Goal: Task Accomplishment & Management: Manage account settings

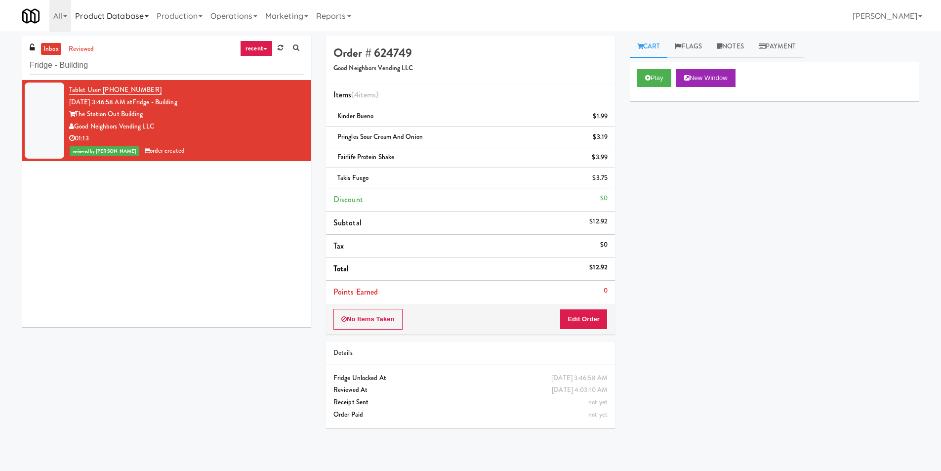
scroll to position [32, 0]
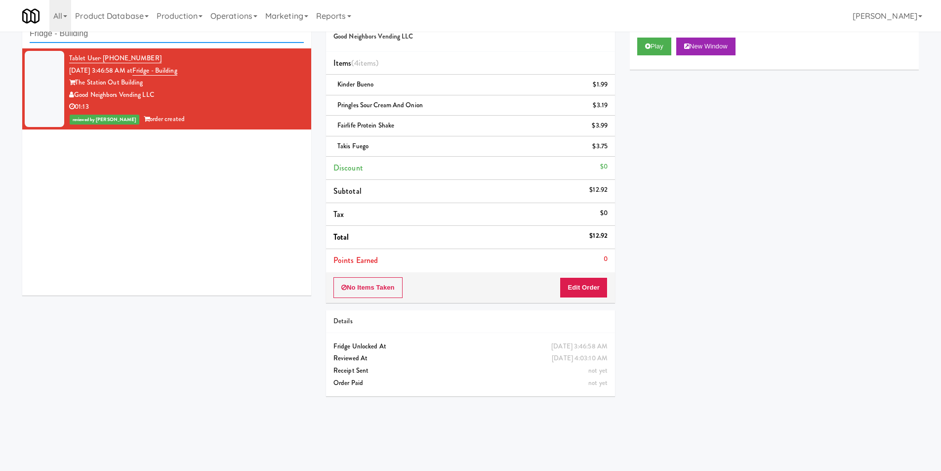
click at [147, 40] on input "Fridge - Building" at bounding box center [167, 34] width 274 height 18
paste input "Rock Solid Reboot (Left)"
type input "Rock Solid Reboot (Left)"
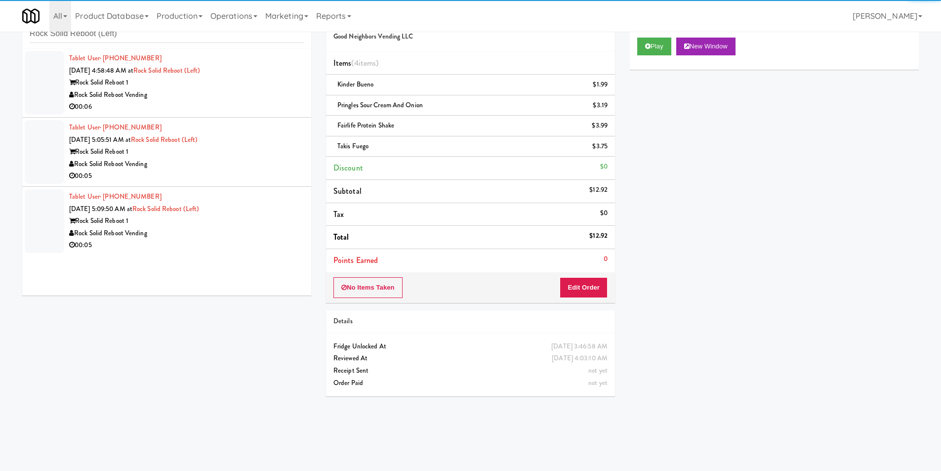
click at [221, 99] on div "Rock Solid Reboot Vending" at bounding box center [186, 95] width 235 height 12
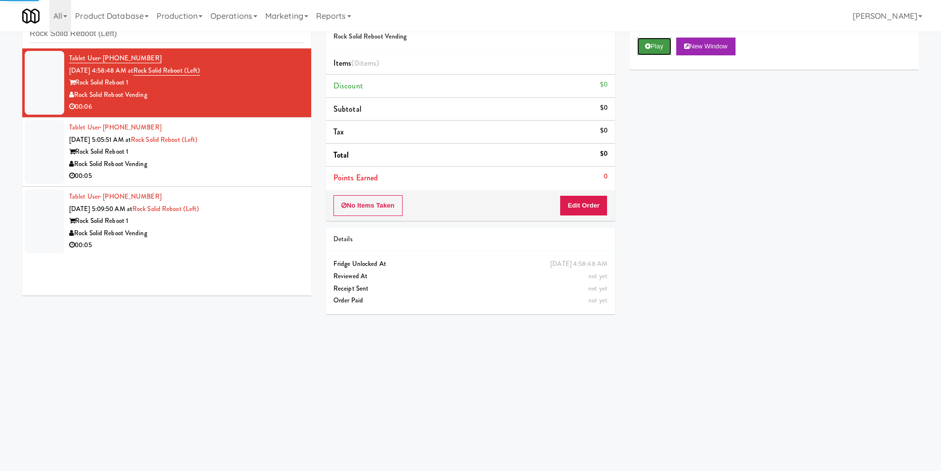
click at [648, 44] on icon at bounding box center [647, 46] width 5 height 6
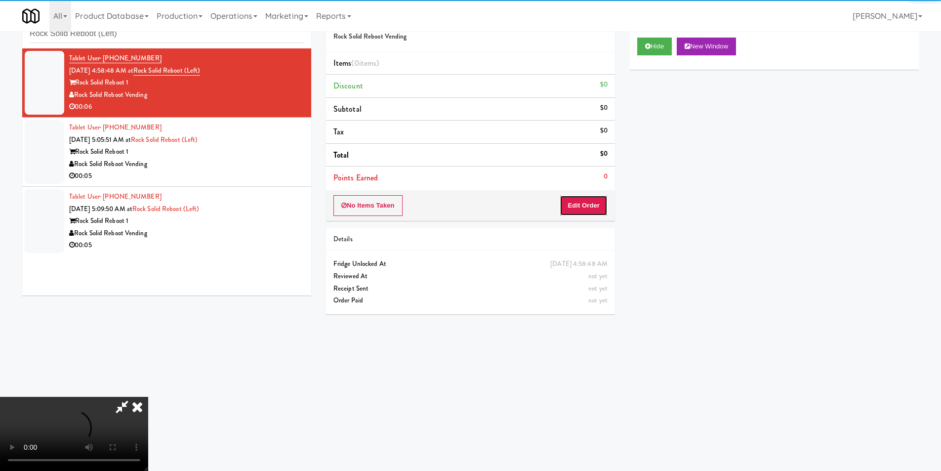
click at [592, 199] on button "Edit Order" at bounding box center [583, 205] width 48 height 21
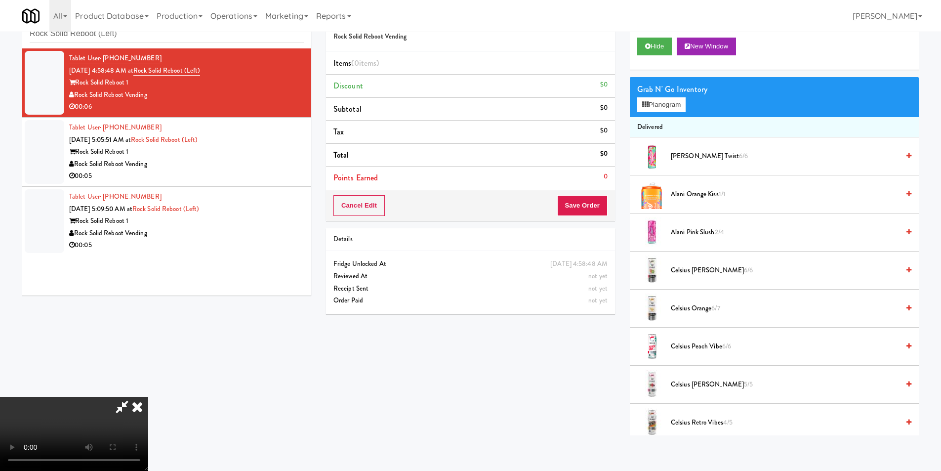
scroll to position [149, 0]
click at [148, 397] on video at bounding box center [74, 434] width 148 height 74
click at [678, 104] on button "Planogram" at bounding box center [661, 104] width 48 height 15
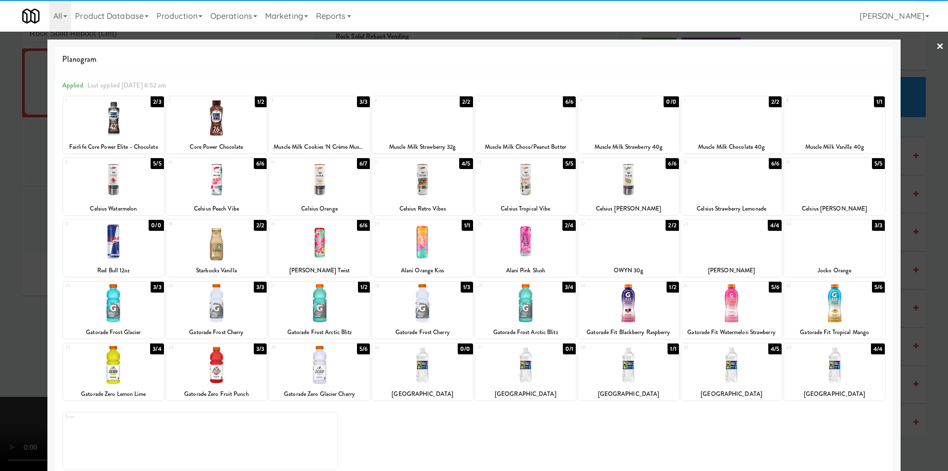
click at [451, 123] on div at bounding box center [422, 118] width 101 height 38
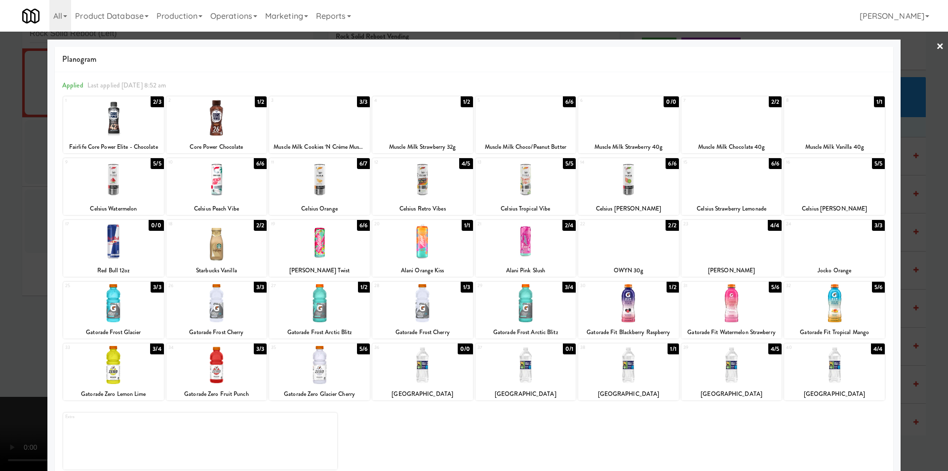
click at [915, 208] on div at bounding box center [474, 235] width 948 height 471
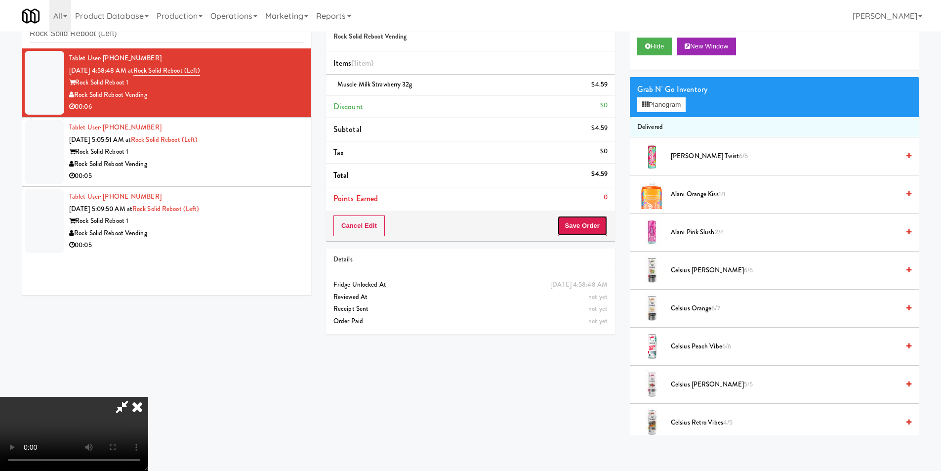
click at [589, 224] on button "Save Order" at bounding box center [582, 225] width 50 height 21
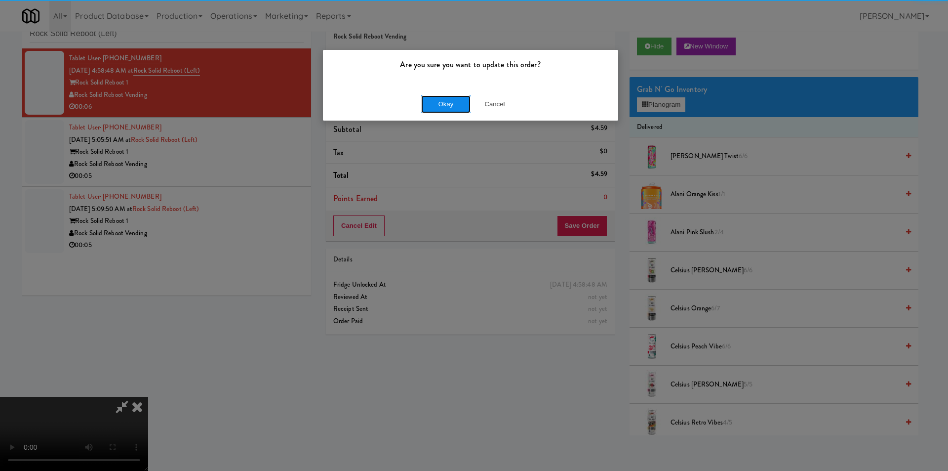
click at [438, 105] on button "Okay" at bounding box center [445, 104] width 49 height 18
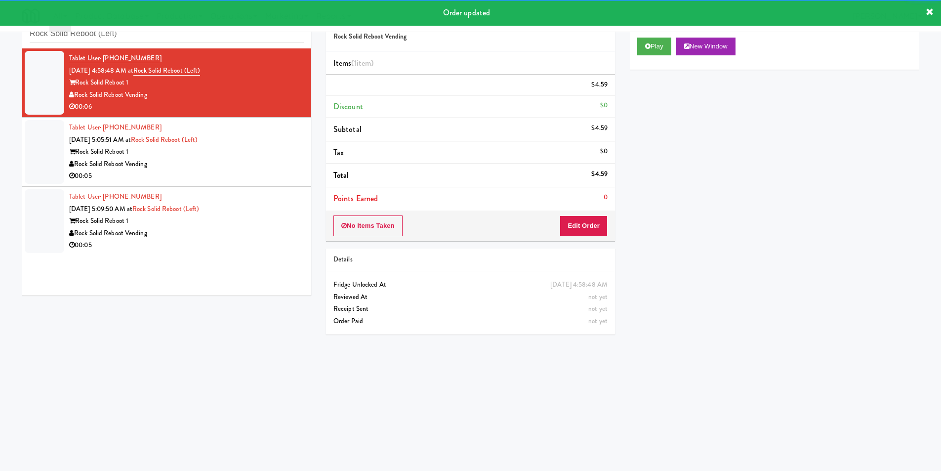
click at [214, 147] on div "Rock Solid Reboot 1" at bounding box center [186, 152] width 235 height 12
click at [214, 147] on div "Tablet User · (240) 425-5002 [DATE] 5:05:51 AM at Rock Solid Reboot (Left) Rock…" at bounding box center [186, 151] width 235 height 61
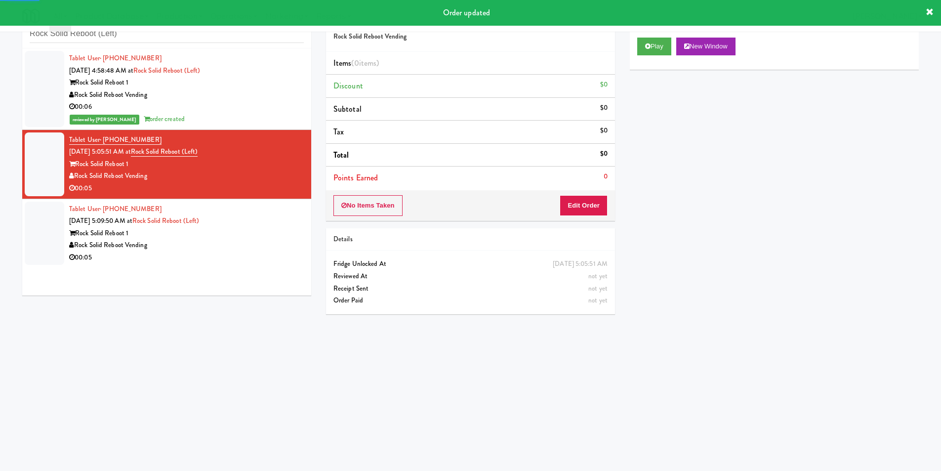
click at [632, 51] on div "Play New Window" at bounding box center [774, 50] width 289 height 40
click at [640, 55] on div "Play New Window" at bounding box center [774, 50] width 289 height 40
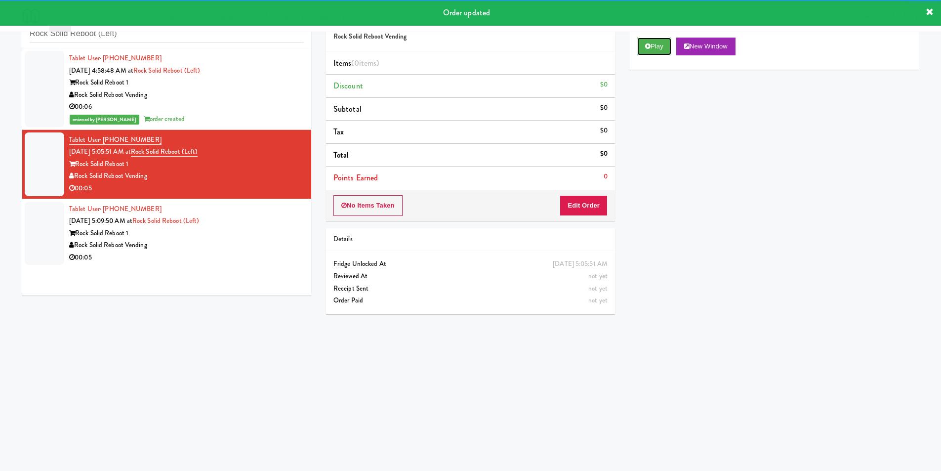
click at [643, 46] on button "Play" at bounding box center [654, 47] width 34 height 18
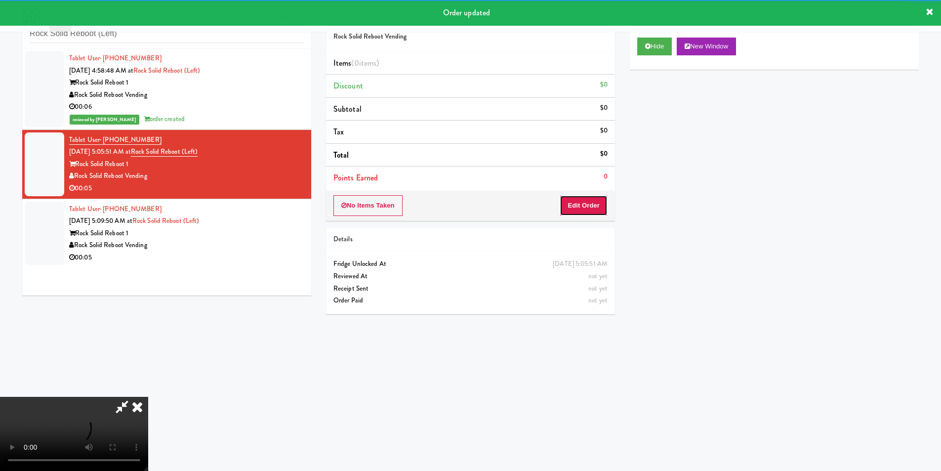
click at [589, 202] on button "Edit Order" at bounding box center [583, 205] width 48 height 21
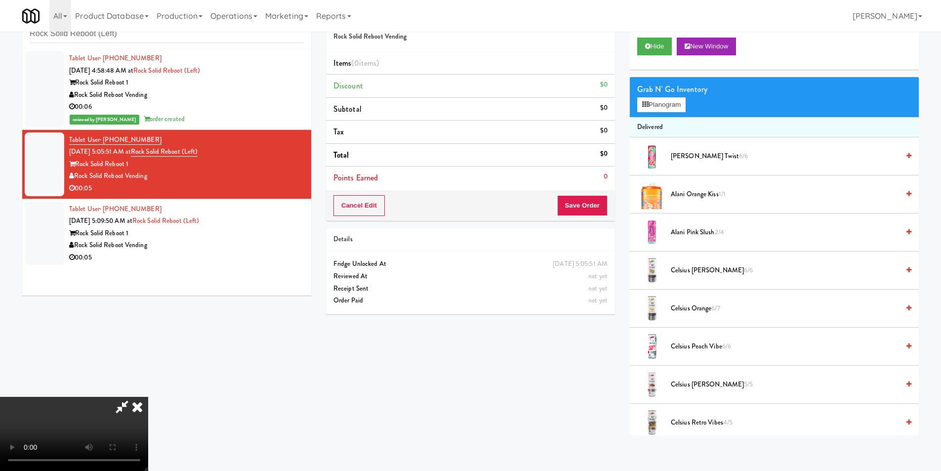
click at [148, 397] on video at bounding box center [74, 434] width 148 height 74
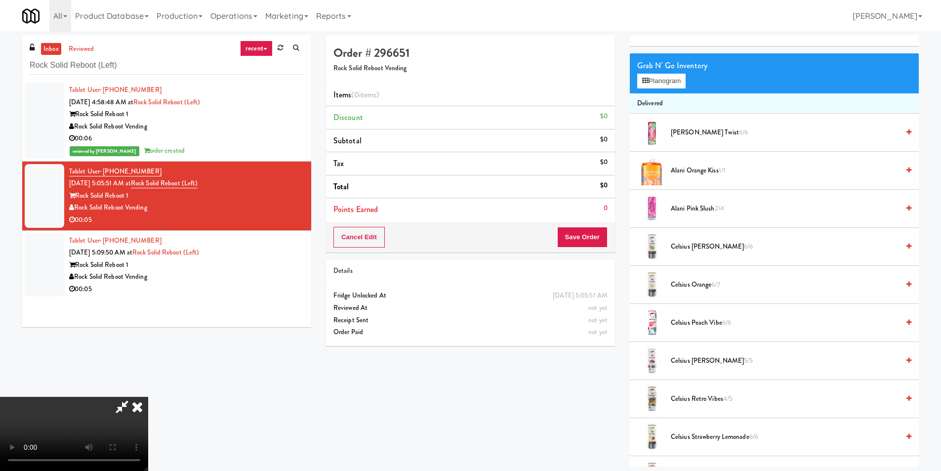
scroll to position [49, 0]
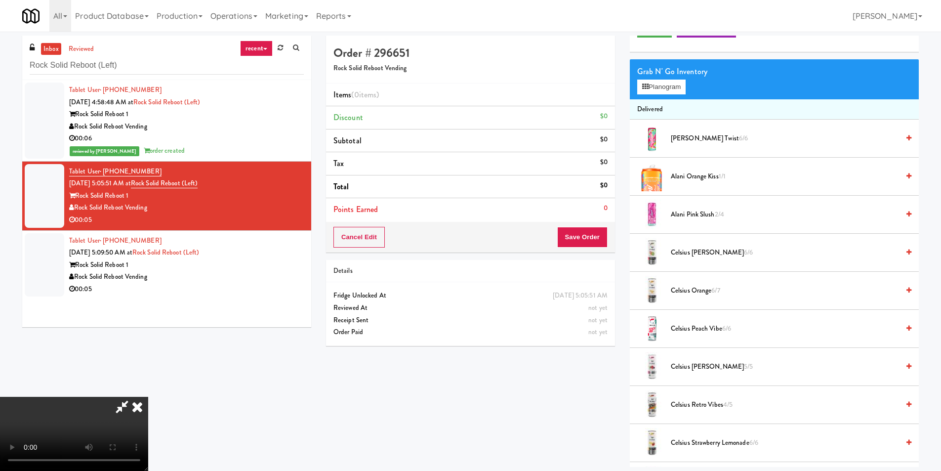
click at [679, 102] on li "Delivered" at bounding box center [774, 109] width 289 height 21
click at [677, 85] on button "Planogram" at bounding box center [661, 87] width 48 height 15
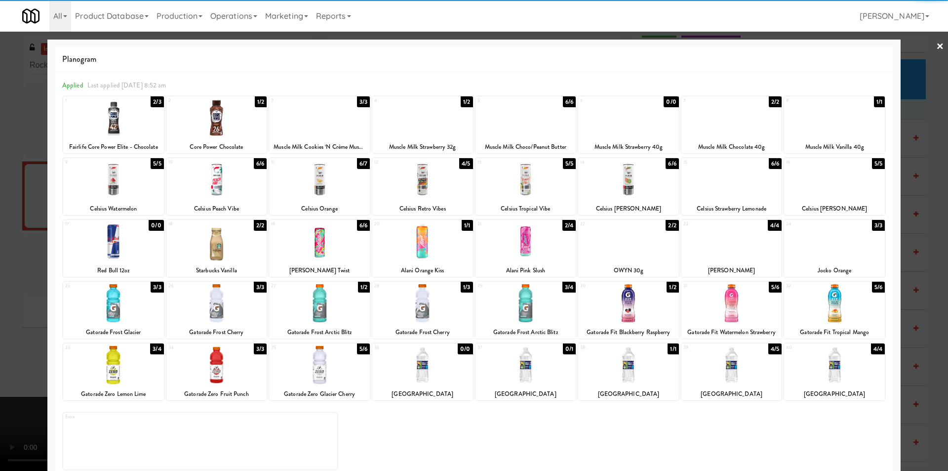
click at [318, 376] on div at bounding box center [319, 365] width 101 height 38
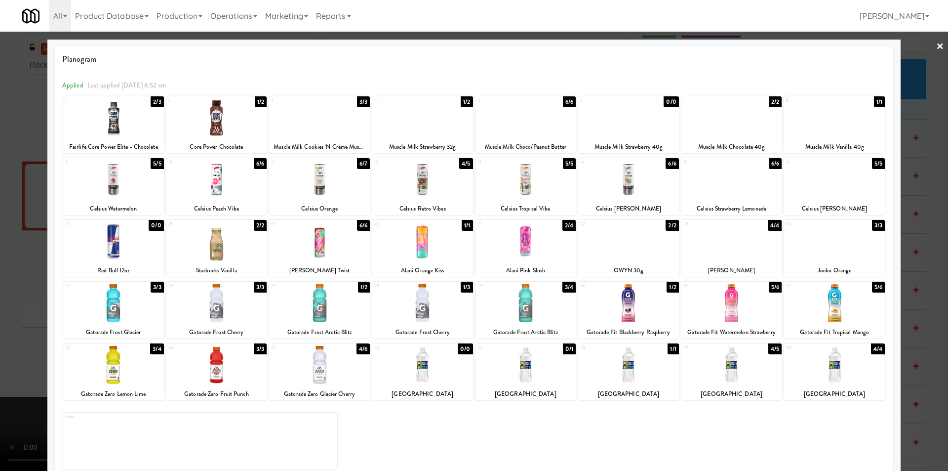
click at [926, 303] on div at bounding box center [474, 235] width 948 height 471
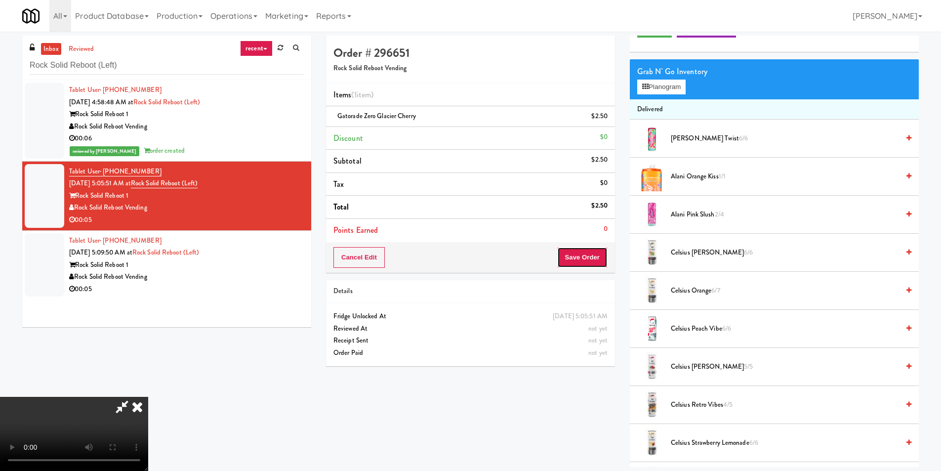
click at [574, 260] on button "Save Order" at bounding box center [582, 257] width 50 height 21
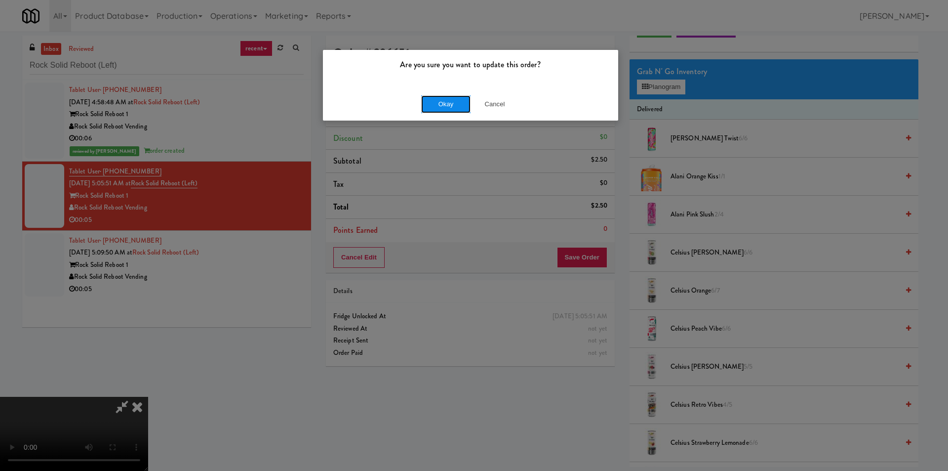
click at [448, 98] on button "Okay" at bounding box center [445, 104] width 49 height 18
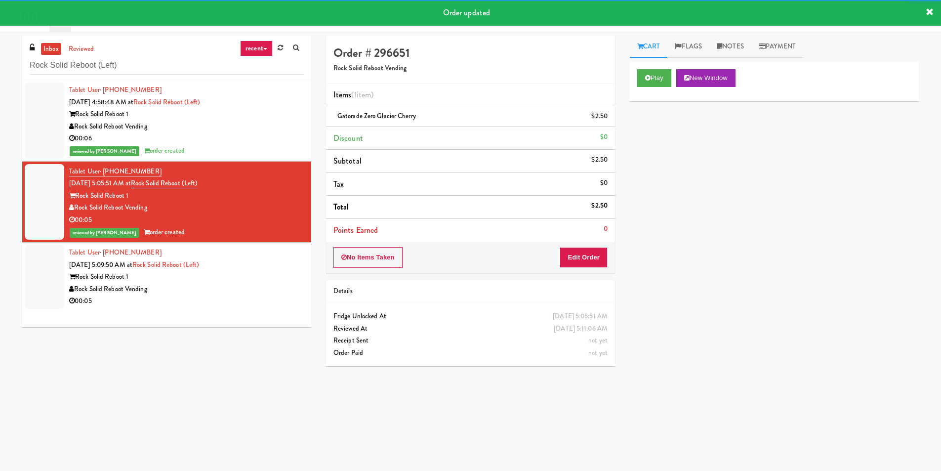
click at [220, 298] on div "00:05" at bounding box center [186, 301] width 235 height 12
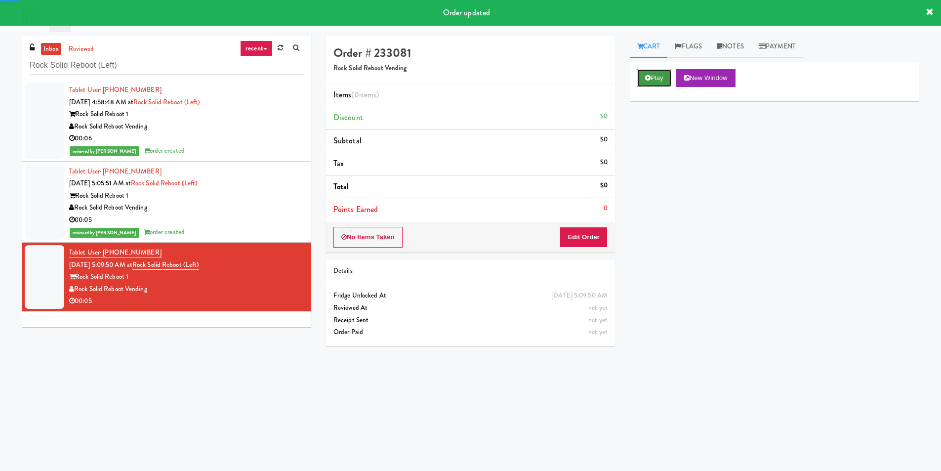
click at [664, 76] on button "Play" at bounding box center [654, 78] width 34 height 18
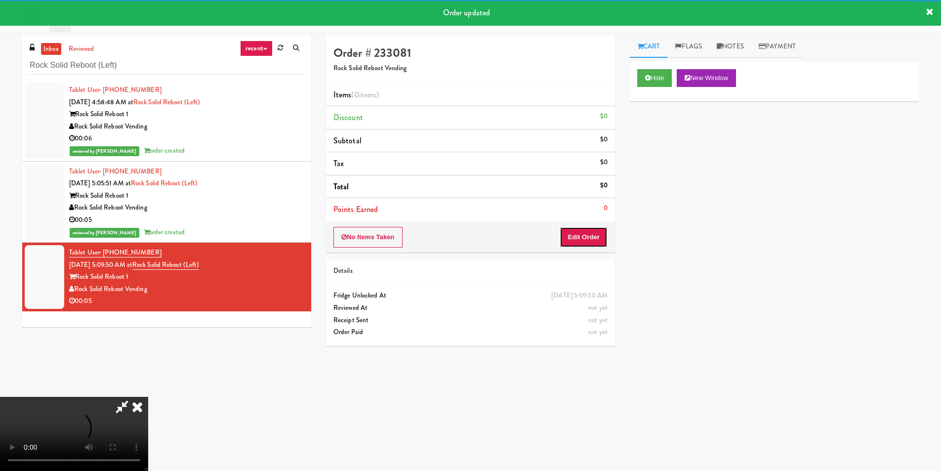
click at [604, 232] on button "Edit Order" at bounding box center [583, 237] width 48 height 21
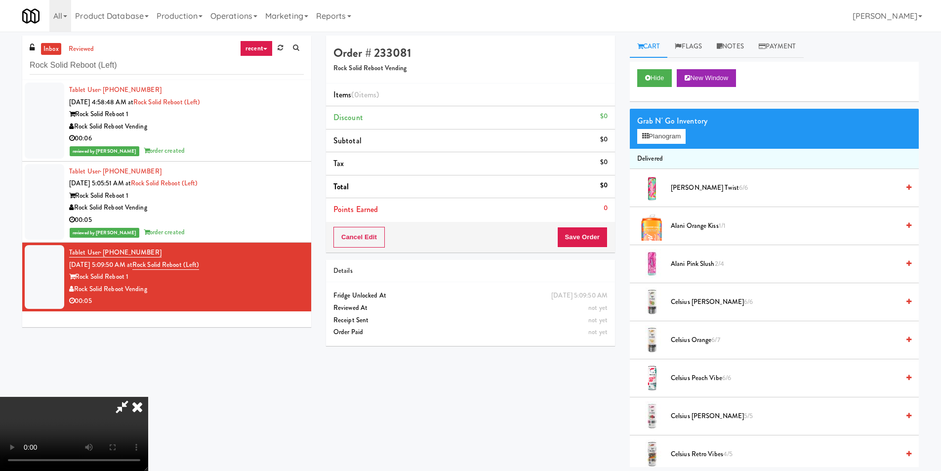
scroll to position [99, 0]
click at [148, 397] on video at bounding box center [74, 434] width 148 height 74
click at [656, 139] on button "Planogram" at bounding box center [661, 136] width 48 height 15
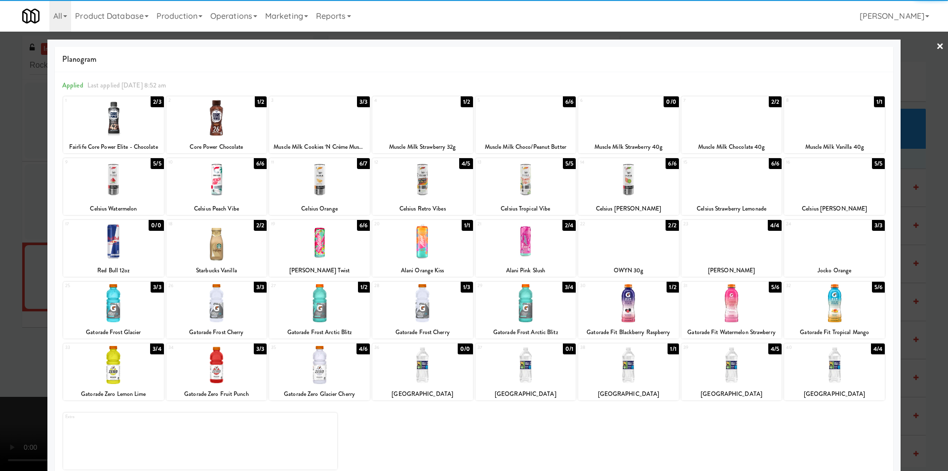
click at [538, 297] on div at bounding box center [526, 303] width 101 height 38
click at [890, 263] on div "Planogram Applied Last applied [DATE] 8:52 am 1 2/3 Fairlife Core Power Elite -…" at bounding box center [473, 262] width 853 height 445
click at [897, 259] on div at bounding box center [474, 235] width 948 height 471
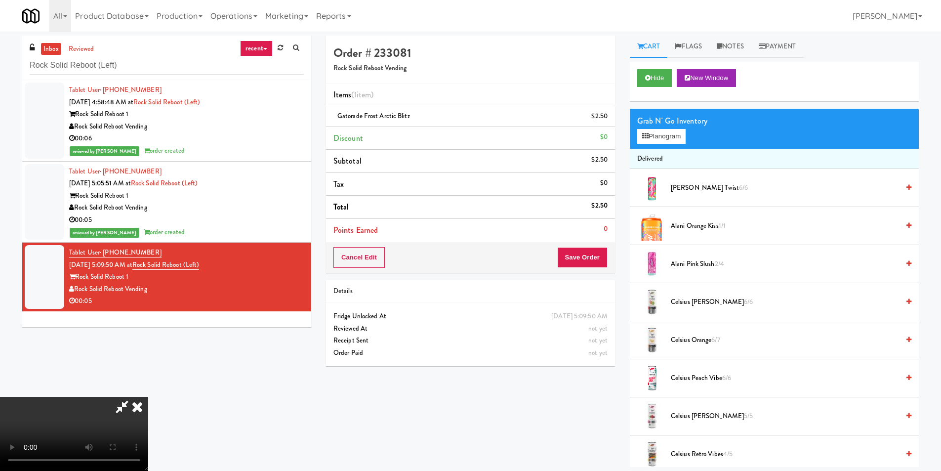
click at [148, 397] on video at bounding box center [74, 434] width 148 height 74
click at [576, 249] on button "Save Order" at bounding box center [582, 257] width 50 height 21
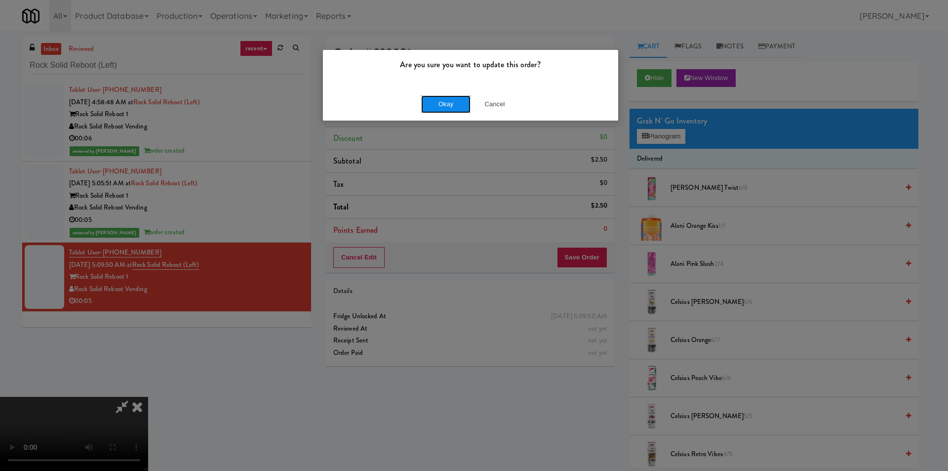
click at [445, 105] on button "Okay" at bounding box center [445, 104] width 49 height 18
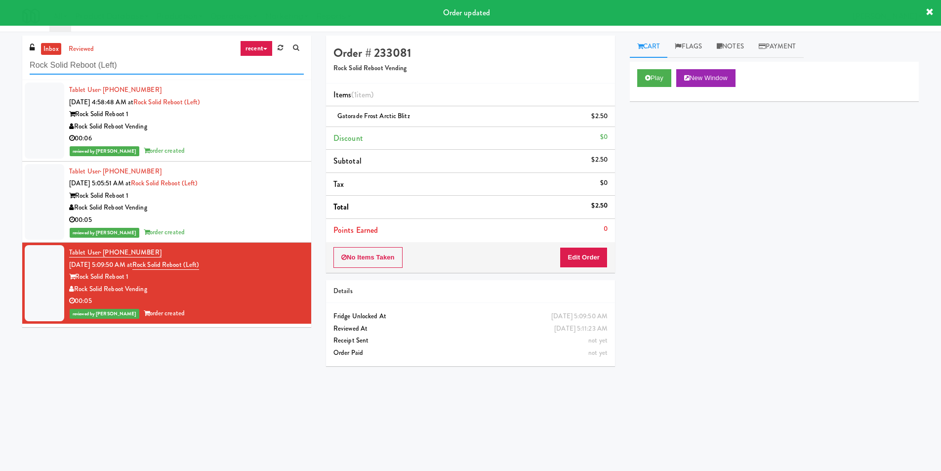
click at [197, 68] on input "Rock Solid Reboot (Left)" at bounding box center [167, 65] width 274 height 18
click at [197, 67] on input "Rock Solid Reboot (Left)" at bounding box center [167, 65] width 274 height 18
paste input "Mattr (formerly Shawcor"
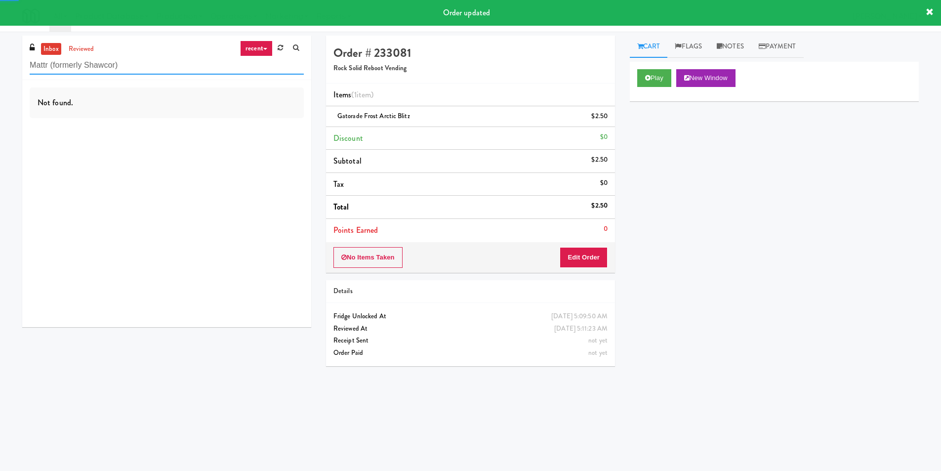
type input "Mattr (formerly Shawcor)"
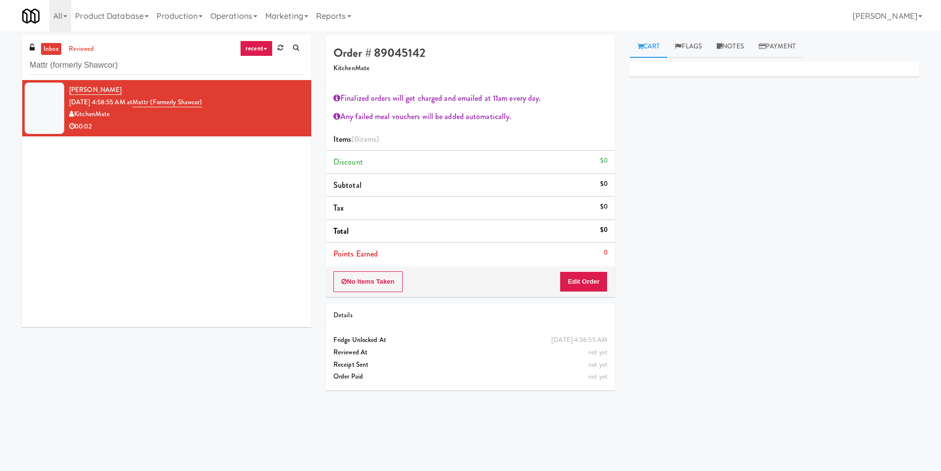
click at [213, 78] on div "inbox reviewed recent all unclear take inventory issue suspicious failed recent…" at bounding box center [166, 58] width 289 height 44
click at [213, 77] on div "inbox reviewed recent all unclear take inventory issue suspicious failed recent…" at bounding box center [166, 58] width 289 height 44
click at [214, 69] on input "Mattr (formerly Shawcor)" at bounding box center [167, 65] width 274 height 18
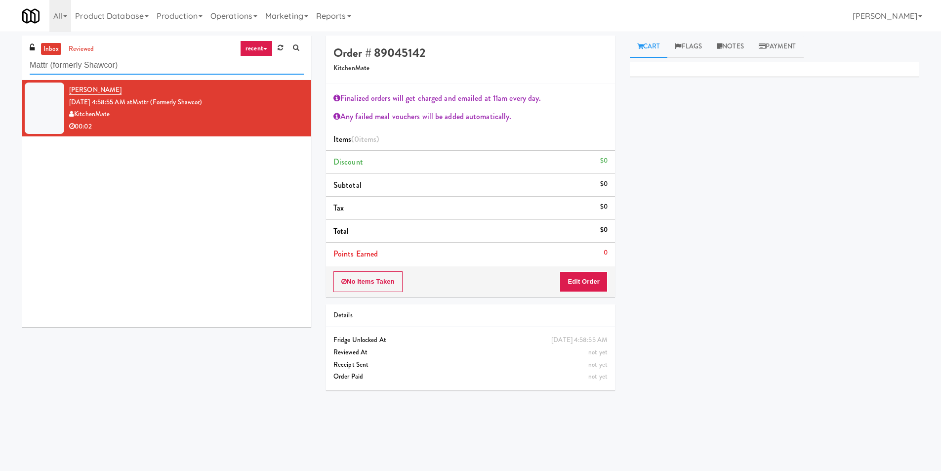
paste input "[GEOGRAPHIC_DATA]"
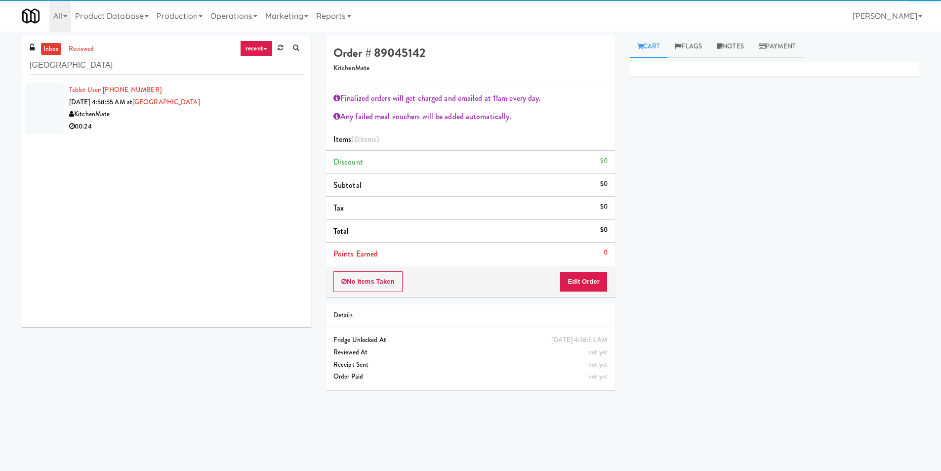
click at [264, 127] on div "00:24" at bounding box center [186, 126] width 235 height 12
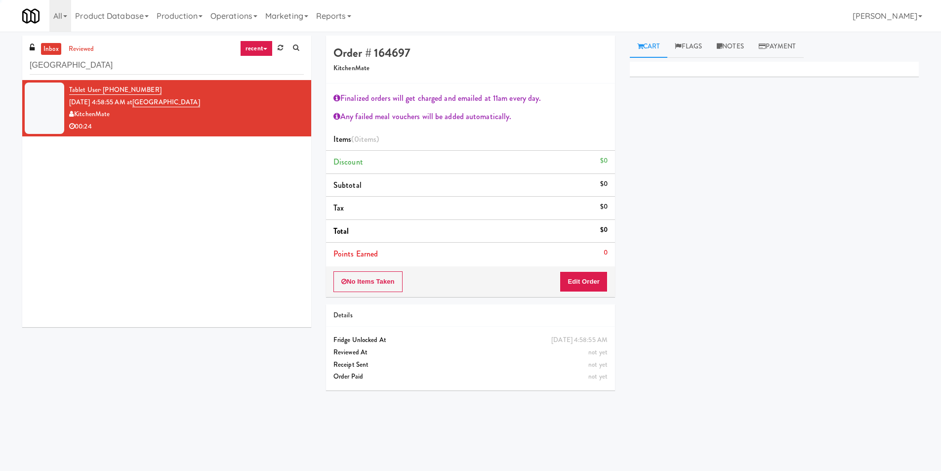
click at [638, 66] on div at bounding box center [774, 69] width 289 height 15
click at [600, 287] on button "Edit Order" at bounding box center [583, 281] width 48 height 21
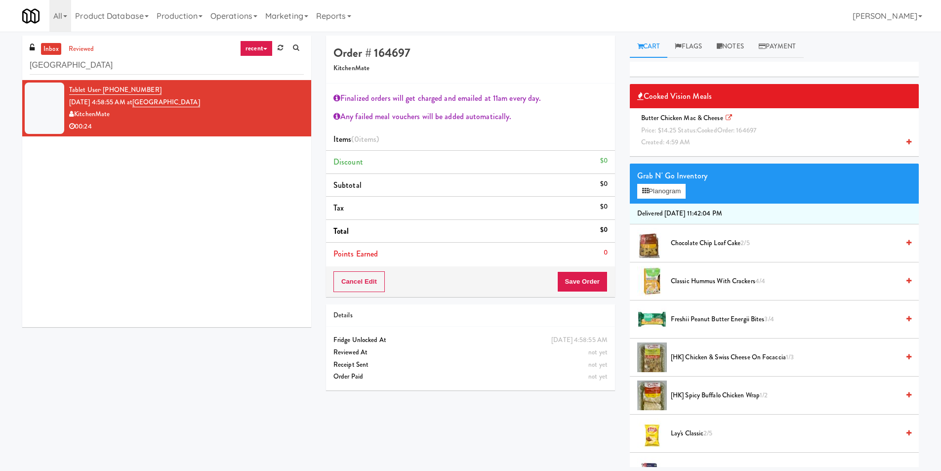
click at [660, 112] on li "Butter Chicken Mac & Cheese Price: $14.25 Status: cooked Order: 164697 Created:…" at bounding box center [774, 130] width 289 height 44
click at [674, 116] on span "Butter Chicken Mac & Cheese Price: $14.25 Status: cooked Order: 164697 Created:…" at bounding box center [700, 130] width 126 height 34
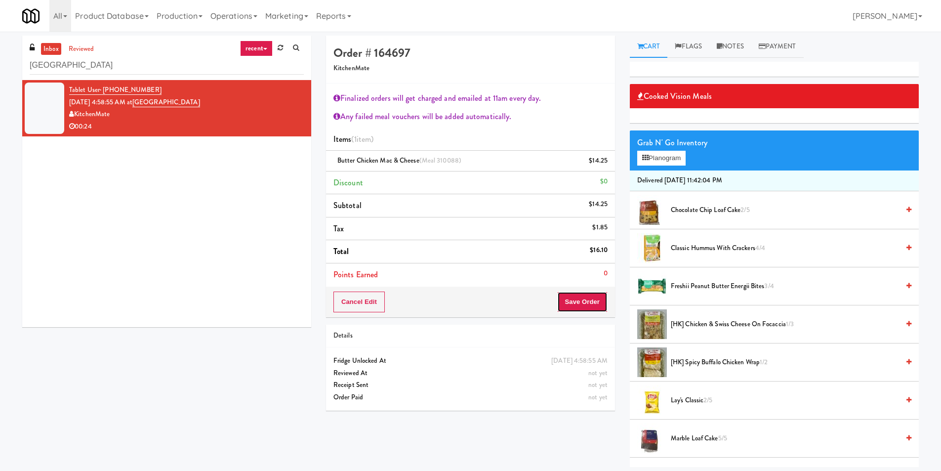
click at [566, 296] on button "Save Order" at bounding box center [582, 301] width 50 height 21
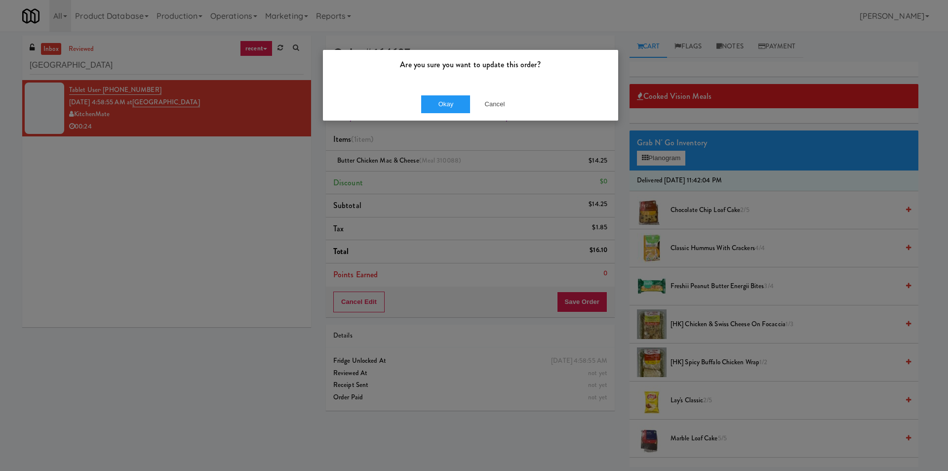
click at [419, 98] on div "Okay Cancel" at bounding box center [470, 103] width 295 height 33
click at [428, 100] on button "Okay" at bounding box center [445, 104] width 49 height 18
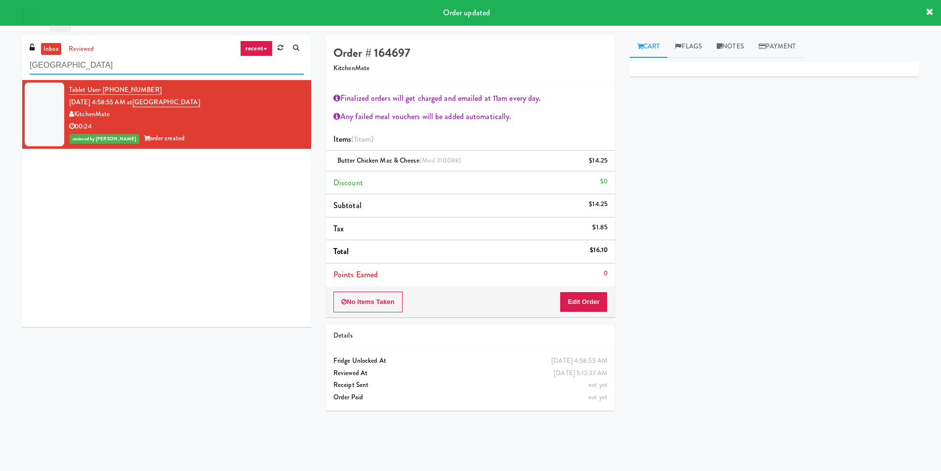
click at [145, 65] on input "[GEOGRAPHIC_DATA]" at bounding box center [167, 65] width 274 height 18
paste input "attr (formerly Shawcor)"
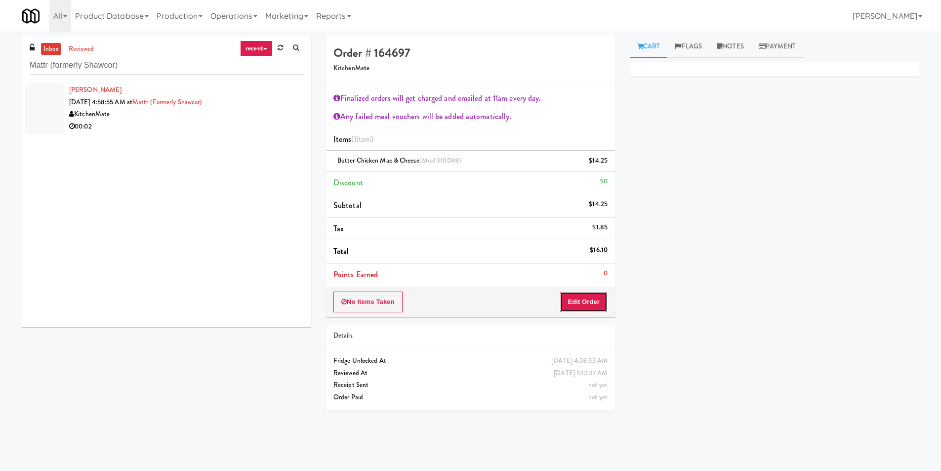
click at [595, 303] on button "Edit Order" at bounding box center [583, 301] width 48 height 21
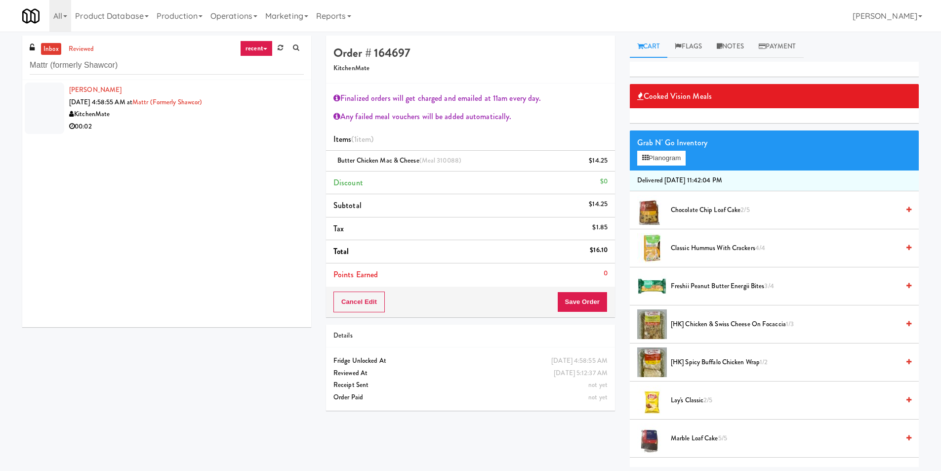
click at [689, 155] on div "Grab N' Go Inventory Planogram" at bounding box center [774, 150] width 289 height 40
click at [683, 156] on button "Planogram" at bounding box center [661, 158] width 48 height 15
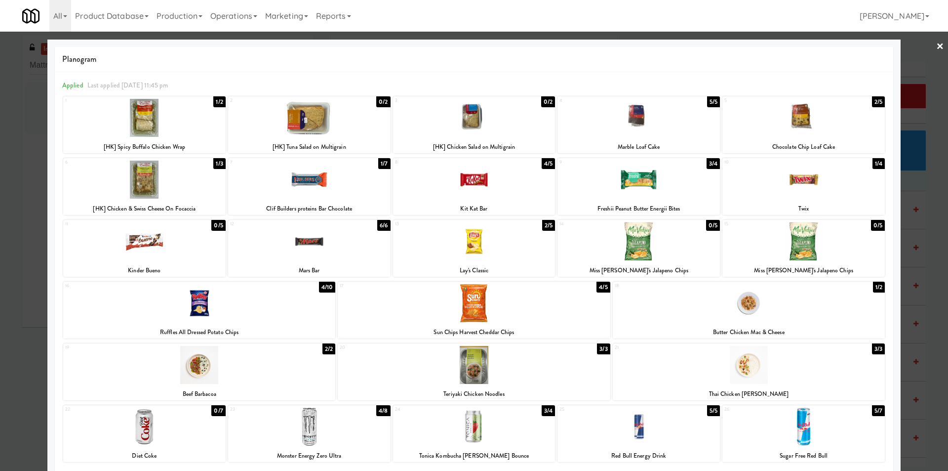
click at [672, 128] on div at bounding box center [639, 118] width 162 height 38
click at [750, 124] on div at bounding box center [803, 118] width 162 height 38
click at [910, 178] on div at bounding box center [474, 235] width 948 height 471
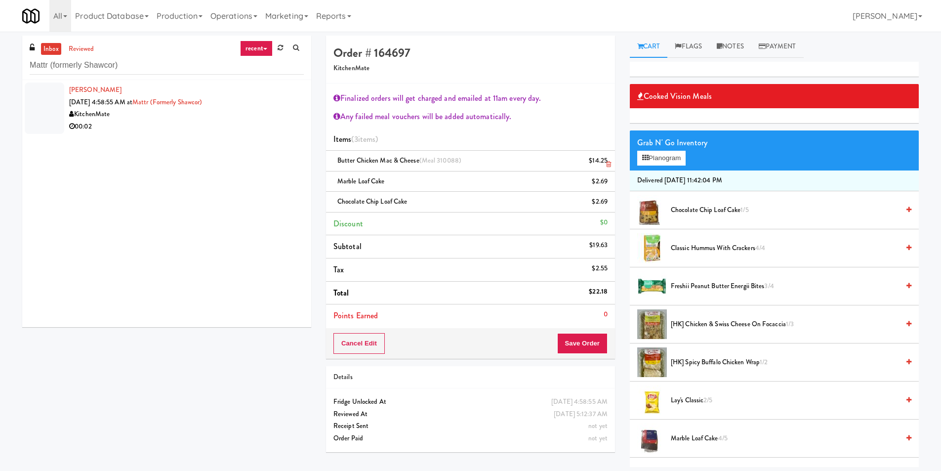
click at [603, 162] on link at bounding box center [606, 165] width 9 height 12
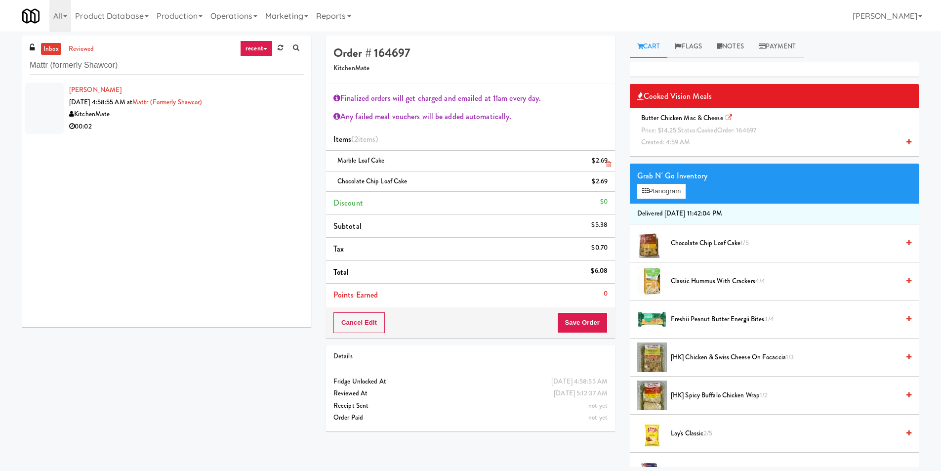
click at [604, 165] on link at bounding box center [606, 165] width 9 height 12
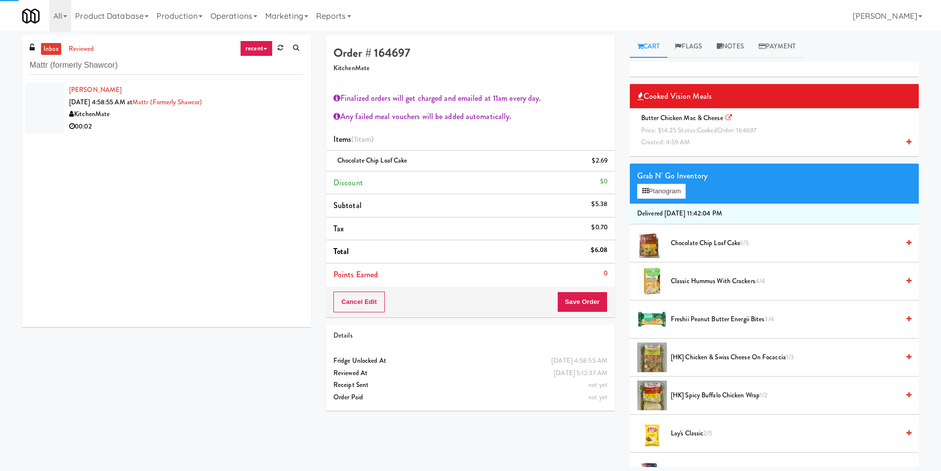
click at [604, 165] on link at bounding box center [606, 165] width 9 height 12
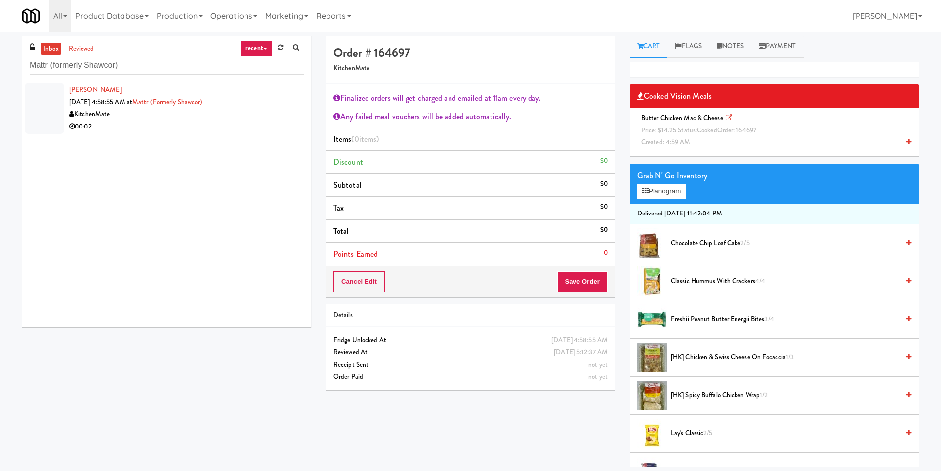
click at [675, 113] on div "Butter Chicken Mac & Cheese Price: $14.25 Status: cooked Order: 164697 Created:…" at bounding box center [774, 130] width 274 height 37
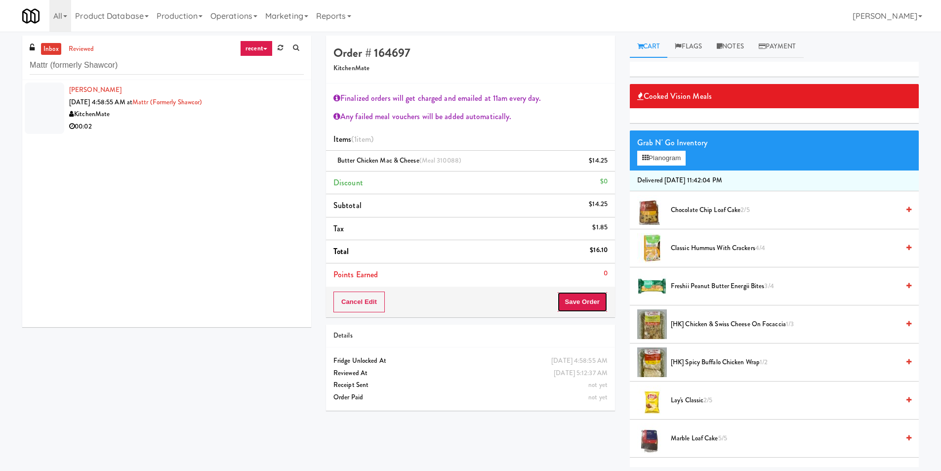
click at [589, 302] on button "Save Order" at bounding box center [582, 301] width 50 height 21
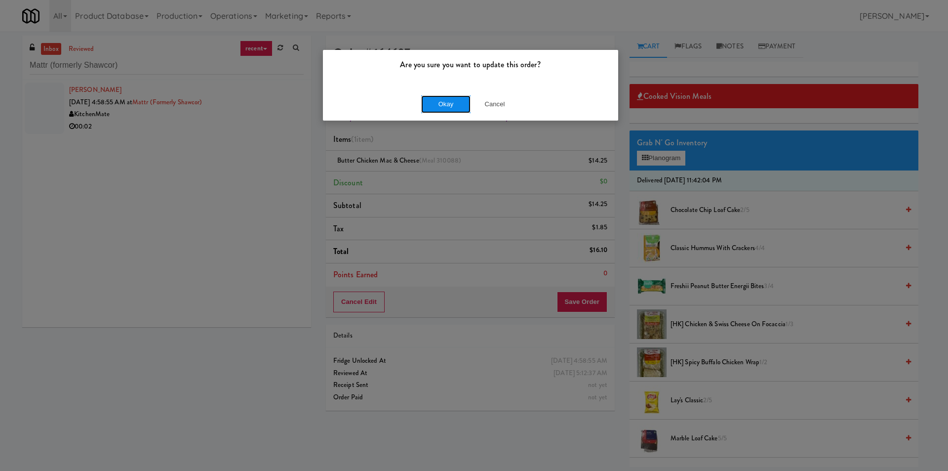
click at [455, 107] on button "Okay" at bounding box center [445, 104] width 49 height 18
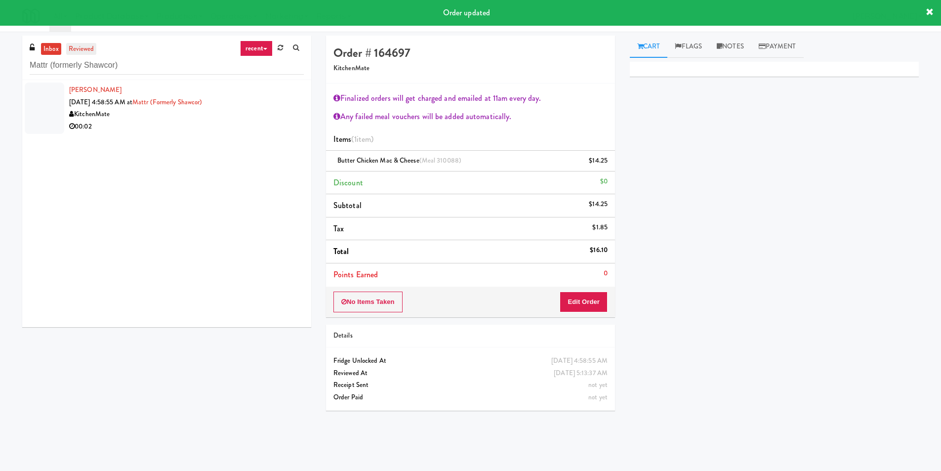
click at [89, 49] on link "reviewed" at bounding box center [81, 49] width 31 height 12
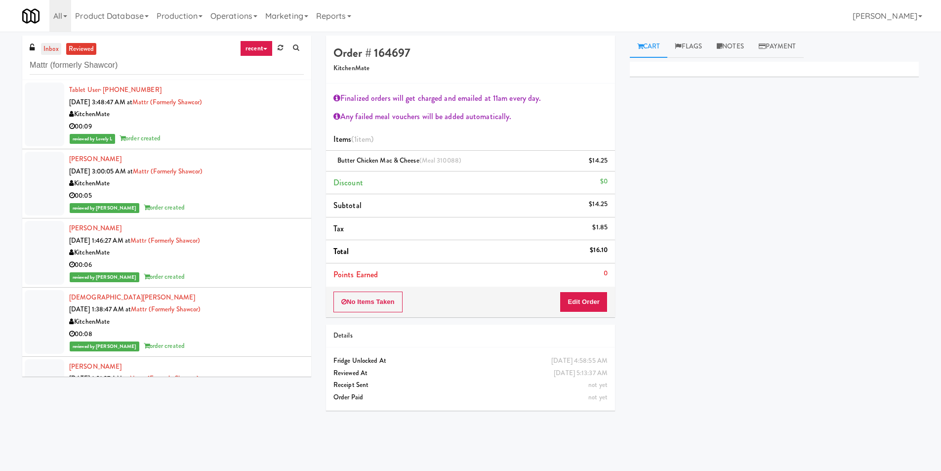
click at [54, 46] on link "inbox" at bounding box center [51, 49] width 20 height 12
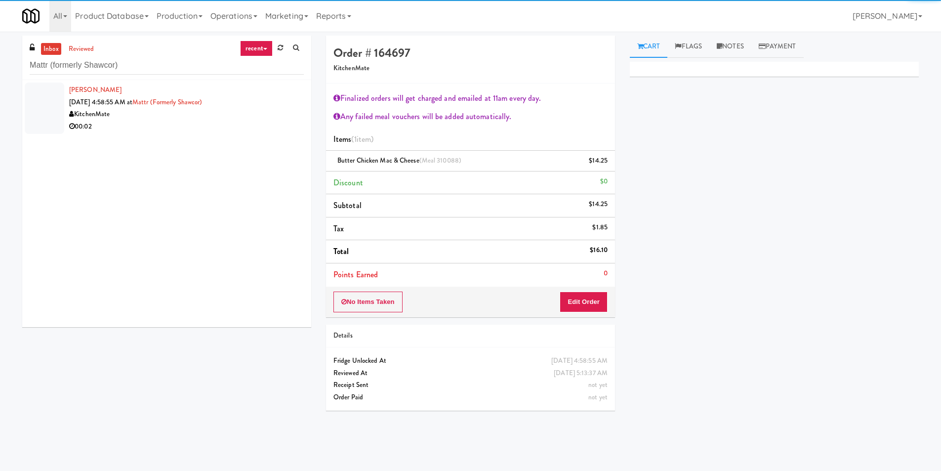
click at [261, 128] on div "00:02" at bounding box center [186, 126] width 235 height 12
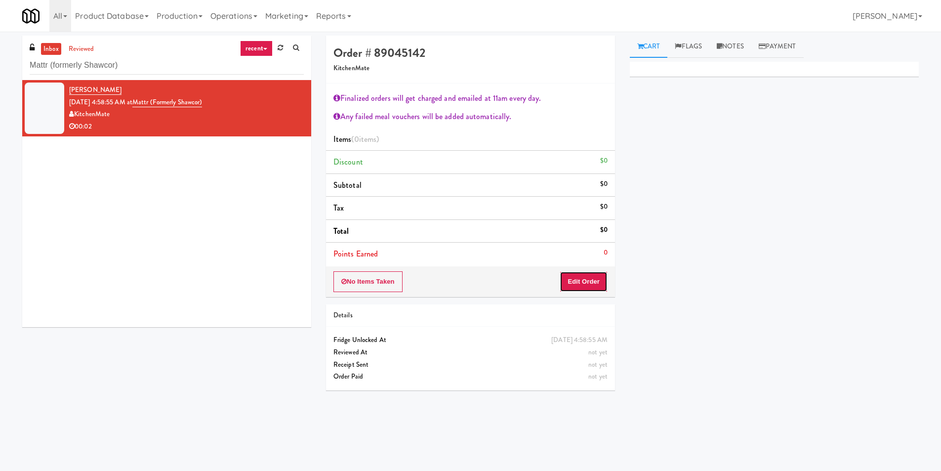
click at [584, 278] on button "Edit Order" at bounding box center [583, 281] width 48 height 21
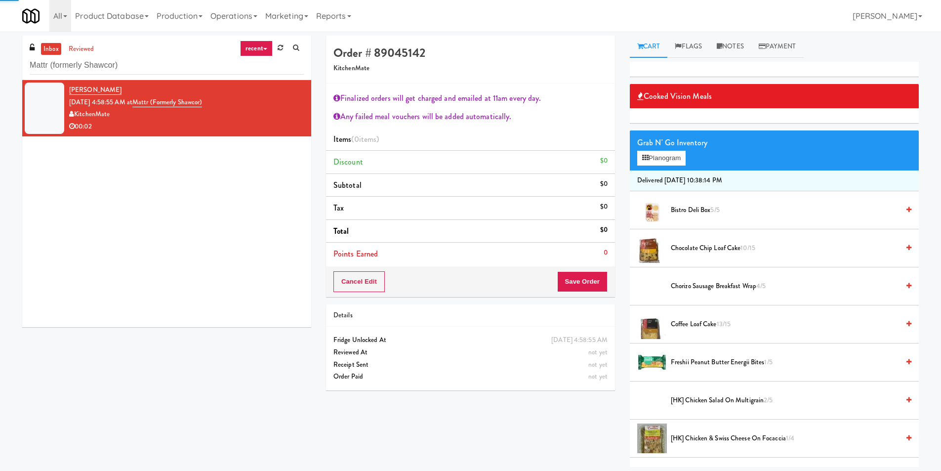
click at [674, 169] on div "Grab N' Go Inventory Planogram" at bounding box center [774, 150] width 289 height 40
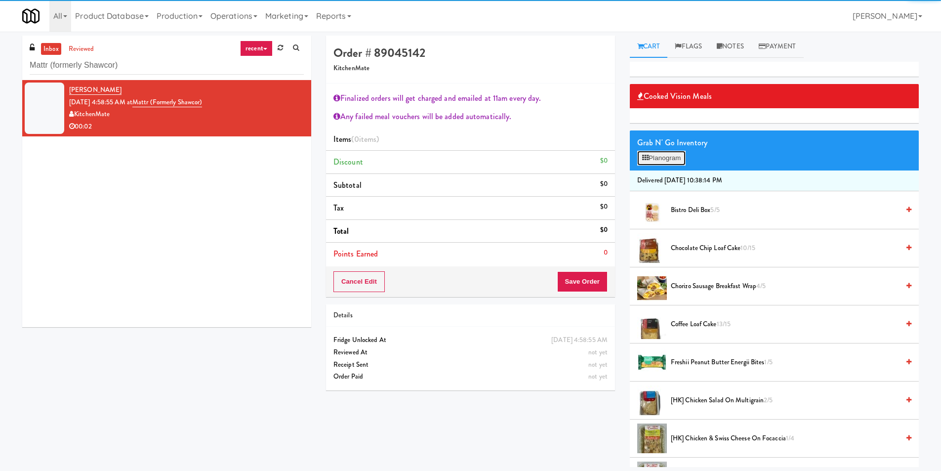
click at [673, 160] on button "Planogram" at bounding box center [661, 158] width 48 height 15
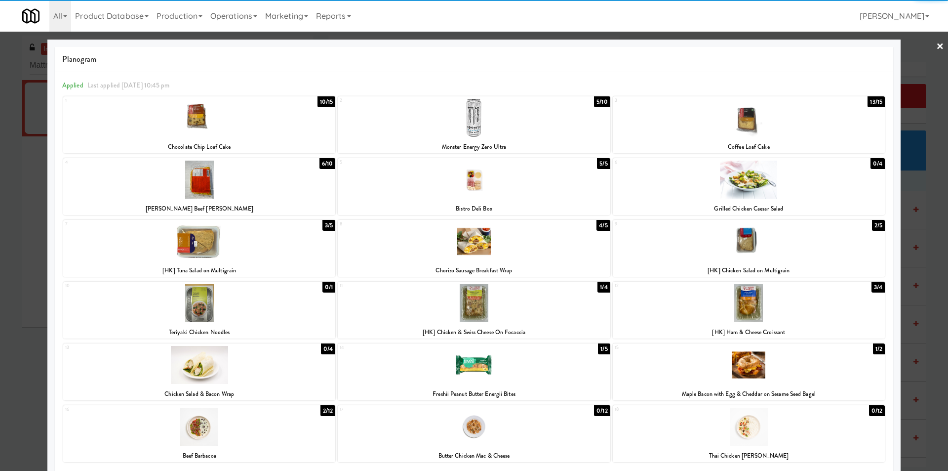
click at [702, 128] on div at bounding box center [749, 118] width 272 height 38
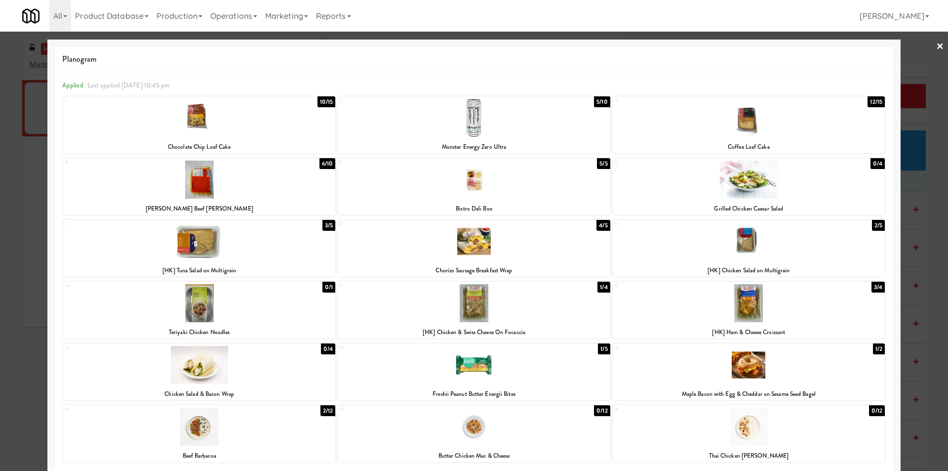
click at [906, 187] on div at bounding box center [474, 235] width 948 height 471
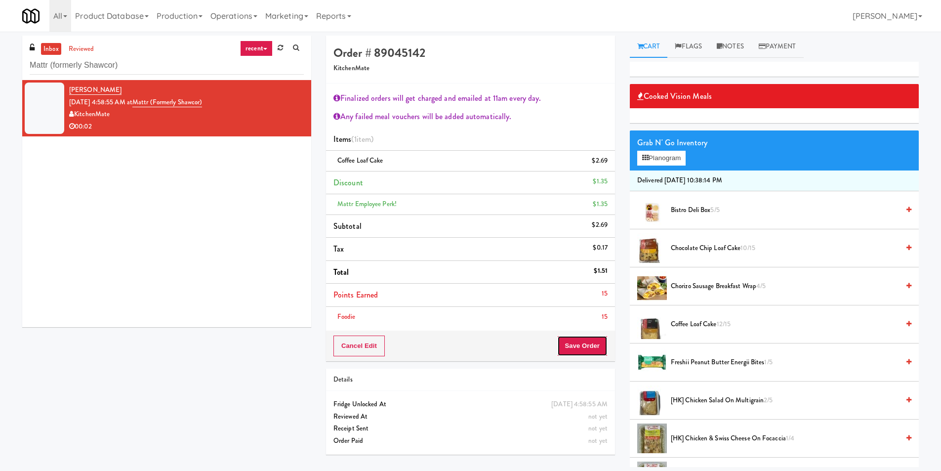
click at [574, 341] on button "Save Order" at bounding box center [582, 345] width 50 height 21
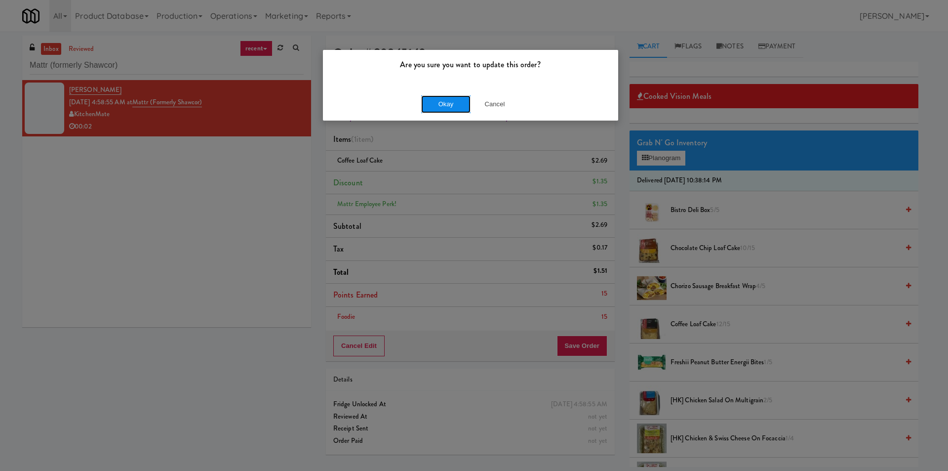
click at [436, 98] on button "Okay" at bounding box center [445, 104] width 49 height 18
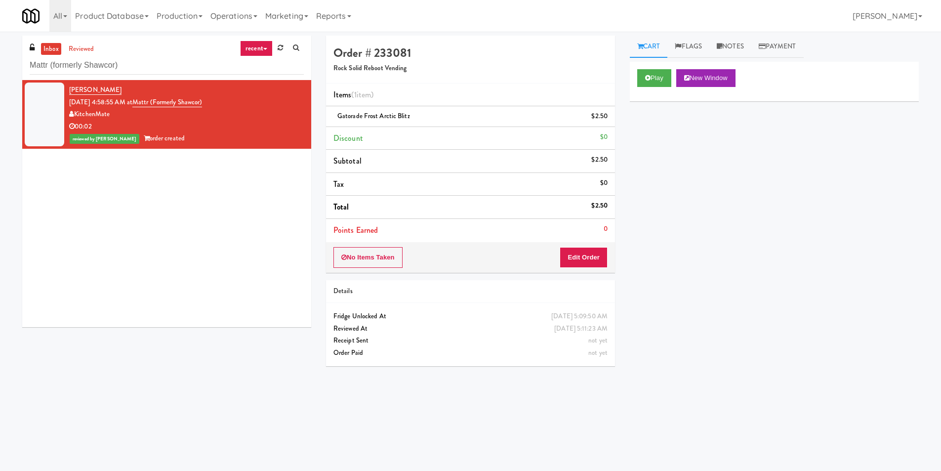
drag, startPoint x: 235, startPoint y: 200, endPoint x: 243, endPoint y: 212, distance: 14.4
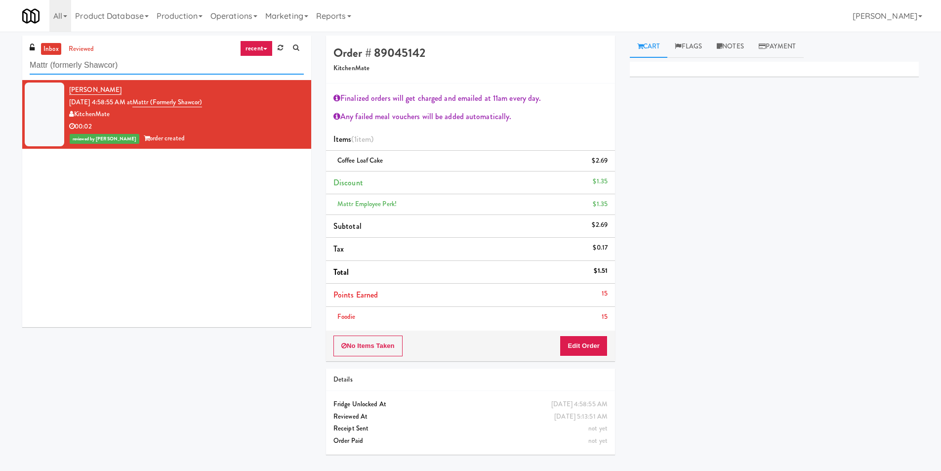
click at [238, 71] on input "Mattr (formerly Shawcor)" at bounding box center [167, 65] width 274 height 18
paste input "[GEOGRAPHIC_DATA]"
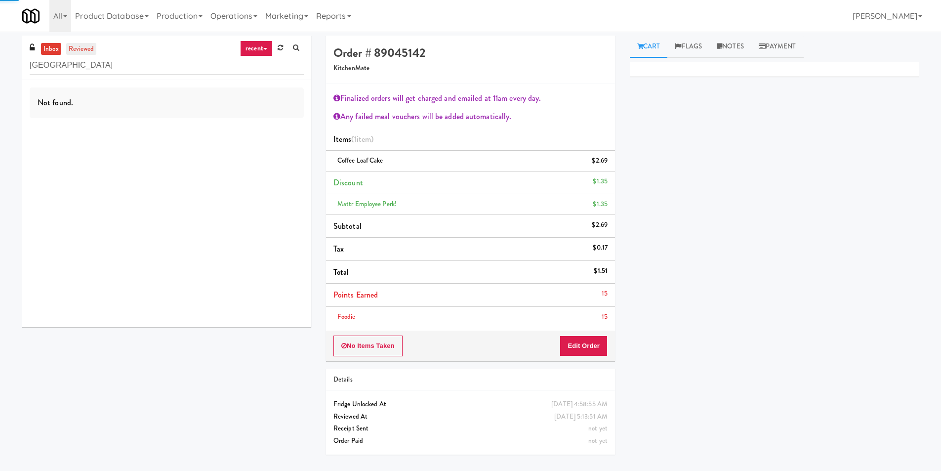
click at [80, 43] on link "reviewed" at bounding box center [81, 49] width 31 height 12
click at [157, 75] on div "inbox reviewed recent all unclear take inventory issue suspicious failed recent…" at bounding box center [166, 58] width 289 height 44
click at [156, 67] on input "[GEOGRAPHIC_DATA]" at bounding box center [167, 65] width 274 height 18
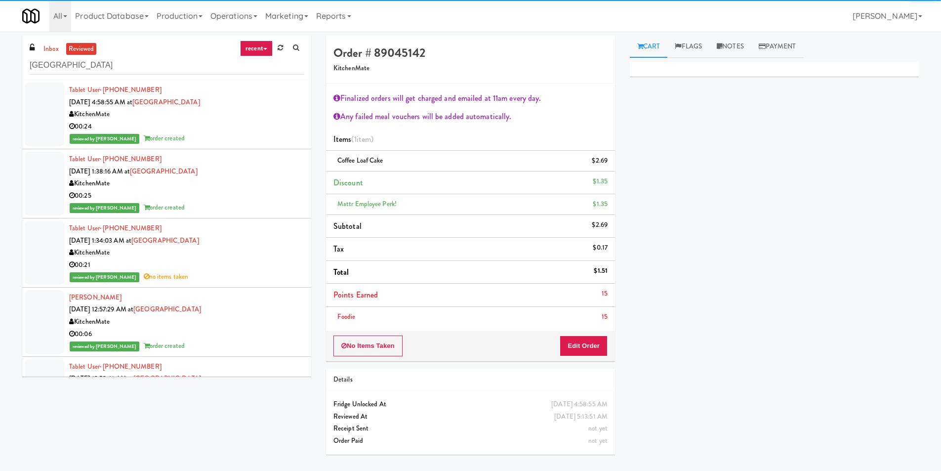
click at [242, 122] on div "00:24" at bounding box center [186, 126] width 235 height 12
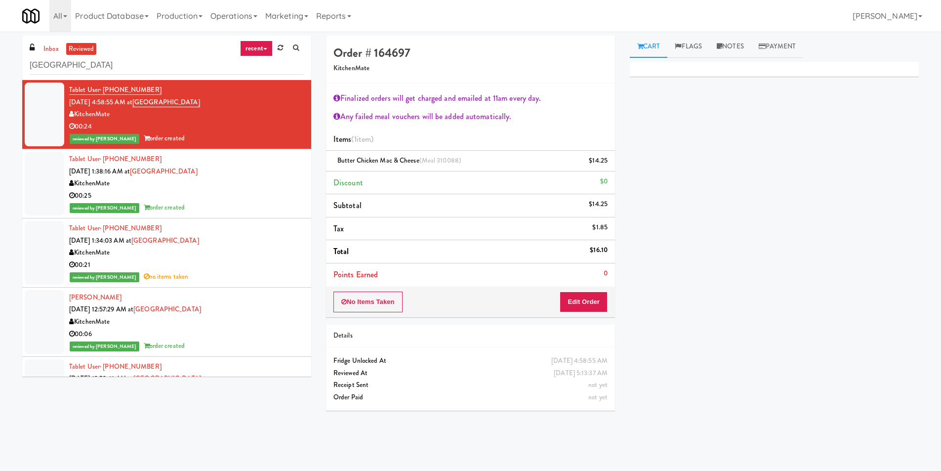
click at [61, 48] on ul "inbox reviewed" at bounding box center [69, 49] width 60 height 12
click at [54, 43] on link "inbox" at bounding box center [51, 49] width 20 height 12
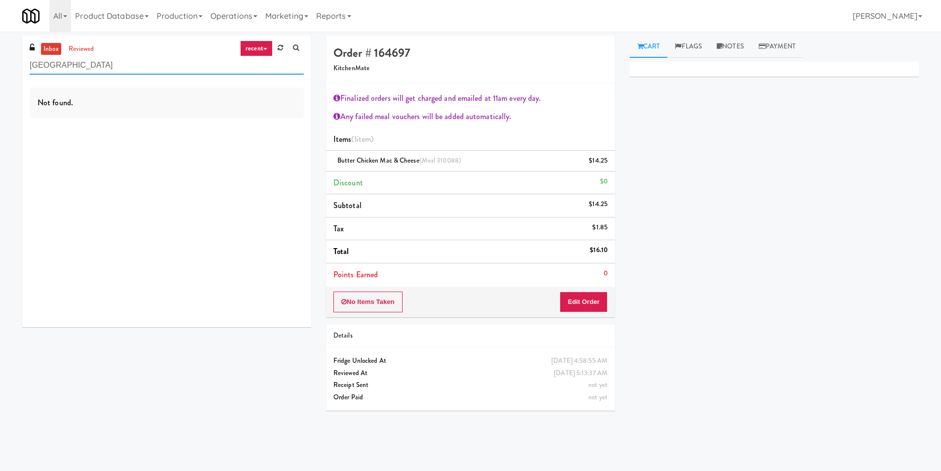
click at [167, 64] on input "[GEOGRAPHIC_DATA]" at bounding box center [167, 65] width 274 height 18
paste input "CYKEL - Drink - Middl"
type input "CYKEL - Drink - Middle"
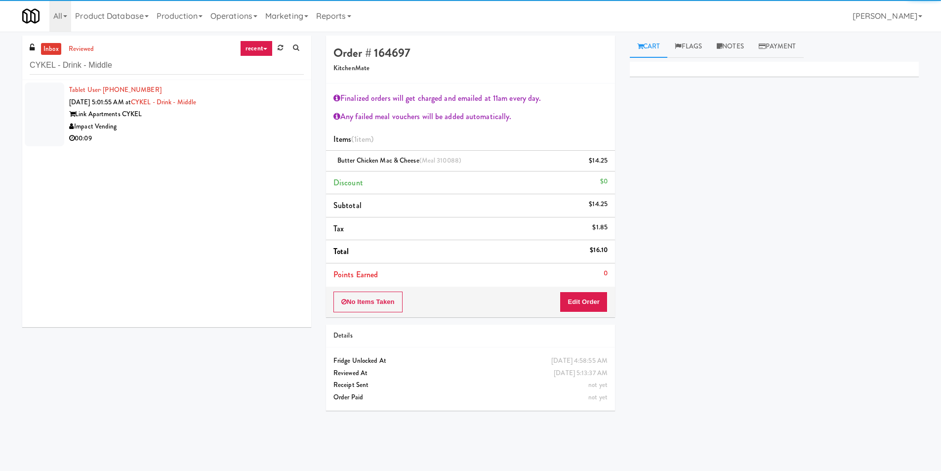
click at [268, 123] on div "Impact Vending" at bounding box center [186, 126] width 235 height 12
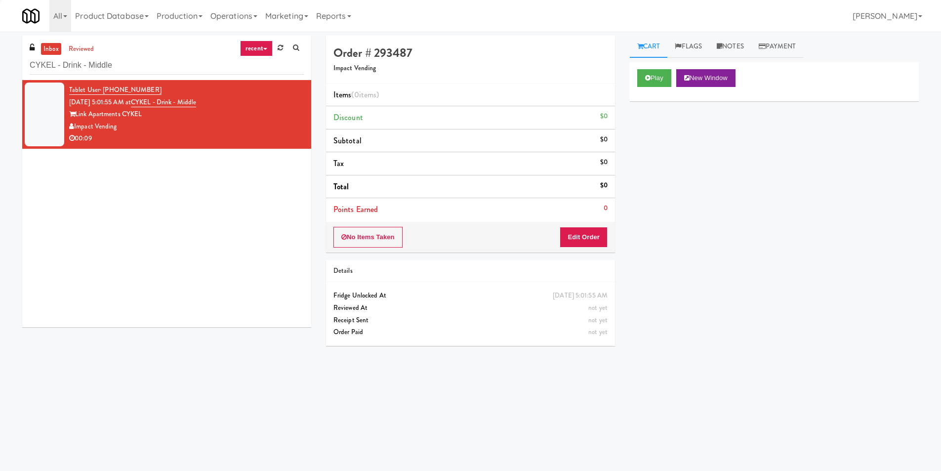
click at [691, 68] on div "Play New Window" at bounding box center [774, 82] width 289 height 40
click at [670, 77] on button "Play" at bounding box center [654, 78] width 34 height 18
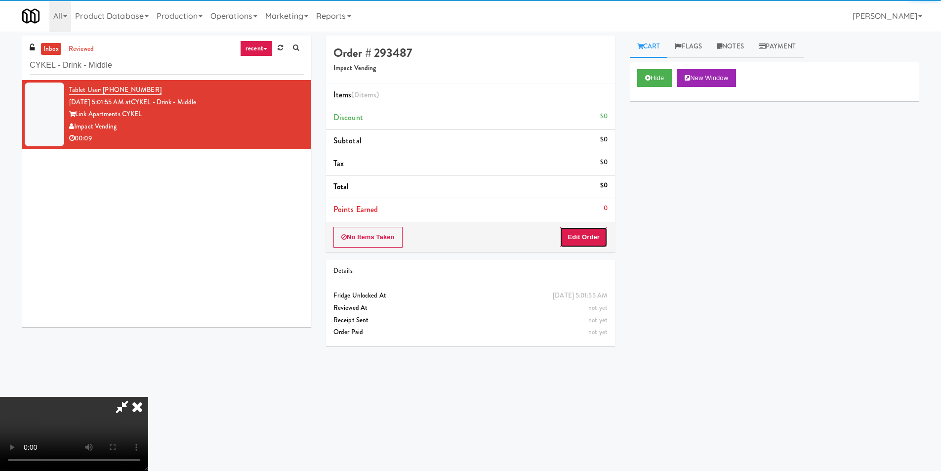
click at [605, 246] on button "Edit Order" at bounding box center [583, 237] width 48 height 21
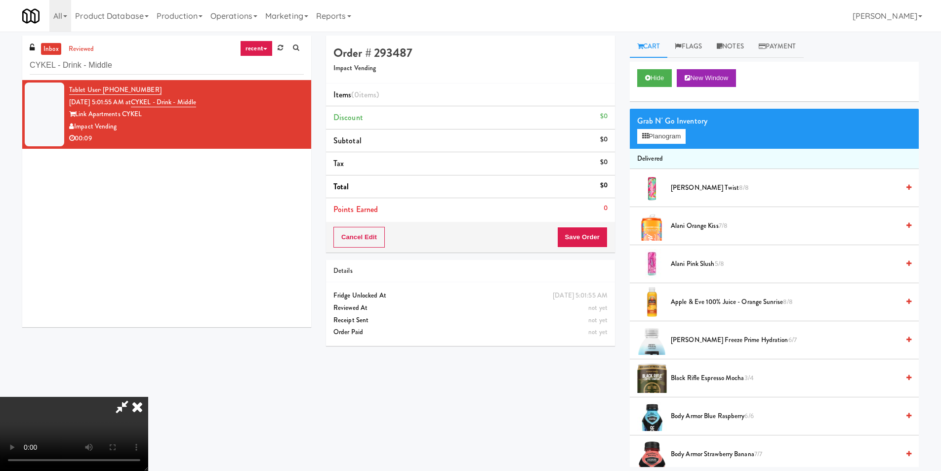
click at [148, 397] on video at bounding box center [74, 434] width 148 height 74
click at [655, 136] on button "Planogram" at bounding box center [661, 136] width 48 height 15
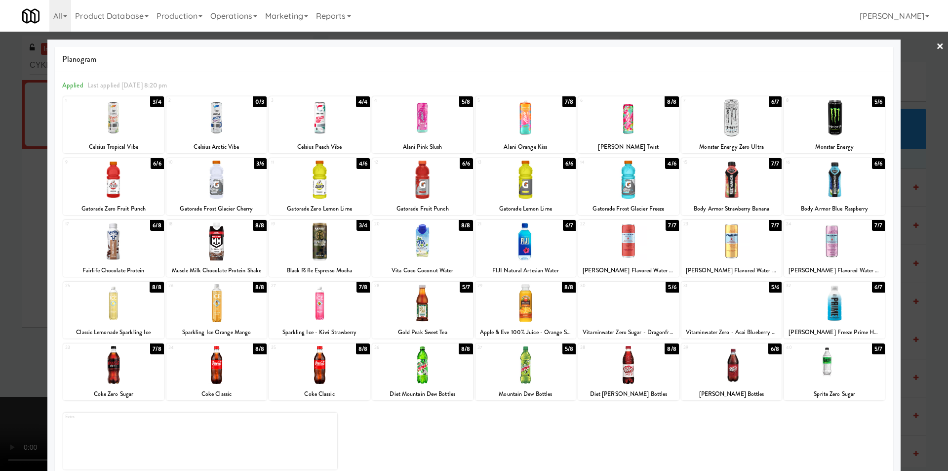
click at [540, 308] on div at bounding box center [526, 303] width 101 height 38
click at [897, 290] on div at bounding box center [474, 235] width 948 height 471
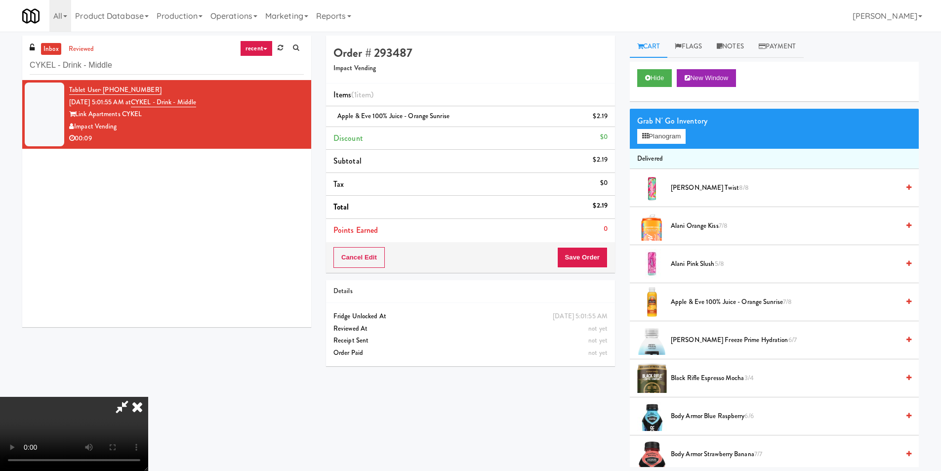
click at [148, 397] on video at bounding box center [74, 434] width 148 height 74
click at [576, 249] on button "Save Order" at bounding box center [582, 257] width 50 height 21
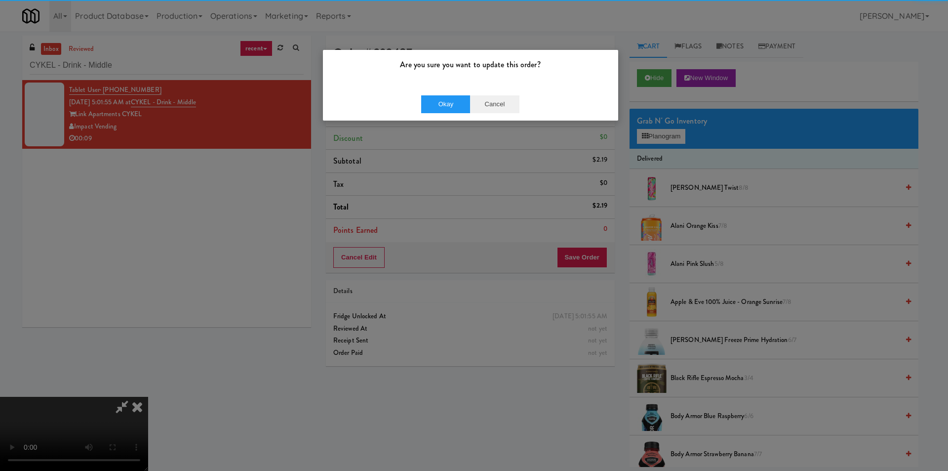
click at [481, 113] on div "Okay Cancel" at bounding box center [470, 103] width 295 height 33
click at [486, 108] on button "Cancel" at bounding box center [494, 104] width 49 height 18
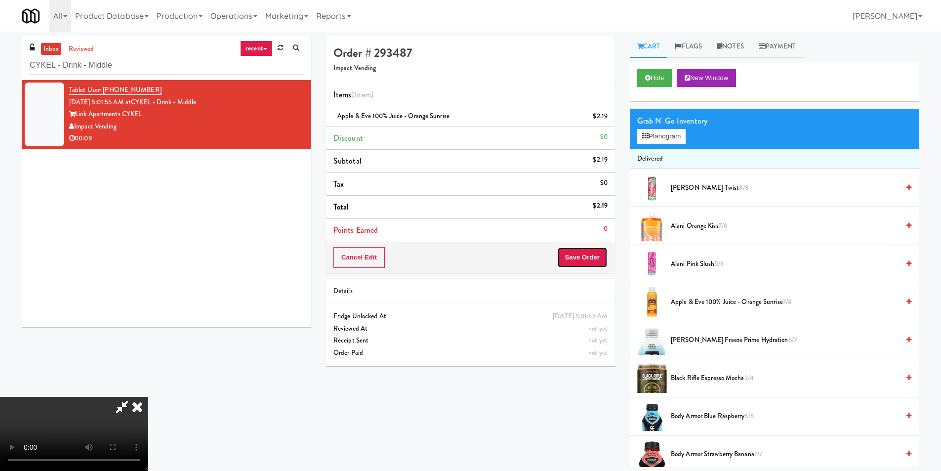
click at [575, 257] on button "Save Order" at bounding box center [582, 257] width 50 height 21
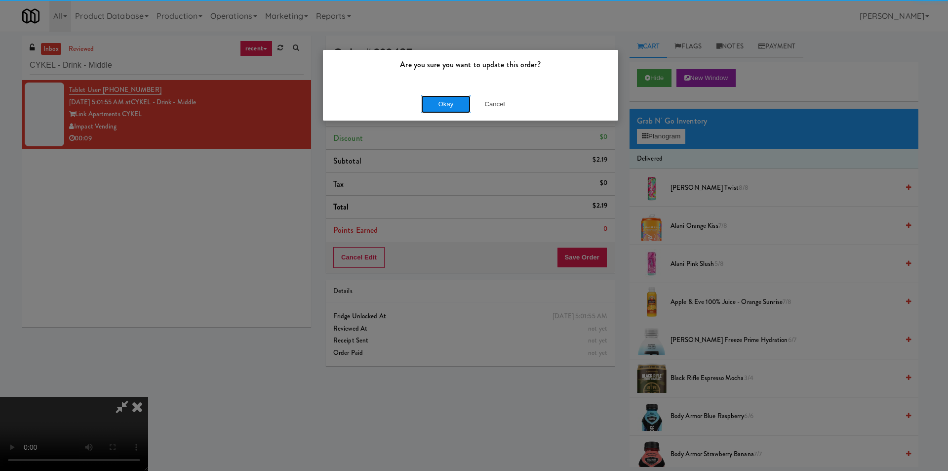
click at [424, 105] on button "Okay" at bounding box center [445, 104] width 49 height 18
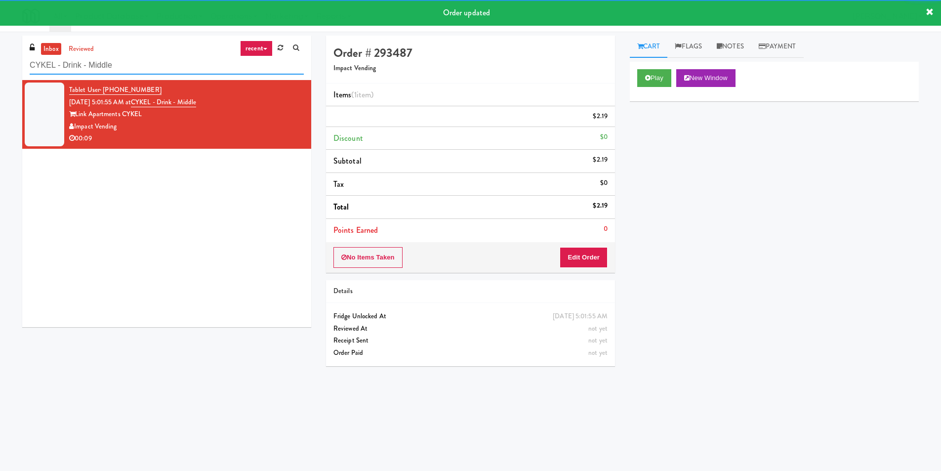
click at [206, 71] on input "CYKEL - Drink - Middle" at bounding box center [167, 65] width 274 height 18
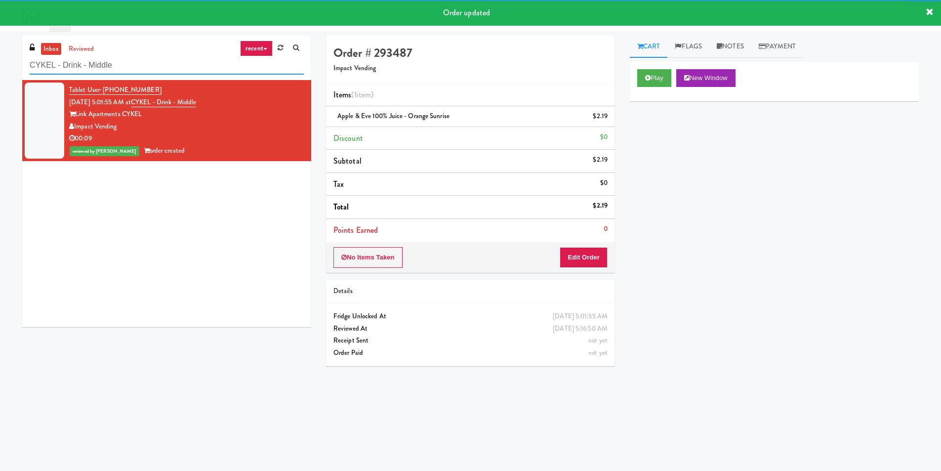
click at [206, 71] on input "CYKEL - Drink - Middle" at bounding box center [167, 65] width 274 height 18
paste input "Healthtrax - Cooler"
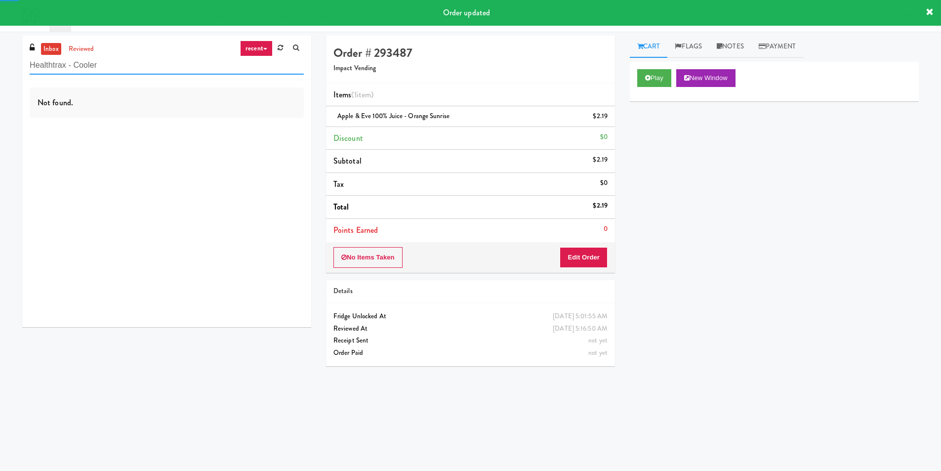
type input "Healthtrax - Cooler"
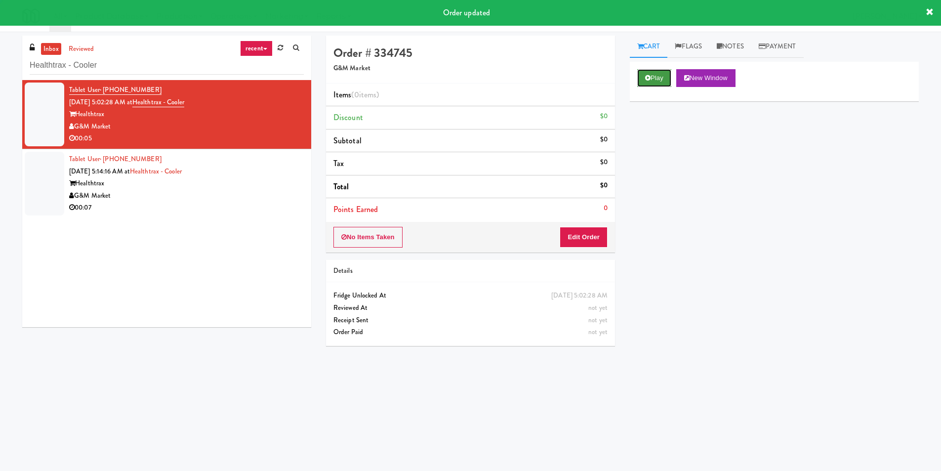
click at [661, 70] on button "Play" at bounding box center [654, 78] width 34 height 18
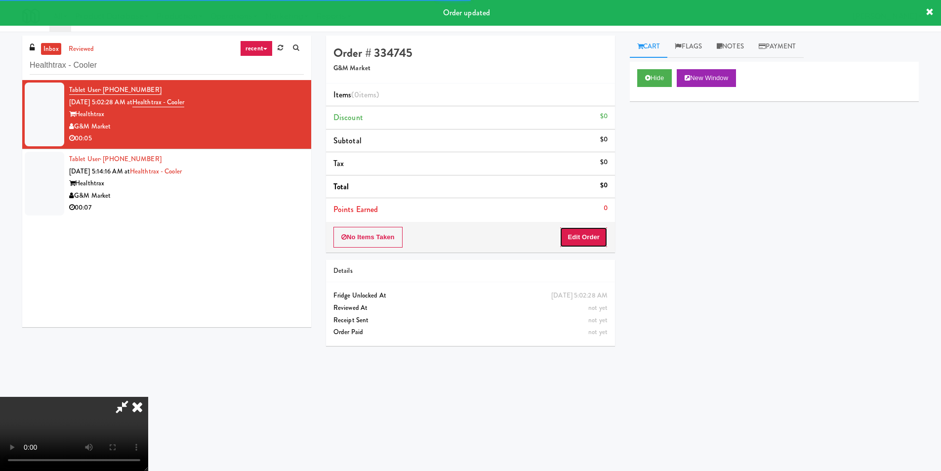
click at [598, 239] on button "Edit Order" at bounding box center [583, 237] width 48 height 21
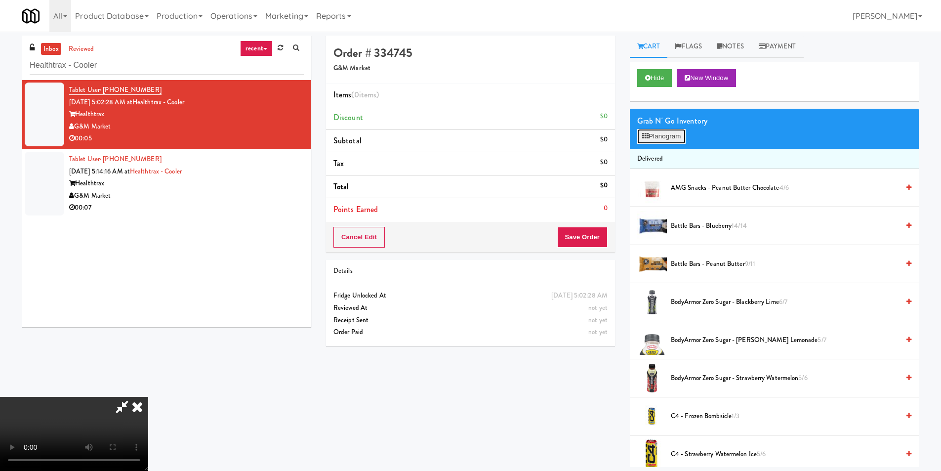
click at [648, 131] on button "Planogram" at bounding box center [661, 136] width 48 height 15
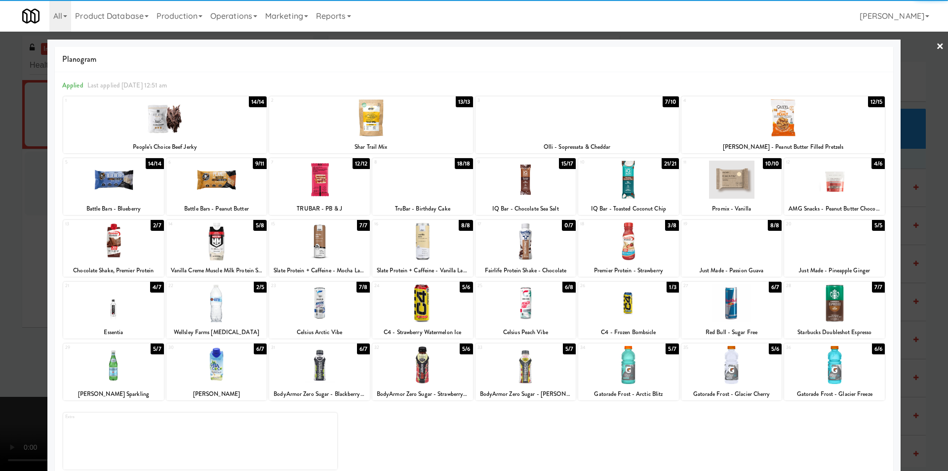
click at [242, 315] on div at bounding box center [216, 303] width 101 height 38
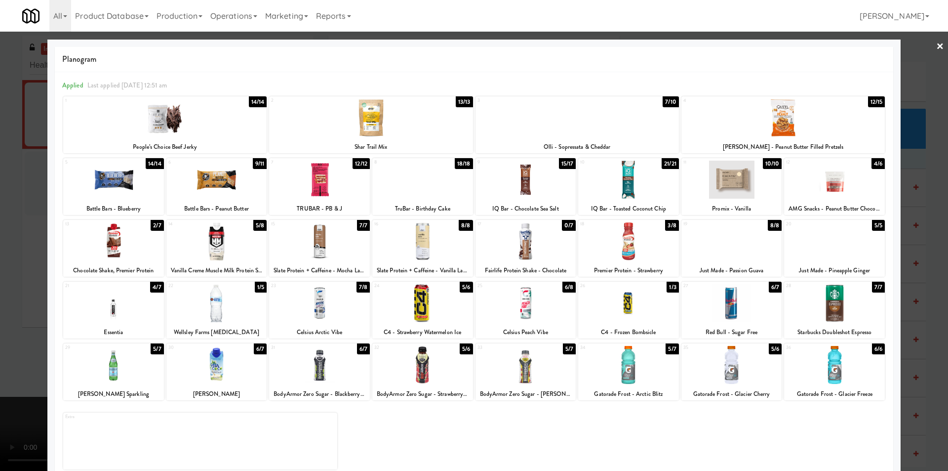
click at [46, 315] on div at bounding box center [474, 235] width 948 height 471
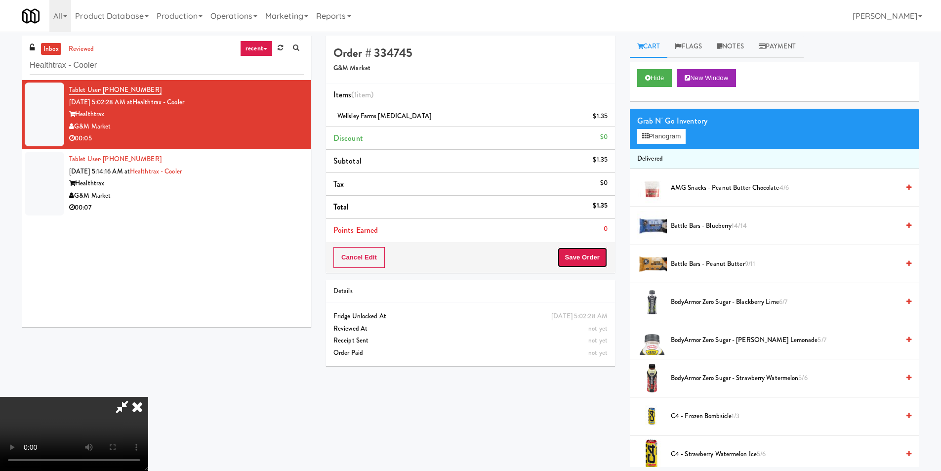
click at [586, 252] on button "Save Order" at bounding box center [582, 257] width 50 height 21
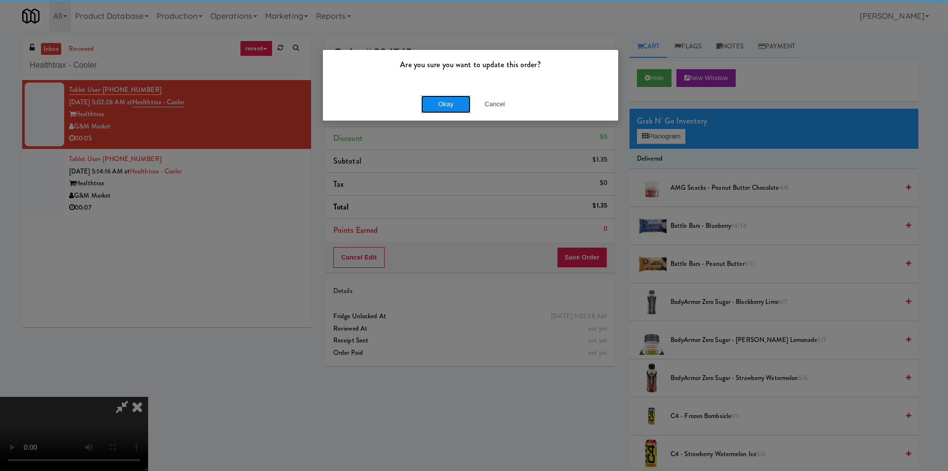
click at [426, 108] on button "Okay" at bounding box center [445, 104] width 49 height 18
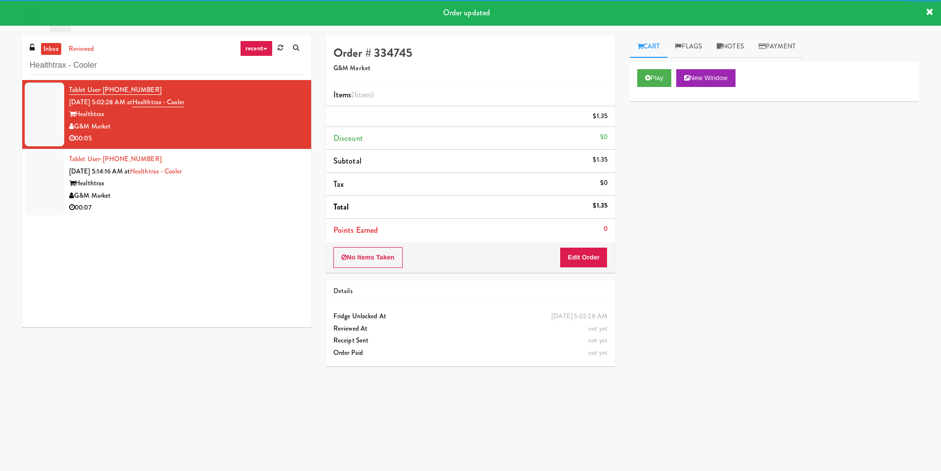
click at [233, 162] on div "Tablet User · (781) 361-1987 [DATE] 5:14:16 AM at Healthtrax - Cooler Healthtra…" at bounding box center [186, 183] width 235 height 61
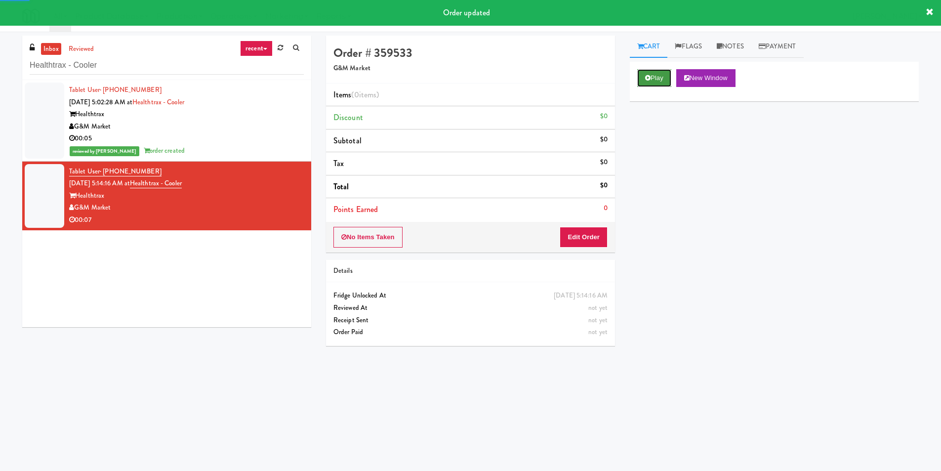
click at [646, 78] on icon at bounding box center [647, 78] width 5 height 6
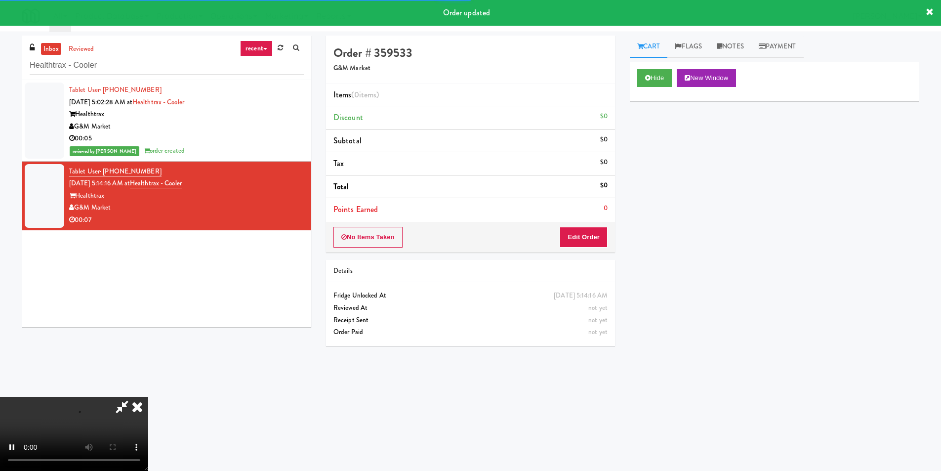
click at [579, 257] on div "Order # 359533 G&M Market Items (0 items ) Discount $0 Subtotal $0 Tax $0 Total…" at bounding box center [471, 195] width 304 height 318
click at [582, 239] on button "Edit Order" at bounding box center [583, 237] width 48 height 21
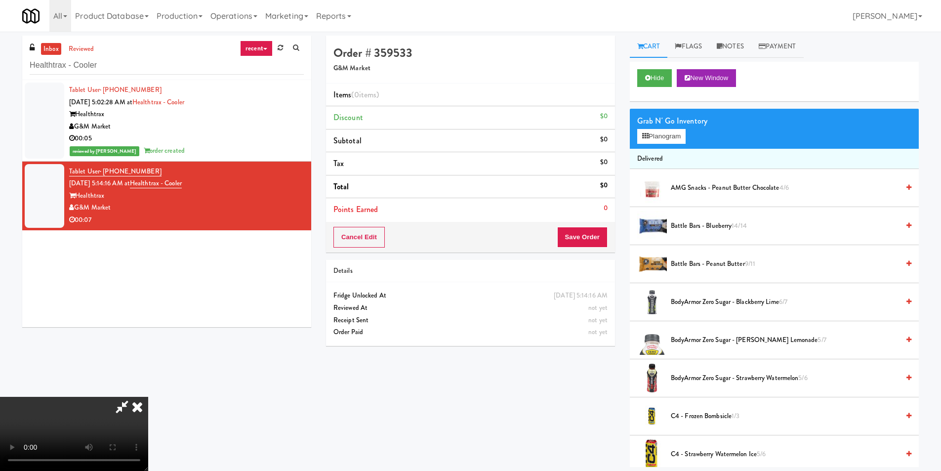
click at [148, 397] on video at bounding box center [74, 434] width 148 height 74
click at [656, 134] on button "Planogram" at bounding box center [661, 136] width 48 height 15
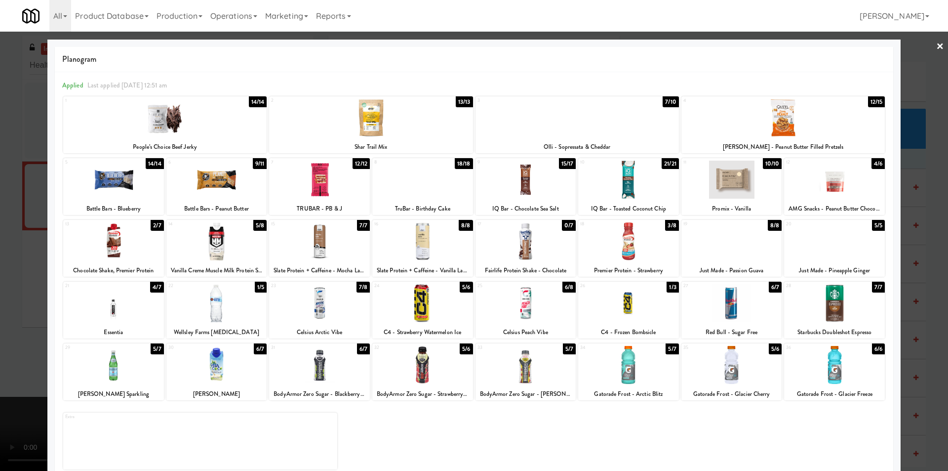
click at [611, 142] on div "Olli - Sopressata & Cheddar" at bounding box center [577, 147] width 200 height 12
click at [616, 143] on div "Olli - Sopressata & Cheddar" at bounding box center [577, 147] width 200 height 12
click at [615, 147] on div "Olli - Sopressata & Cheddar" at bounding box center [577, 147] width 200 height 12
click at [618, 175] on div at bounding box center [628, 179] width 101 height 38
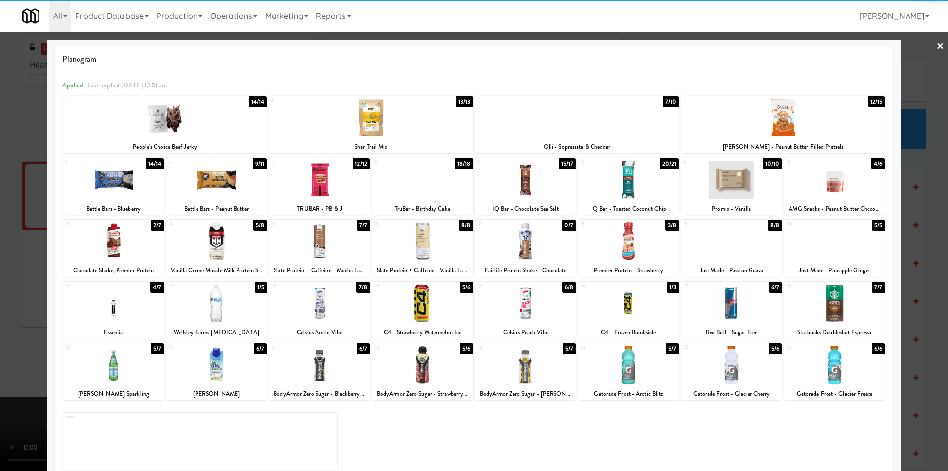
click at [613, 127] on div at bounding box center [577, 118] width 203 height 38
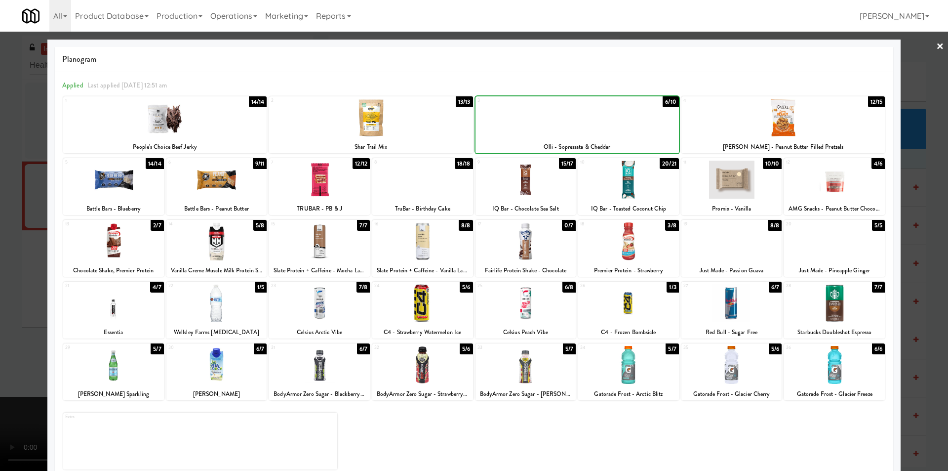
click at [615, 128] on div at bounding box center [577, 118] width 203 height 38
click at [923, 199] on div at bounding box center [474, 235] width 948 height 471
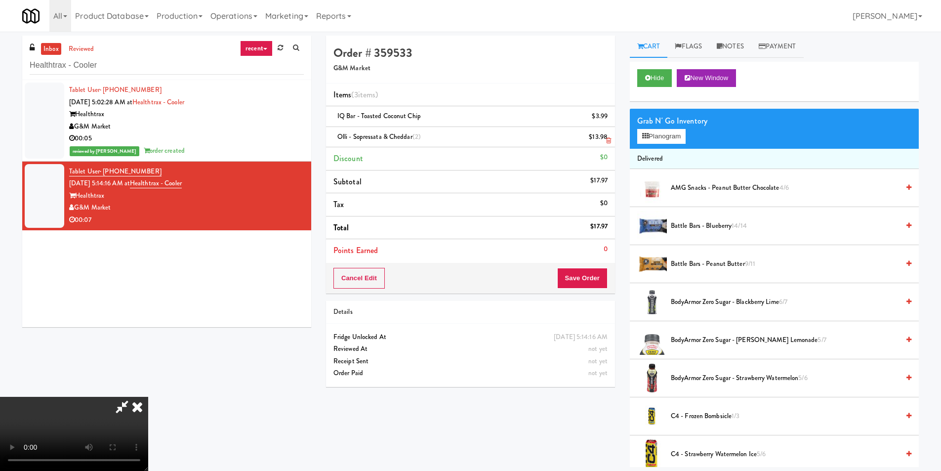
click at [610, 140] on icon at bounding box center [608, 140] width 5 height 6
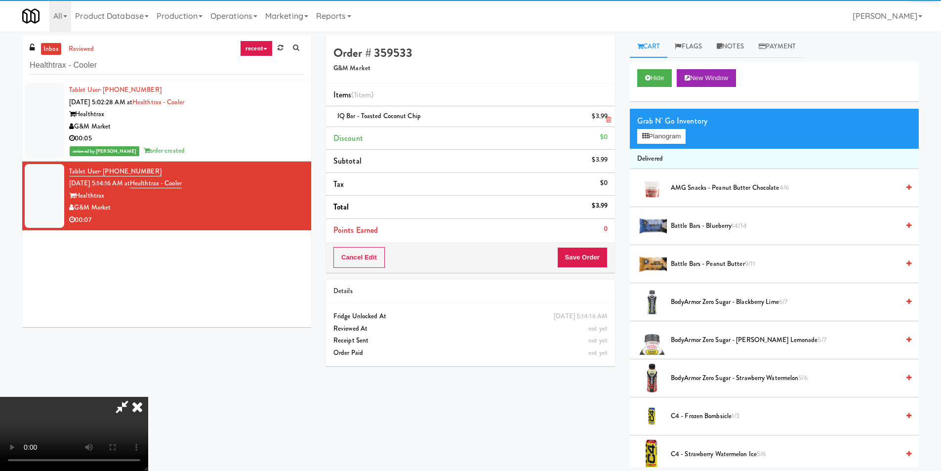
click at [606, 118] on icon at bounding box center [608, 120] width 5 height 6
click at [606, 131] on div "$0" at bounding box center [603, 137] width 7 height 12
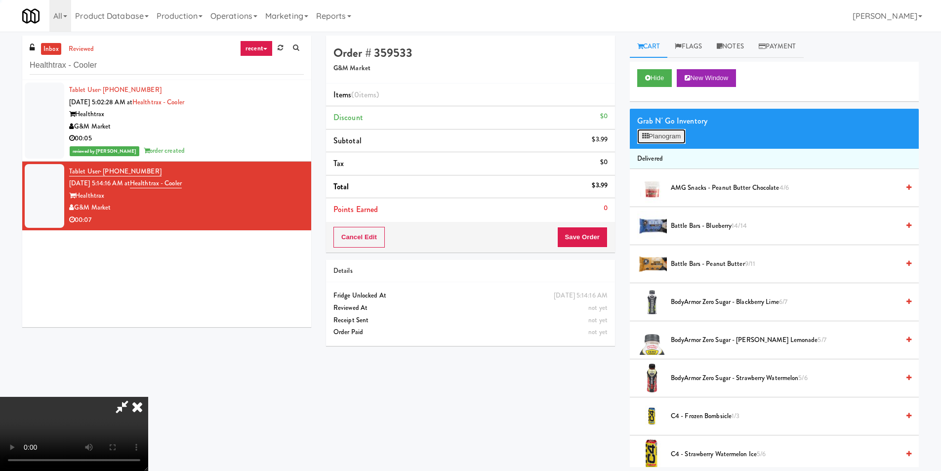
click at [649, 137] on button "Planogram" at bounding box center [661, 136] width 48 height 15
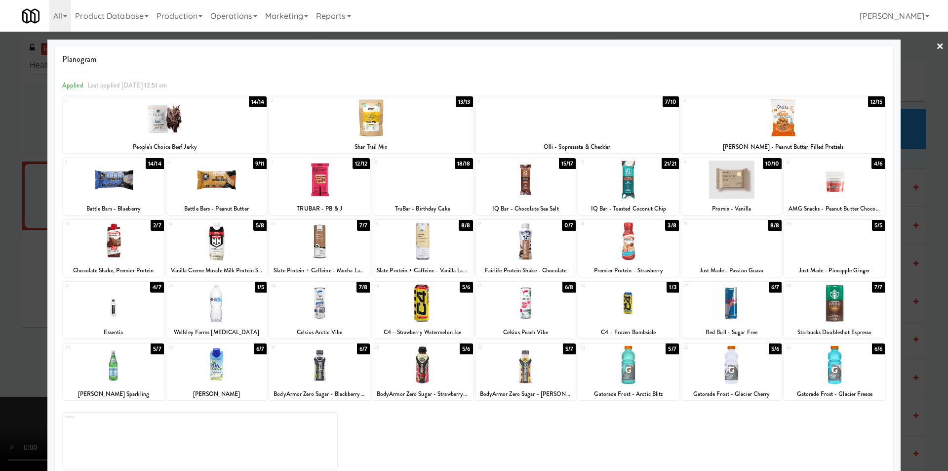
click at [628, 126] on div at bounding box center [577, 118] width 203 height 38
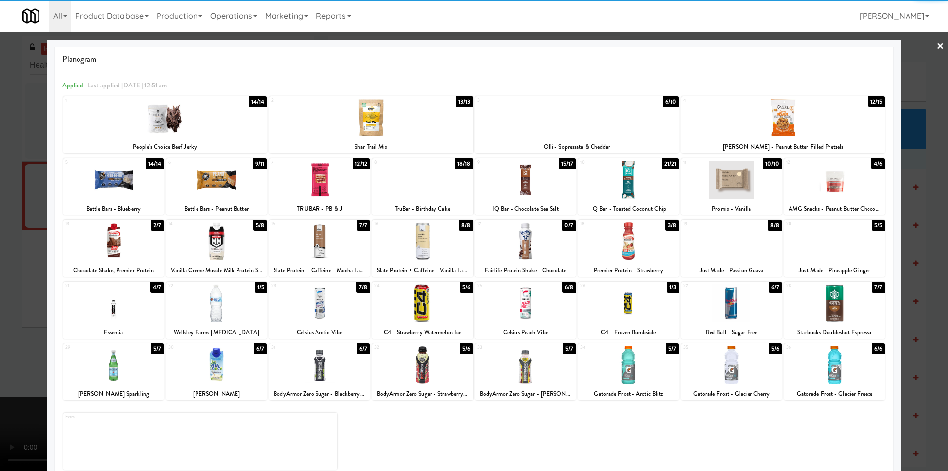
click at [920, 182] on div at bounding box center [474, 235] width 948 height 471
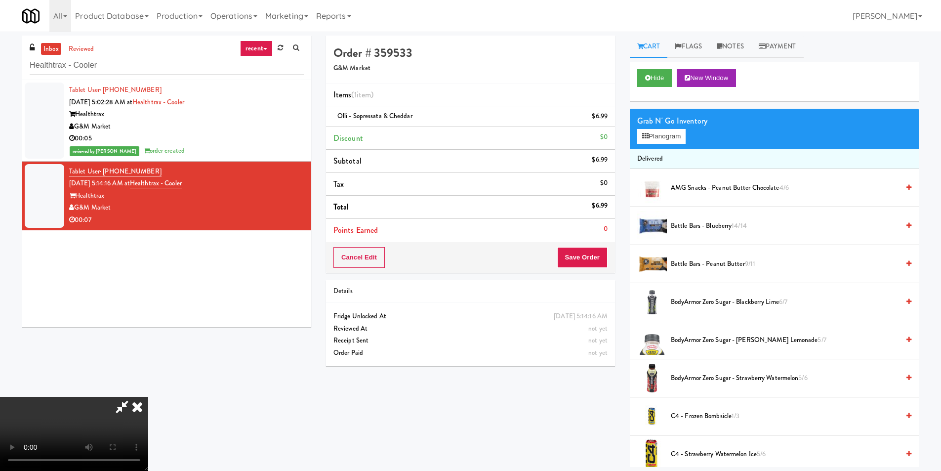
click at [148, 397] on video at bounding box center [74, 434] width 148 height 74
click at [583, 251] on button "Save Order" at bounding box center [582, 257] width 50 height 21
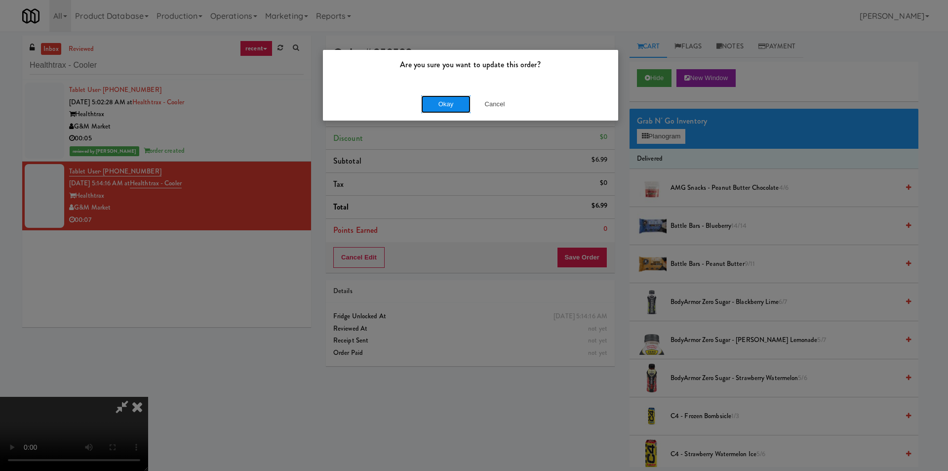
click at [458, 105] on button "Okay" at bounding box center [445, 104] width 49 height 18
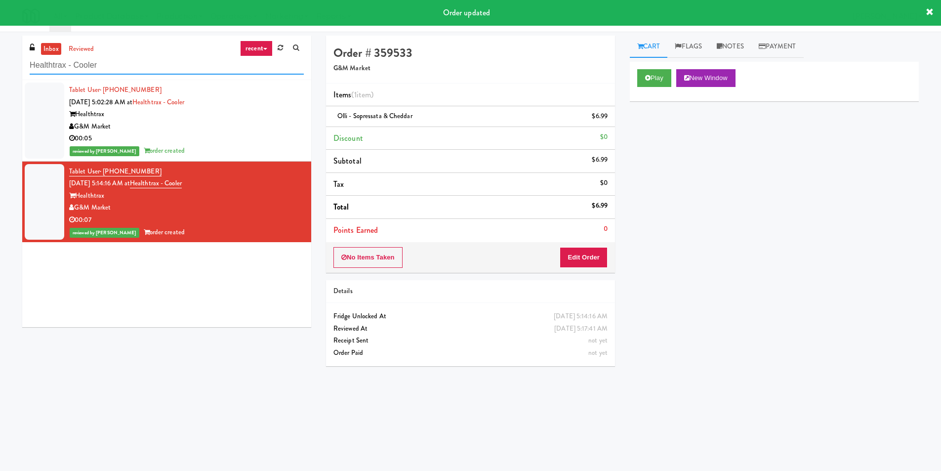
click at [232, 65] on input "Healthtrax - Cooler" at bounding box center [167, 65] width 274 height 18
paste input "Pantry 101 @ [GEOGRAPHIC_DATA]"
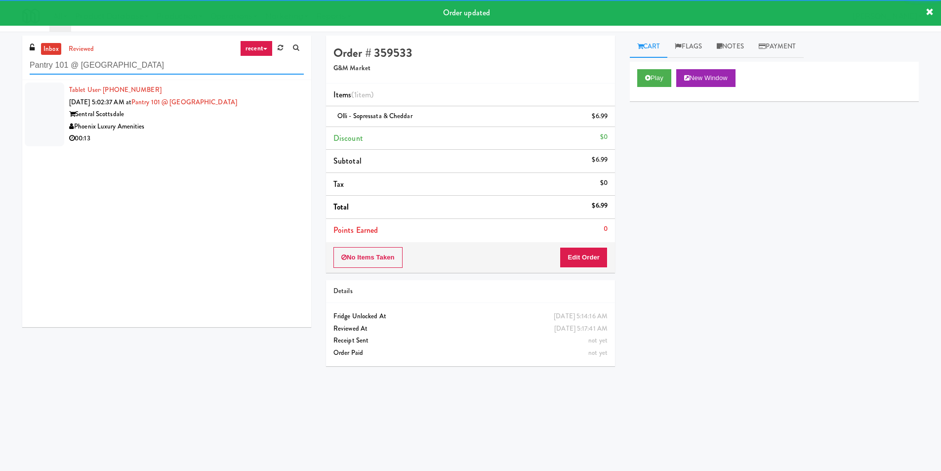
type input "Pantry 101 @ [GEOGRAPHIC_DATA]"
click at [278, 125] on div "Phoenix Luxury Amenities" at bounding box center [186, 126] width 235 height 12
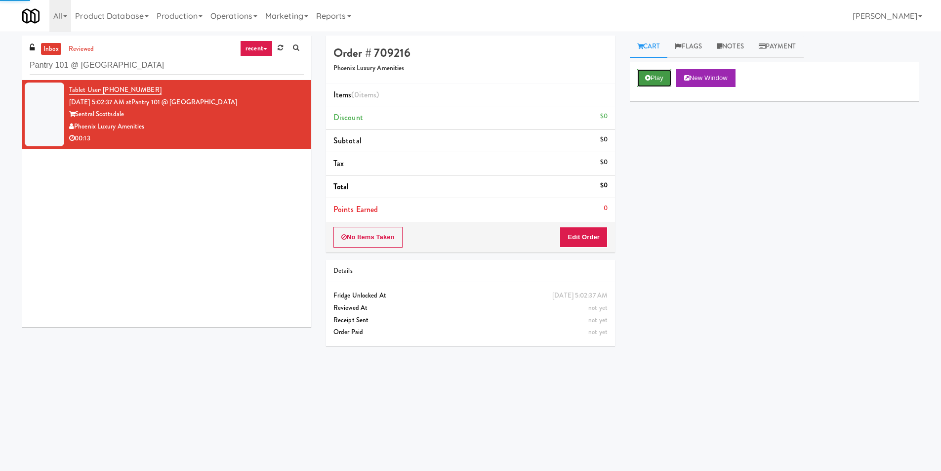
click at [661, 76] on button "Play" at bounding box center [654, 78] width 34 height 18
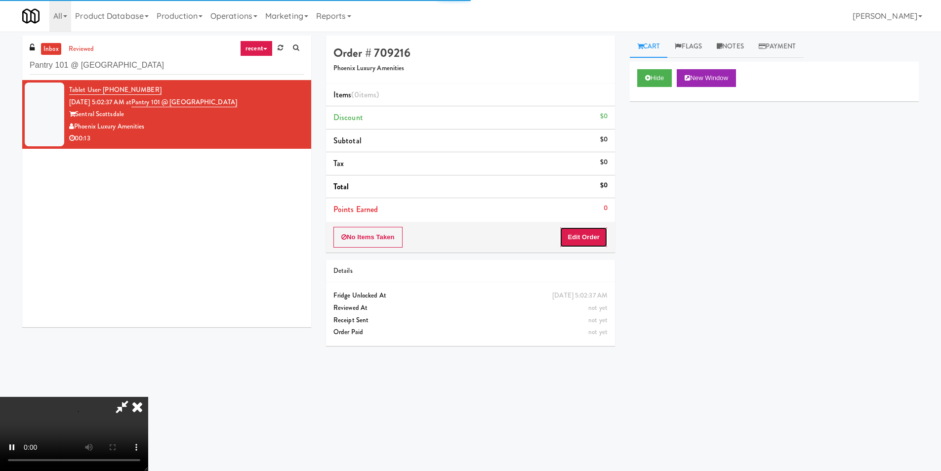
click at [595, 238] on button "Edit Order" at bounding box center [583, 237] width 48 height 21
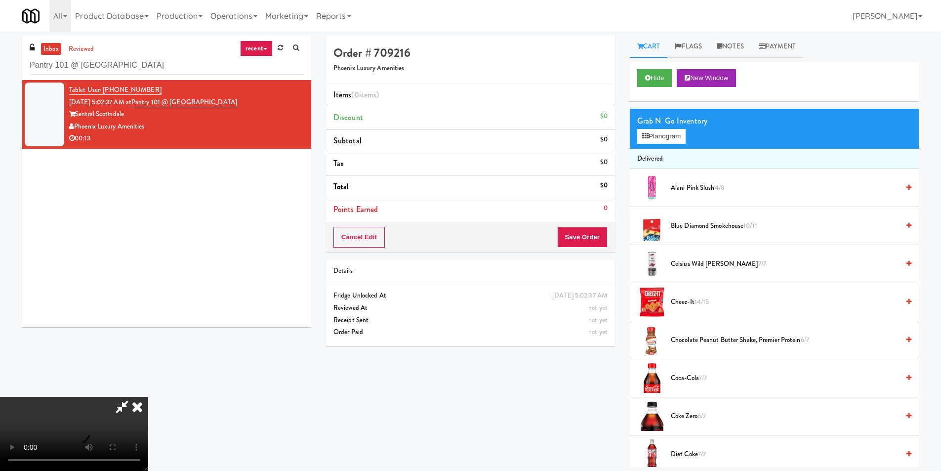
scroll to position [50, 0]
click at [148, 397] on video at bounding box center [74, 434] width 148 height 74
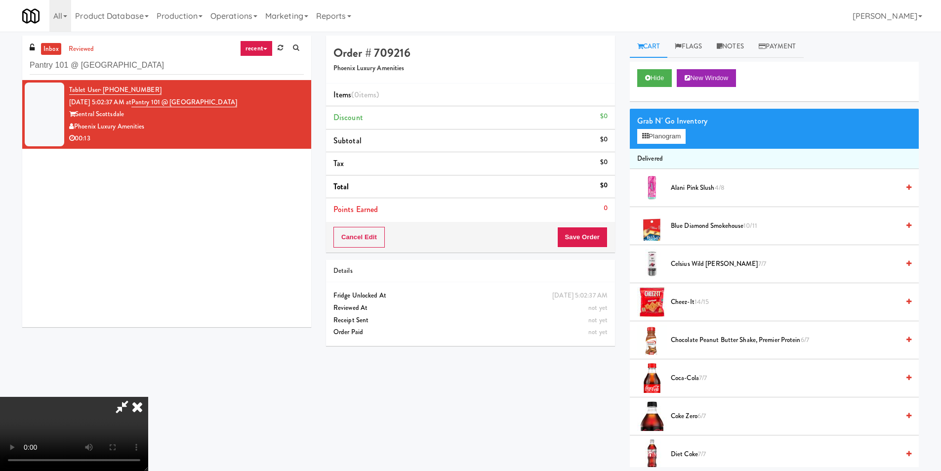
click at [148, 397] on video at bounding box center [74, 434] width 148 height 74
click at [668, 130] on button "Planogram" at bounding box center [661, 136] width 48 height 15
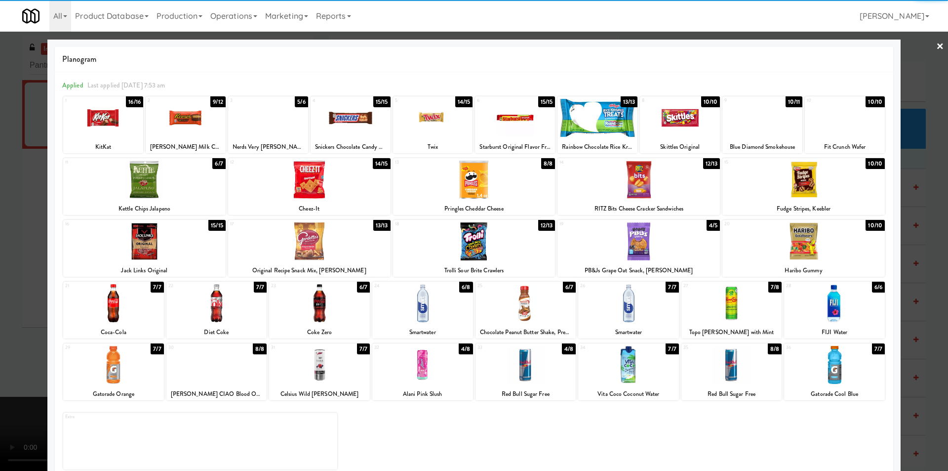
click at [626, 254] on div at bounding box center [639, 241] width 162 height 38
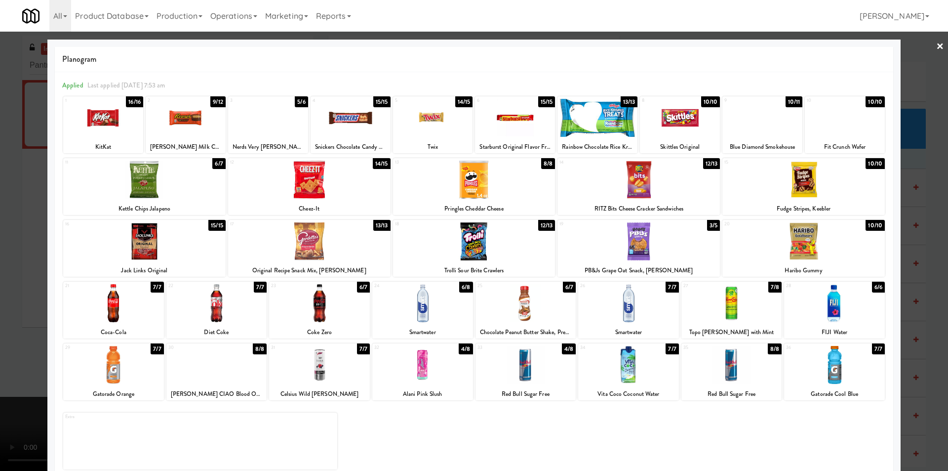
click at [178, 265] on div "Jack Links Original" at bounding box center [145, 270] width 160 height 12
click at [177, 246] on div at bounding box center [144, 241] width 162 height 38
click at [178, 246] on div at bounding box center [144, 241] width 162 height 38
click at [900, 241] on div at bounding box center [474, 235] width 948 height 471
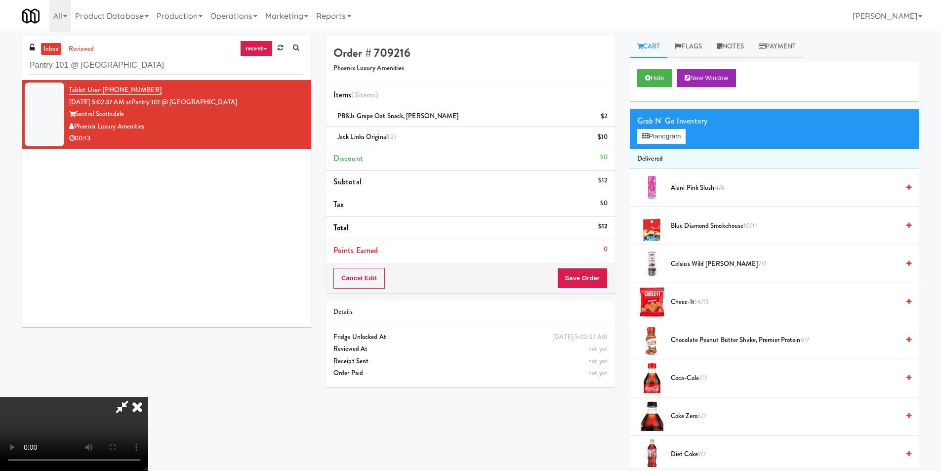
click at [148, 397] on video at bounding box center [74, 434] width 148 height 74
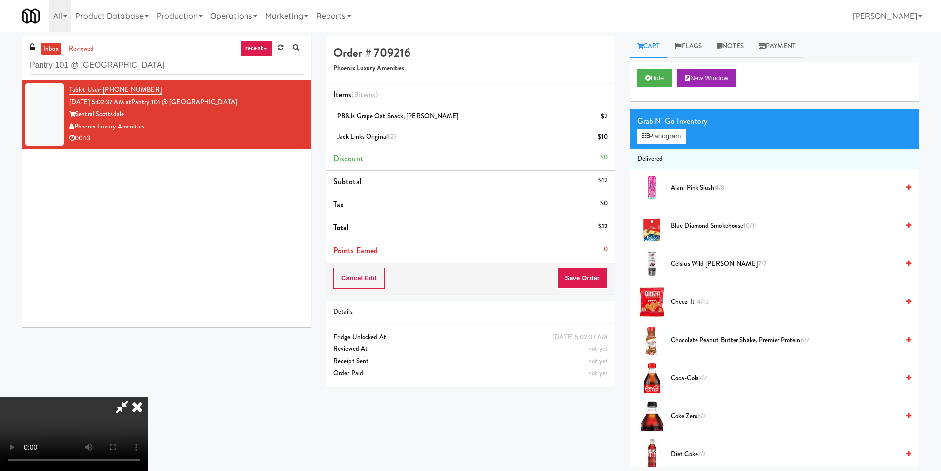
click at [148, 397] on video at bounding box center [74, 434] width 148 height 74
click at [575, 266] on div "Cancel Edit Save Order" at bounding box center [470, 278] width 289 height 31
click at [586, 278] on button "Save Order" at bounding box center [582, 278] width 50 height 21
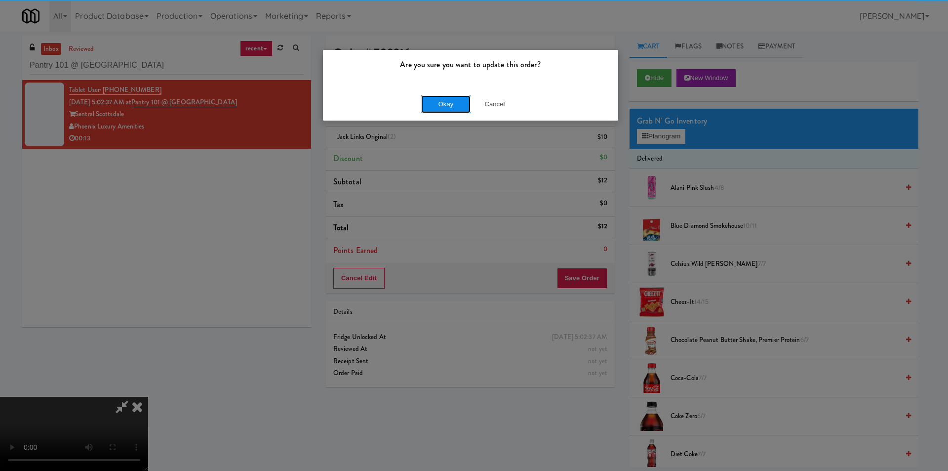
click at [454, 100] on button "Okay" at bounding box center [445, 104] width 49 height 18
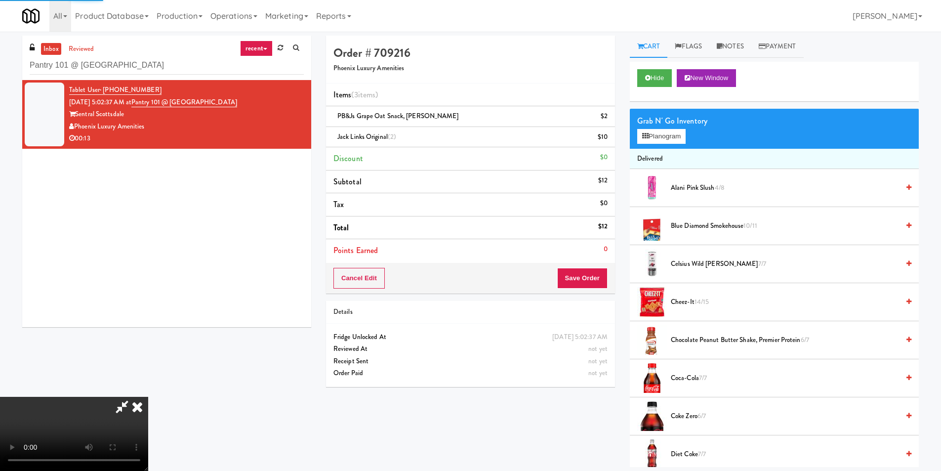
scroll to position [0, 0]
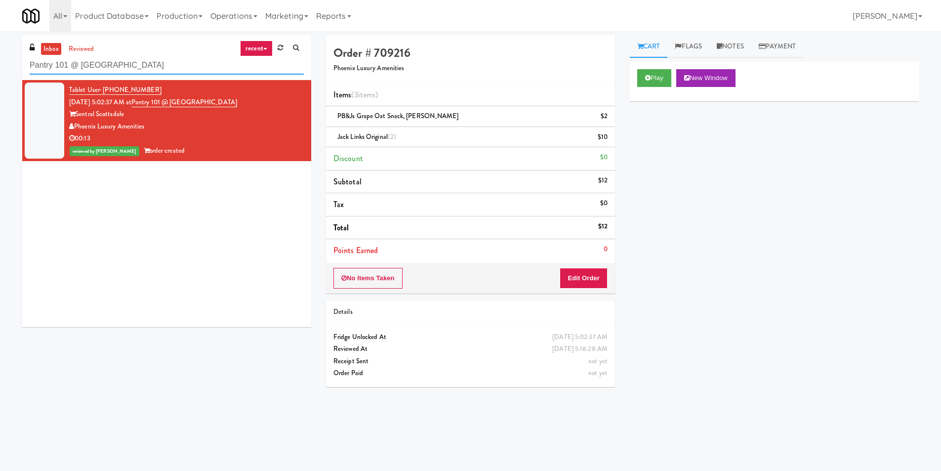
click at [156, 65] on input "Pantry 101 @ [GEOGRAPHIC_DATA]" at bounding box center [167, 65] width 274 height 18
paste input "Illume - Ambient - Right"
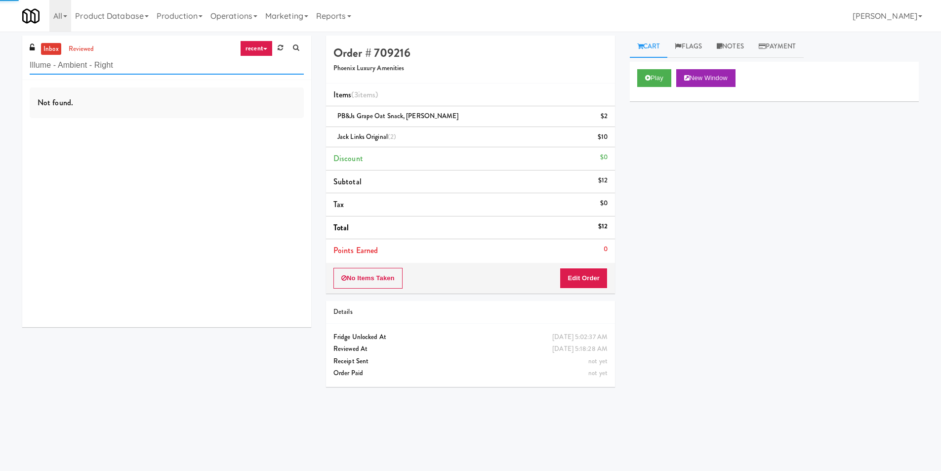
type input "Illume - Ambient - Right"
click at [257, 118] on div "Not found." at bounding box center [166, 203] width 289 height 247
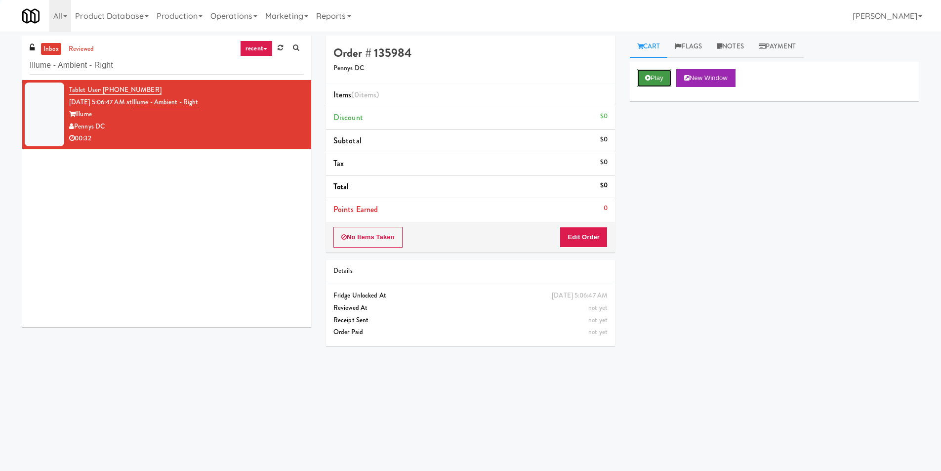
click at [649, 81] on button "Play" at bounding box center [654, 78] width 34 height 18
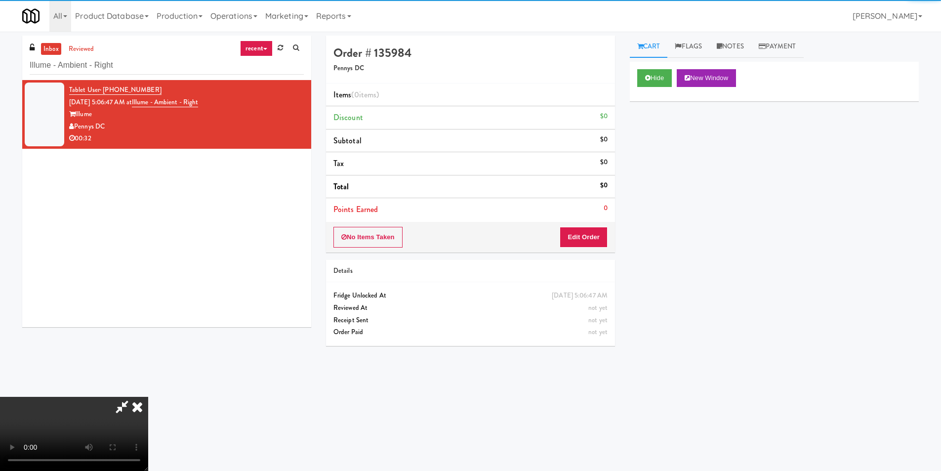
click at [593, 219] on li "Points Earned 0" at bounding box center [470, 209] width 289 height 23
click at [596, 232] on button "Edit Order" at bounding box center [583, 237] width 48 height 21
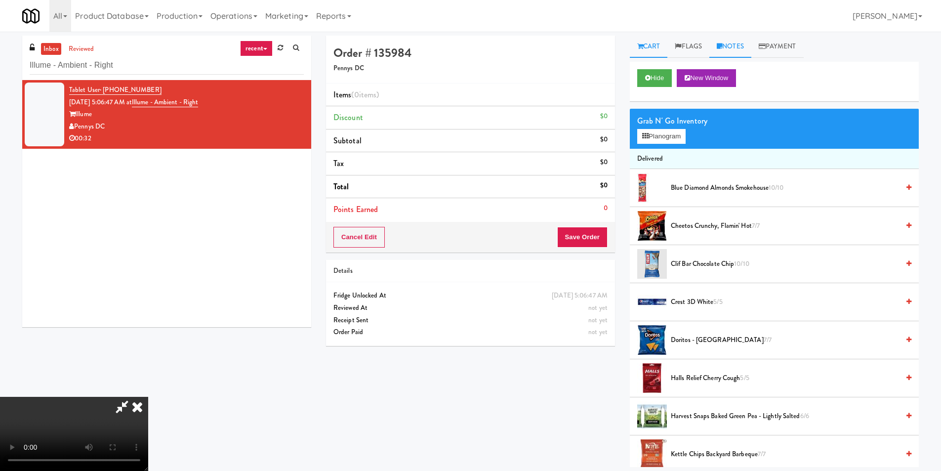
click at [737, 46] on link "Notes" at bounding box center [730, 47] width 42 height 22
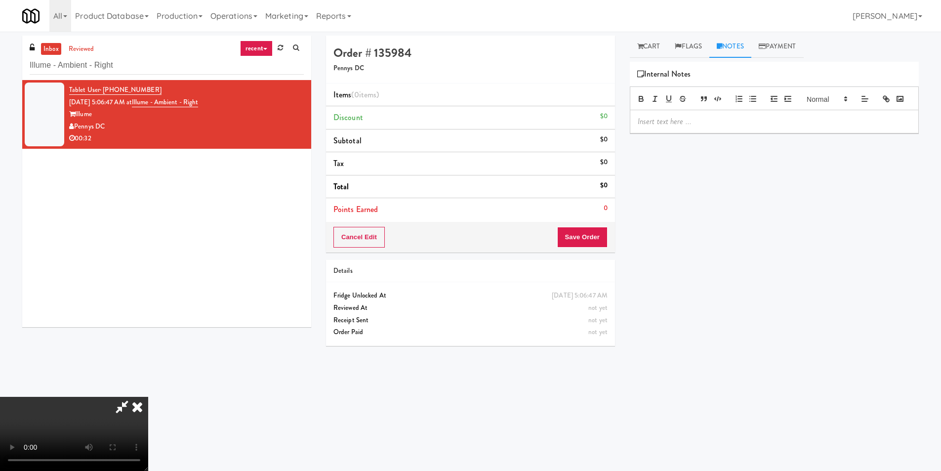
click at [682, 133] on div at bounding box center [774, 121] width 288 height 23
click at [650, 55] on link "Cart" at bounding box center [649, 47] width 38 height 22
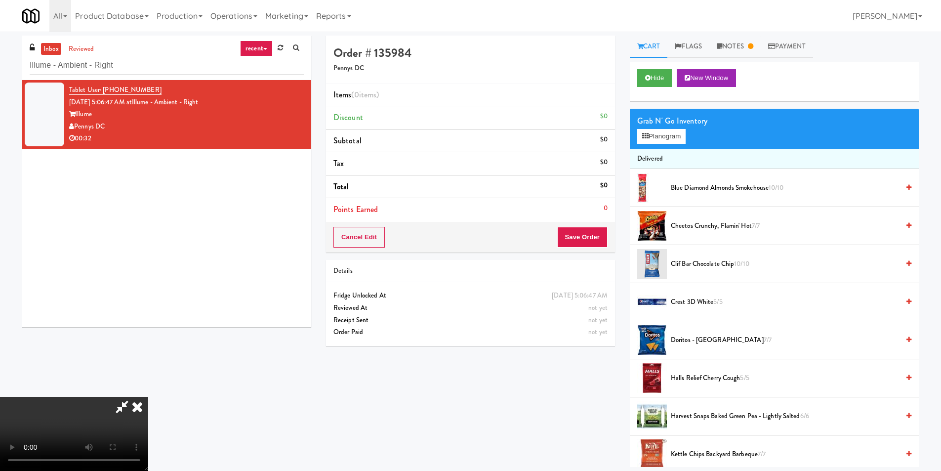
click at [148, 397] on video at bounding box center [74, 434] width 148 height 74
click at [148, 409] on video at bounding box center [74, 434] width 148 height 74
click at [148, 397] on video at bounding box center [74, 434] width 148 height 74
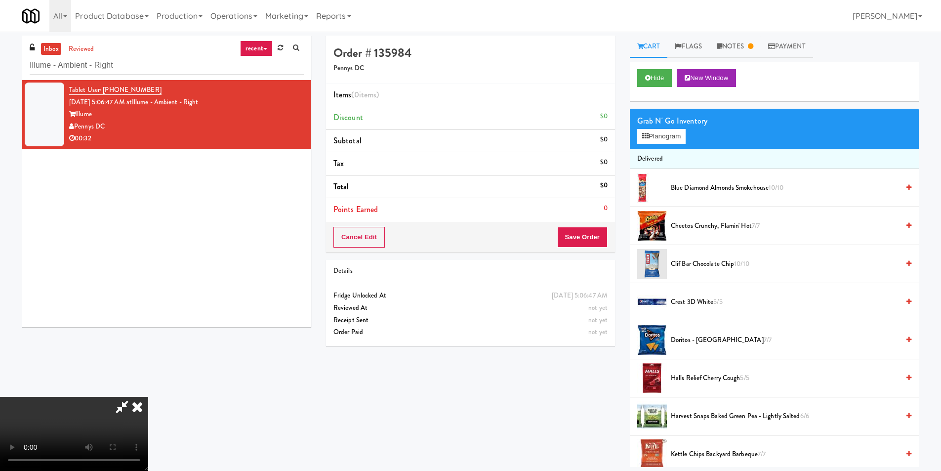
click at [148, 397] on video at bounding box center [74, 434] width 148 height 74
click at [148, 459] on video at bounding box center [74, 434] width 148 height 74
click at [148, 397] on video at bounding box center [74, 434] width 148 height 74
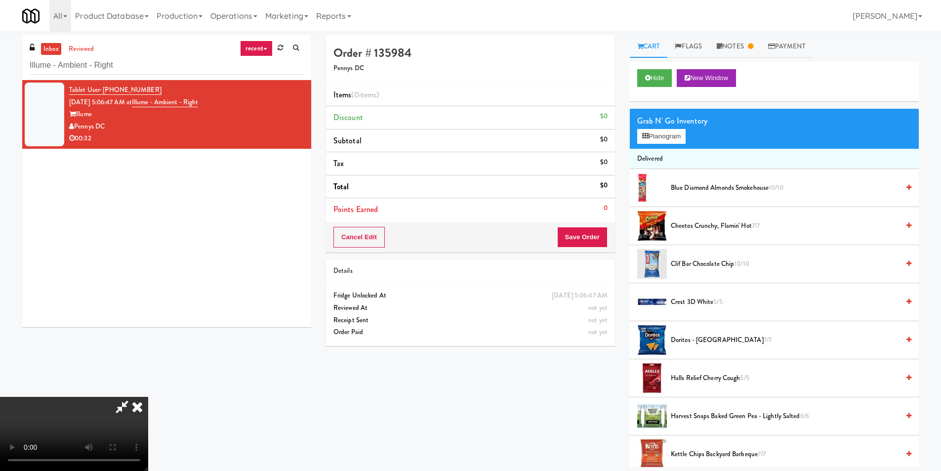
click at [148, 397] on video at bounding box center [74, 434] width 148 height 74
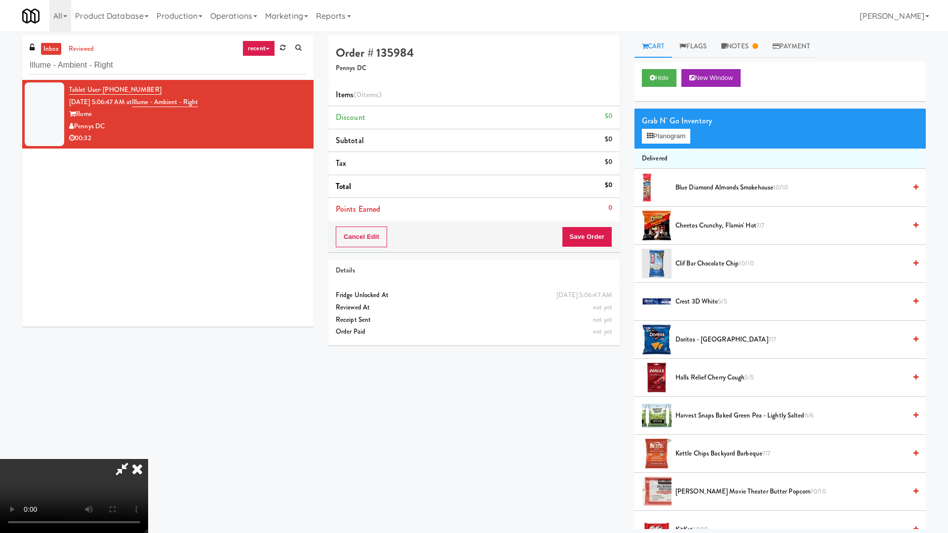
click at [148, 459] on video at bounding box center [74, 496] width 148 height 74
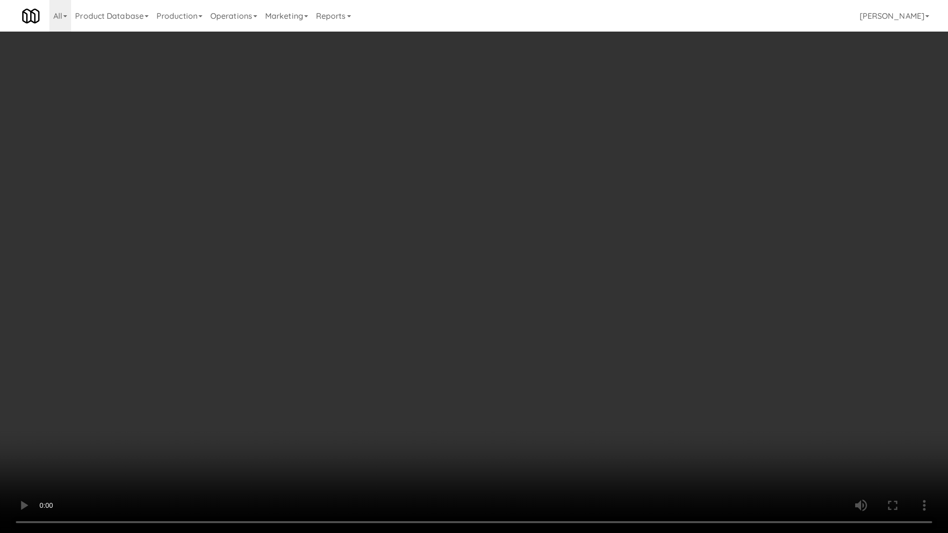
click at [424, 329] on video at bounding box center [474, 266] width 948 height 533
click at [425, 329] on video at bounding box center [474, 266] width 948 height 533
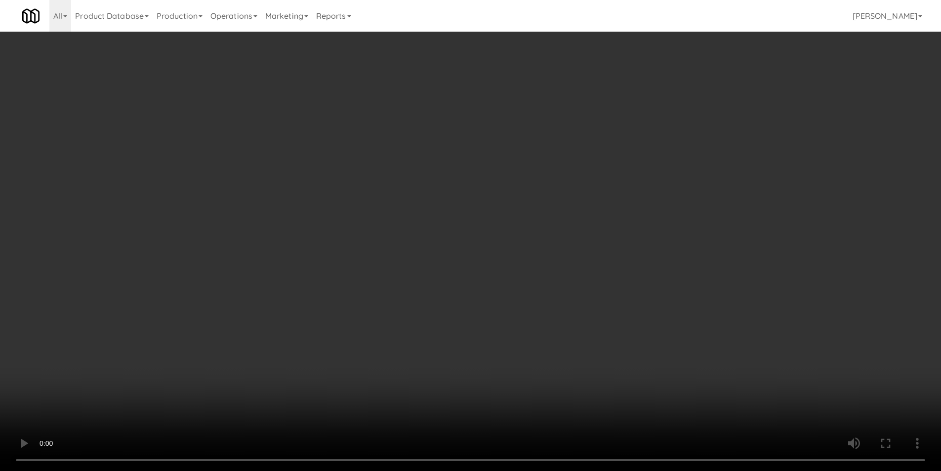
click at [657, 153] on li "Delivered" at bounding box center [774, 159] width 289 height 21
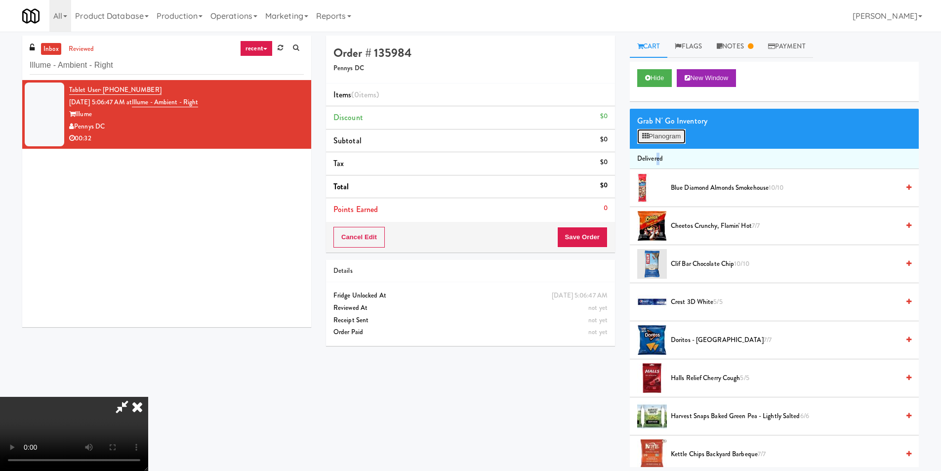
click at [657, 142] on button "Planogram" at bounding box center [661, 136] width 48 height 15
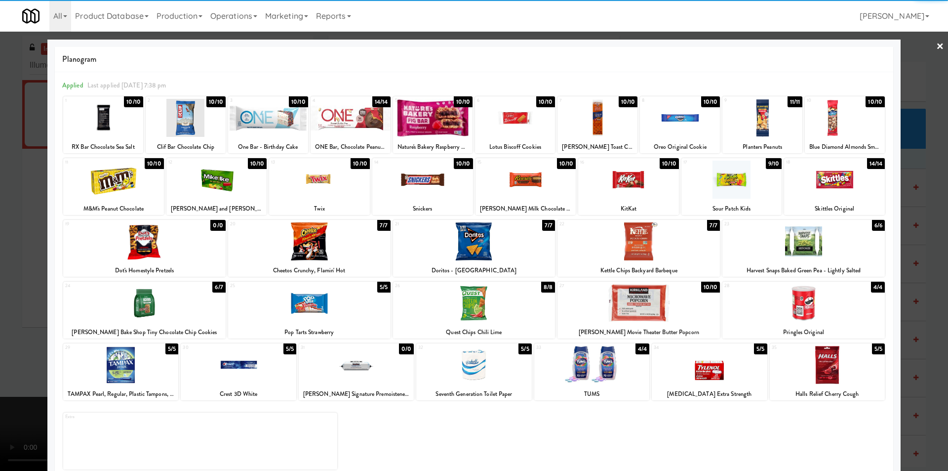
click at [120, 186] on div at bounding box center [113, 179] width 101 height 38
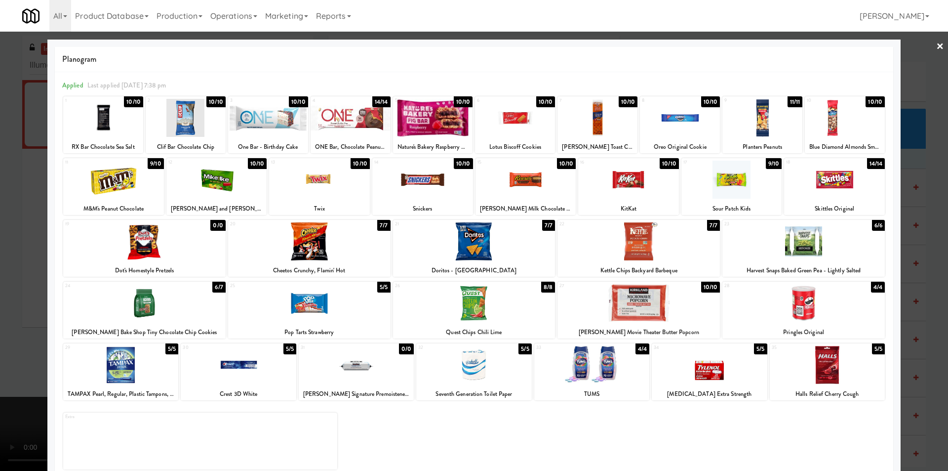
click at [352, 311] on div at bounding box center [309, 303] width 162 height 38
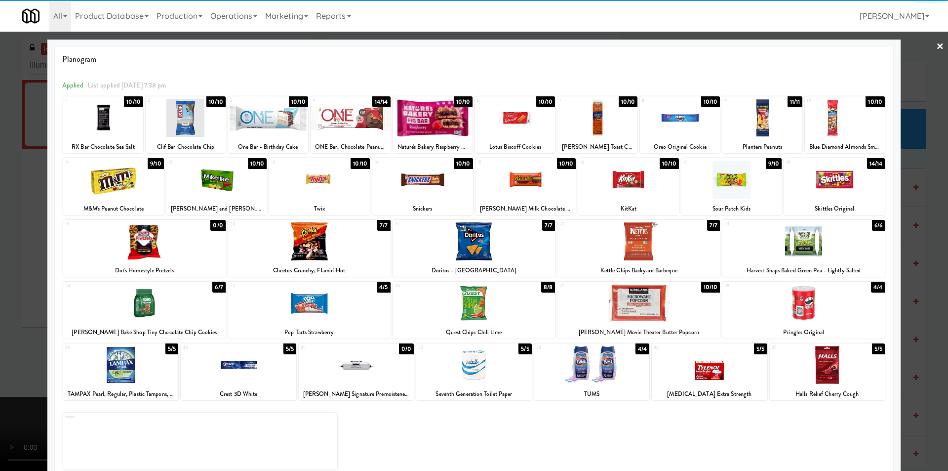
click at [907, 276] on div at bounding box center [474, 235] width 948 height 471
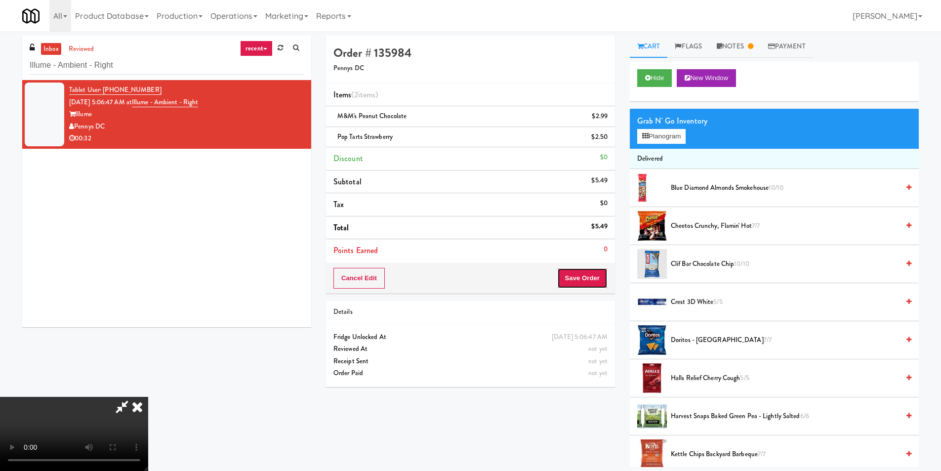
click at [586, 282] on button "Save Order" at bounding box center [582, 278] width 50 height 21
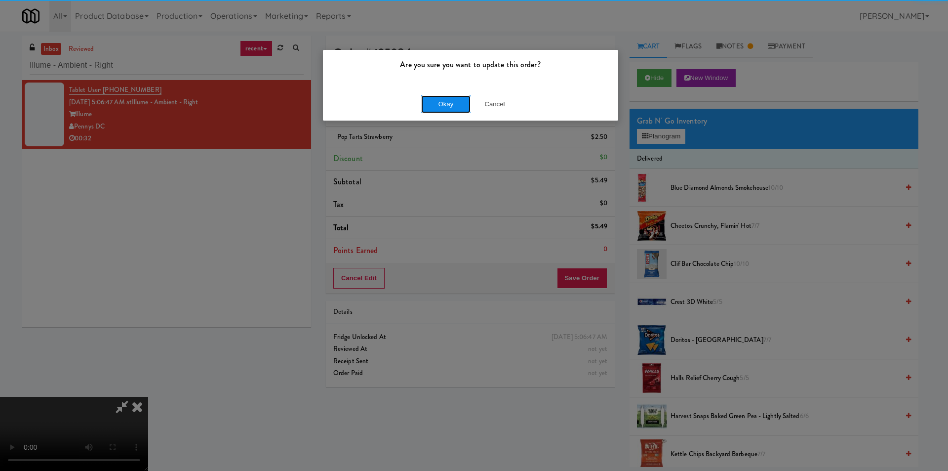
click at [433, 108] on button "Okay" at bounding box center [445, 104] width 49 height 18
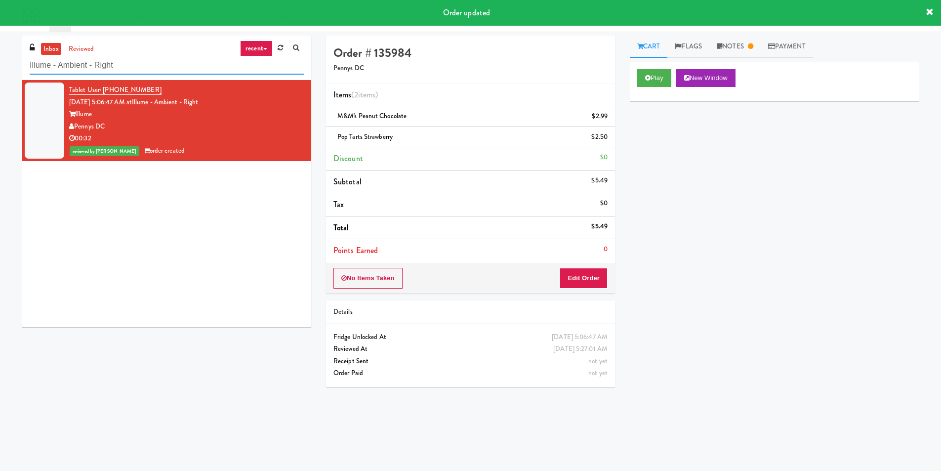
click at [158, 71] on input "Illume - Ambient - Right" at bounding box center [167, 65] width 274 height 18
click at [158, 70] on input "Illume - Ambient - Right" at bounding box center [167, 65] width 274 height 18
paste input "APCU - Cooler - Middle"
paste input "text"
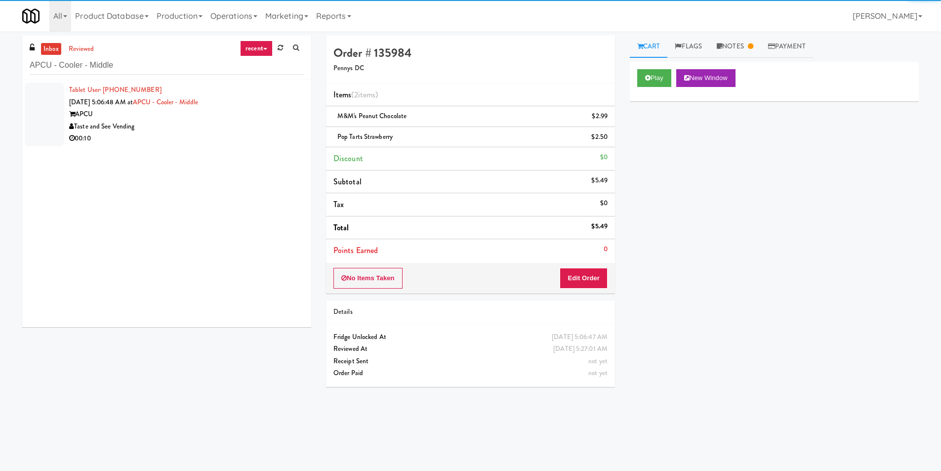
click at [264, 125] on div "Taste and See Vending" at bounding box center [186, 126] width 235 height 12
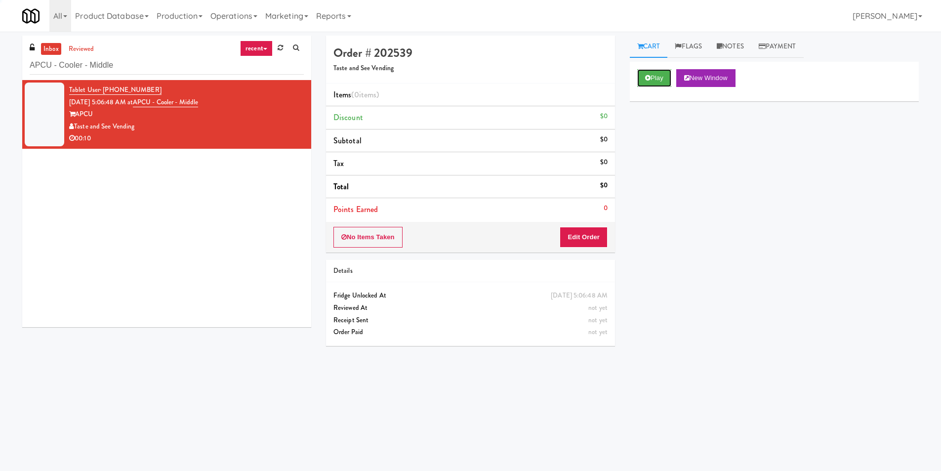
click at [644, 78] on button "Play" at bounding box center [654, 78] width 34 height 18
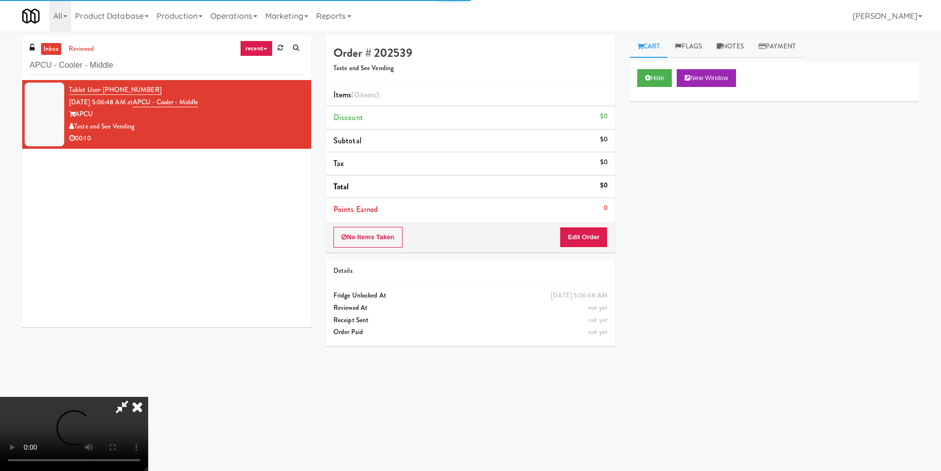
click at [581, 253] on div "Order # 202539 Taste and See Vending Items (0 items ) Discount $0 Subtotal $0 T…" at bounding box center [471, 195] width 304 height 318
click at [584, 244] on button "Edit Order" at bounding box center [583, 237] width 48 height 21
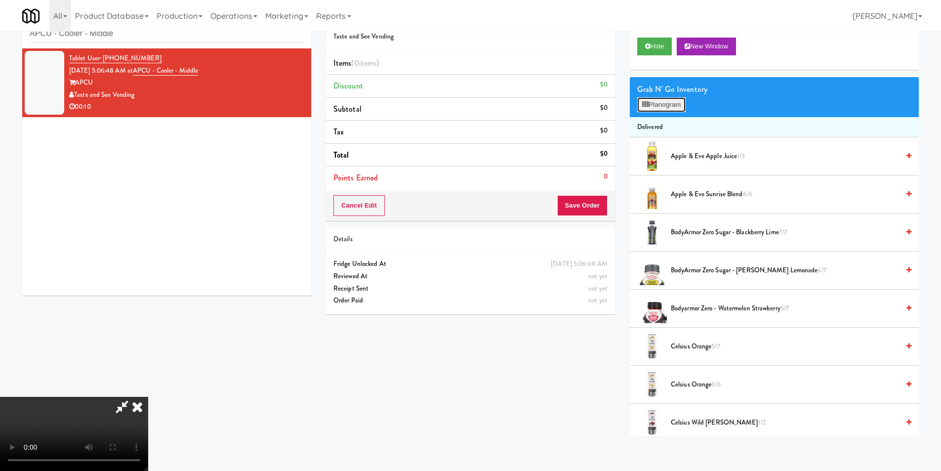
click at [666, 105] on button "Planogram" at bounding box center [661, 104] width 48 height 15
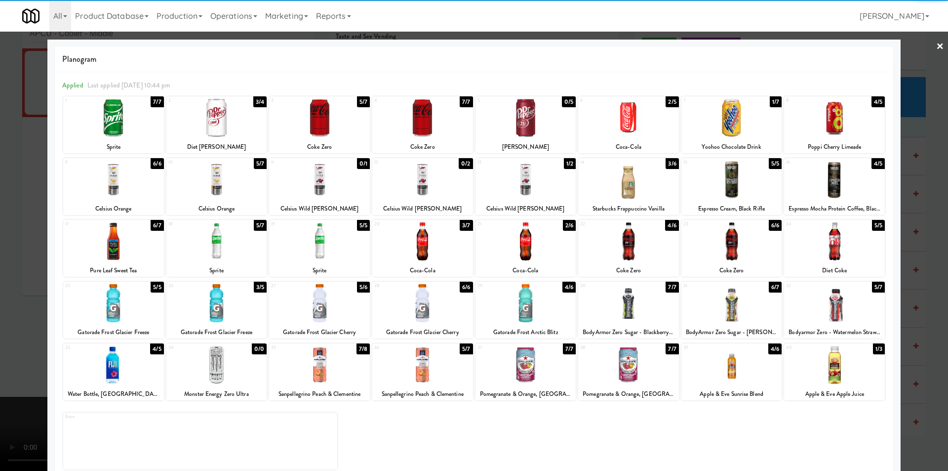
click at [205, 139] on div "2 3/4 Diet [PERSON_NAME]" at bounding box center [216, 124] width 101 height 57
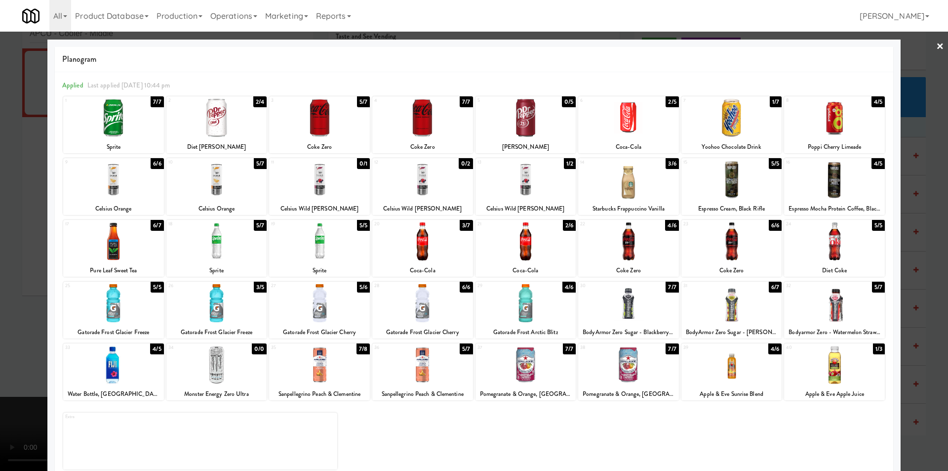
click at [631, 130] on div at bounding box center [628, 118] width 101 height 38
click at [904, 194] on div at bounding box center [474, 235] width 948 height 471
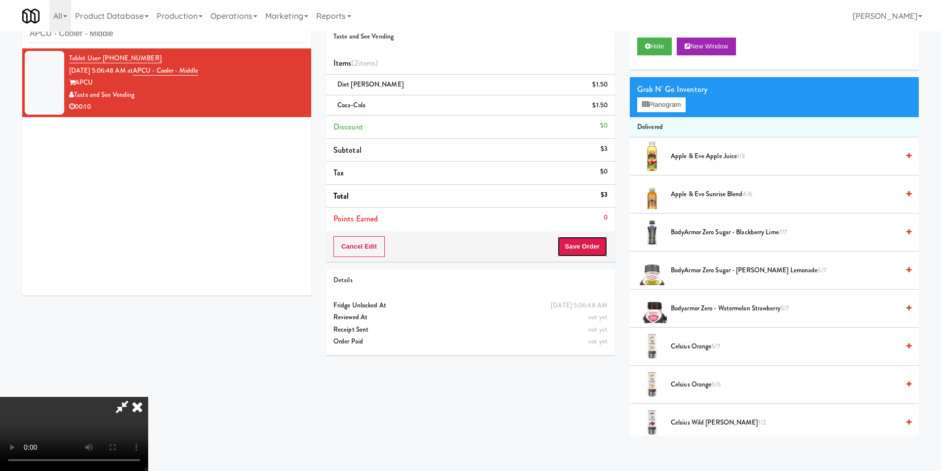
click at [590, 240] on button "Save Order" at bounding box center [582, 246] width 50 height 21
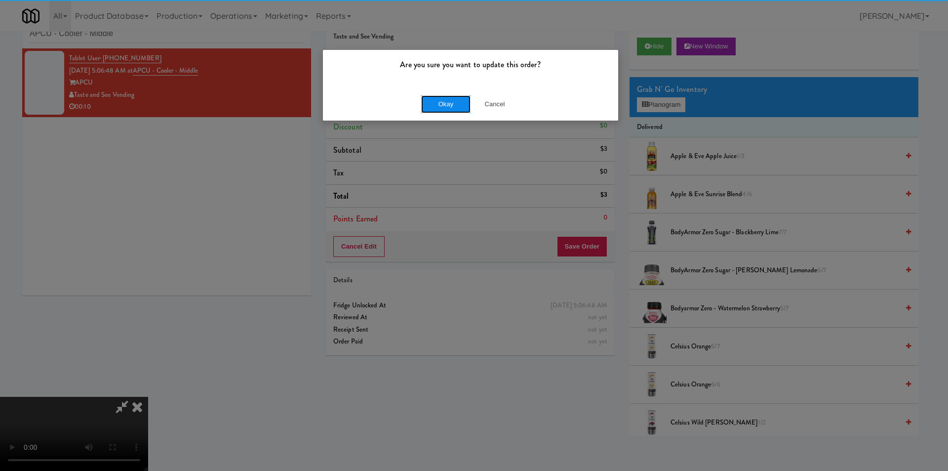
click at [462, 97] on button "Okay" at bounding box center [445, 104] width 49 height 18
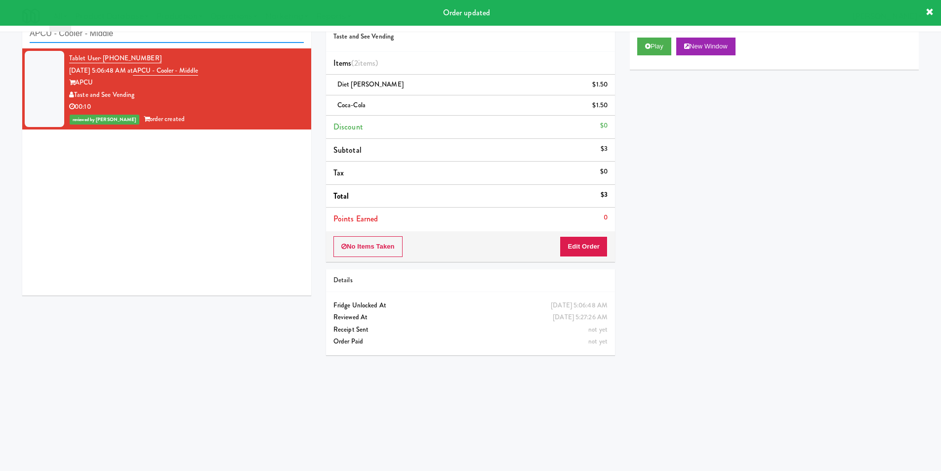
click at [173, 36] on input "APCU - Cooler - Middle" at bounding box center [167, 34] width 274 height 18
paste input "The 87 - Fridge - Left"
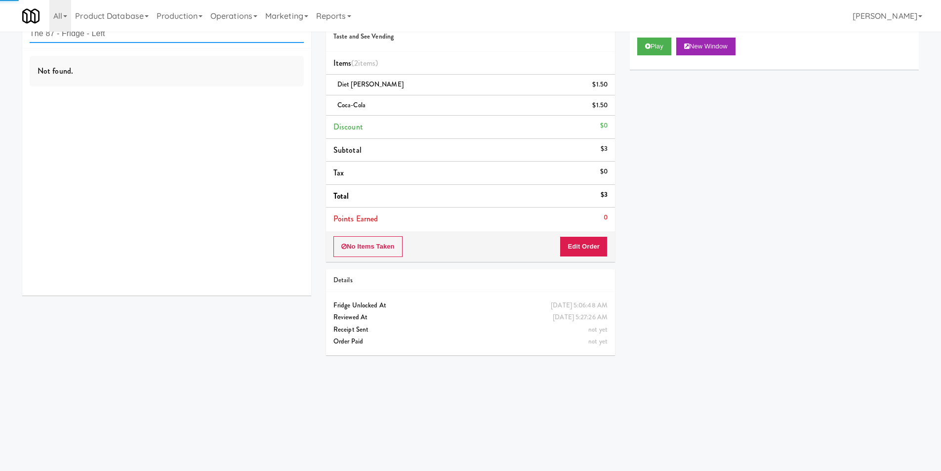
type input "The 87 - Fridge - Left"
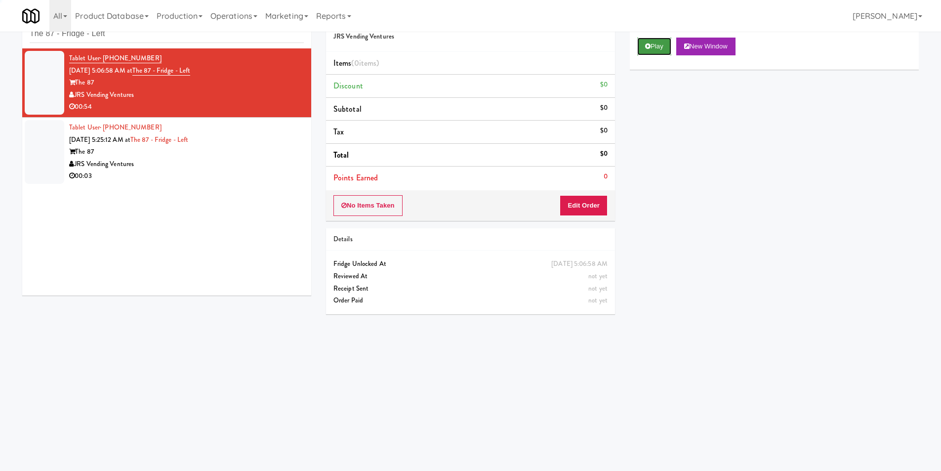
click at [643, 46] on button "Play" at bounding box center [654, 47] width 34 height 18
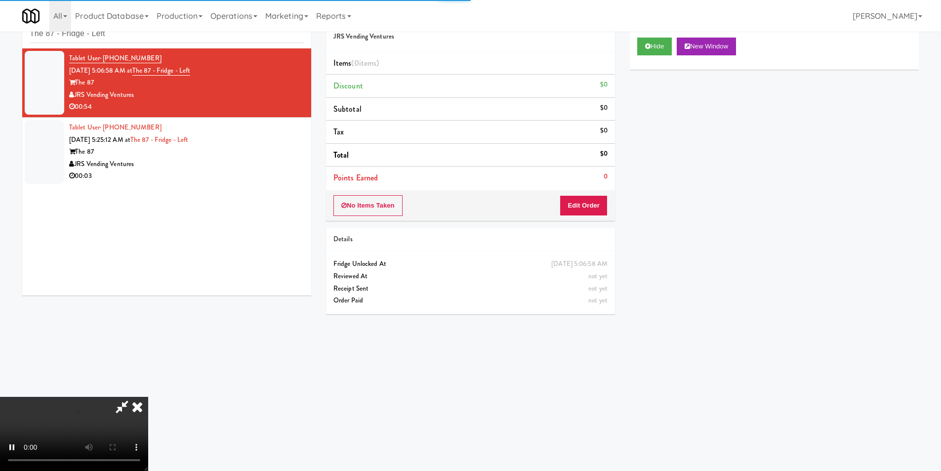
click at [590, 191] on div "No Items Taken Edit Order" at bounding box center [470, 205] width 289 height 31
click at [594, 198] on button "Edit Order" at bounding box center [583, 205] width 48 height 21
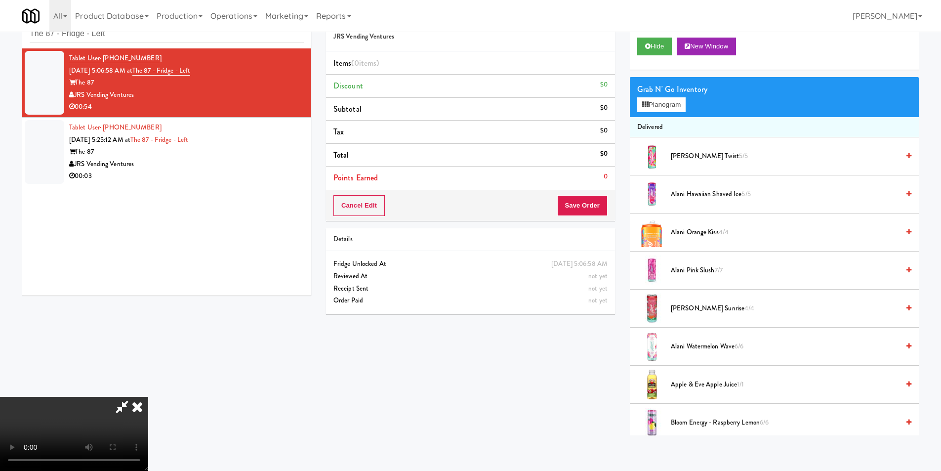
click at [148, 397] on video at bounding box center [74, 434] width 148 height 74
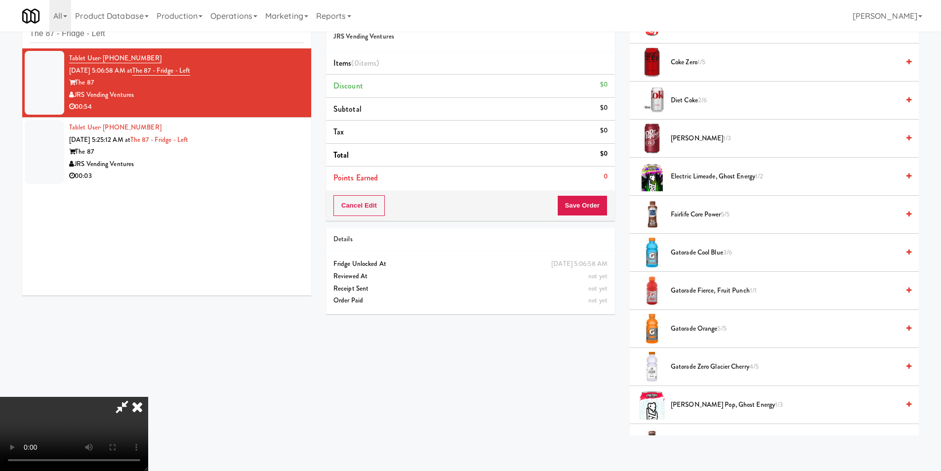
scroll to position [741, 0]
click at [700, 252] on span "Gatorade Cool Blue 3/6" at bounding box center [785, 252] width 228 height 12
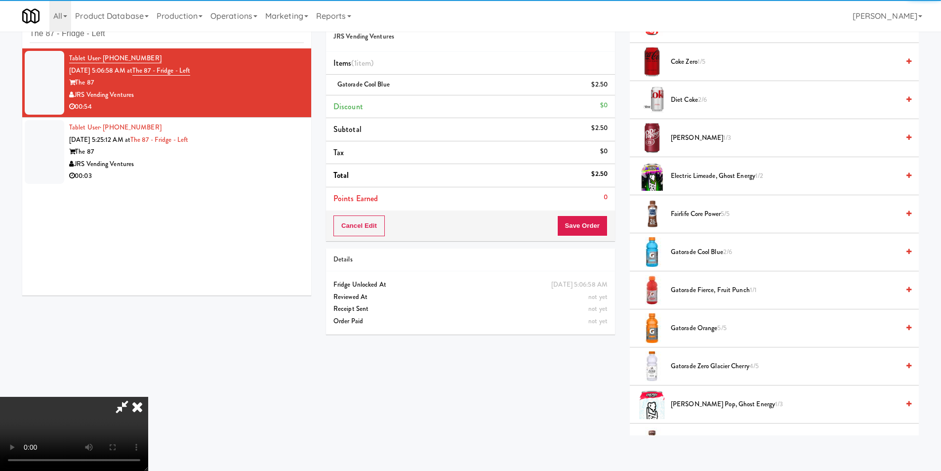
click at [148, 397] on video at bounding box center [74, 434] width 148 height 74
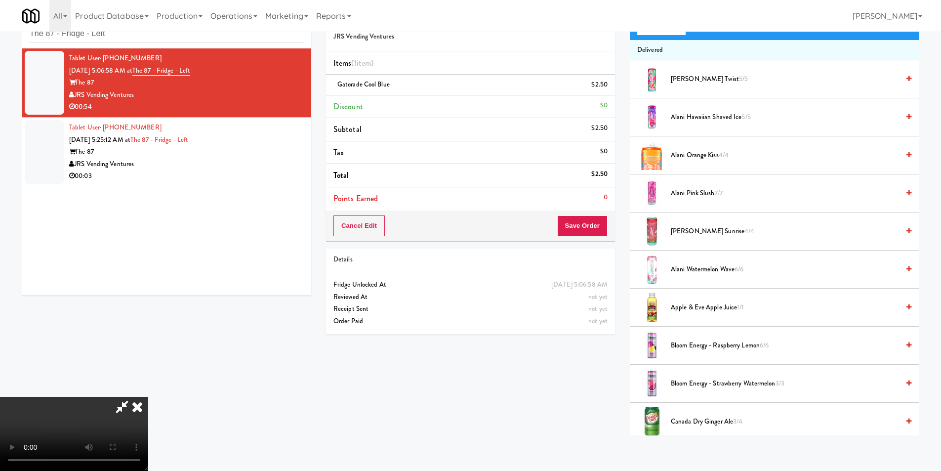
scroll to position [49, 0]
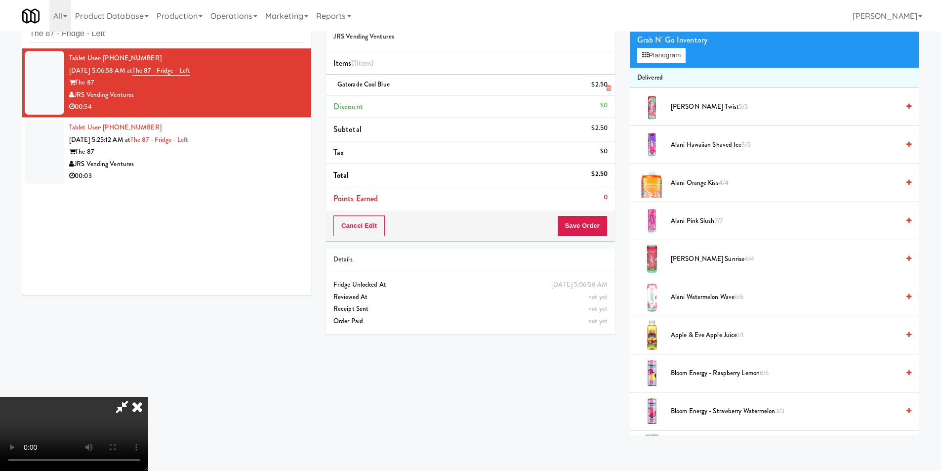
click at [607, 90] on icon at bounding box center [608, 88] width 5 height 6
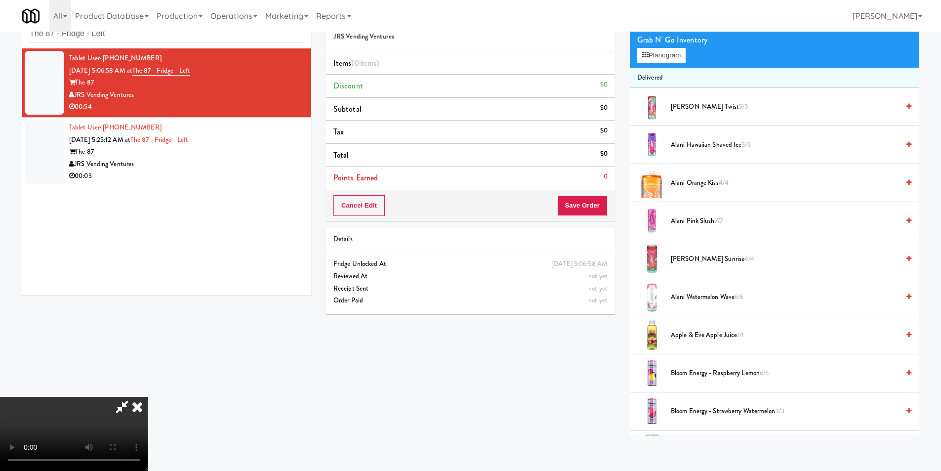
click at [148, 397] on video at bounding box center [74, 434] width 148 height 74
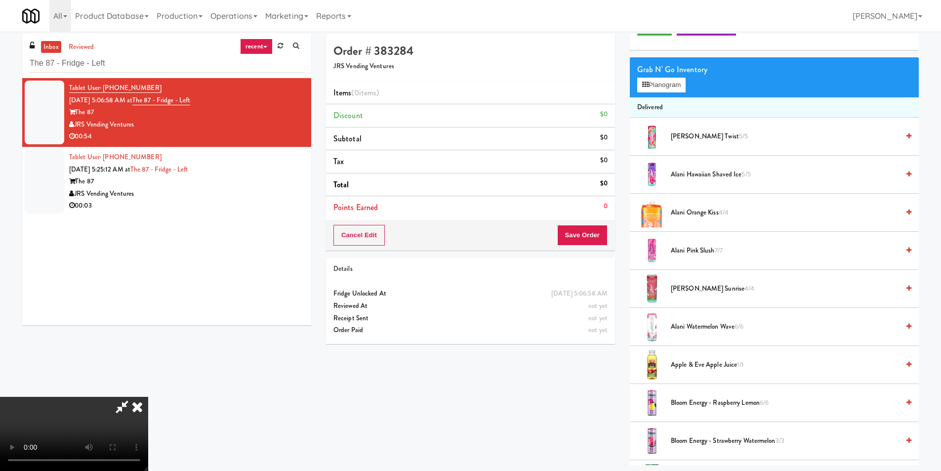
scroll to position [0, 0]
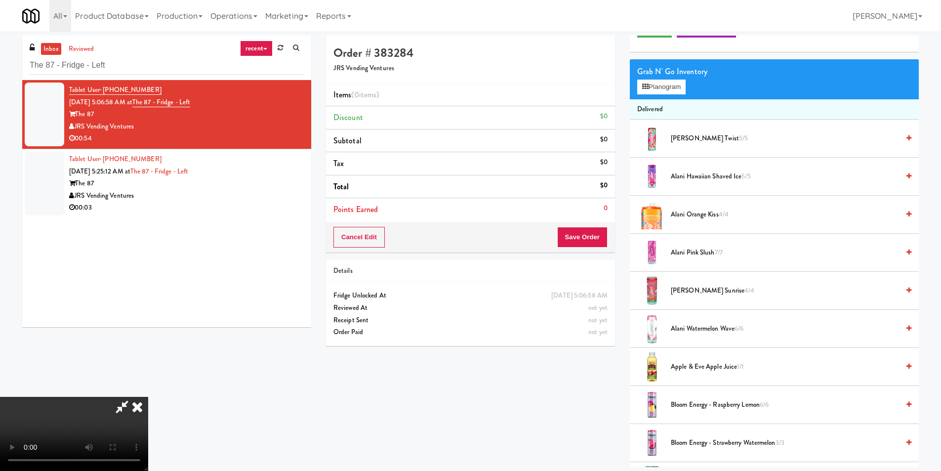
click at [148, 397] on video at bounding box center [74, 434] width 148 height 74
click at [672, 85] on button "Planogram" at bounding box center [661, 87] width 48 height 15
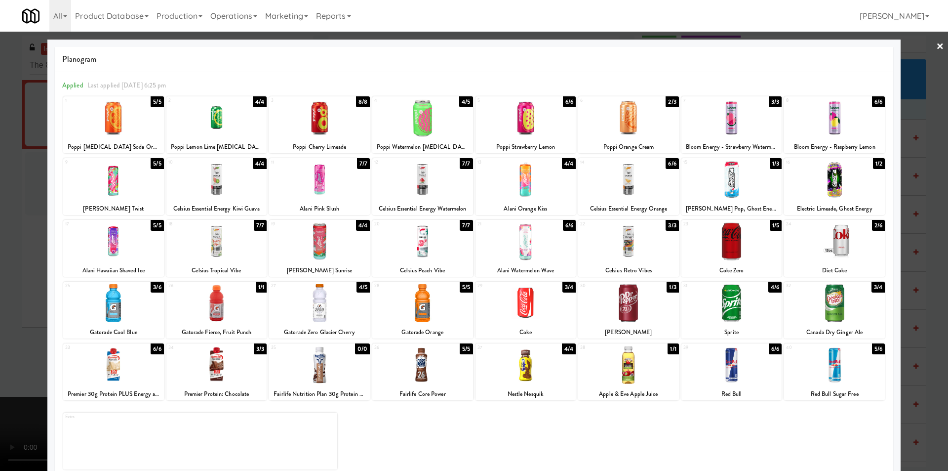
click at [433, 126] on div at bounding box center [422, 118] width 101 height 38
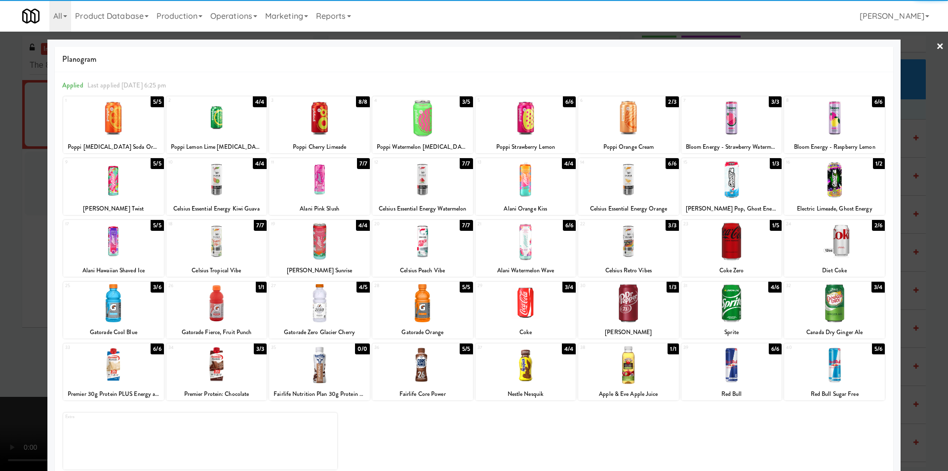
click at [142, 307] on div at bounding box center [113, 303] width 101 height 38
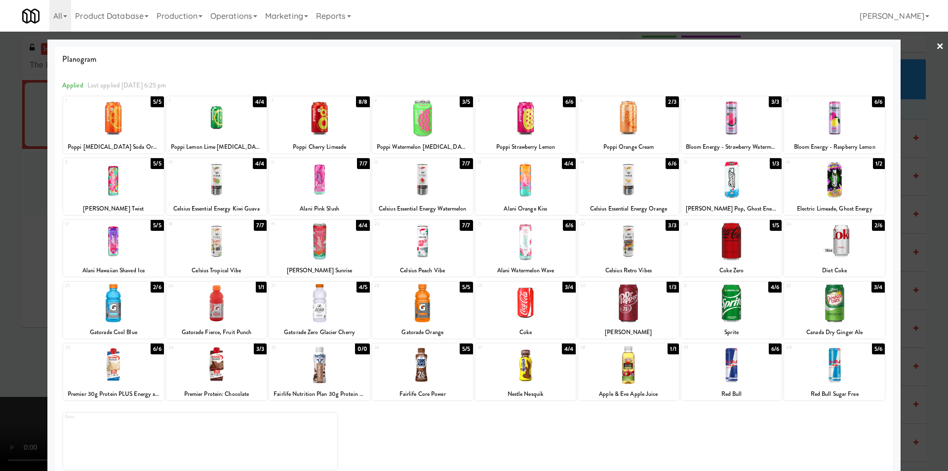
click at [159, 309] on div at bounding box center [113, 303] width 101 height 38
click at [49, 294] on div "Planogram Applied Last applied [DATE] 6:25 pm 1 5/5 Poppi [MEDICAL_DATA] Soda O…" at bounding box center [473, 262] width 853 height 445
click at [41, 308] on div at bounding box center [474, 235] width 948 height 471
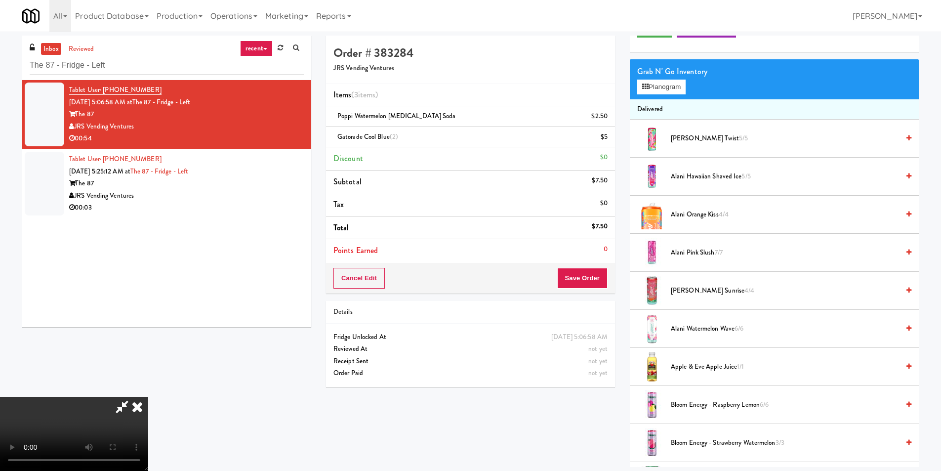
click at [148, 397] on video at bounding box center [74, 434] width 148 height 74
click at [148, 419] on video at bounding box center [74, 434] width 148 height 74
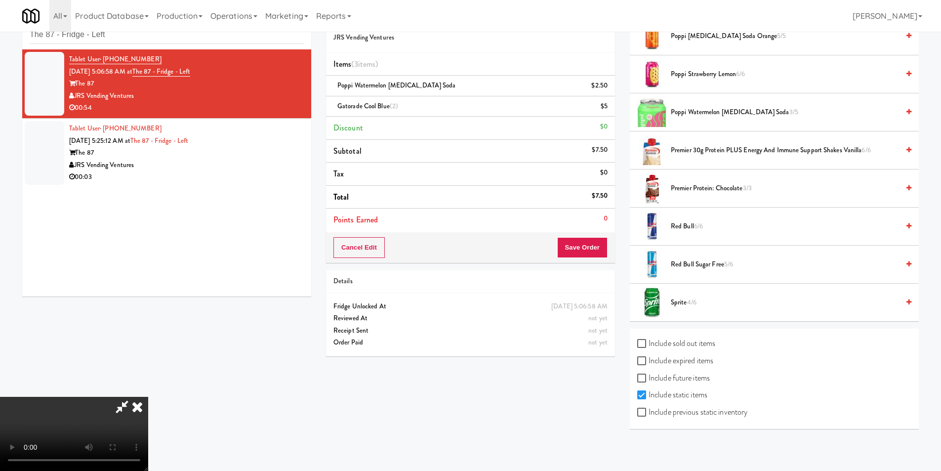
scroll to position [32, 0]
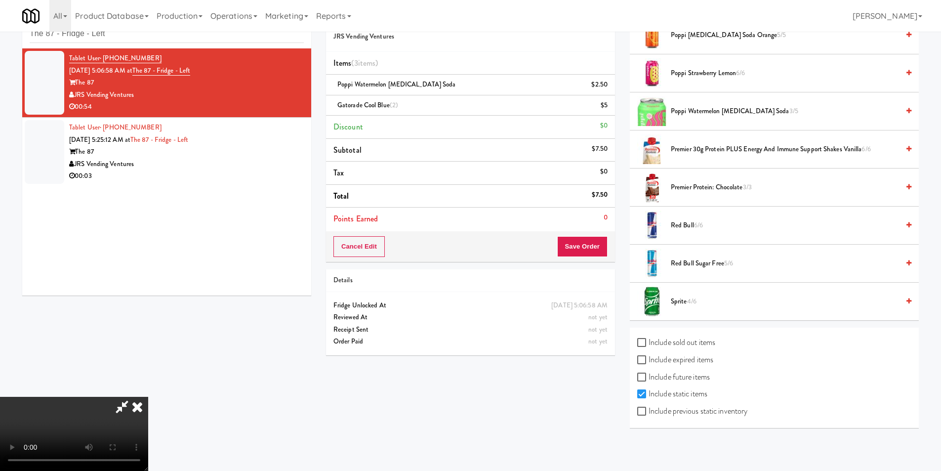
click at [718, 417] on label "Include previous static inventory" at bounding box center [692, 410] width 110 height 15
click at [648, 415] on input "Include previous static inventory" at bounding box center [642, 411] width 11 height 8
checkbox input "true"
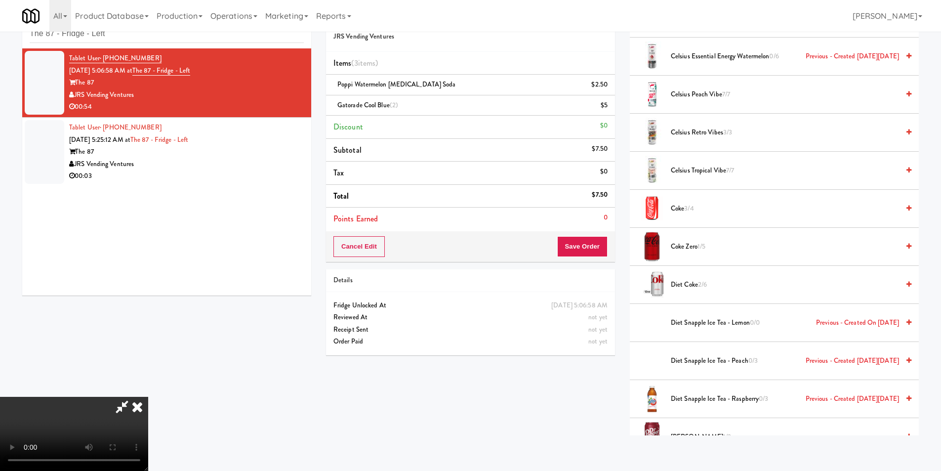
scroll to position [1300, 0]
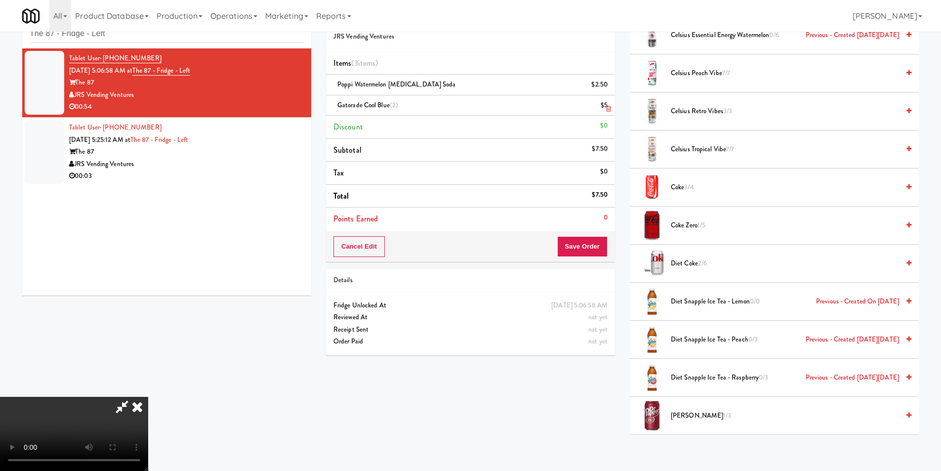
click at [605, 108] on link at bounding box center [606, 109] width 9 height 12
click at [606, 108] on icon at bounding box center [608, 109] width 5 height 6
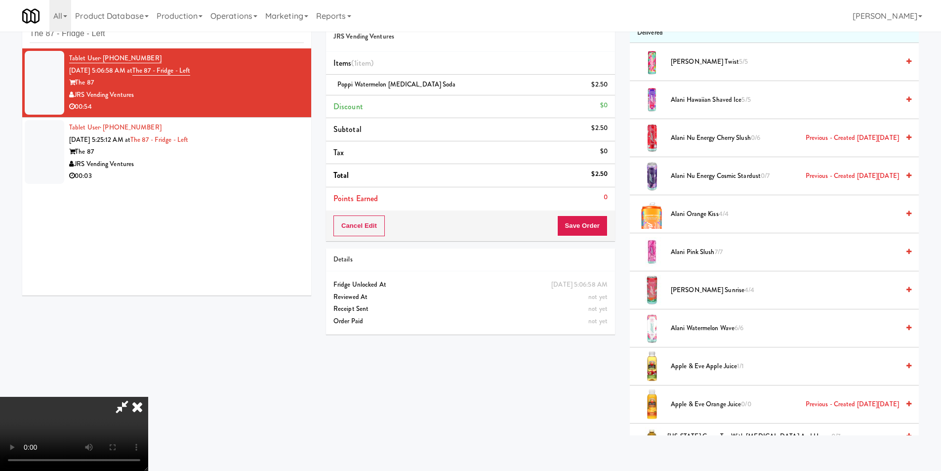
scroll to position [0, 0]
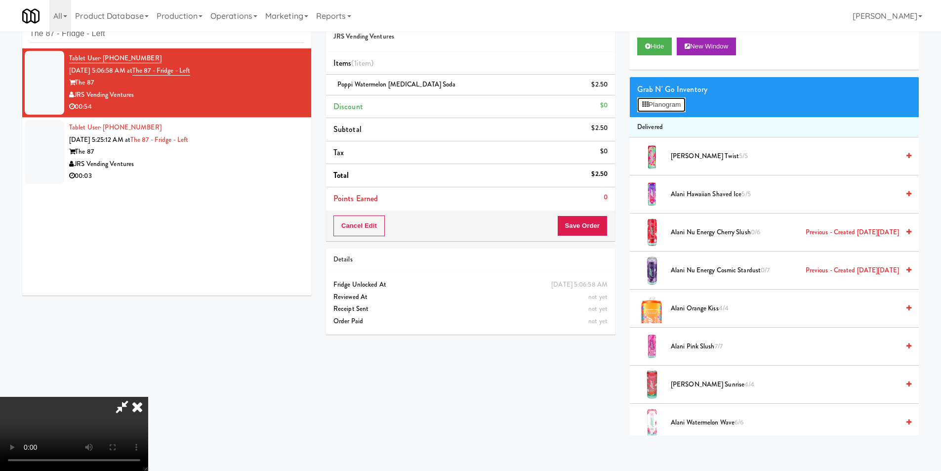
click at [675, 104] on button "Planogram" at bounding box center [661, 104] width 48 height 15
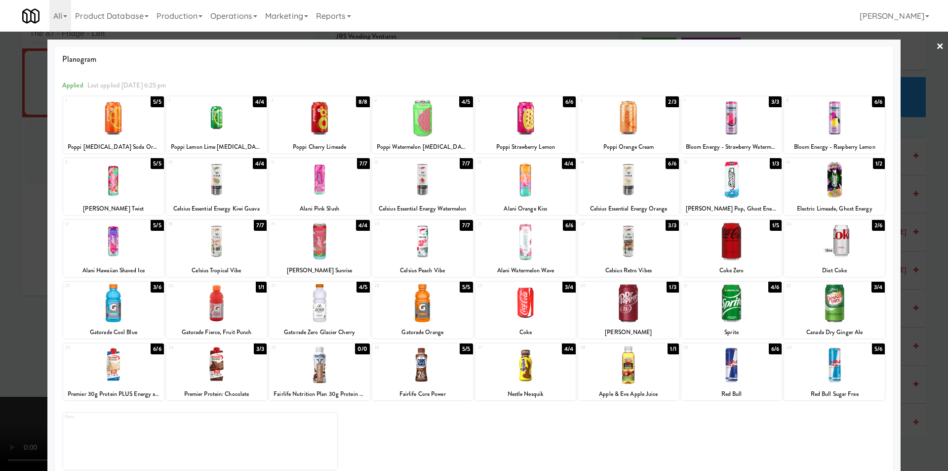
click at [927, 260] on div at bounding box center [474, 235] width 948 height 471
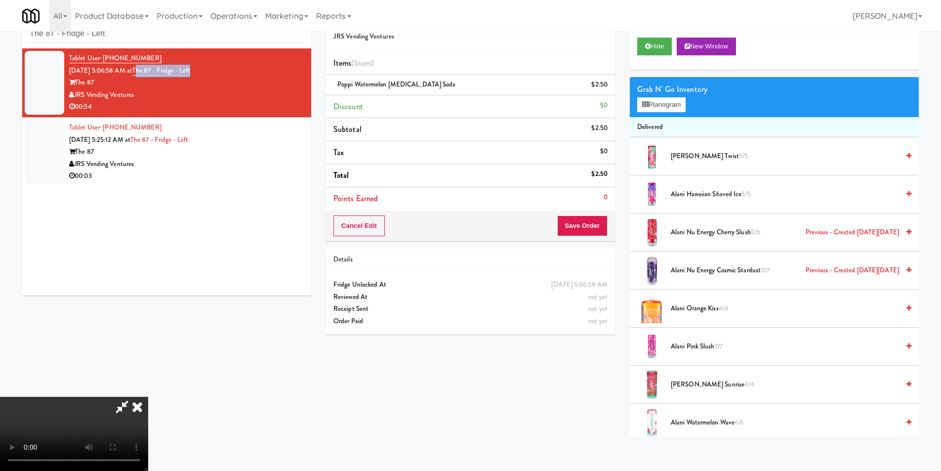
copy link "he 87 - Fridge - Left"
copy link "The 87 - Fridge - Left"
drag, startPoint x: 210, startPoint y: 74, endPoint x: 150, endPoint y: 73, distance: 60.8
click at [150, 73] on div "Tablet User · (803) 891-9353 [DATE] 5:06:58 AM at The 87 - Fridge - Left The 87…" at bounding box center [186, 82] width 235 height 61
click at [648, 101] on icon at bounding box center [645, 104] width 6 height 6
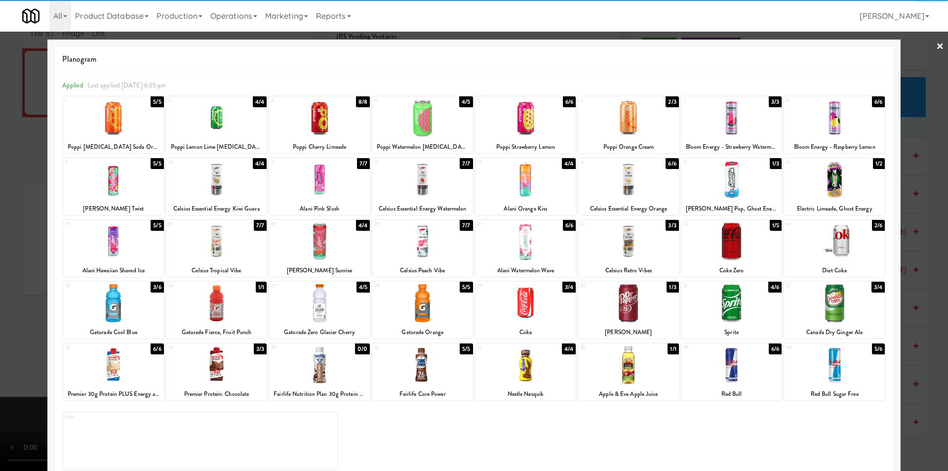
click at [136, 321] on div at bounding box center [113, 303] width 101 height 38
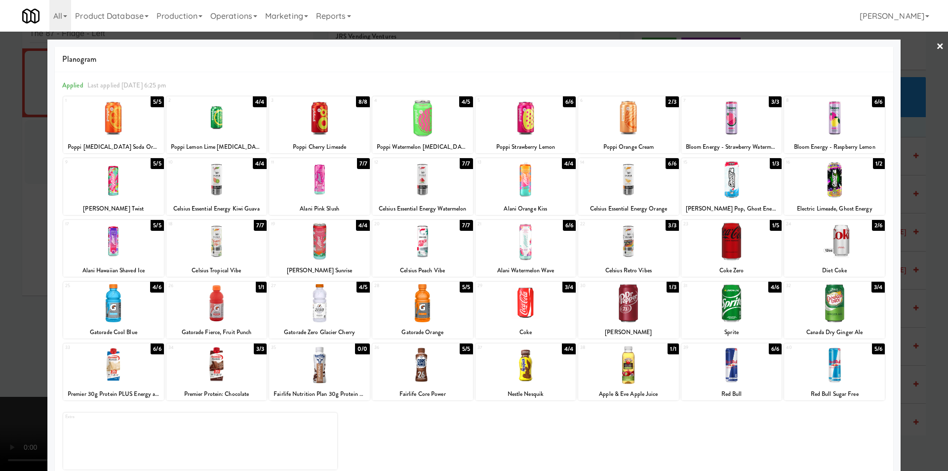
click at [136, 320] on div at bounding box center [113, 303] width 101 height 38
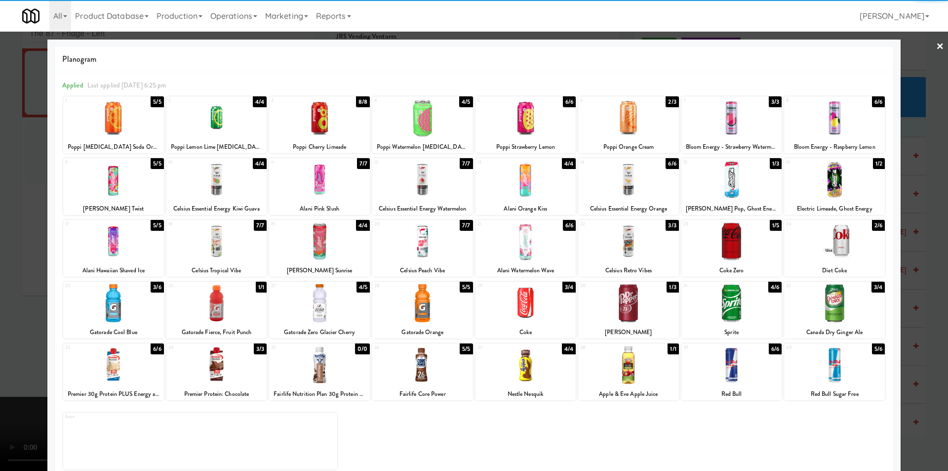
click at [39, 307] on div at bounding box center [474, 235] width 948 height 471
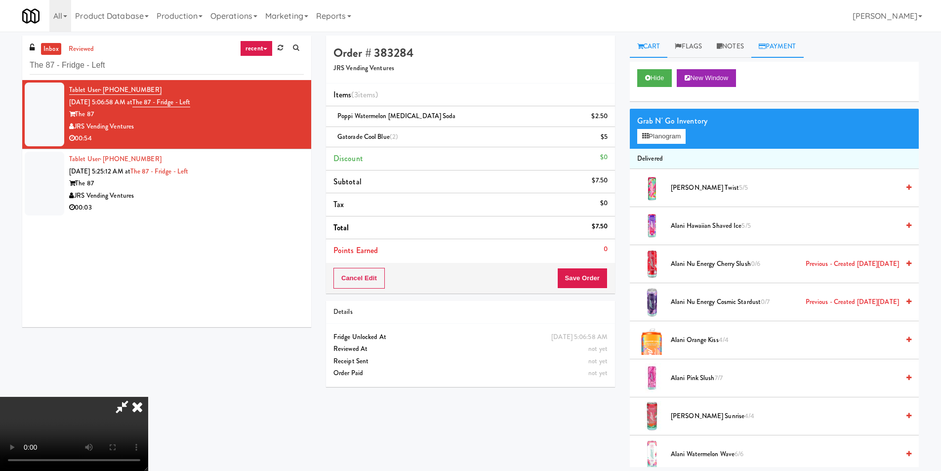
click at [780, 54] on link "Payment" at bounding box center [777, 47] width 52 height 22
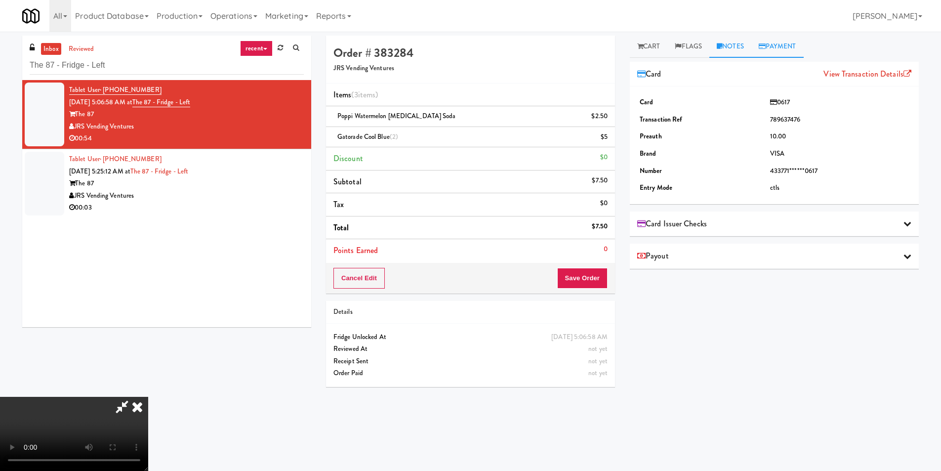
click at [741, 49] on link "Notes" at bounding box center [730, 47] width 42 height 22
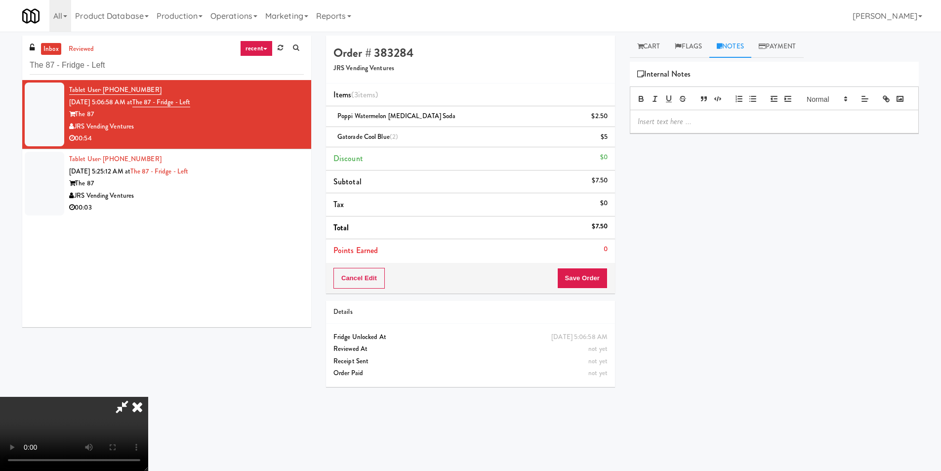
click at [728, 127] on p at bounding box center [774, 121] width 273 height 11
click at [653, 48] on link "Cart" at bounding box center [649, 47] width 38 height 22
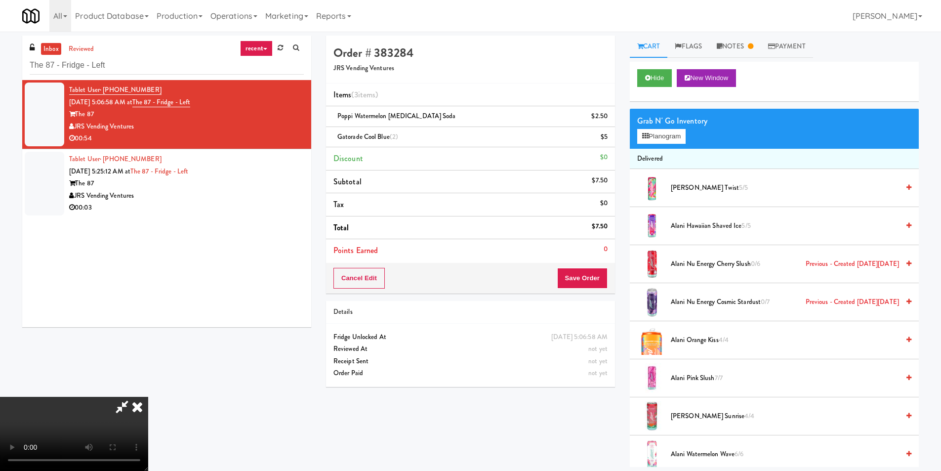
click at [148, 397] on video at bounding box center [74, 434] width 148 height 74
click at [588, 282] on button "Save Order" at bounding box center [582, 278] width 50 height 21
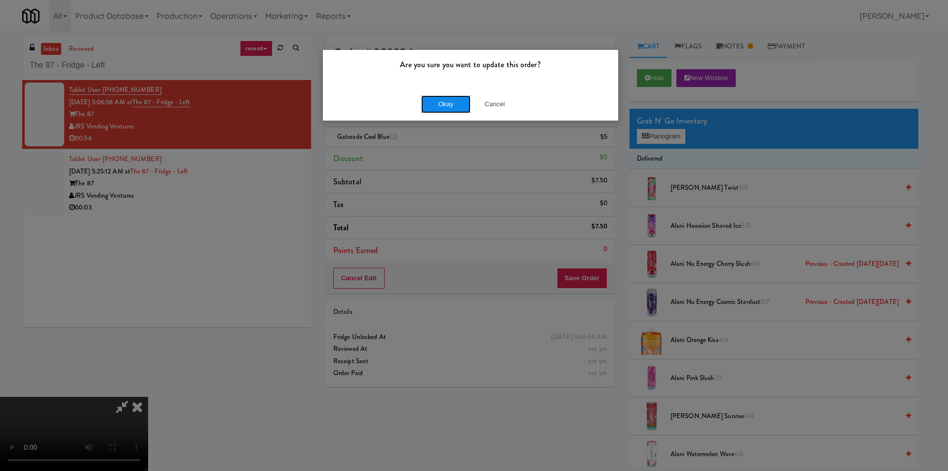
click at [435, 105] on button "Okay" at bounding box center [445, 104] width 49 height 18
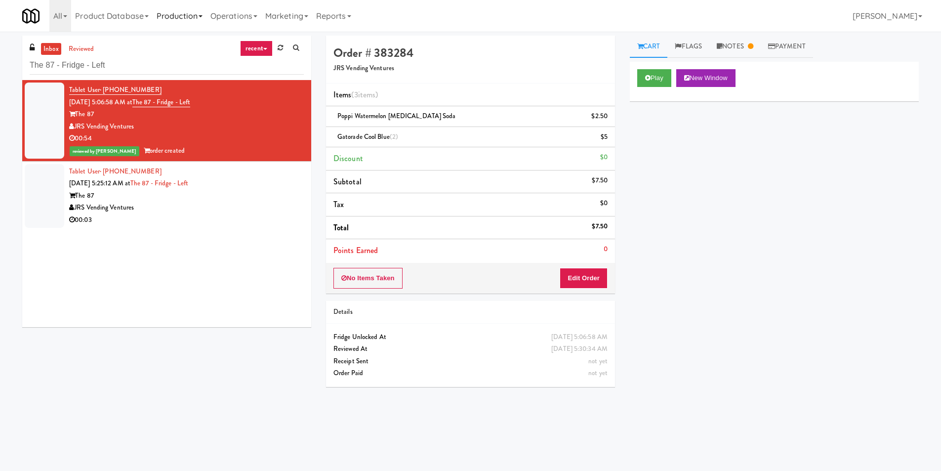
click at [190, 1] on link "Production" at bounding box center [180, 16] width 54 height 32
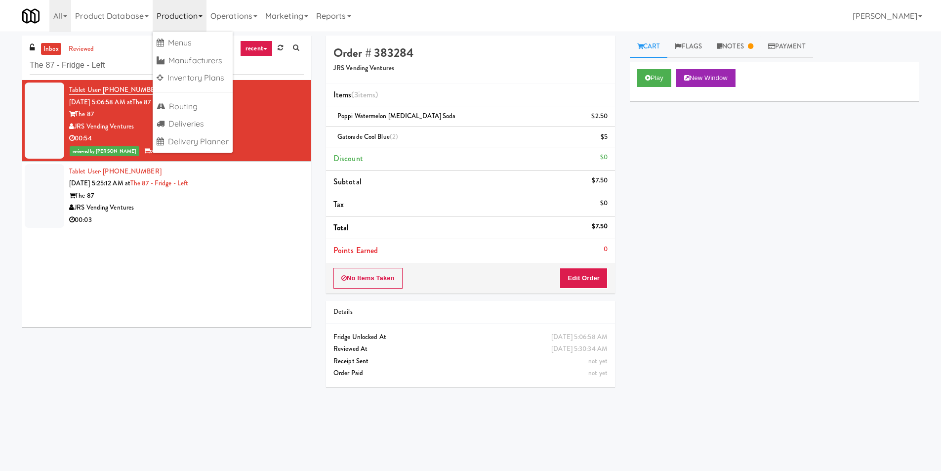
click at [232, 212] on div "JRS Vending Ventures" at bounding box center [186, 207] width 235 height 12
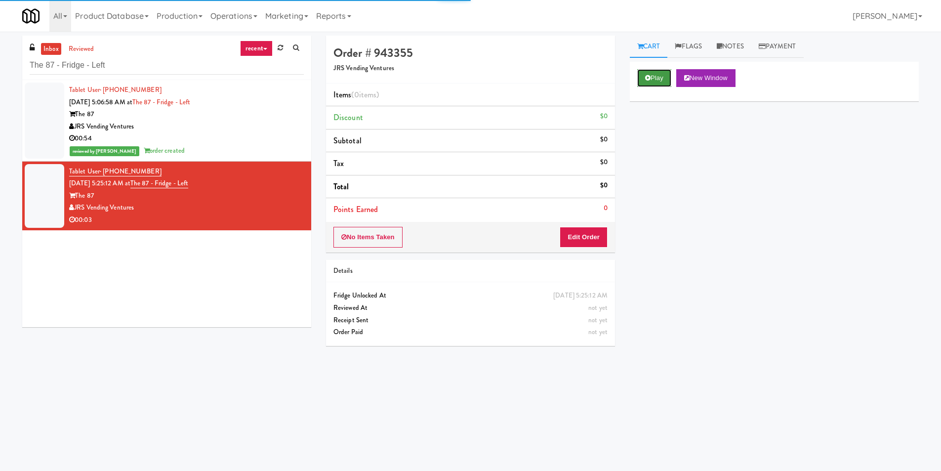
click at [648, 75] on icon at bounding box center [647, 78] width 5 height 6
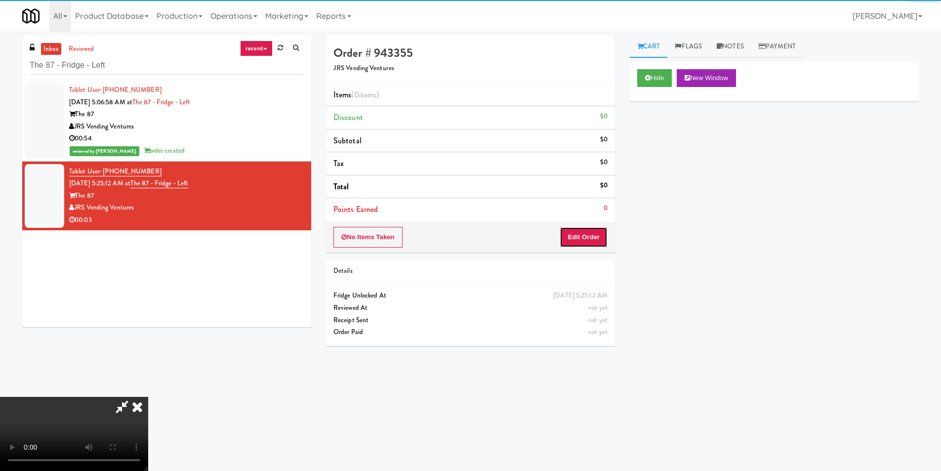
click at [565, 239] on button "Edit Order" at bounding box center [583, 237] width 48 height 21
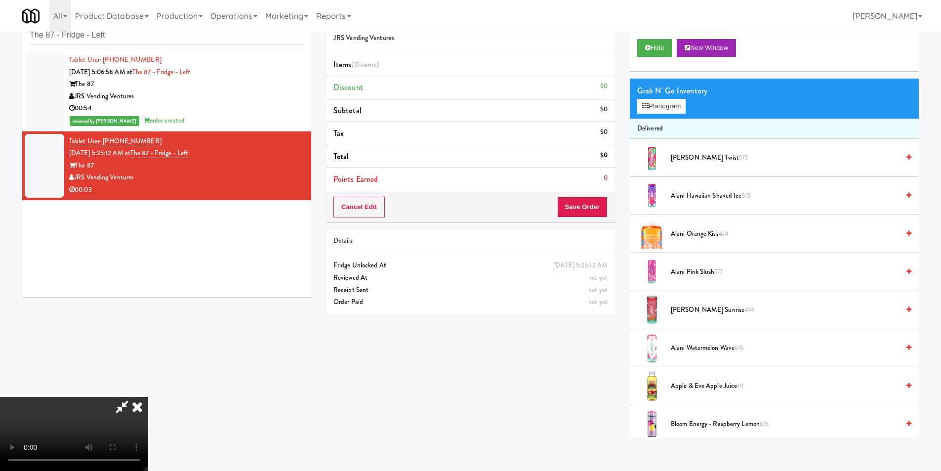
scroll to position [32, 0]
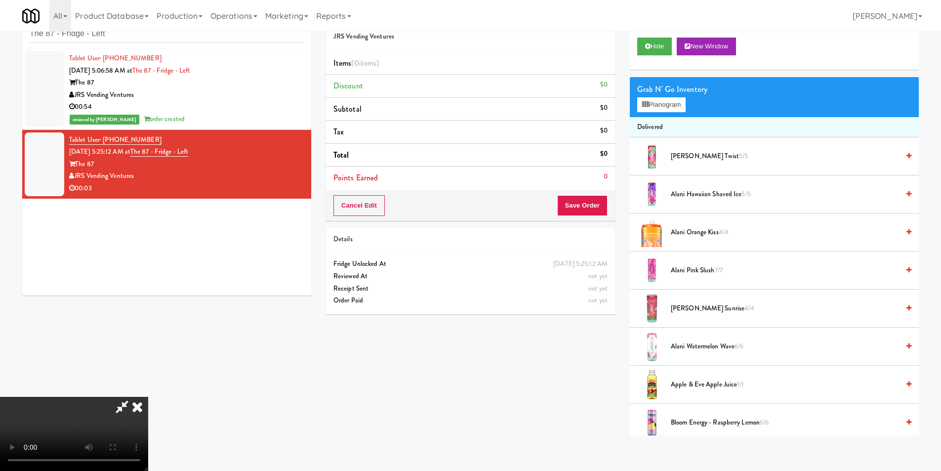
click at [148, 397] on video at bounding box center [74, 434] width 148 height 74
drag, startPoint x: 382, startPoint y: 330, endPoint x: 392, endPoint y: 330, distance: 9.9
click at [148, 397] on video at bounding box center [74, 434] width 148 height 74
click at [656, 108] on button "Planogram" at bounding box center [661, 104] width 48 height 15
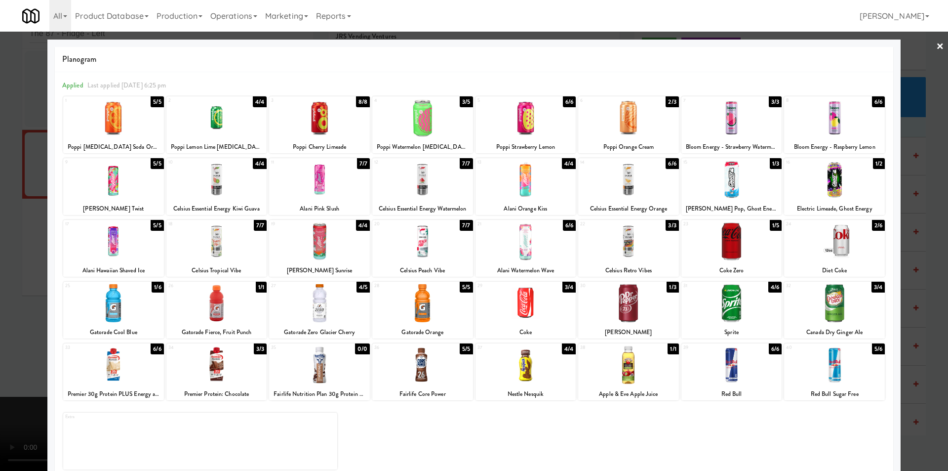
click at [625, 251] on div at bounding box center [628, 241] width 101 height 38
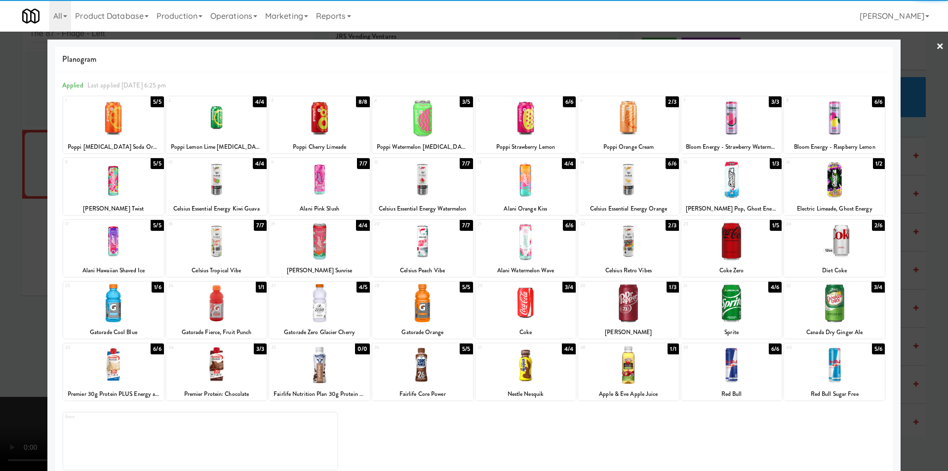
click at [905, 262] on div at bounding box center [474, 235] width 948 height 471
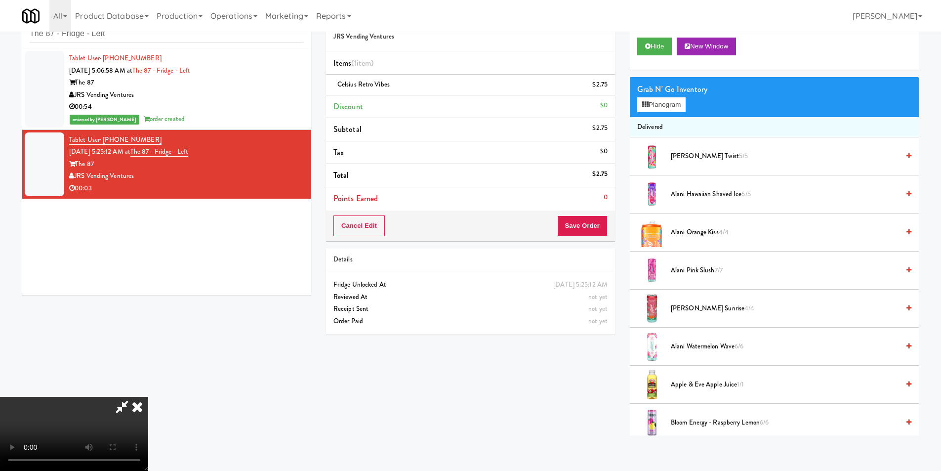
click at [148, 397] on video at bounding box center [74, 434] width 148 height 74
click at [579, 223] on button "Save Order" at bounding box center [582, 225] width 50 height 21
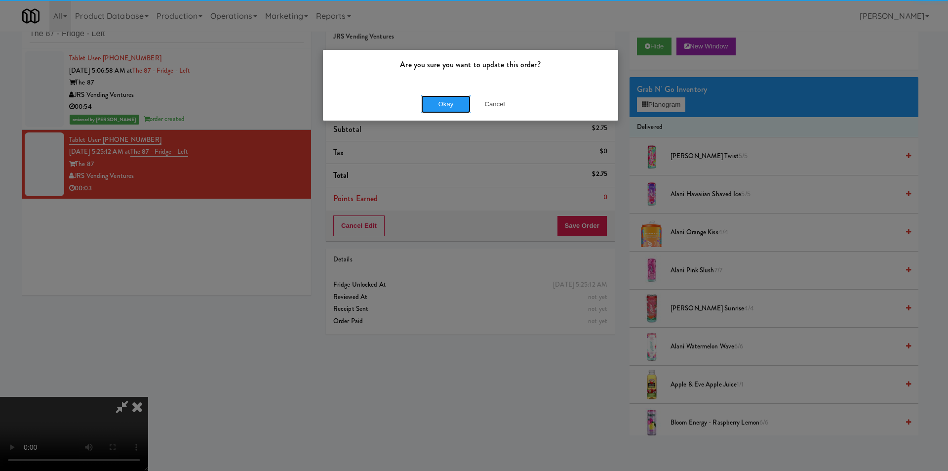
click at [446, 108] on button "Okay" at bounding box center [445, 104] width 49 height 18
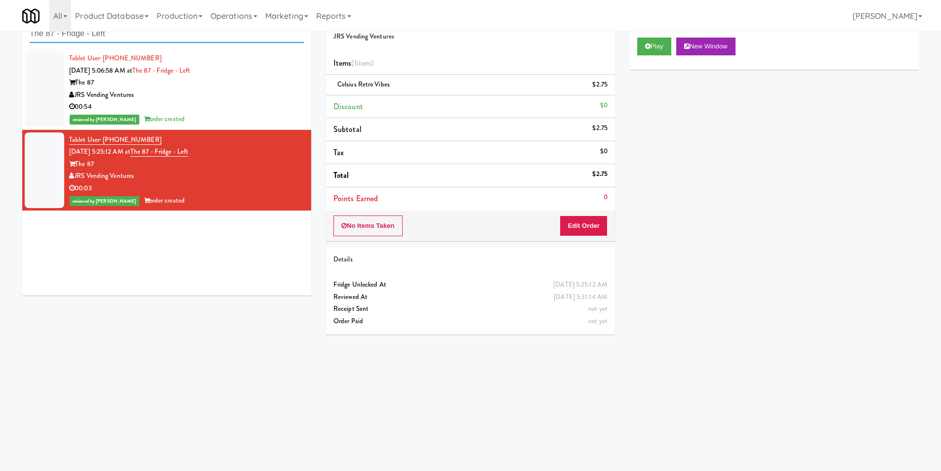
click at [187, 39] on input "The 87 - Fridge - Left" at bounding box center [167, 34] width 274 height 18
paste input "Pointe-Gym-C1"
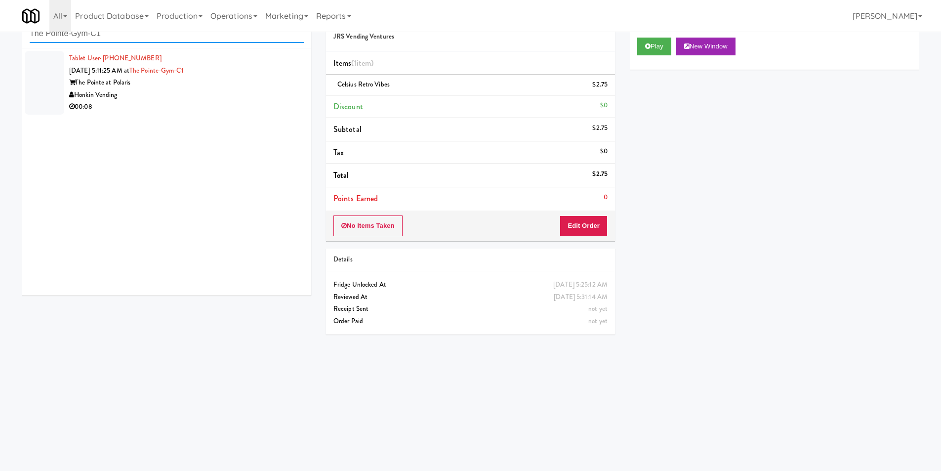
type input "The Pointe-Gym-C1"
click at [180, 95] on div "Honkin Vending" at bounding box center [186, 95] width 235 height 12
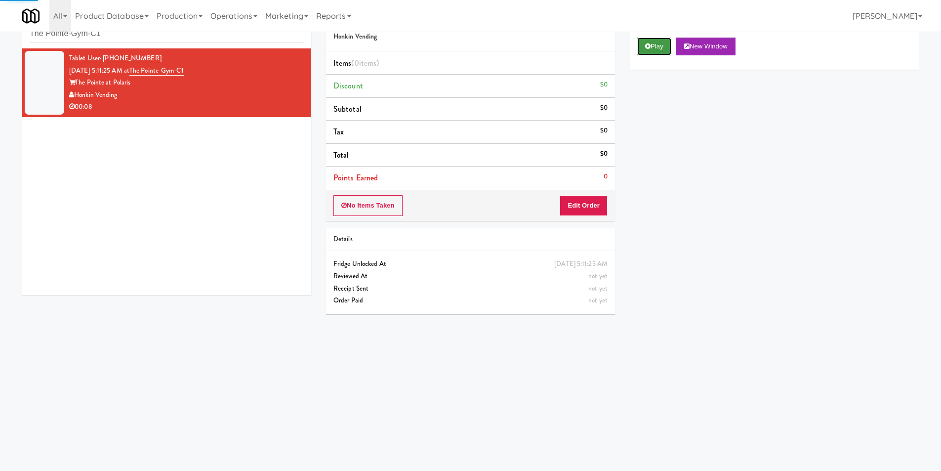
click at [665, 50] on button "Play" at bounding box center [654, 47] width 34 height 18
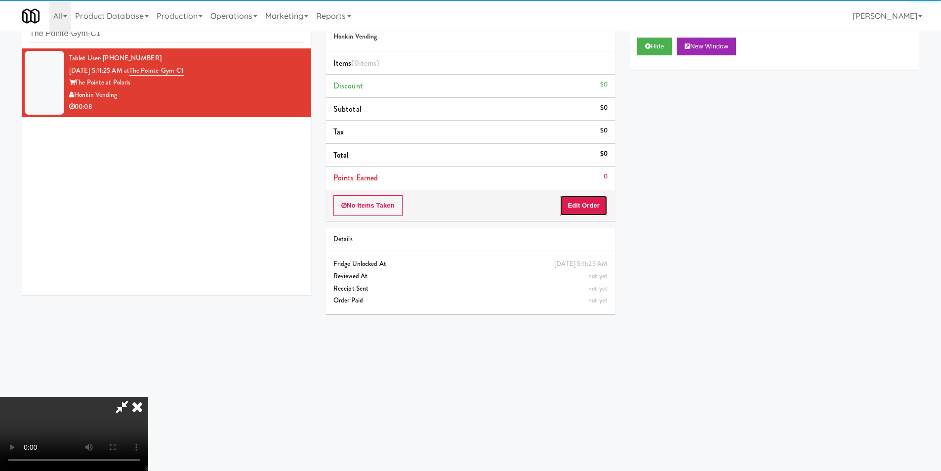
click at [586, 208] on button "Edit Order" at bounding box center [583, 205] width 48 height 21
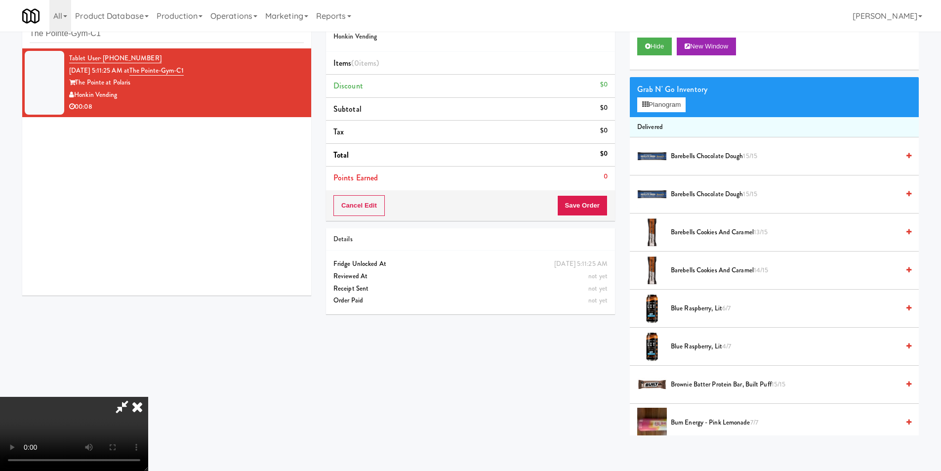
click at [148, 397] on video at bounding box center [74, 434] width 148 height 74
click at [649, 112] on button "Planogram" at bounding box center [661, 104] width 48 height 15
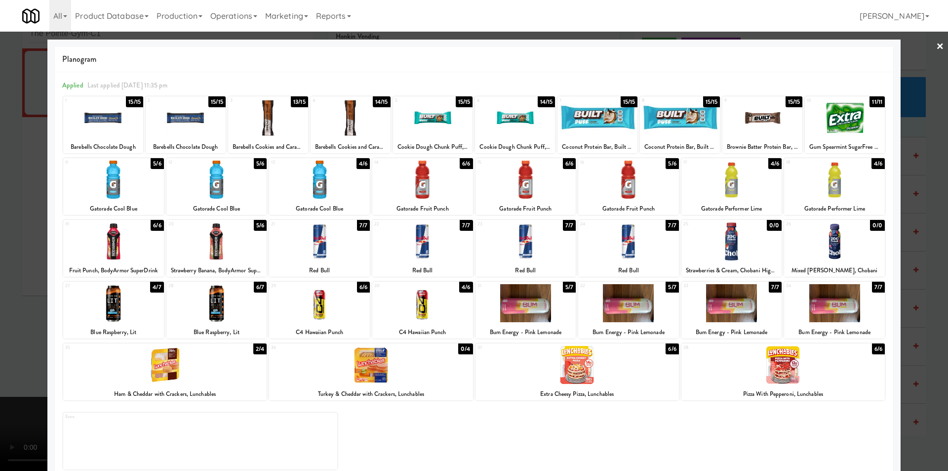
click at [236, 297] on div at bounding box center [216, 303] width 101 height 38
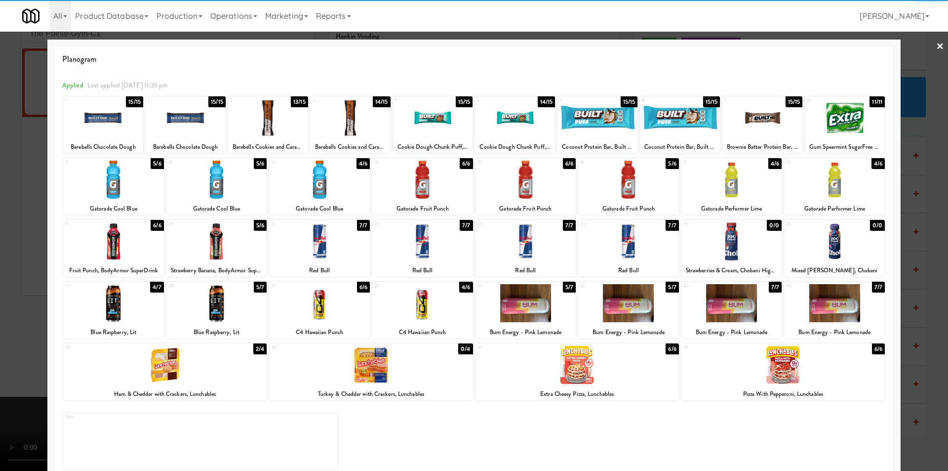
drag, startPoint x: 911, startPoint y: 288, endPoint x: 667, endPoint y: 272, distance: 244.5
click at [909, 288] on div at bounding box center [474, 235] width 948 height 471
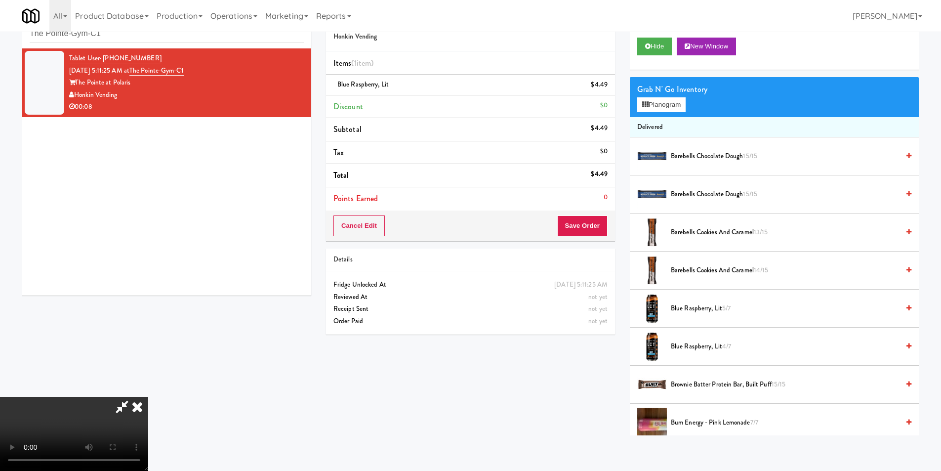
click at [148, 397] on video at bounding box center [74, 434] width 148 height 74
click at [703, 312] on span "Blue Raspberry, Lit 5/7" at bounding box center [785, 308] width 228 height 12
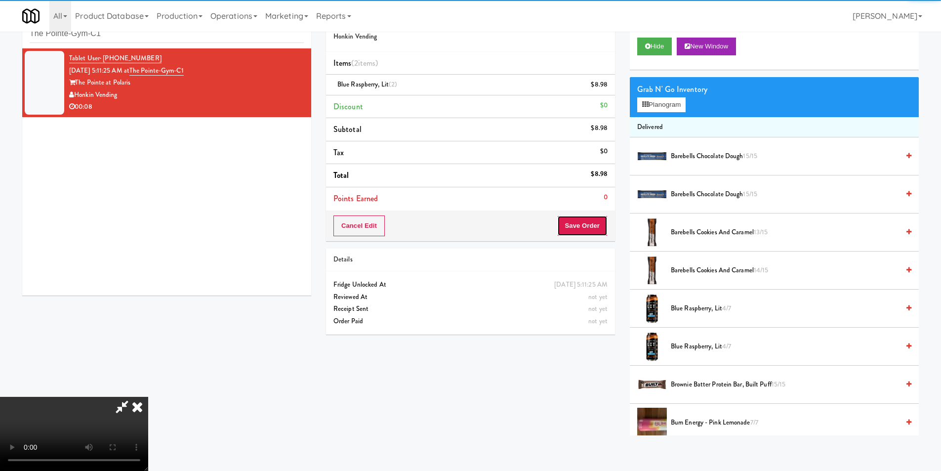
click at [591, 229] on button "Save Order" at bounding box center [582, 225] width 50 height 21
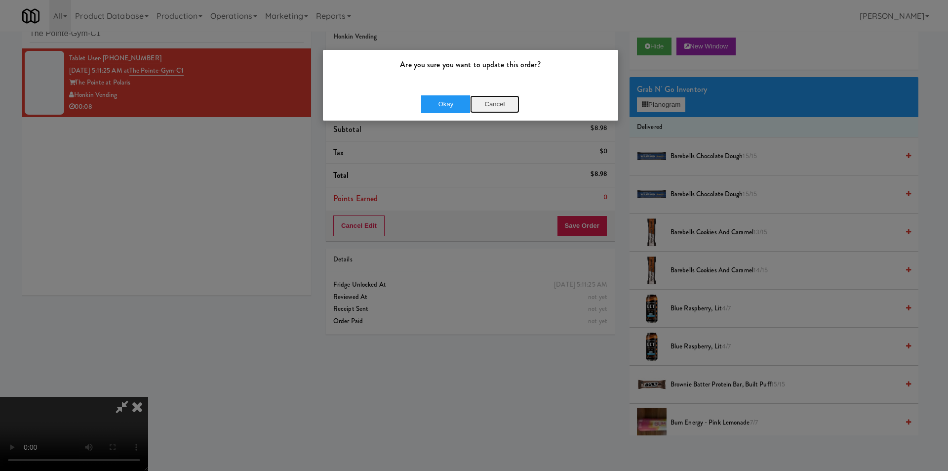
click at [471, 102] on button "Cancel" at bounding box center [494, 104] width 49 height 18
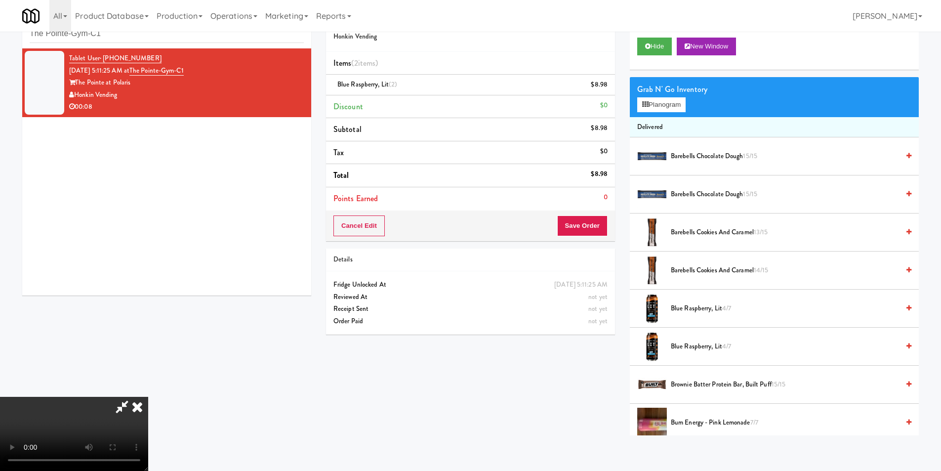
scroll to position [149, 0]
click at [148, 397] on video at bounding box center [74, 434] width 148 height 74
click at [577, 226] on button "Save Order" at bounding box center [582, 225] width 50 height 21
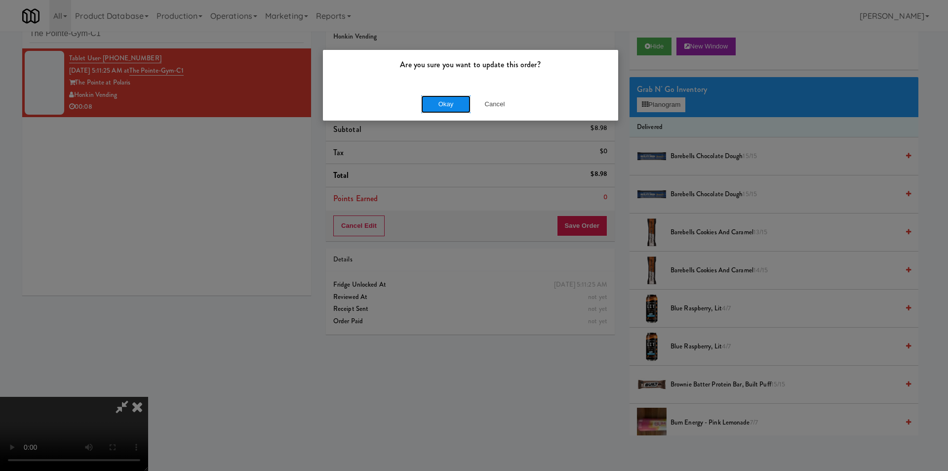
click at [452, 110] on button "Okay" at bounding box center [445, 104] width 49 height 18
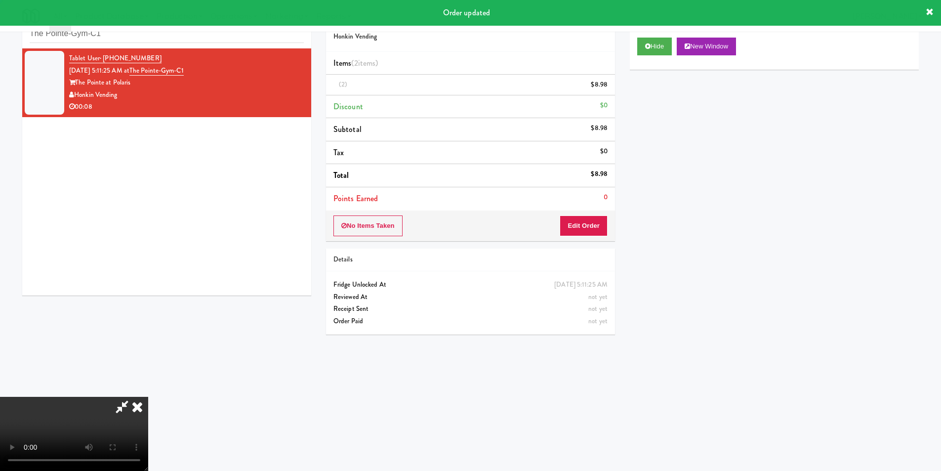
scroll to position [0, 0]
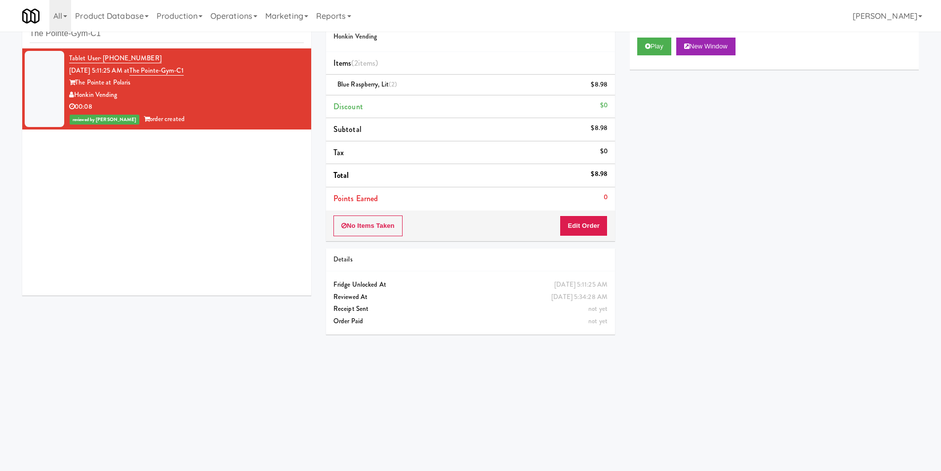
click at [112, 43] on div "inbox reviewed recent all unclear take inventory issue suspicious failed recent…" at bounding box center [166, 26] width 289 height 44
click at [112, 42] on input "The Pointe-Gym-C1" at bounding box center [167, 34] width 274 height 18
click at [113, 39] on input "The Pointe-Gym-C1" at bounding box center [167, 34] width 274 height 18
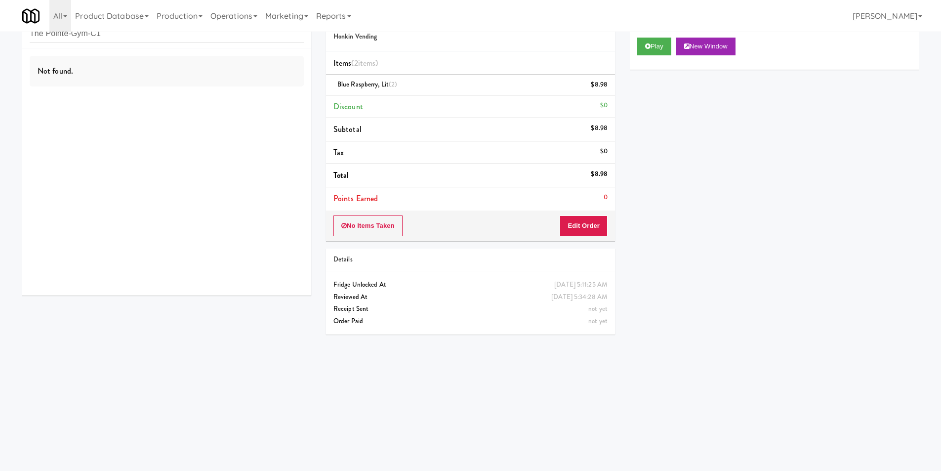
click at [151, 65] on div "Not found." at bounding box center [167, 71] width 274 height 31
click at [154, 45] on div "inbox reviewed recent all unclear take inventory issue suspicious failed recent…" at bounding box center [166, 26] width 289 height 44
click at [155, 43] on div "inbox reviewed recent all unclear take inventory issue suspicious failed recent…" at bounding box center [166, 26] width 289 height 44
click at [156, 39] on input "The Pointe-Gym-C1" at bounding box center [167, 34] width 274 height 18
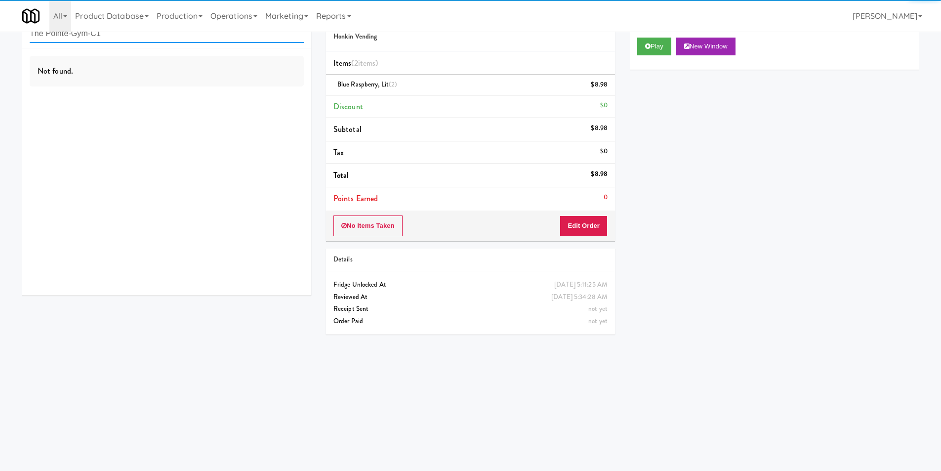
click at [156, 39] on input "The Pointe-Gym-C1" at bounding box center [167, 34] width 274 height 18
paste input "2200 Progress - Left - Fridge"
type input "2200 Progress - Left - Fridge"
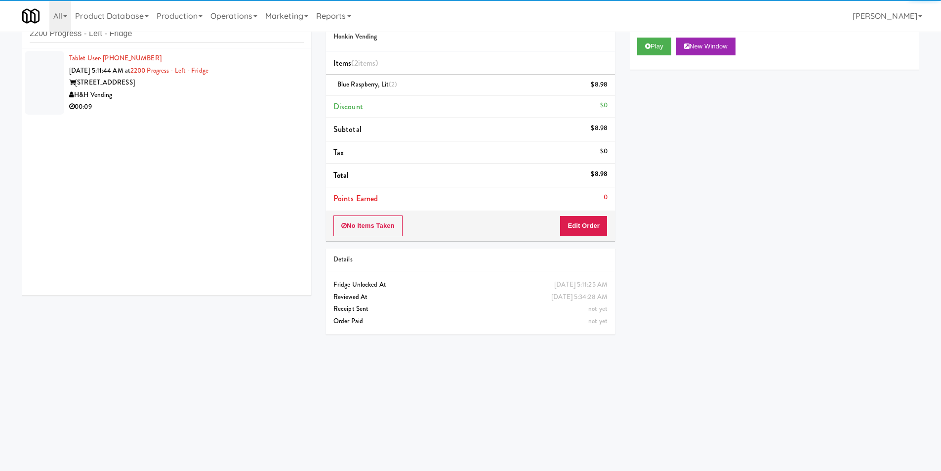
click at [227, 94] on div "H&H Vending" at bounding box center [186, 95] width 235 height 12
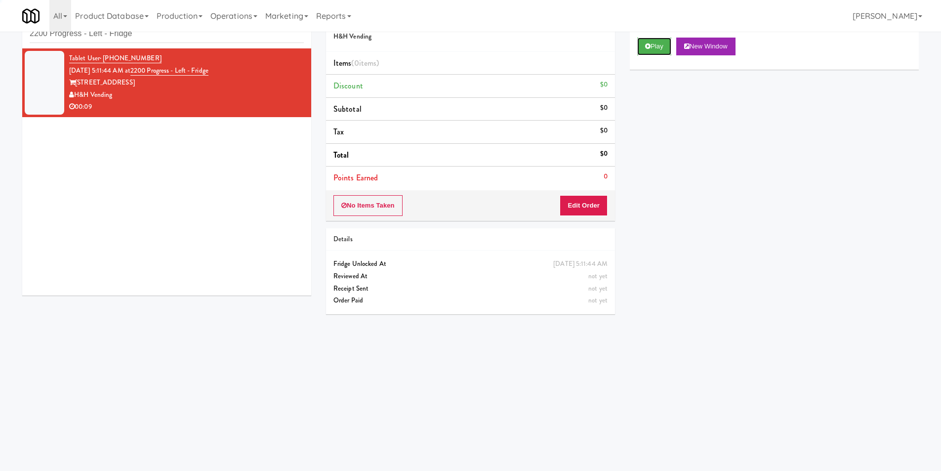
click at [646, 49] on button "Play" at bounding box center [654, 47] width 34 height 18
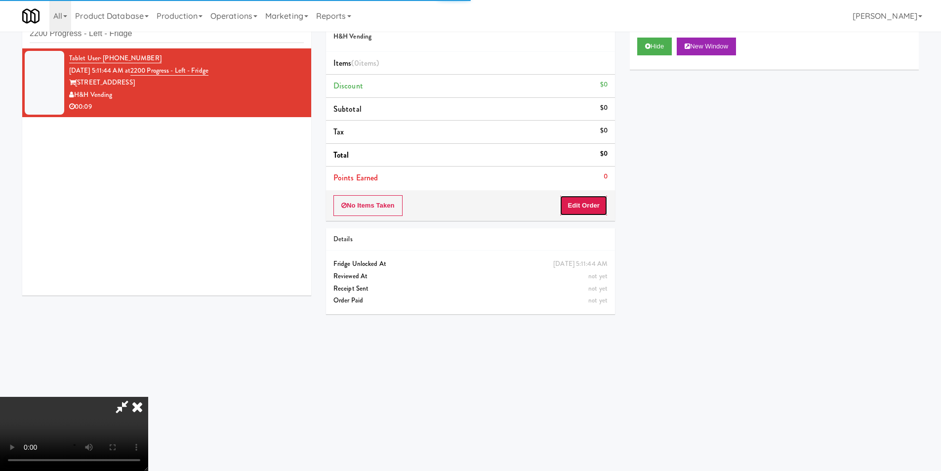
click at [563, 206] on button "Edit Order" at bounding box center [583, 205] width 48 height 21
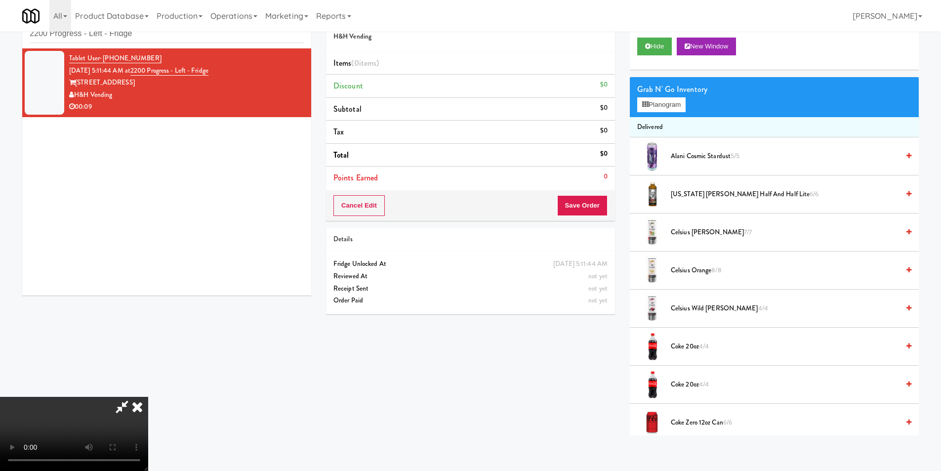
click at [148, 397] on video at bounding box center [74, 434] width 148 height 74
click at [646, 105] on icon at bounding box center [645, 104] width 6 height 6
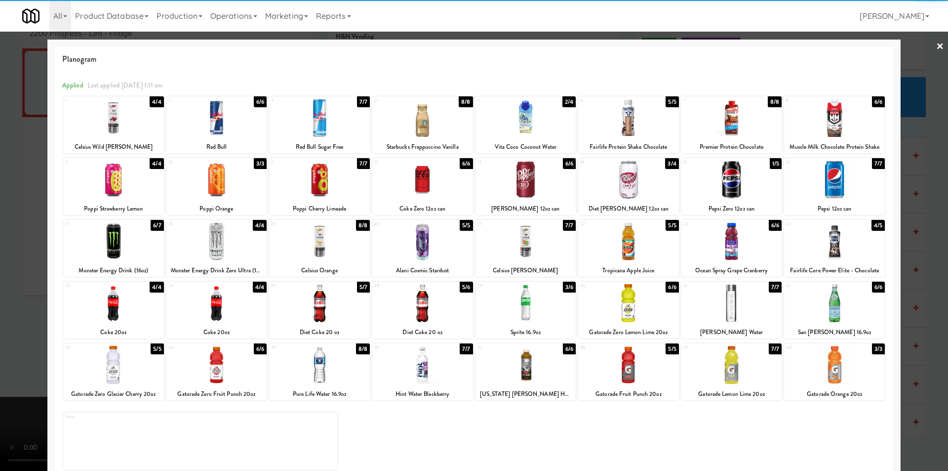
click at [336, 380] on div at bounding box center [319, 365] width 101 height 38
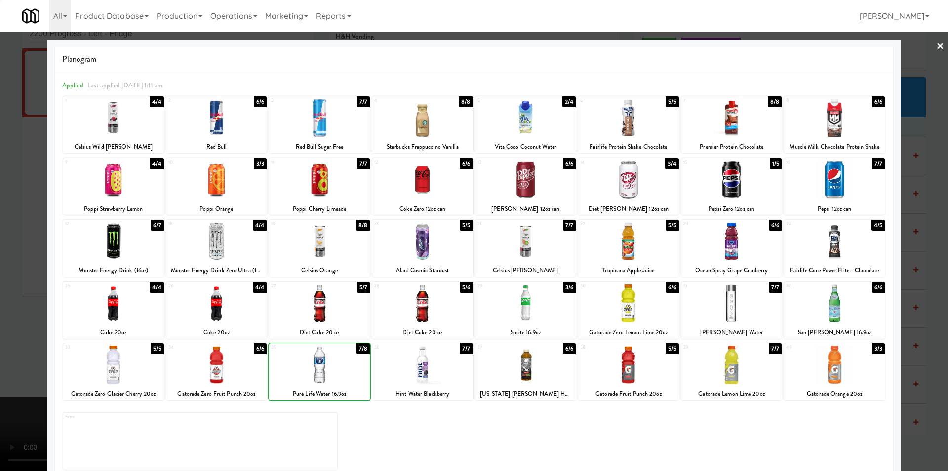
click at [336, 380] on div at bounding box center [319, 365] width 101 height 38
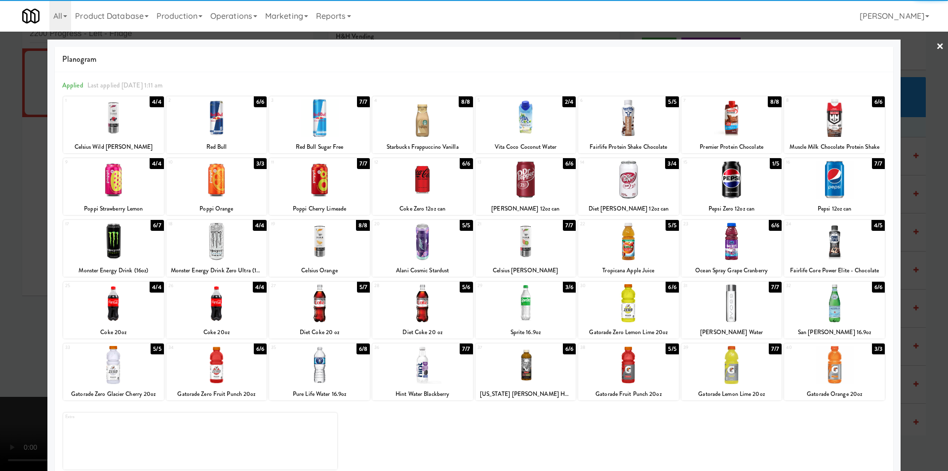
click at [908, 310] on div at bounding box center [474, 235] width 948 height 471
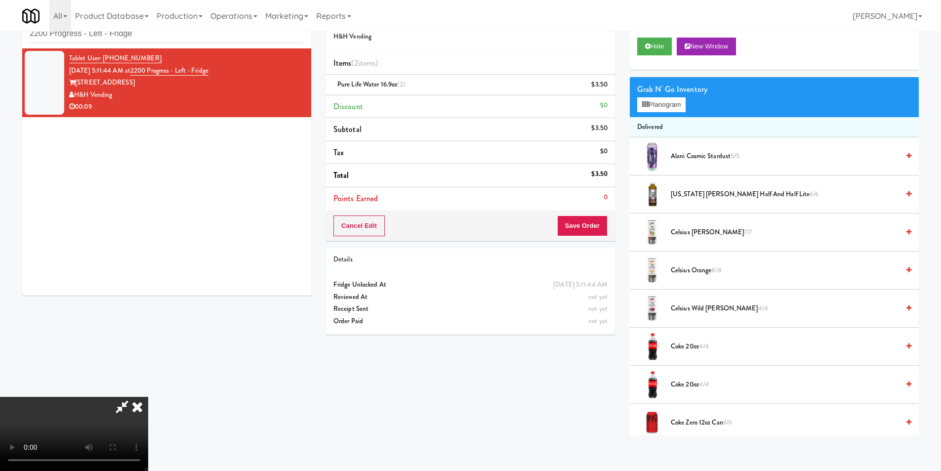
click at [148, 397] on video at bounding box center [74, 434] width 148 height 74
click at [589, 227] on button "Save Order" at bounding box center [582, 225] width 50 height 21
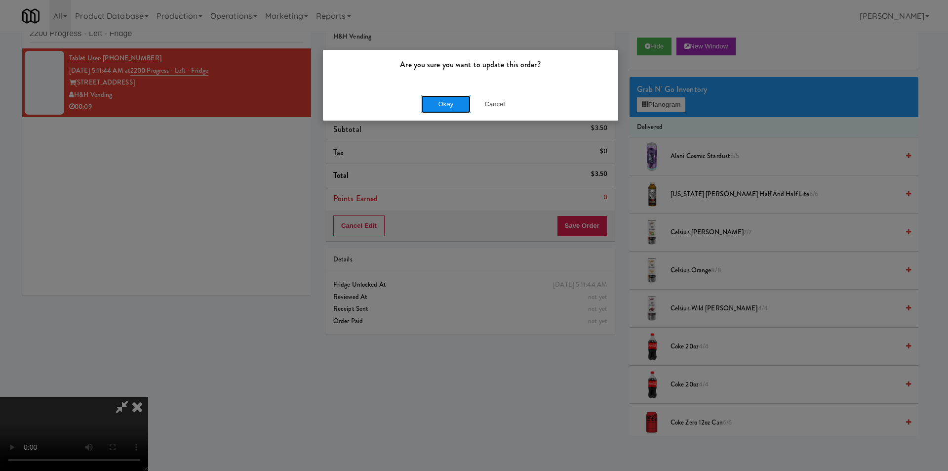
click at [423, 110] on button "Okay" at bounding box center [445, 104] width 49 height 18
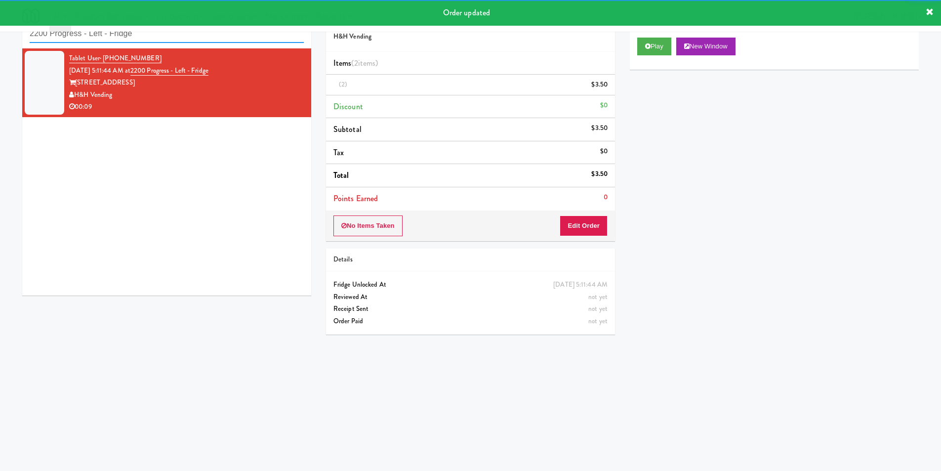
click at [161, 39] on input "2200 Progress - Left - Fridge" at bounding box center [167, 34] width 274 height 18
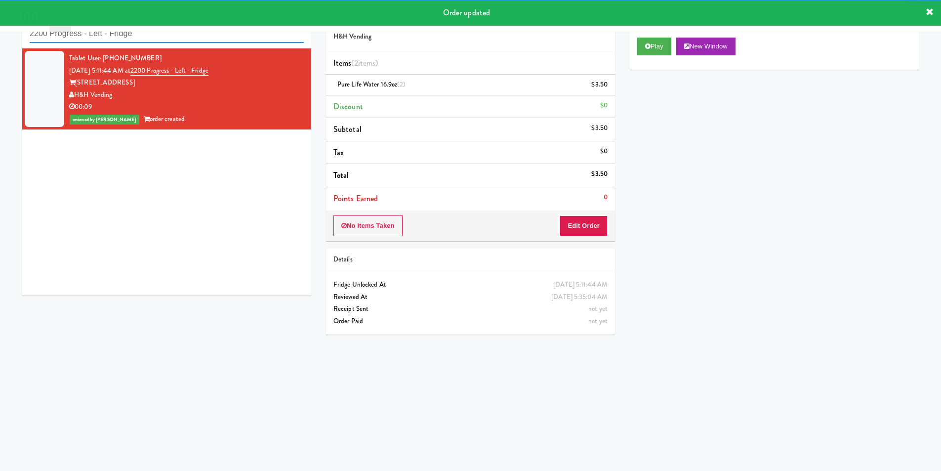
click at [161, 39] on input "2200 Progress - Left - Fridge" at bounding box center [167, 34] width 274 height 18
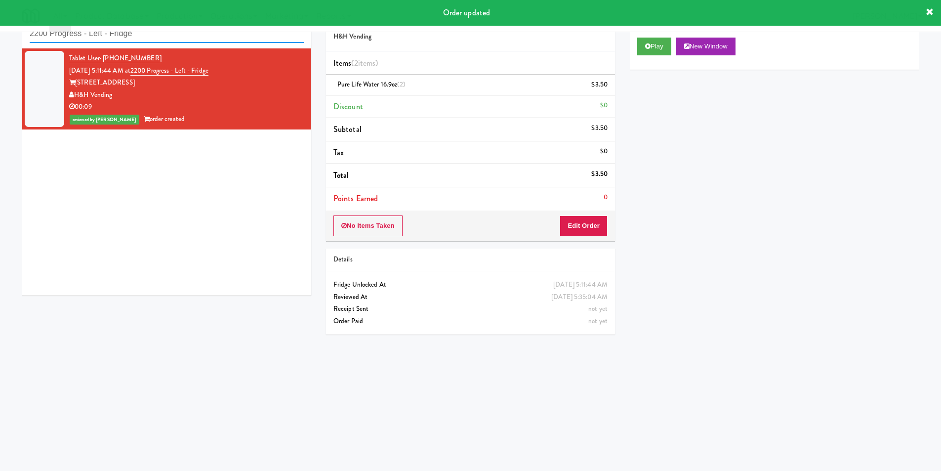
paste input "White Furniture 01"
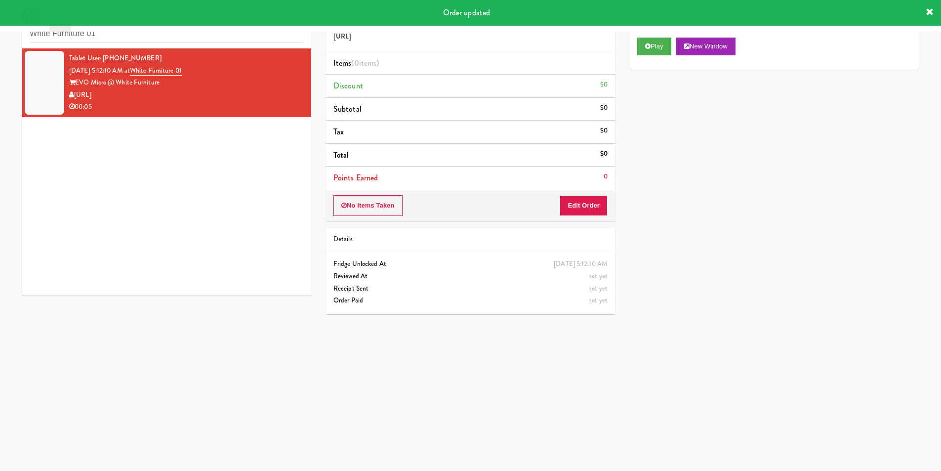
click at [656, 57] on div "Play New Window" at bounding box center [774, 50] width 289 height 40
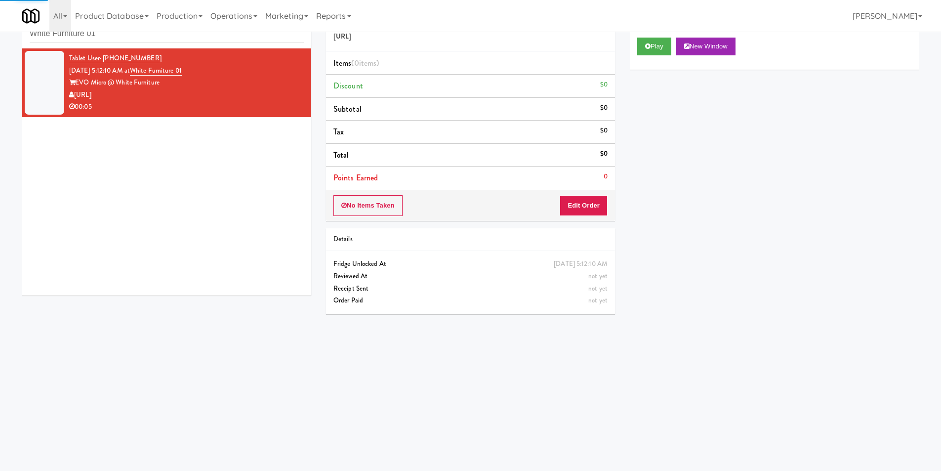
click at [652, 57] on div "Play New Window" at bounding box center [774, 50] width 289 height 40
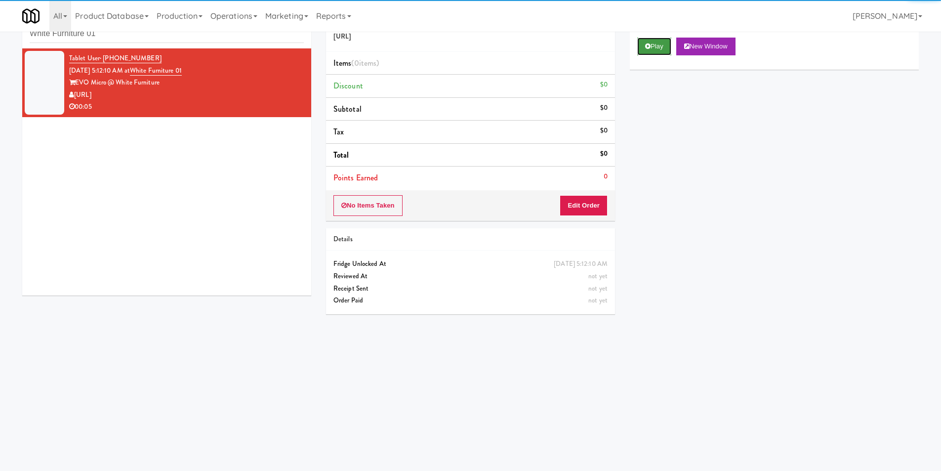
click at [647, 51] on button "Play" at bounding box center [654, 47] width 34 height 18
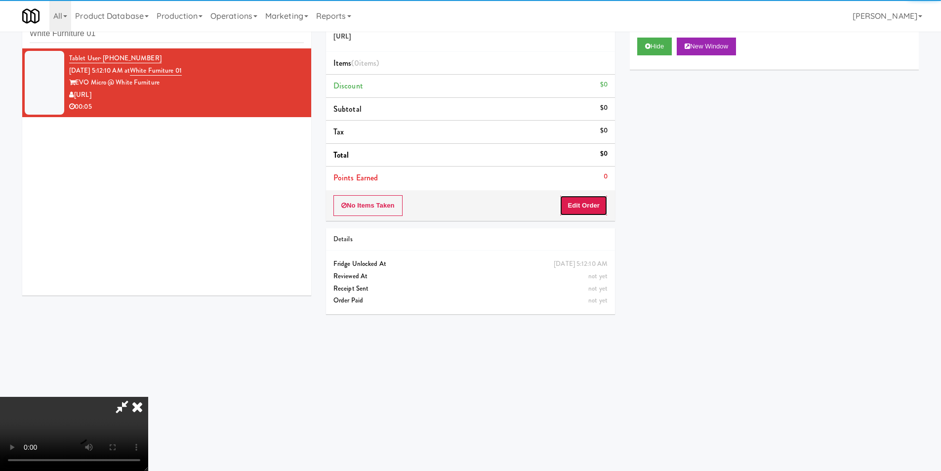
click at [597, 213] on button "Edit Order" at bounding box center [583, 205] width 48 height 21
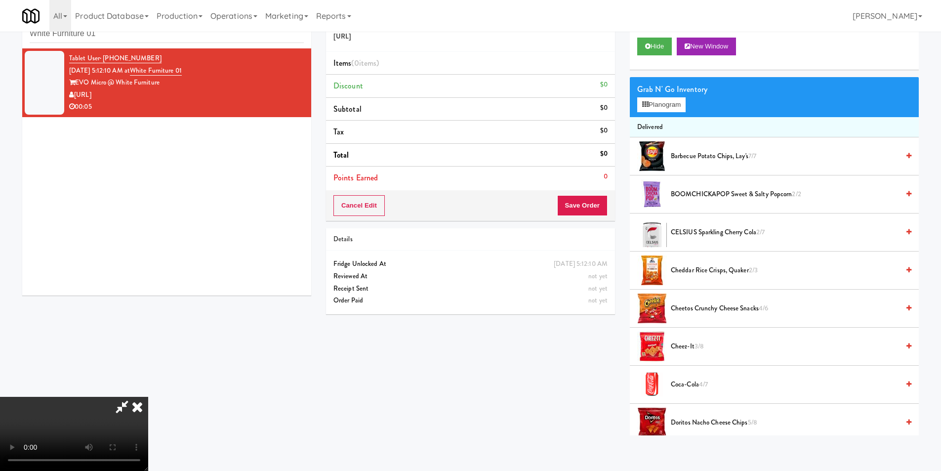
click at [148, 397] on video at bounding box center [74, 434] width 148 height 74
click at [654, 106] on button "Planogram" at bounding box center [661, 104] width 48 height 15
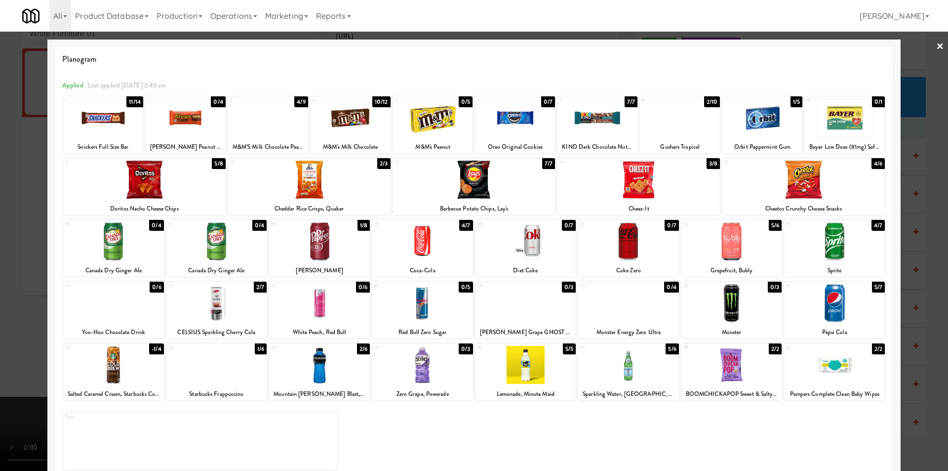
click at [285, 124] on div at bounding box center [268, 118] width 80 height 38
click at [933, 231] on div at bounding box center [474, 235] width 948 height 471
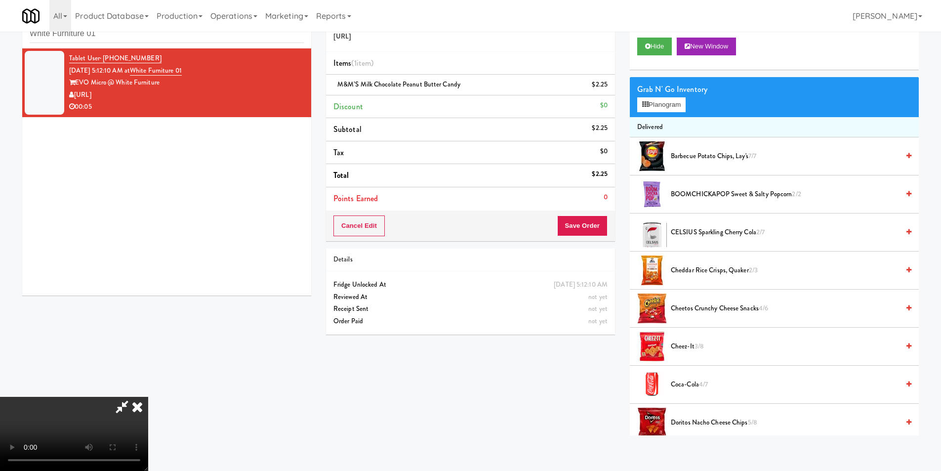
click at [148, 397] on video at bounding box center [74, 434] width 148 height 74
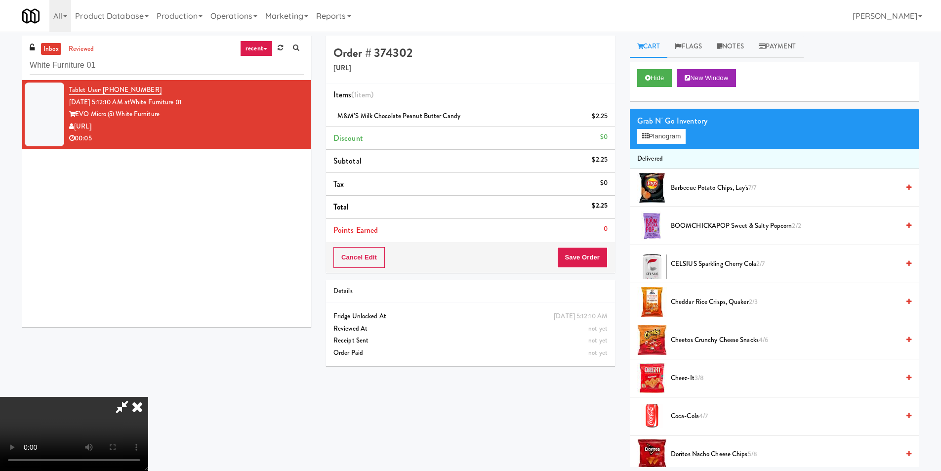
click at [148, 397] on video at bounding box center [74, 434] width 148 height 74
click at [578, 249] on button "Save Order" at bounding box center [582, 257] width 50 height 21
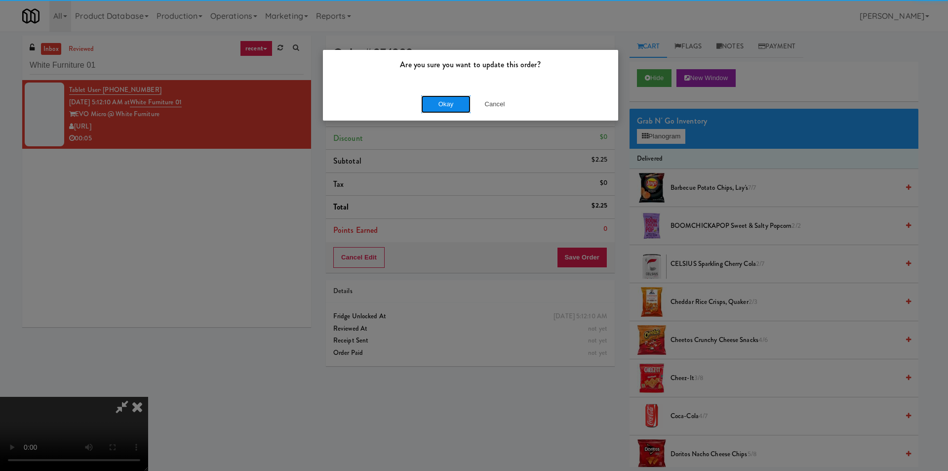
click at [435, 103] on button "Okay" at bounding box center [445, 104] width 49 height 18
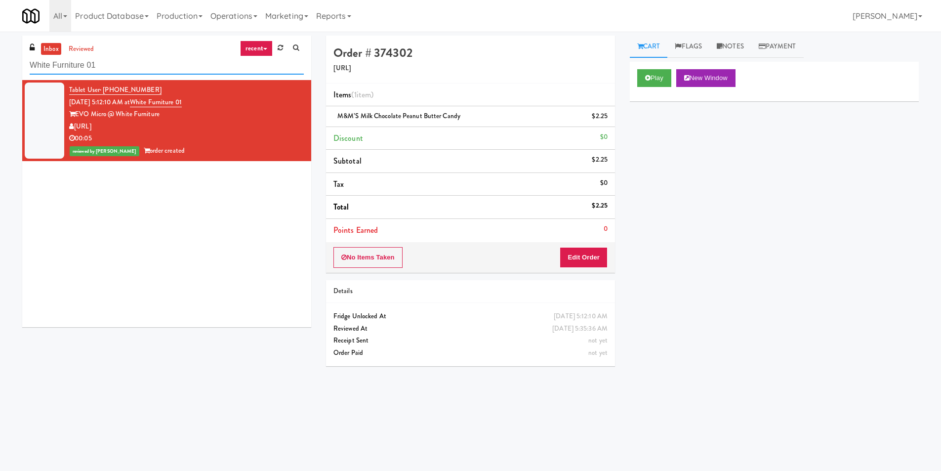
click at [122, 69] on input "White Furniture 01" at bounding box center [167, 65] width 274 height 18
click at [122, 67] on input "White Furniture 01" at bounding box center [167, 65] width 274 height 18
paste input "Upland - Combo Cooler"
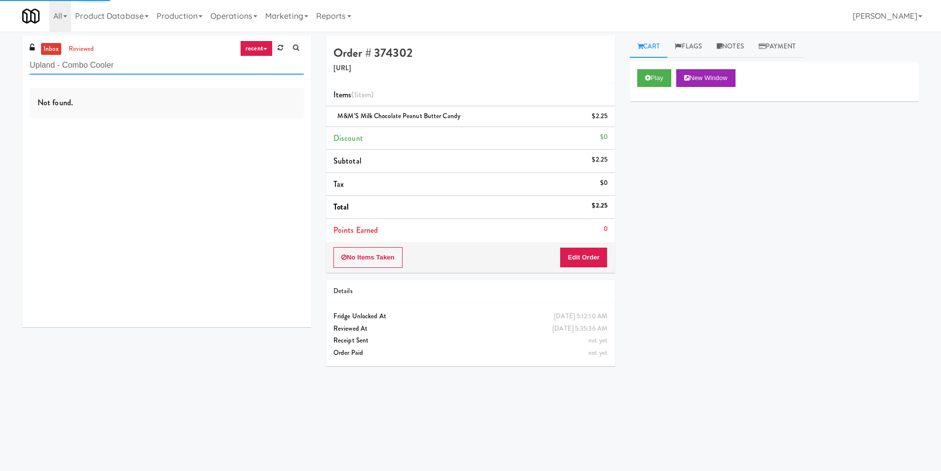
type input "Upland - Combo Cooler"
click at [240, 138] on div "Not found." at bounding box center [166, 203] width 289 height 247
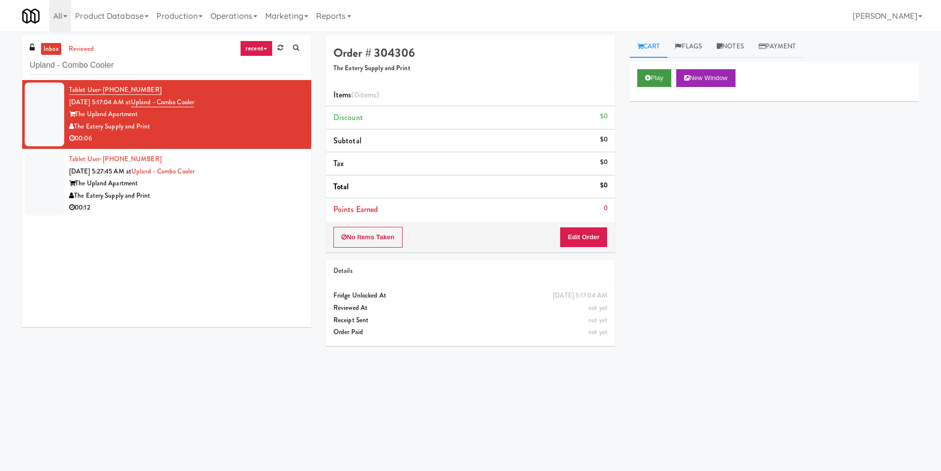
click at [637, 77] on div "Play New Window" at bounding box center [774, 82] width 289 height 40
click at [656, 84] on button "Play" at bounding box center [654, 78] width 34 height 18
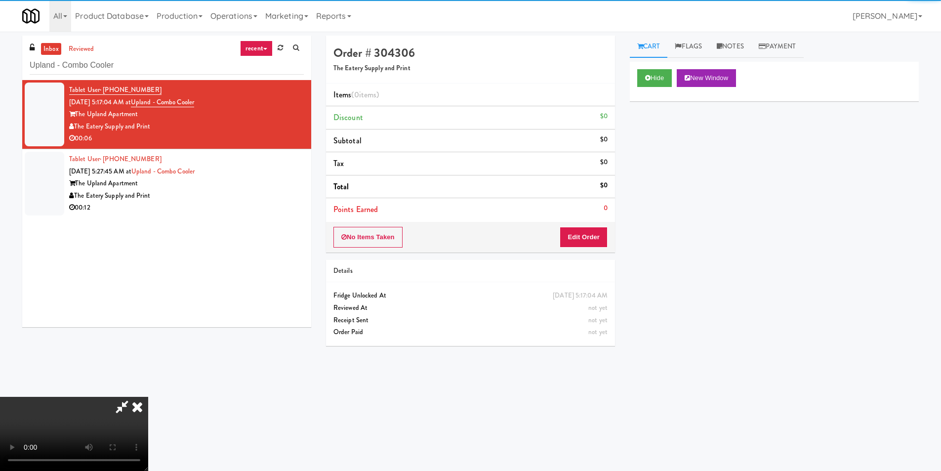
click at [601, 207] on li "Points Earned 0" at bounding box center [470, 209] width 289 height 23
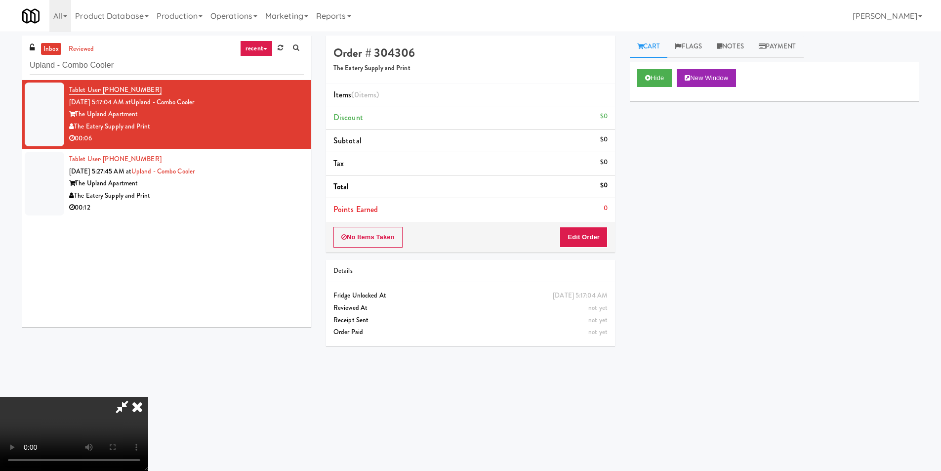
click at [600, 228] on div "No Items Taken Edit Order" at bounding box center [470, 237] width 289 height 31
click at [599, 229] on button "Edit Order" at bounding box center [583, 237] width 48 height 21
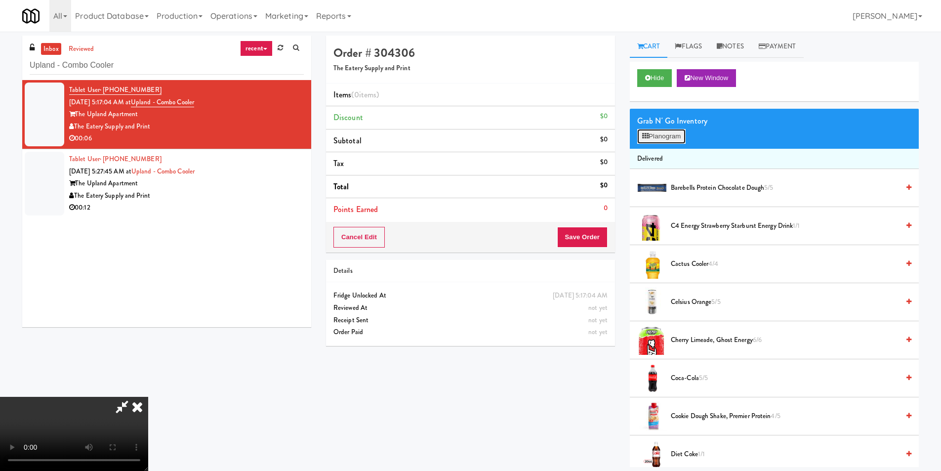
click at [659, 136] on button "Planogram" at bounding box center [661, 136] width 48 height 15
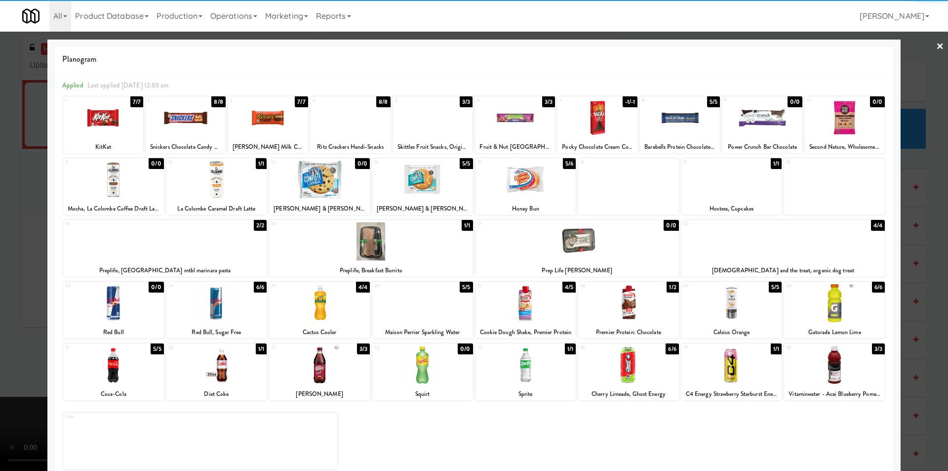
click at [774, 242] on div at bounding box center [782, 241] width 203 height 38
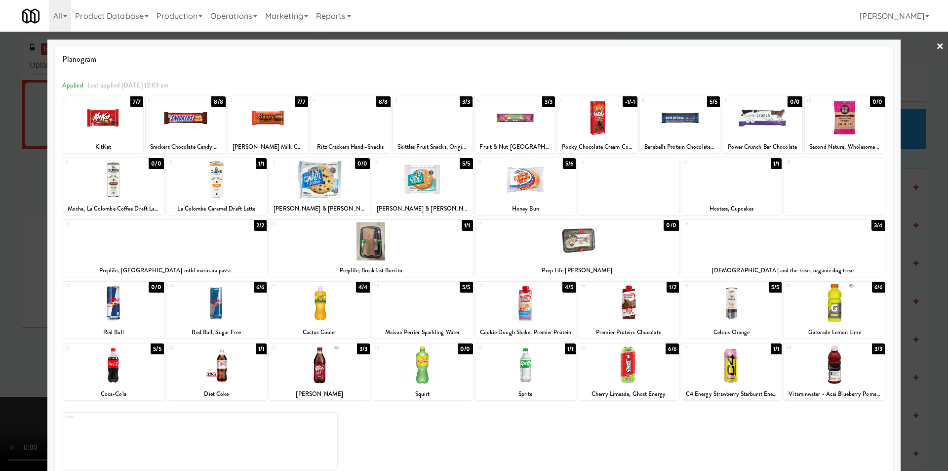
click at [915, 259] on div at bounding box center [474, 235] width 948 height 471
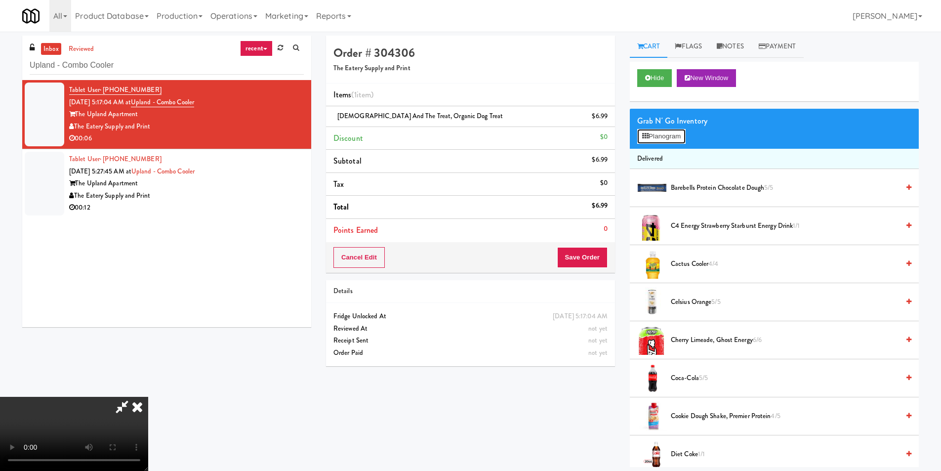
click at [659, 132] on button "Planogram" at bounding box center [661, 136] width 48 height 15
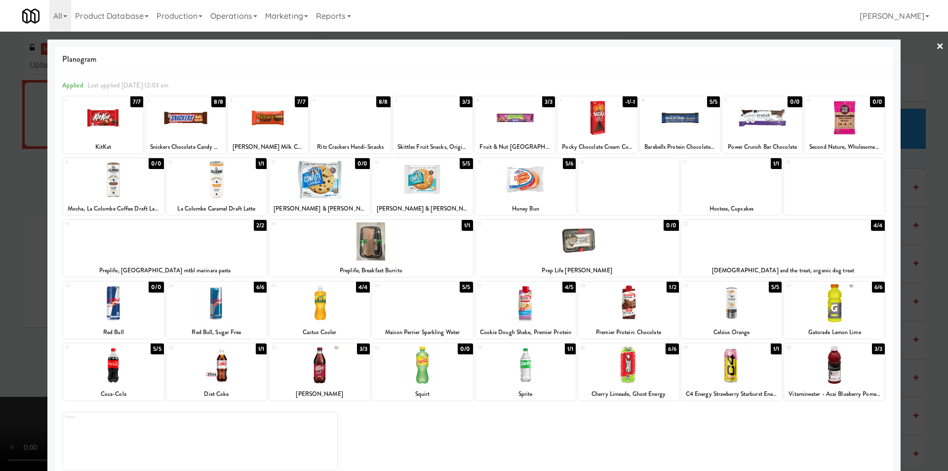
click at [903, 237] on div at bounding box center [474, 235] width 948 height 471
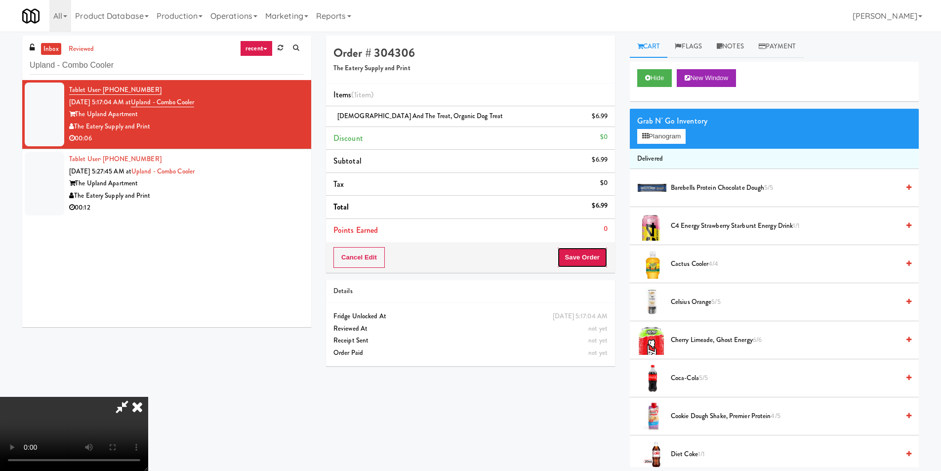
click at [592, 257] on button "Save Order" at bounding box center [582, 257] width 50 height 21
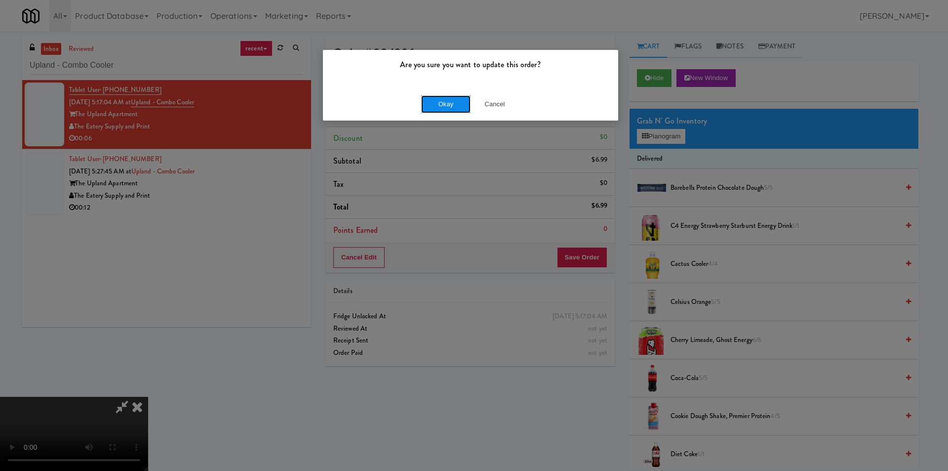
click at [443, 101] on button "Okay" at bounding box center [445, 104] width 49 height 18
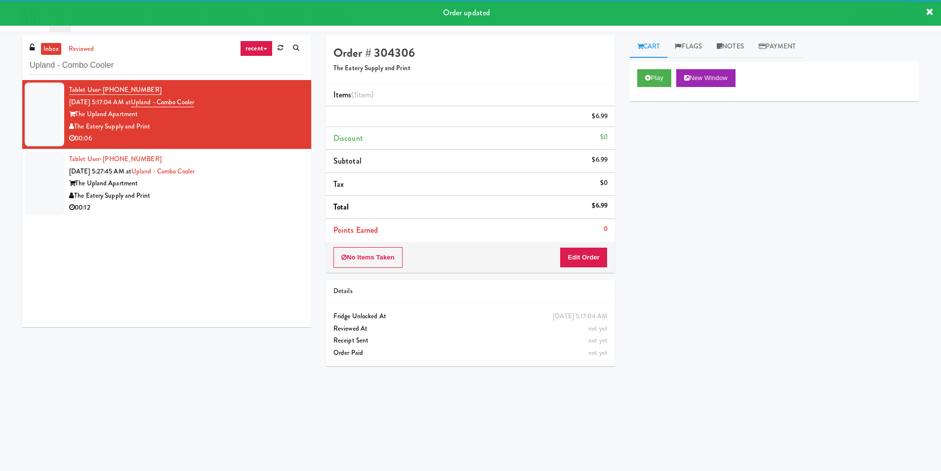
drag, startPoint x: 258, startPoint y: 185, endPoint x: 297, endPoint y: 181, distance: 39.8
click at [254, 185] on div "Tablet User · (951) 741-5420 [DATE] 5:27:45 AM at Upland - Combo Cooler The Upl…" at bounding box center [186, 183] width 235 height 61
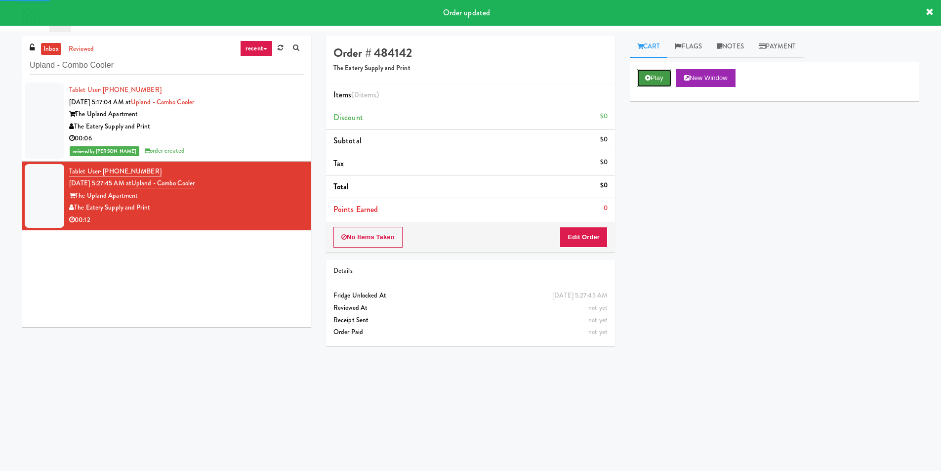
click at [646, 75] on icon at bounding box center [647, 78] width 5 height 6
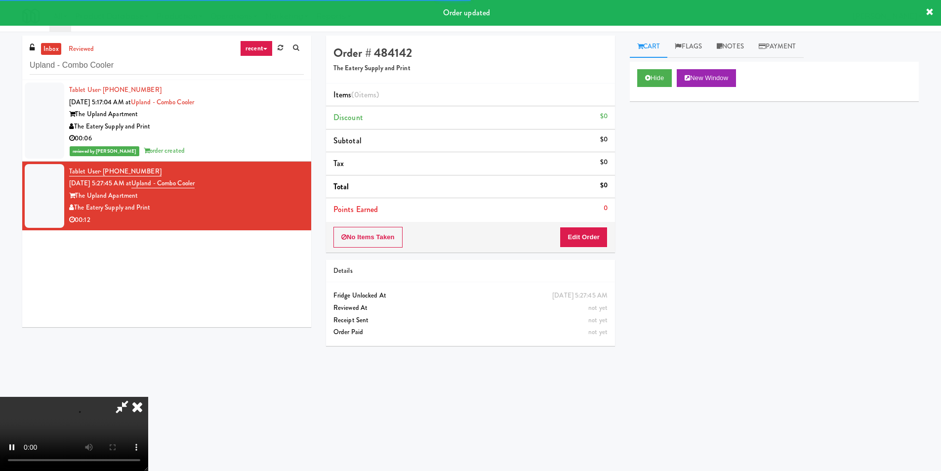
click at [592, 220] on li "Points Earned 0" at bounding box center [470, 209] width 289 height 23
click at [592, 235] on button "Edit Order" at bounding box center [583, 237] width 48 height 21
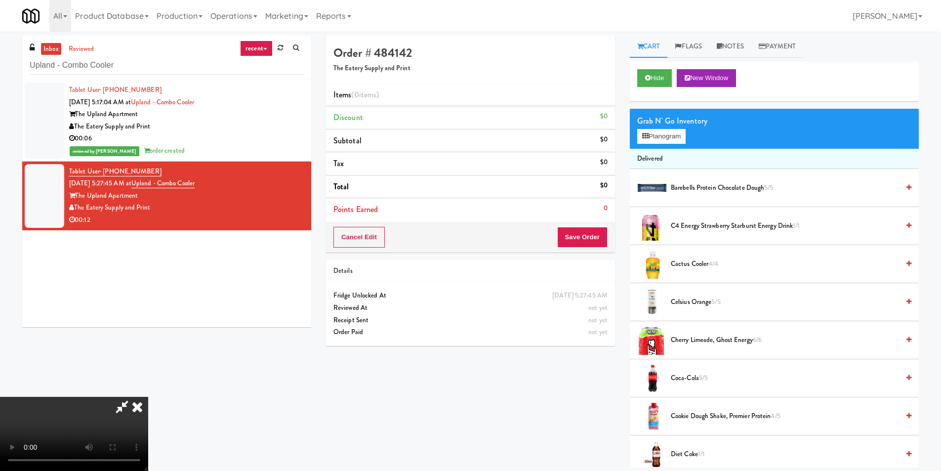
click at [148, 397] on video at bounding box center [74, 434] width 148 height 74
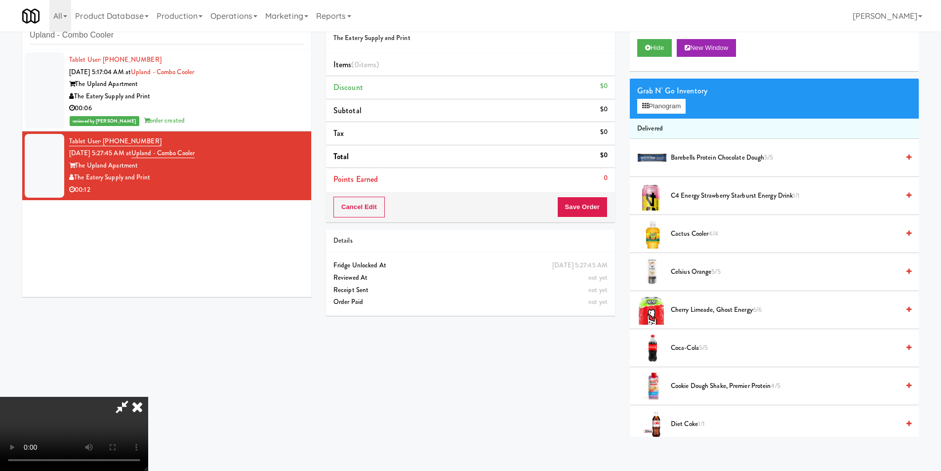
scroll to position [32, 0]
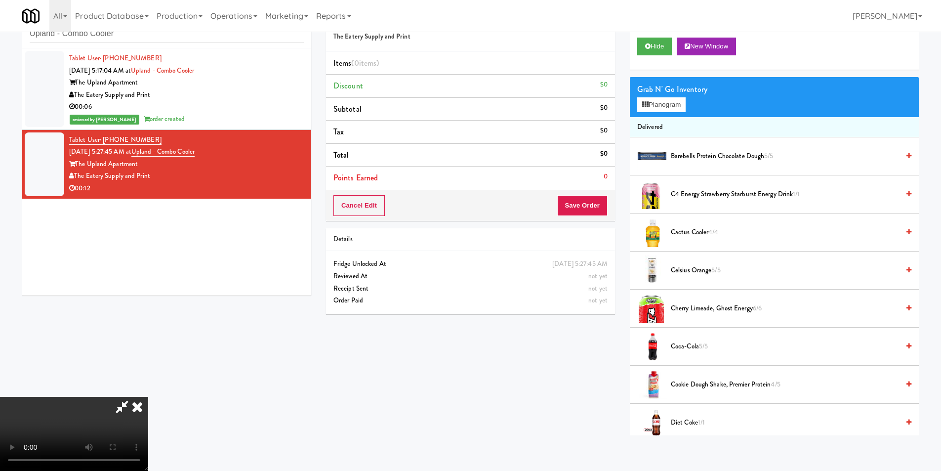
click at [148, 397] on video at bounding box center [74, 434] width 148 height 74
click at [148, 413] on video at bounding box center [74, 434] width 148 height 74
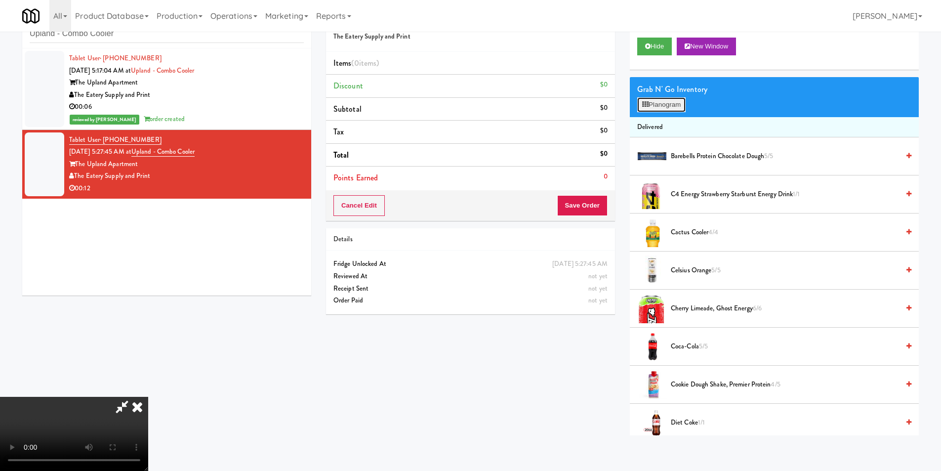
click at [664, 106] on button "Planogram" at bounding box center [661, 104] width 48 height 15
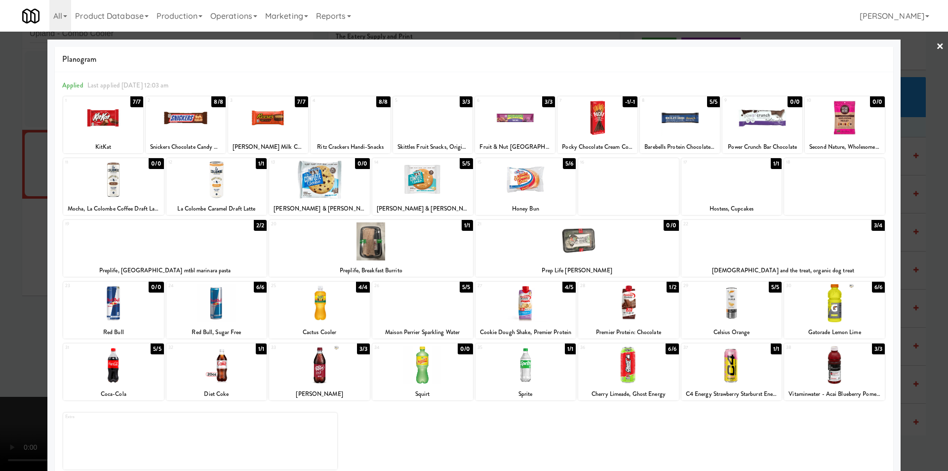
click at [323, 177] on div at bounding box center [319, 179] width 101 height 38
click at [426, 173] on div at bounding box center [422, 179] width 101 height 38
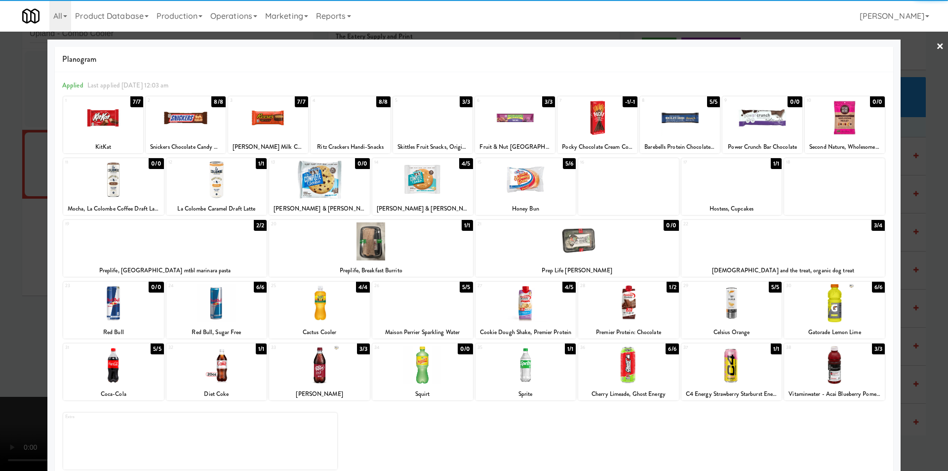
click at [133, 117] on div at bounding box center [103, 118] width 80 height 38
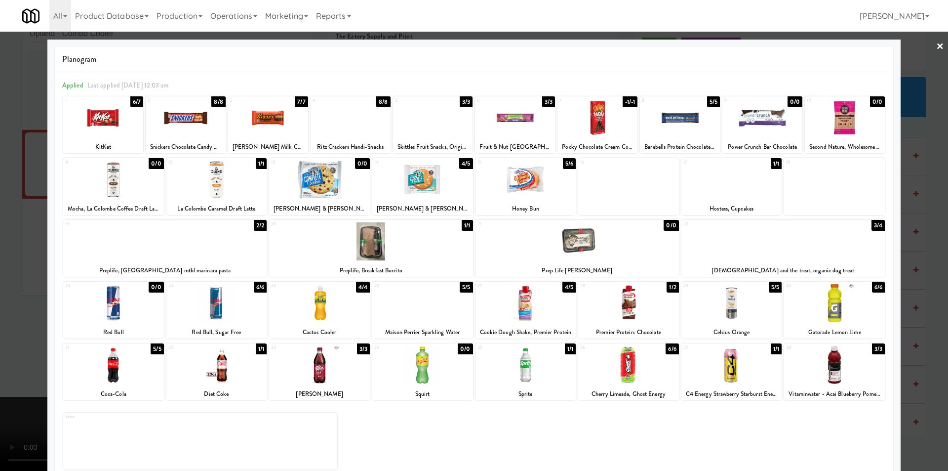
click at [198, 123] on div at bounding box center [186, 118] width 80 height 38
drag, startPoint x: 24, startPoint y: 239, endPoint x: 51, endPoint y: 241, distance: 27.2
click at [25, 239] on div at bounding box center [474, 235] width 948 height 471
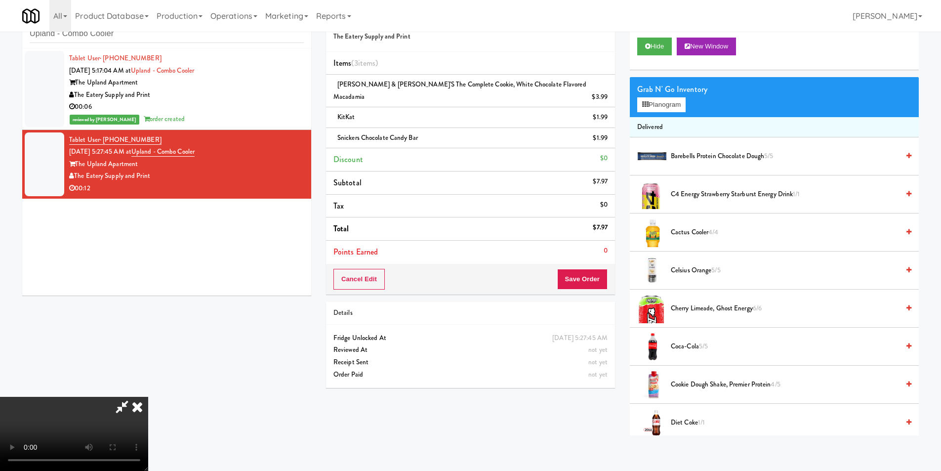
click at [148, 397] on video at bounding box center [74, 434] width 148 height 74
click at [673, 98] on div "Grab N' Go Inventory Planogram" at bounding box center [774, 97] width 289 height 40
click at [670, 109] on button "Planogram" at bounding box center [661, 104] width 48 height 15
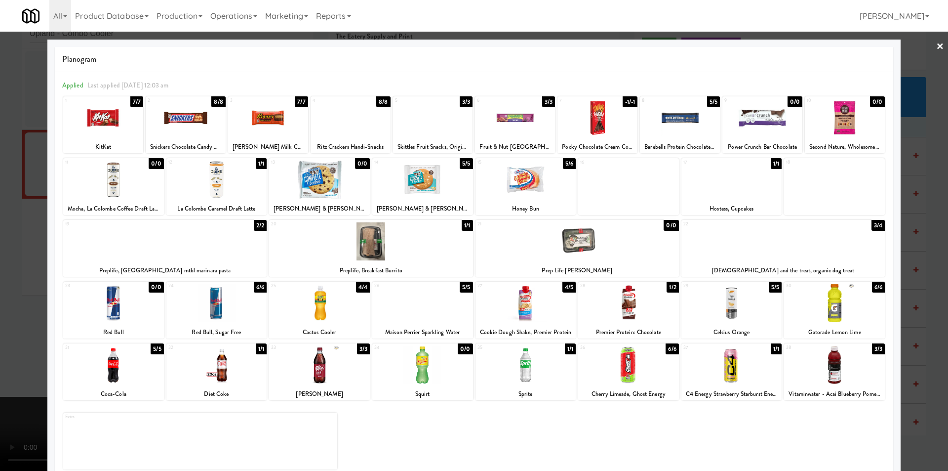
click at [909, 222] on div at bounding box center [474, 235] width 948 height 471
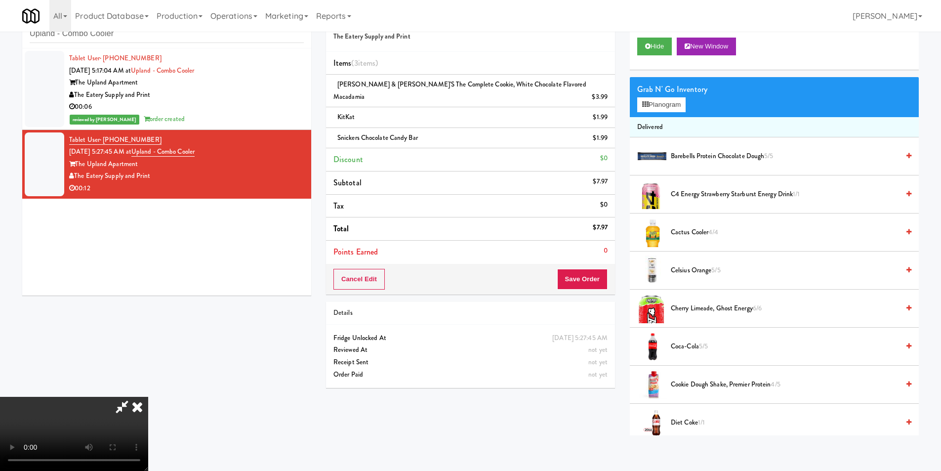
click at [148, 397] on video at bounding box center [74, 434] width 148 height 74
click at [585, 269] on button "Save Order" at bounding box center [582, 279] width 50 height 21
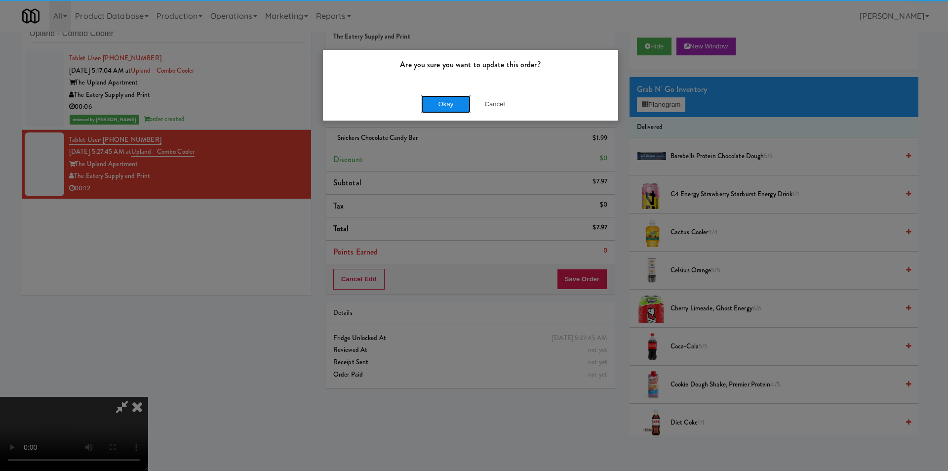
click at [432, 105] on button "Okay" at bounding box center [445, 104] width 49 height 18
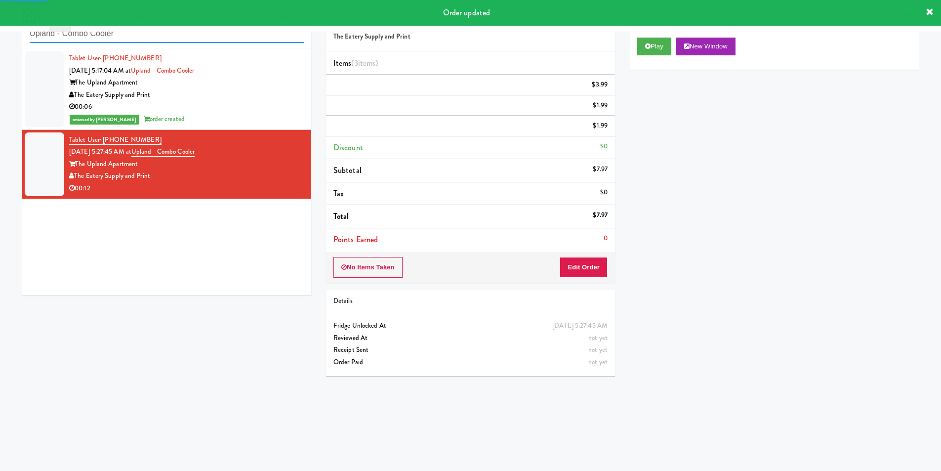
click at [227, 38] on input "Upland - Combo Cooler" at bounding box center [167, 34] width 274 height 18
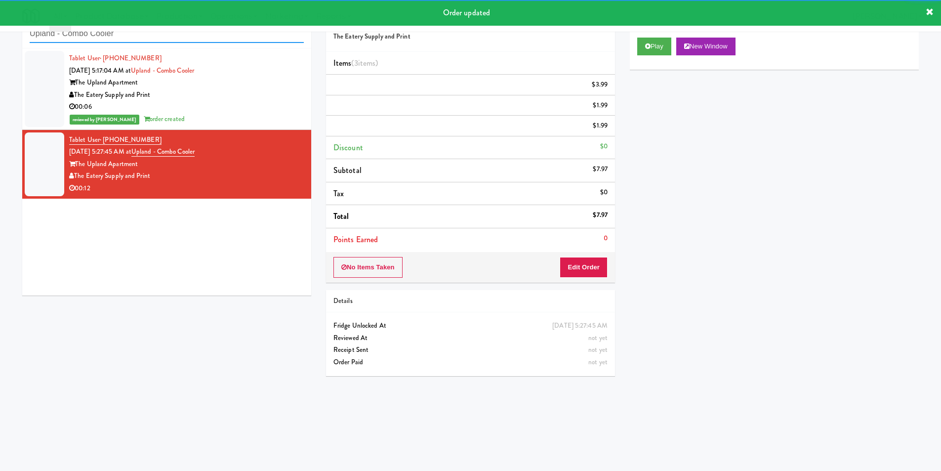
click at [227, 38] on input "Upland - Combo Cooler" at bounding box center [167, 34] width 274 height 18
paste input "[PERSON_NAME] Store"
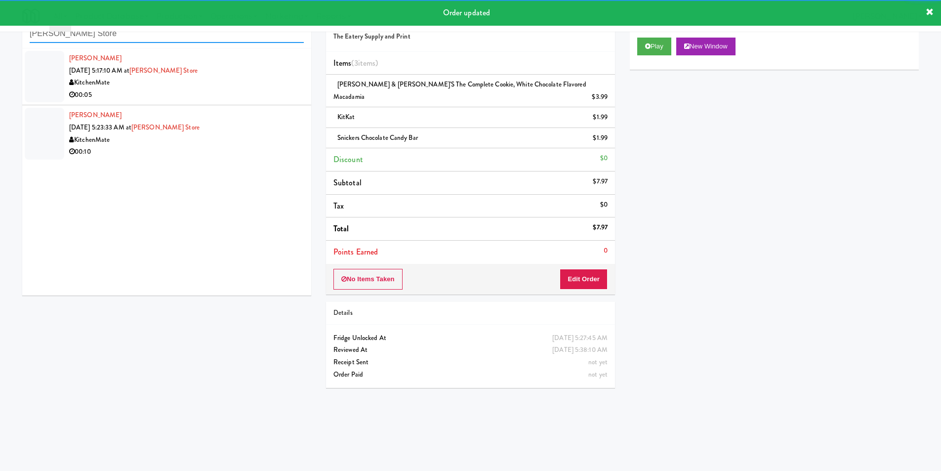
type input "[PERSON_NAME] Store"
click at [272, 102] on li "[PERSON_NAME] [DATE] 5:17:10 AM at [PERSON_NAME][GEOGRAPHIC_DATA] 00:05" at bounding box center [166, 76] width 289 height 57
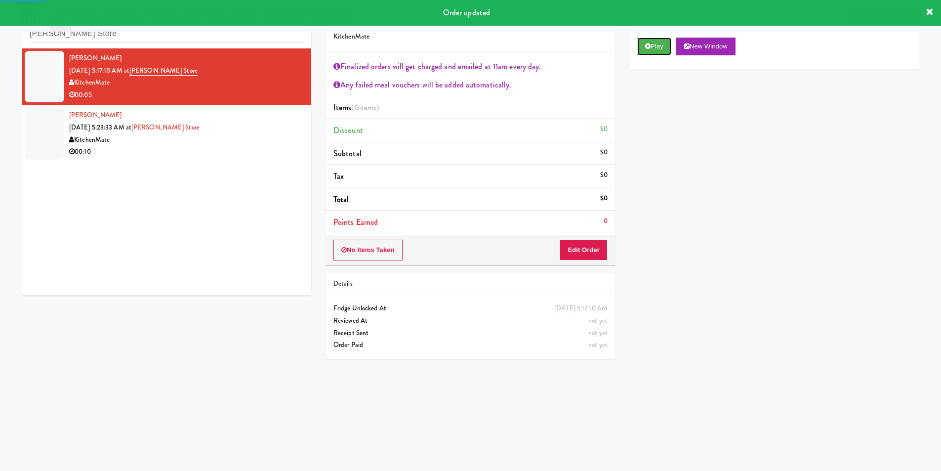
drag, startPoint x: 654, startPoint y: 50, endPoint x: 643, endPoint y: 74, distance: 26.5
click at [654, 49] on button "Play" at bounding box center [654, 47] width 34 height 18
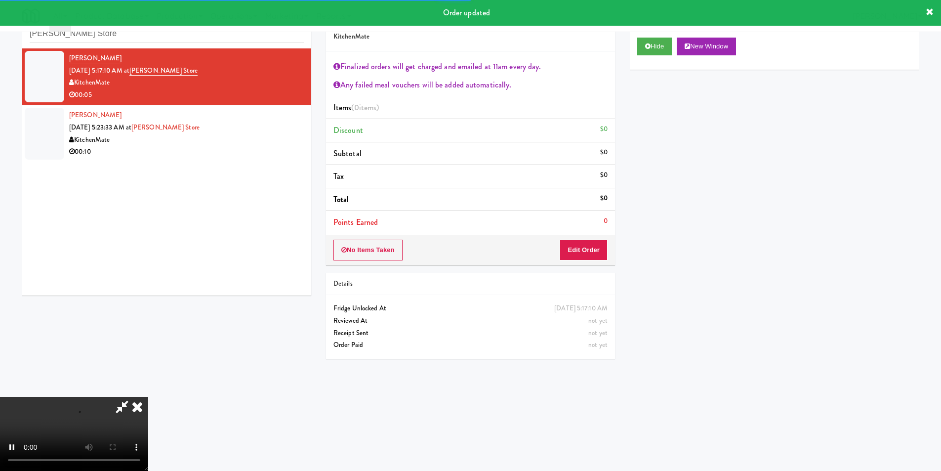
click at [586, 225] on li "Points Earned 0" at bounding box center [470, 222] width 289 height 23
click at [588, 240] on div "No Items Taken Edit Order" at bounding box center [470, 250] width 289 height 31
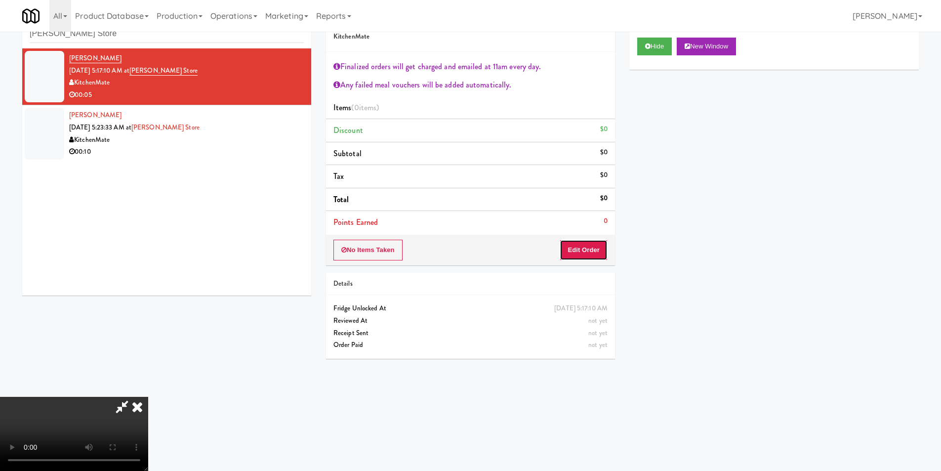
click at [571, 241] on button "Edit Order" at bounding box center [583, 249] width 48 height 21
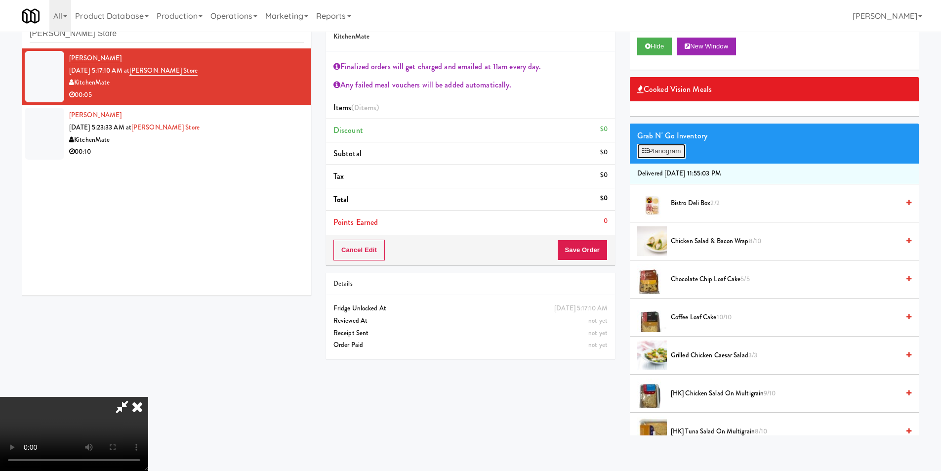
click at [654, 151] on button "Planogram" at bounding box center [661, 151] width 48 height 15
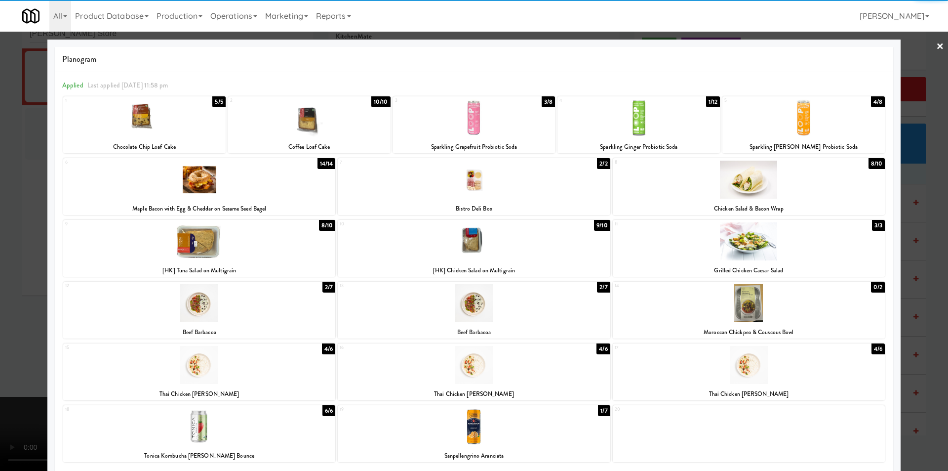
click at [168, 127] on div at bounding box center [144, 118] width 162 height 38
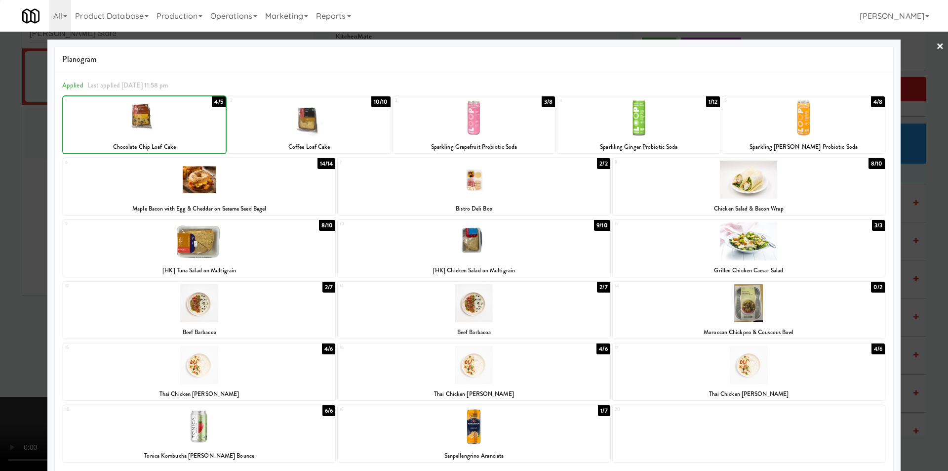
click at [281, 119] on div at bounding box center [309, 118] width 162 height 38
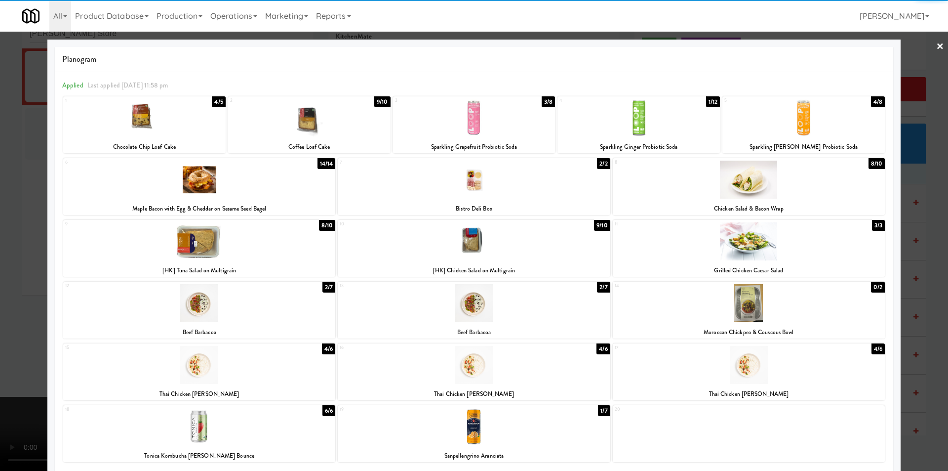
click at [916, 206] on div at bounding box center [474, 235] width 948 height 471
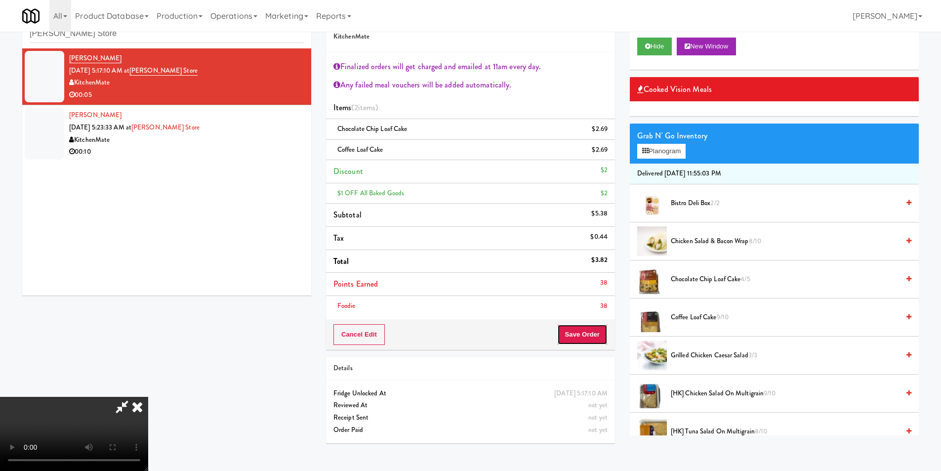
drag, startPoint x: 593, startPoint y: 327, endPoint x: 587, endPoint y: 327, distance: 5.4
click at [592, 328] on button "Save Order" at bounding box center [582, 334] width 50 height 21
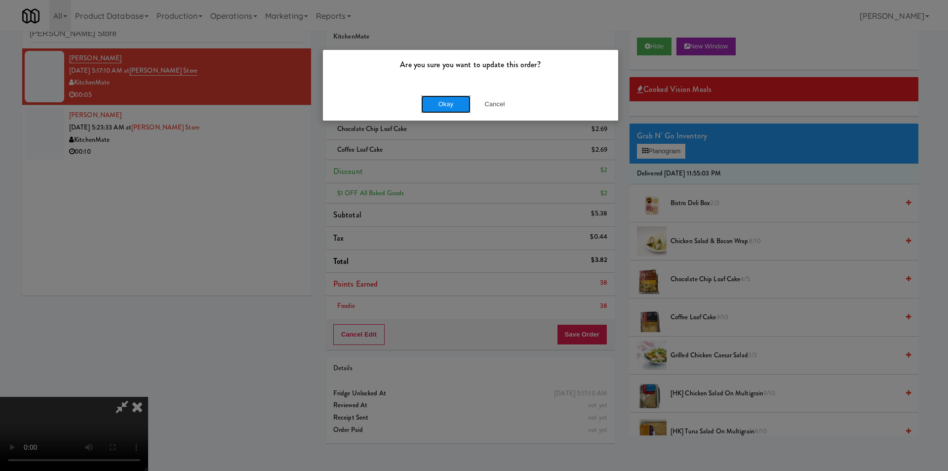
click at [424, 102] on button "Okay" at bounding box center [445, 104] width 49 height 18
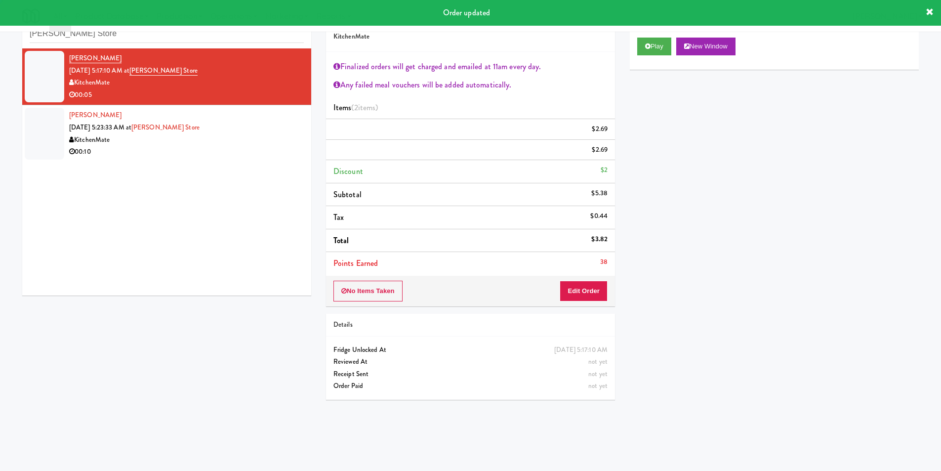
drag, startPoint x: 220, startPoint y: 160, endPoint x: 223, endPoint y: 154, distance: 6.4
click at [218, 157] on li "[PERSON_NAME] [DATE] 5:23:33 AM at [PERSON_NAME][GEOGRAPHIC_DATA] 00:10" at bounding box center [166, 133] width 289 height 56
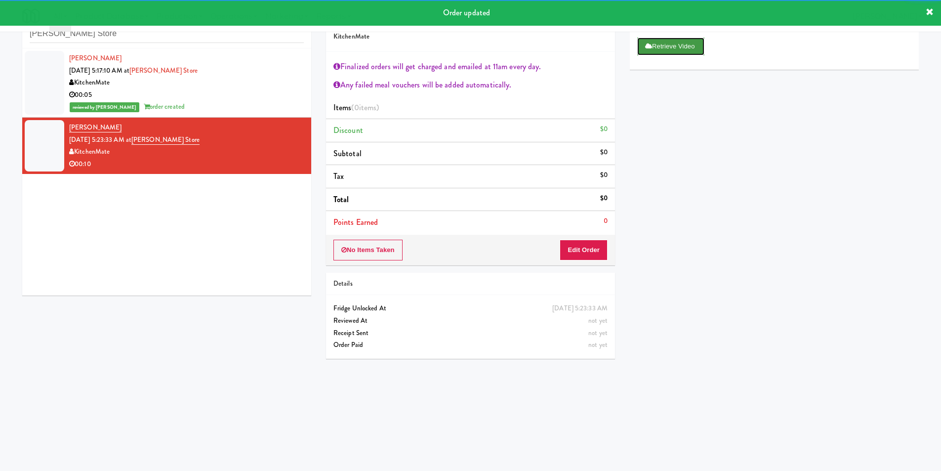
click at [643, 47] on button "Retrieve Video" at bounding box center [670, 47] width 67 height 18
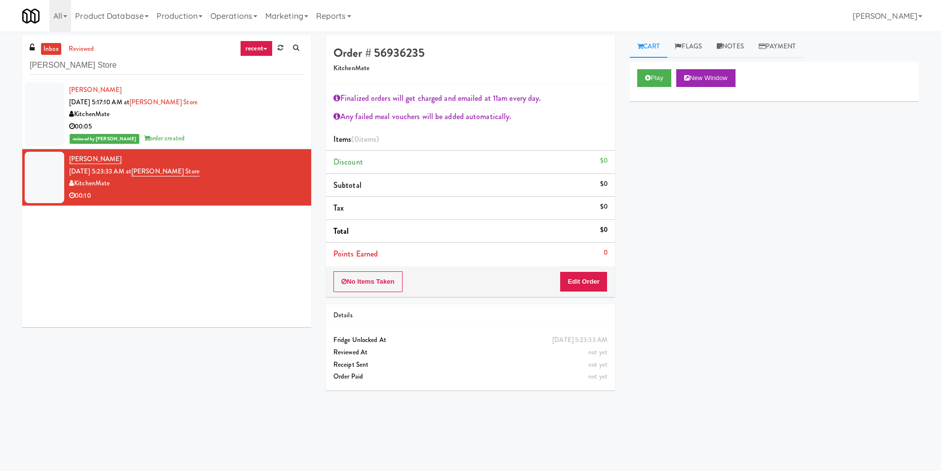
click at [650, 66] on div "Play New Window" at bounding box center [774, 82] width 289 height 40
click at [652, 73] on button "Play" at bounding box center [654, 78] width 34 height 18
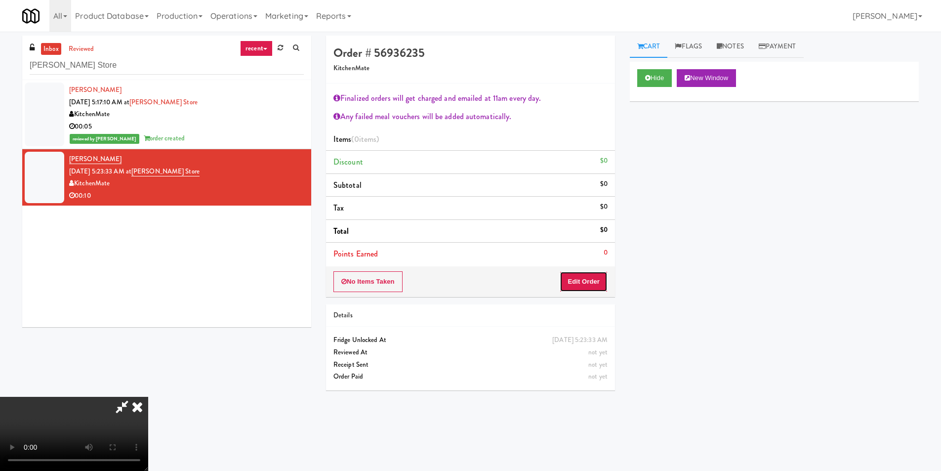
click at [586, 272] on button "Edit Order" at bounding box center [583, 281] width 48 height 21
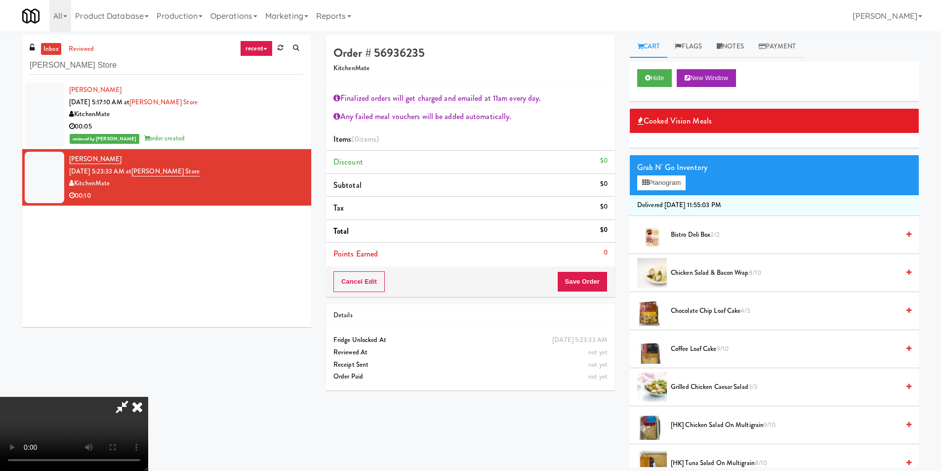
click at [148, 397] on video at bounding box center [74, 434] width 148 height 74
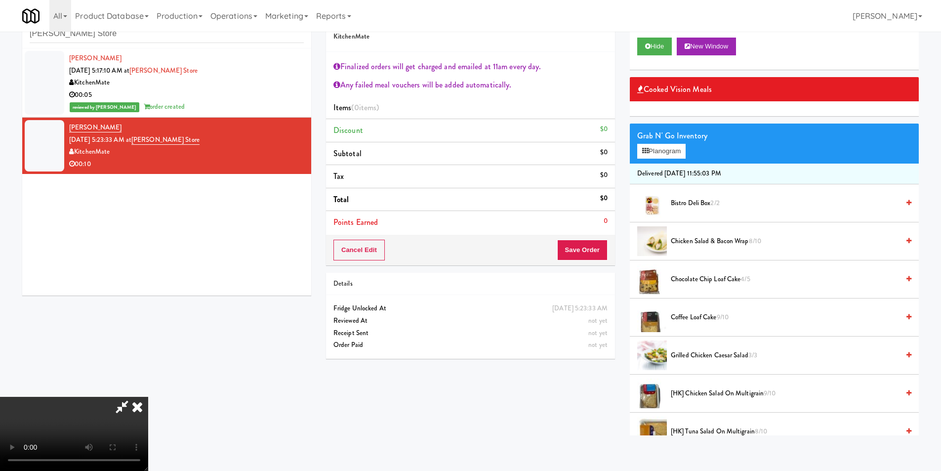
scroll to position [40, 0]
click at [654, 146] on button "Planogram" at bounding box center [661, 151] width 48 height 15
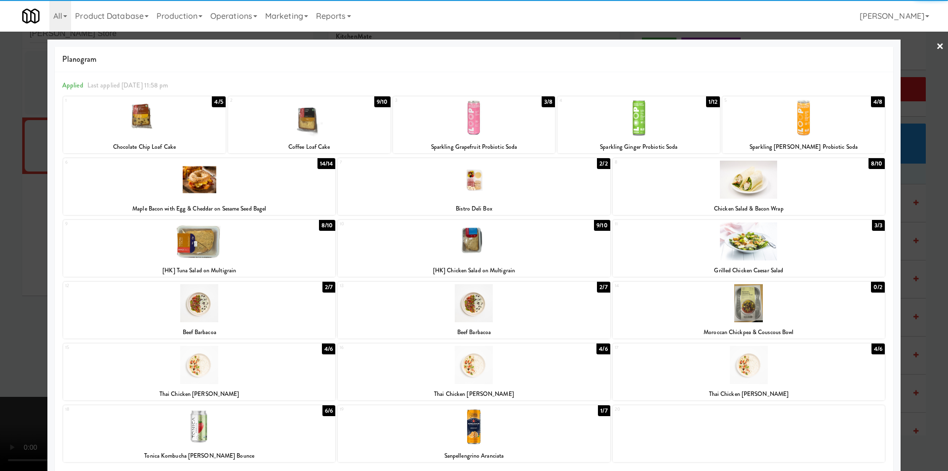
click at [273, 179] on div at bounding box center [199, 179] width 272 height 38
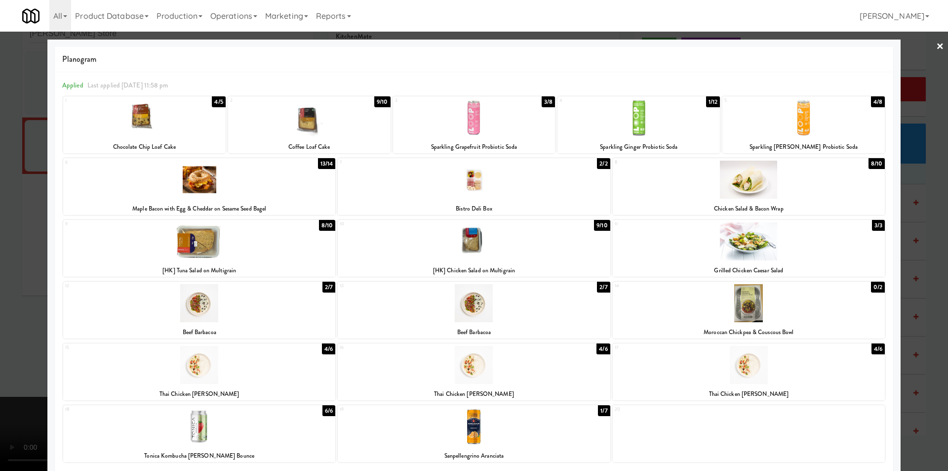
click at [922, 200] on div at bounding box center [474, 235] width 948 height 471
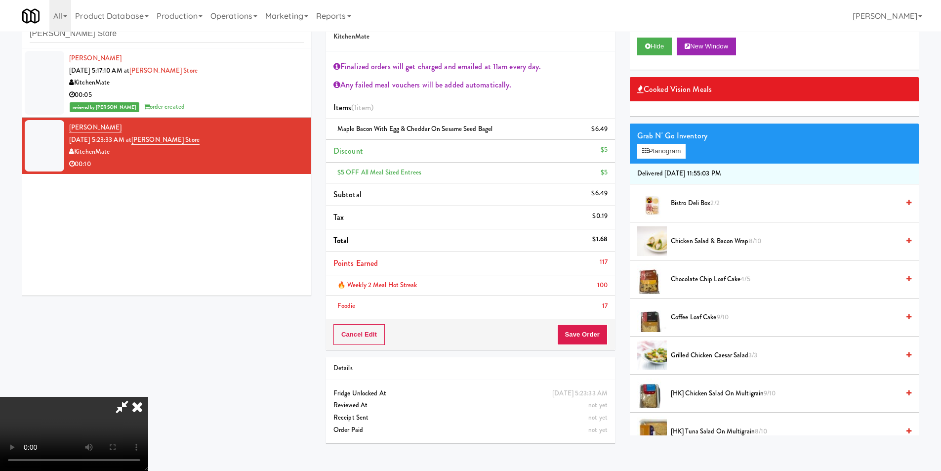
click at [598, 320] on div "Cancel Edit Save Order" at bounding box center [470, 334] width 289 height 31
click at [598, 323] on div "Cancel Edit Save Order" at bounding box center [470, 334] width 289 height 31
drag, startPoint x: 298, startPoint y: 313, endPoint x: 297, endPoint y: 302, distance: 10.9
click at [148, 397] on video at bounding box center [74, 434] width 148 height 74
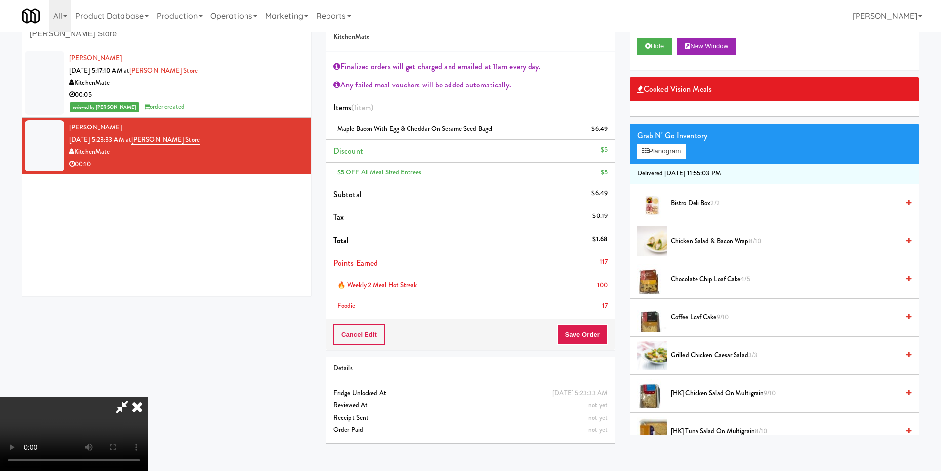
scroll to position [138, 0]
click at [610, 341] on div "Cancel Edit Save Order" at bounding box center [470, 334] width 289 height 31
click at [590, 334] on button "Save Order" at bounding box center [582, 334] width 50 height 21
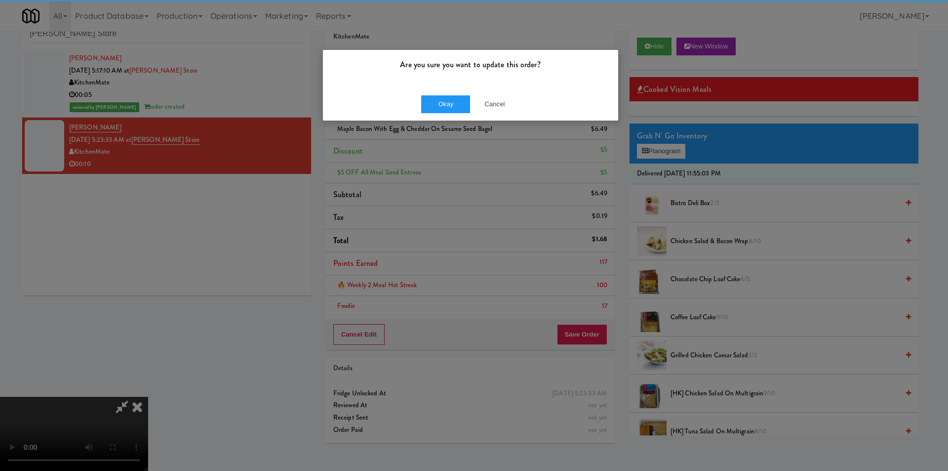
click at [416, 104] on div "Okay Cancel" at bounding box center [470, 103] width 295 height 33
click at [430, 100] on button "Okay" at bounding box center [445, 104] width 49 height 18
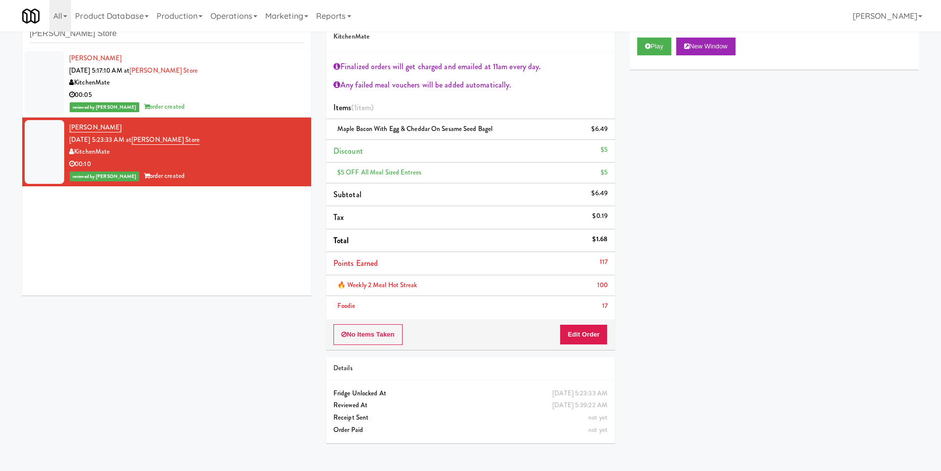
scroll to position [0, 0]
click at [154, 49] on li "[PERSON_NAME] [DATE] 5:17:10 AM at [PERSON_NAME] Store KitchenMate 00:05 review…" at bounding box center [166, 82] width 289 height 69
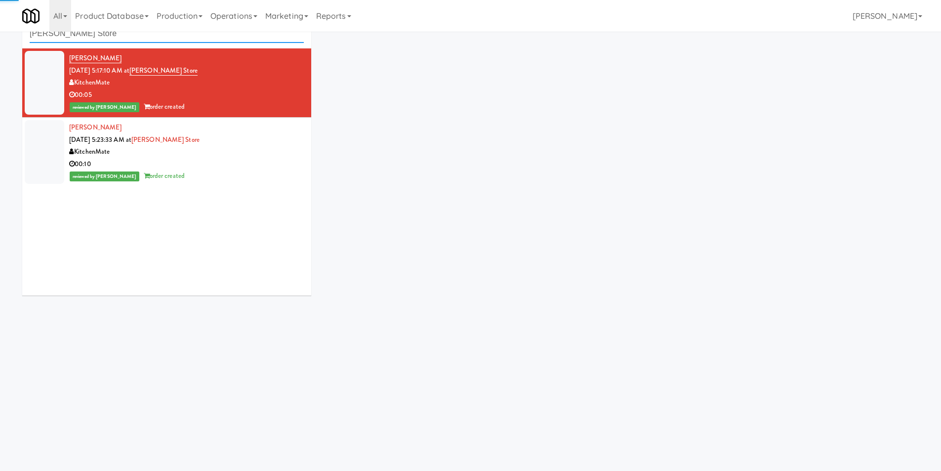
click at [159, 40] on input "[PERSON_NAME] Store" at bounding box center [167, 34] width 274 height 18
paste input "Fine - Lobby-Cooler-Right"
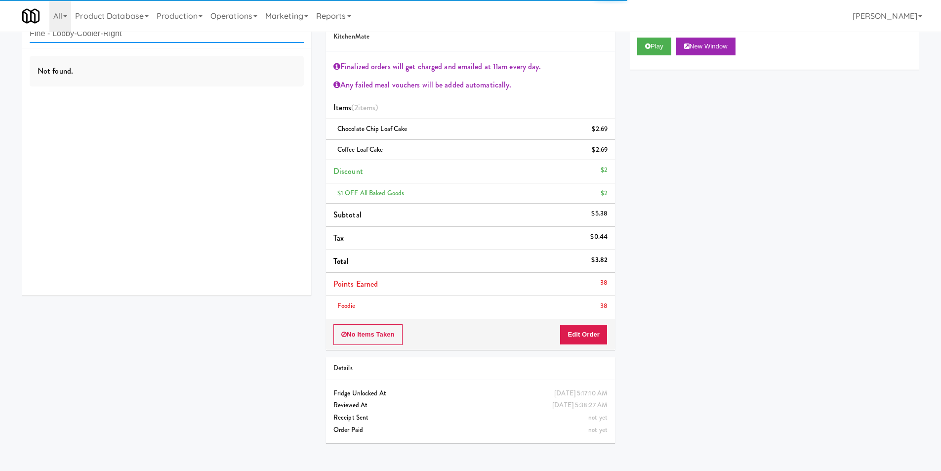
type input "Fine - Lobby-Cooler-Right"
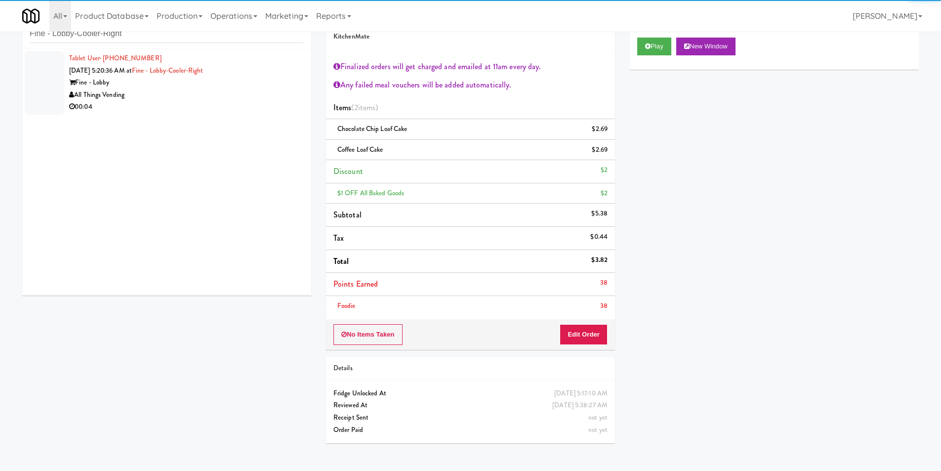
click at [273, 107] on div "00:04" at bounding box center [186, 107] width 235 height 12
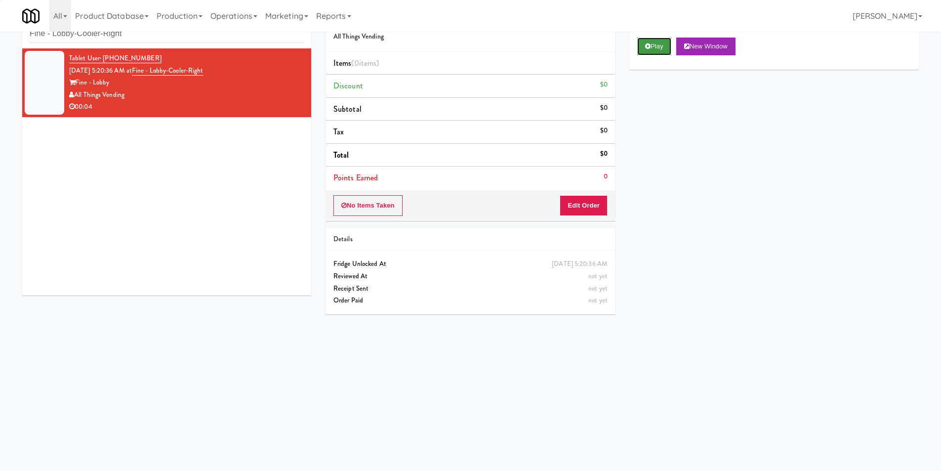
click at [651, 44] on button "Play" at bounding box center [654, 47] width 34 height 18
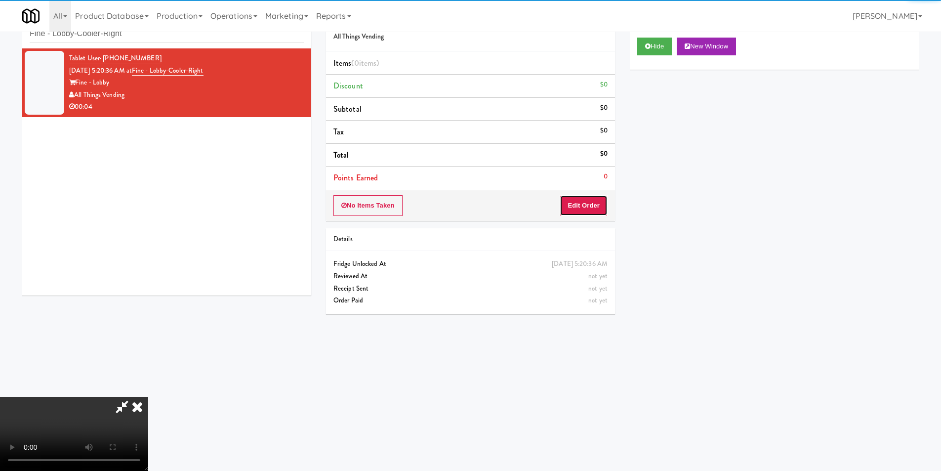
click at [572, 207] on button "Edit Order" at bounding box center [583, 205] width 48 height 21
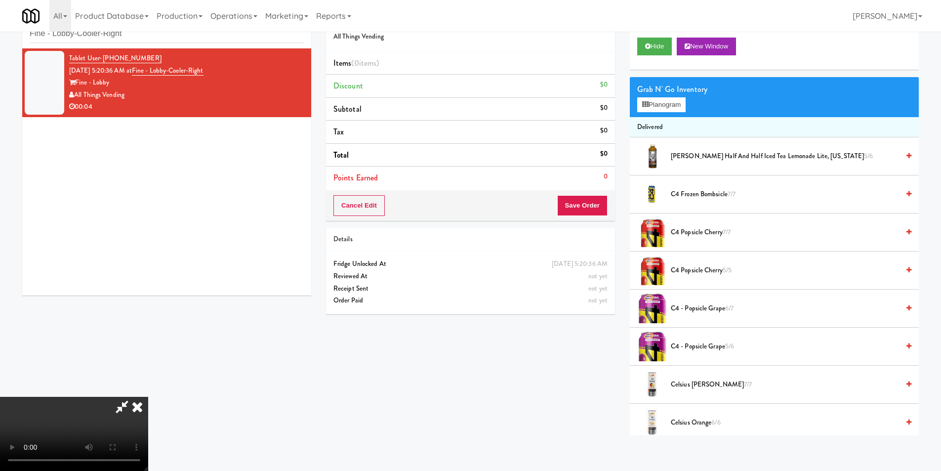
scroll to position [1, 0]
click at [148, 397] on video at bounding box center [74, 434] width 148 height 74
click at [661, 111] on button "Planogram" at bounding box center [661, 104] width 48 height 15
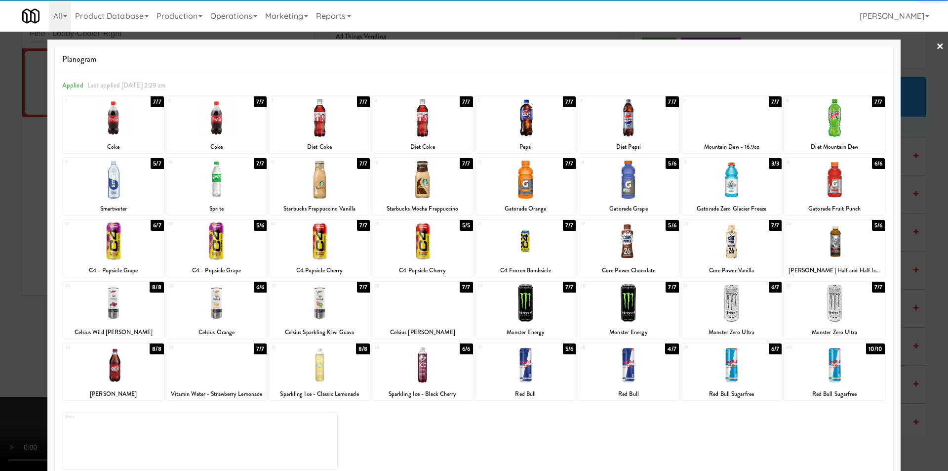
click at [128, 179] on div at bounding box center [113, 179] width 101 height 38
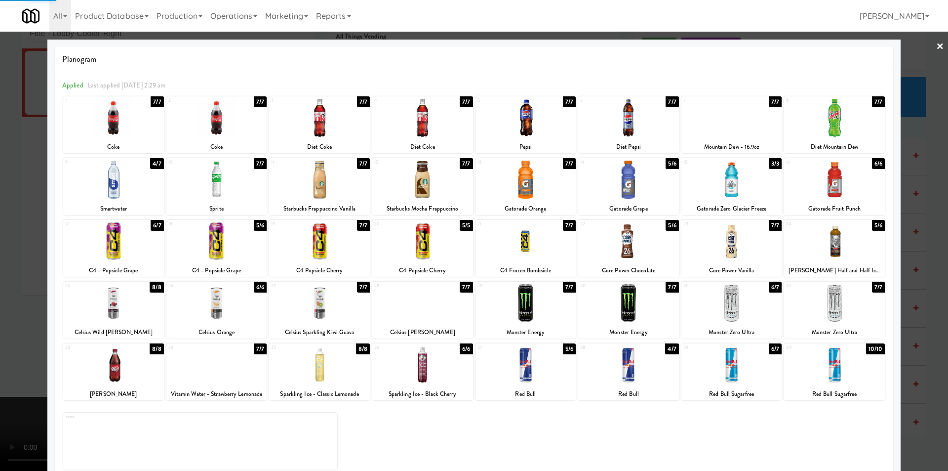
click at [25, 196] on div at bounding box center [474, 235] width 948 height 471
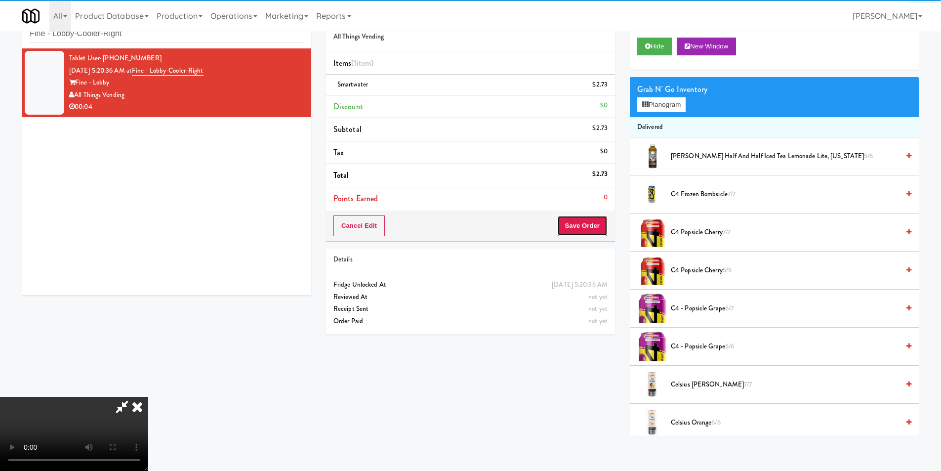
click at [586, 229] on button "Save Order" at bounding box center [582, 225] width 50 height 21
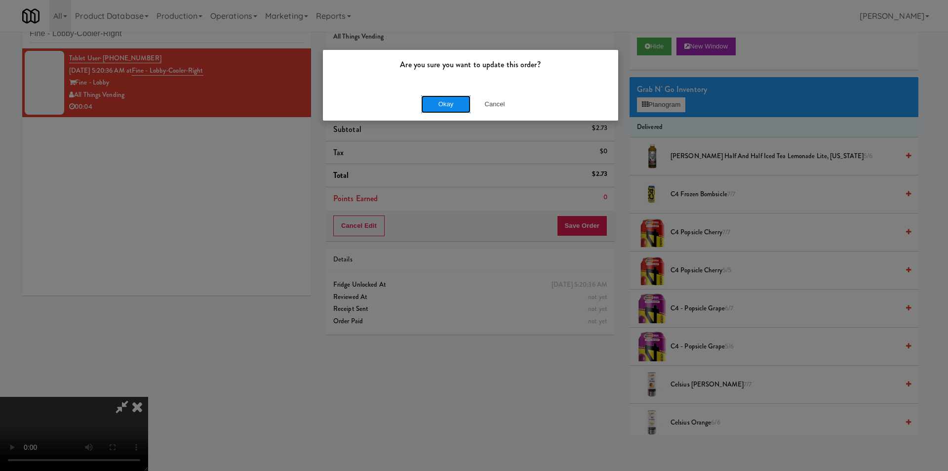
click at [438, 98] on button "Okay" at bounding box center [445, 104] width 49 height 18
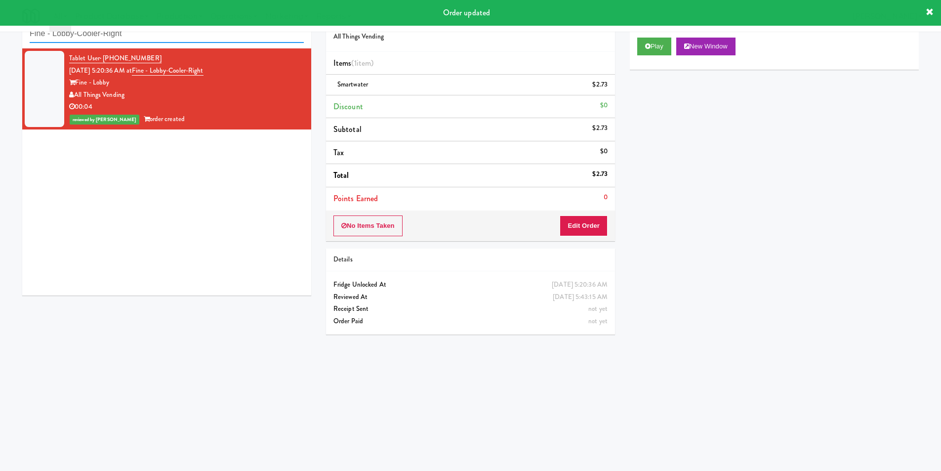
click at [175, 40] on input "Fine - Lobby-Cooler-Right" at bounding box center [167, 34] width 274 height 18
paste input "Employee Lounge"
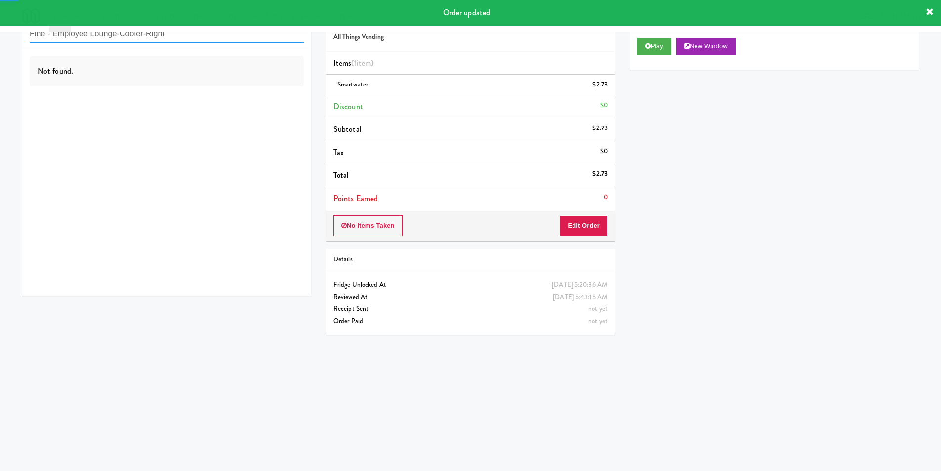
type input "Fine - Employee Lounge-Cooler-Right"
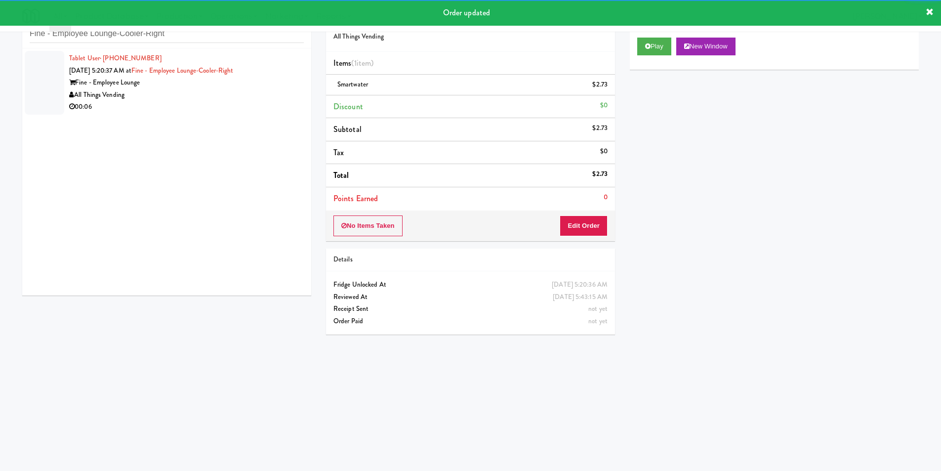
click at [238, 102] on div "00:06" at bounding box center [186, 107] width 235 height 12
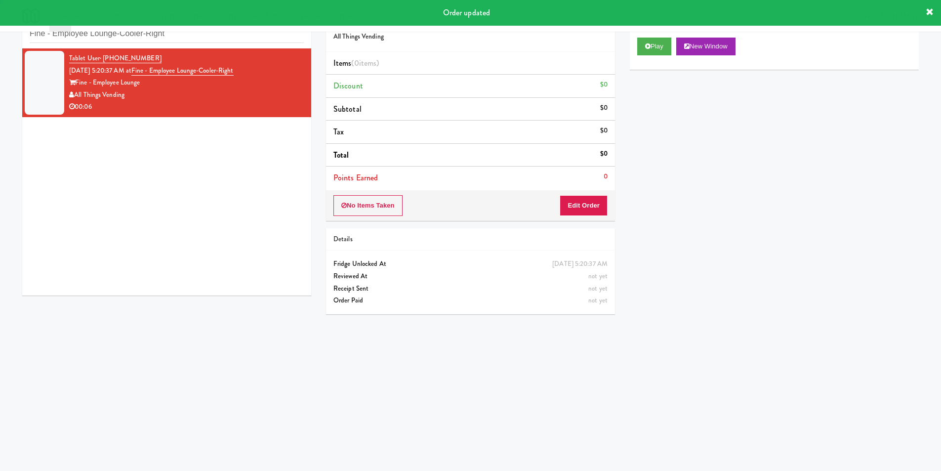
click at [627, 49] on div "Cart Flags Notes Payment Play New Window Primary Flag Clear Flag if unable to d…" at bounding box center [774, 202] width 304 height 397
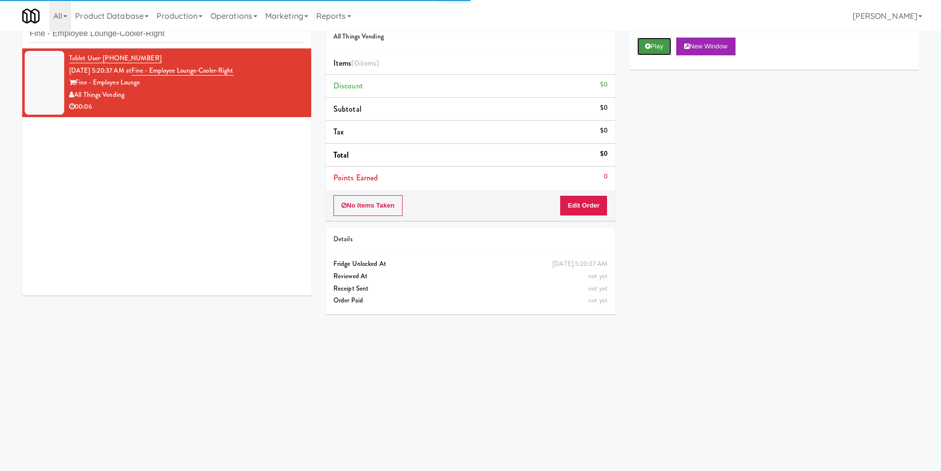
click at [648, 50] on button "Play" at bounding box center [654, 47] width 34 height 18
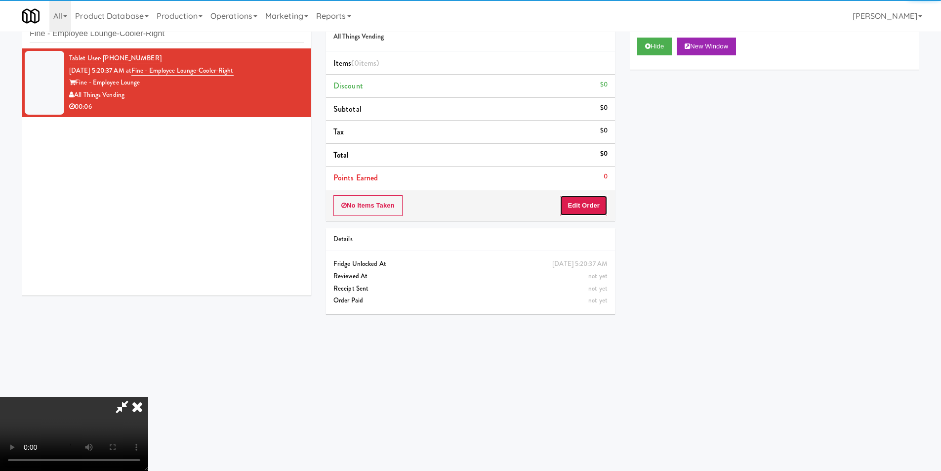
click at [587, 201] on button "Edit Order" at bounding box center [583, 205] width 48 height 21
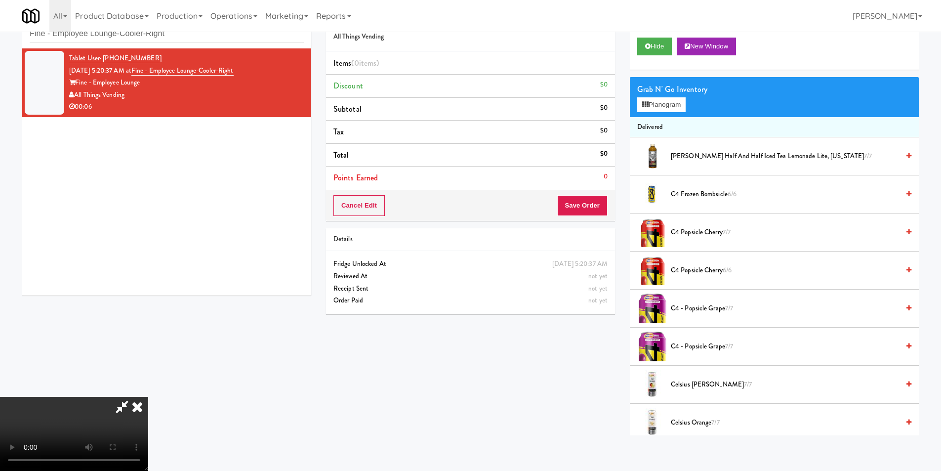
scroll to position [50, 0]
click at [148, 397] on video at bounding box center [74, 434] width 148 height 74
click at [663, 109] on button "Planogram" at bounding box center [661, 104] width 48 height 15
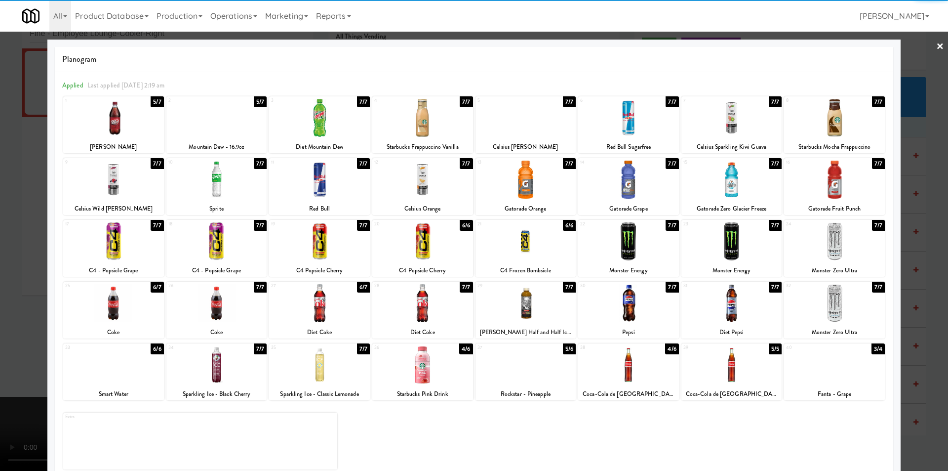
click at [139, 357] on div at bounding box center [113, 365] width 101 height 38
click at [913, 289] on div at bounding box center [474, 235] width 948 height 471
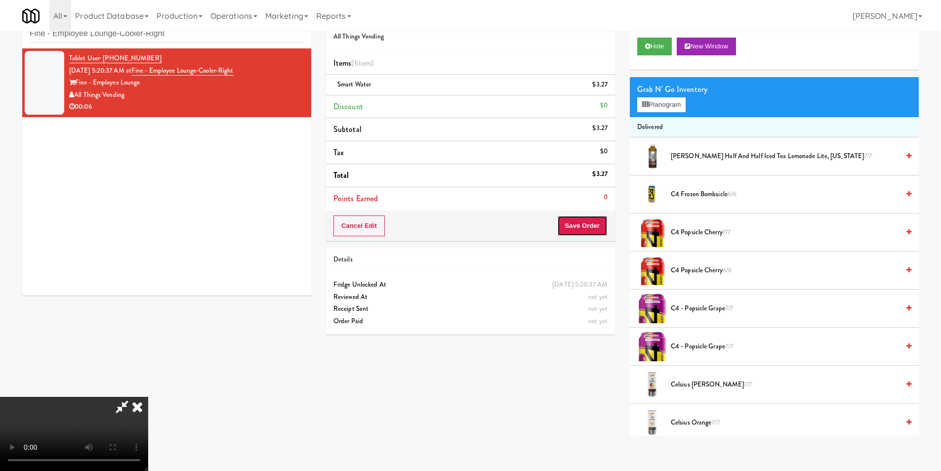
click at [596, 236] on button "Save Order" at bounding box center [582, 225] width 50 height 21
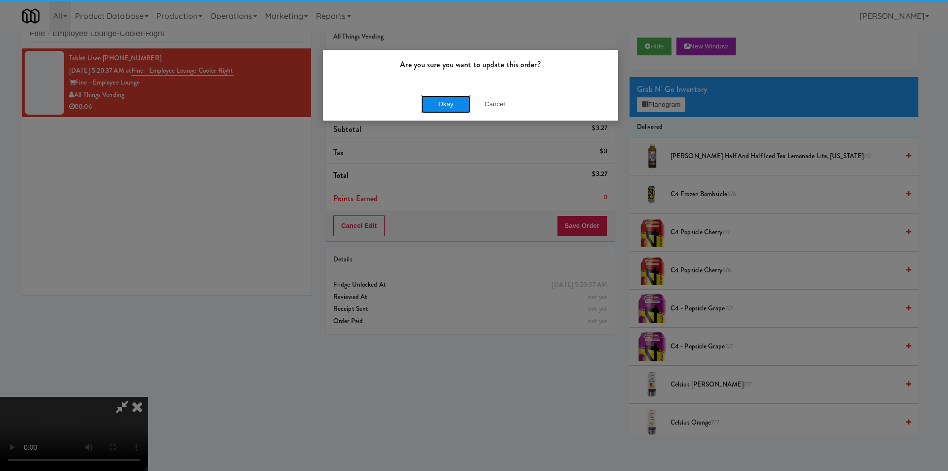
click at [427, 101] on button "Okay" at bounding box center [445, 104] width 49 height 18
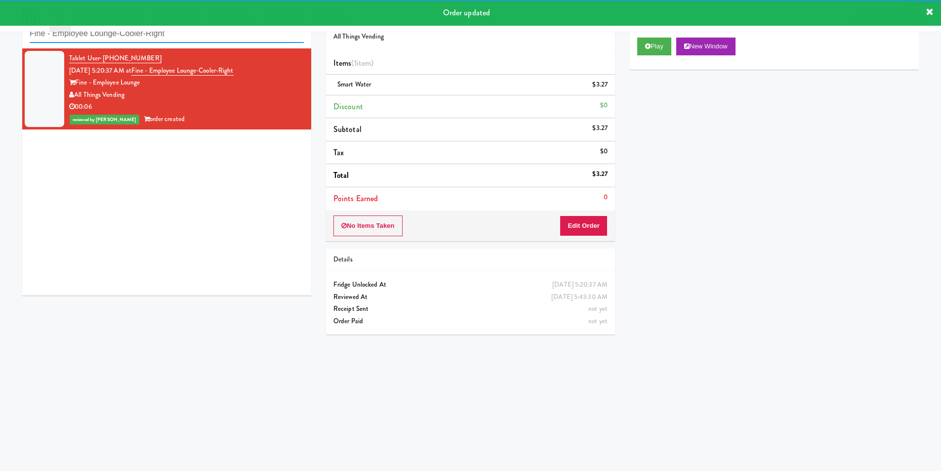
click at [166, 33] on input "Fine - Employee Lounge-Cooler-Right" at bounding box center [167, 34] width 274 height 18
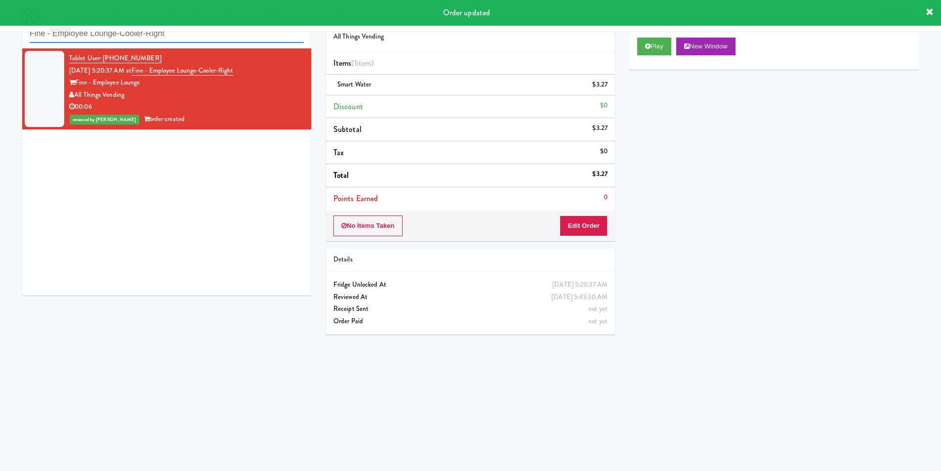
click at [166, 33] on input "Fine - Employee Lounge-Cooler-Right" at bounding box center [167, 34] width 274 height 18
paste input "Cool - MW - Pre Launch"
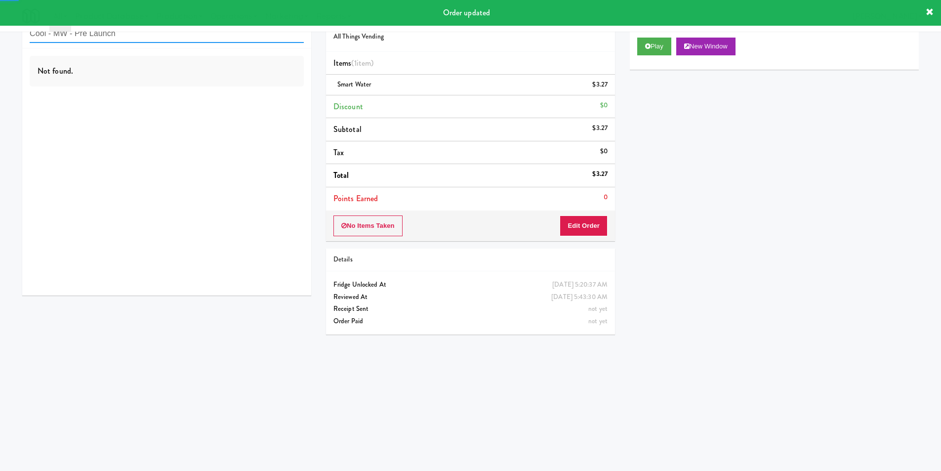
type input "Cool - MW - Pre Launch"
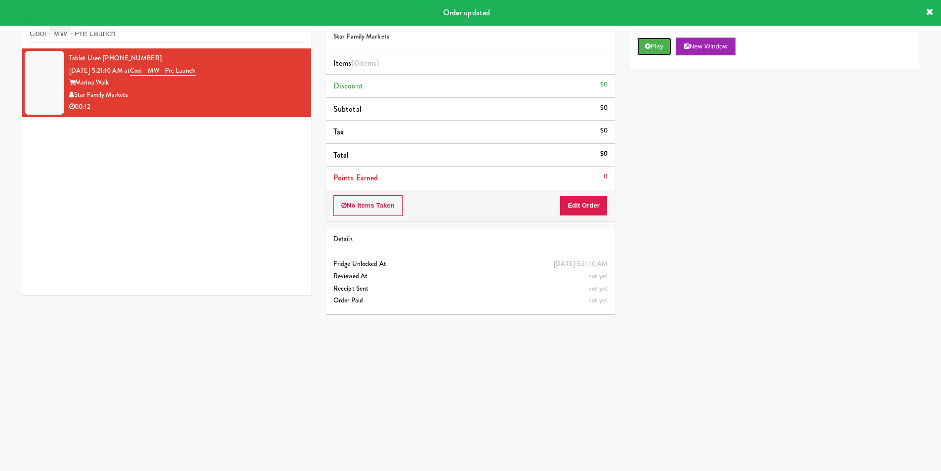
click at [665, 49] on button "Play" at bounding box center [654, 47] width 34 height 18
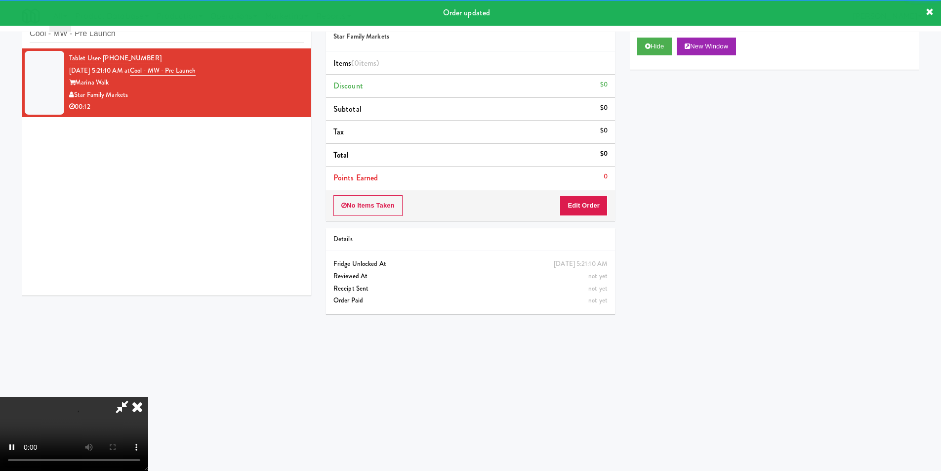
click at [588, 193] on div "No Items Taken Edit Order" at bounding box center [470, 205] width 289 height 31
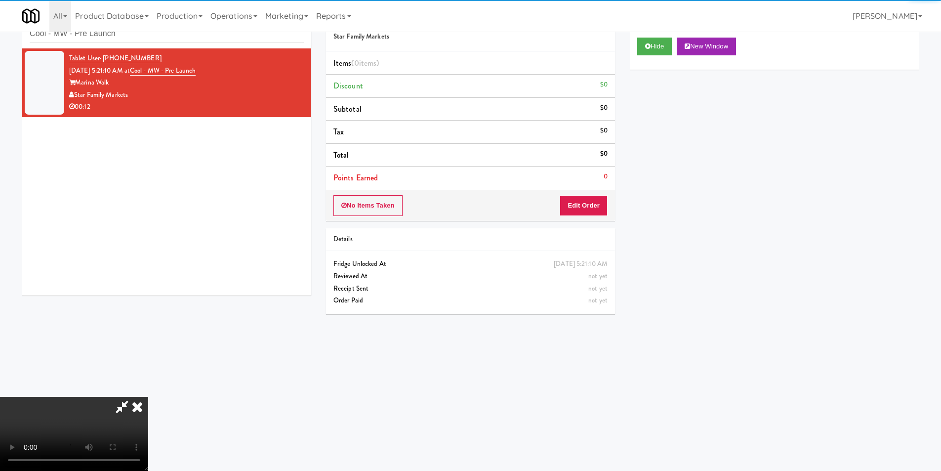
click at [589, 193] on div "No Items Taken Edit Order" at bounding box center [470, 205] width 289 height 31
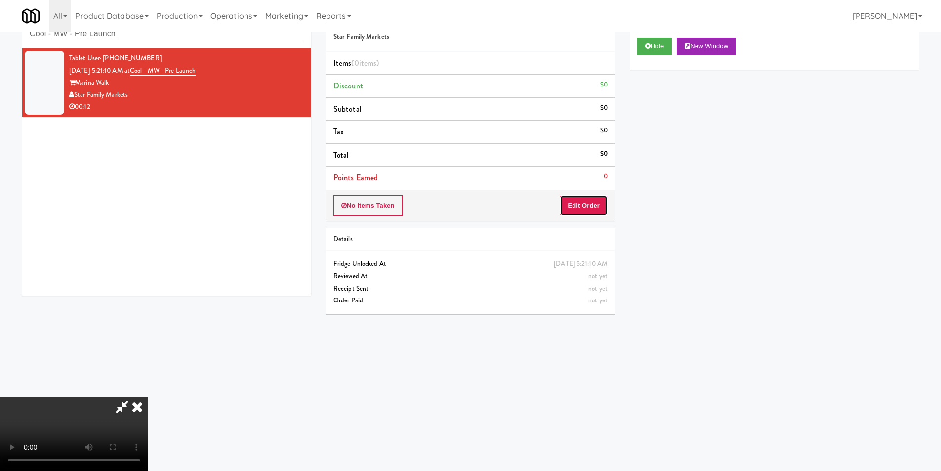
click at [593, 205] on button "Edit Order" at bounding box center [583, 205] width 48 height 21
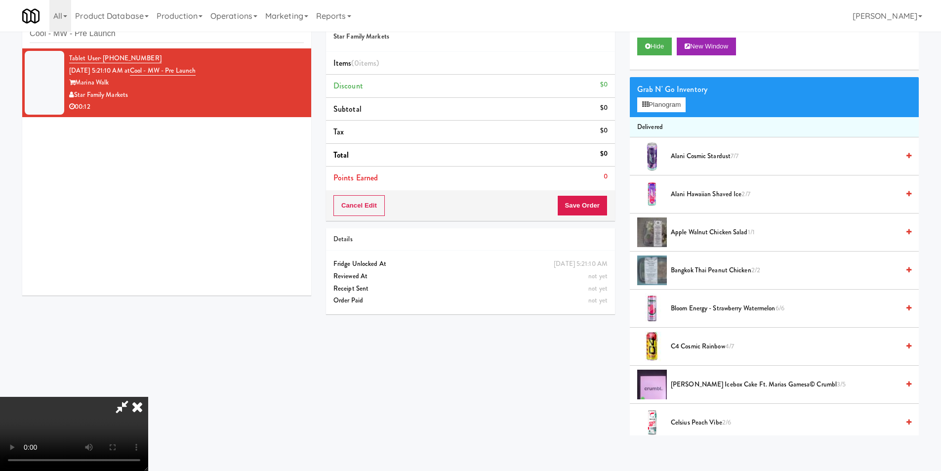
scroll to position [149, 0]
click at [148, 397] on video at bounding box center [74, 434] width 148 height 74
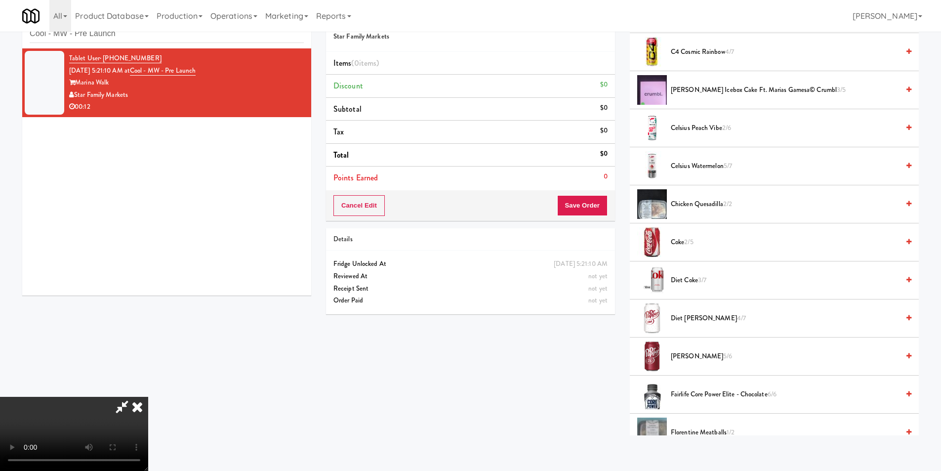
scroll to position [296, 0]
click at [696, 278] on span "Diet Coke 3/7" at bounding box center [785, 278] width 228 height 12
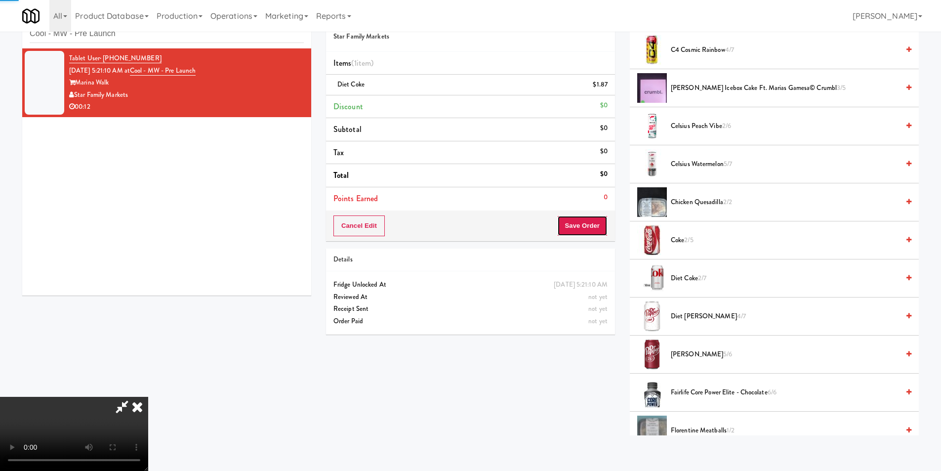
click at [586, 223] on button "Save Order" at bounding box center [582, 225] width 50 height 21
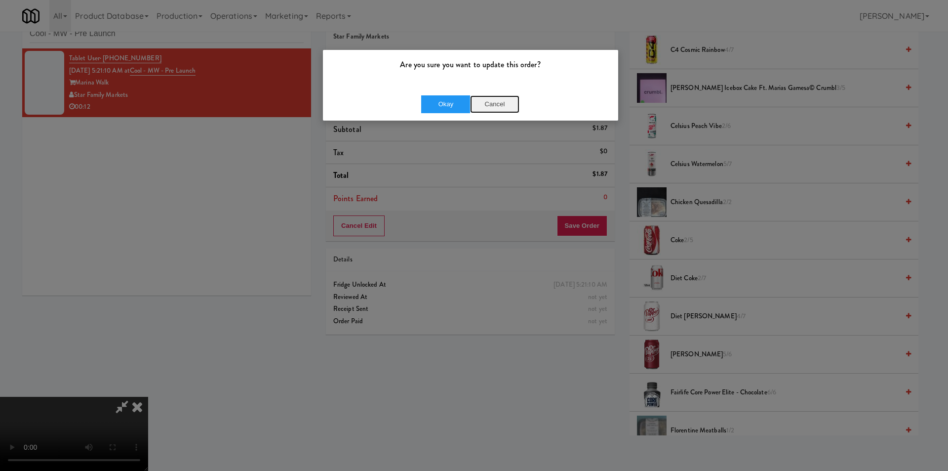
click at [493, 110] on button "Cancel" at bounding box center [494, 104] width 49 height 18
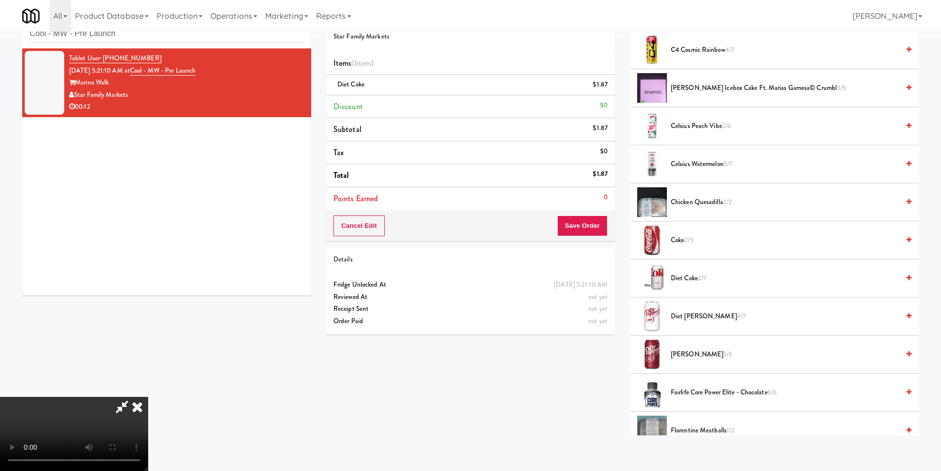
scroll to position [100, 0]
click at [599, 219] on button "Save Order" at bounding box center [582, 225] width 50 height 21
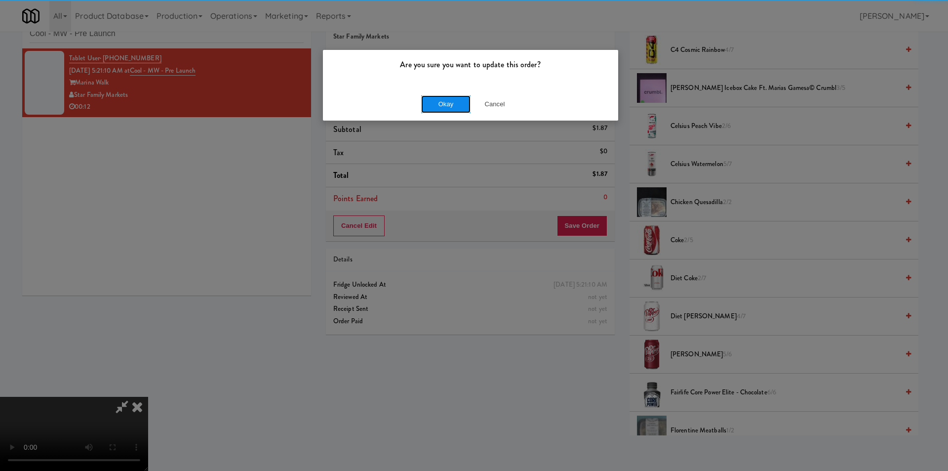
click at [464, 97] on button "Okay" at bounding box center [445, 104] width 49 height 18
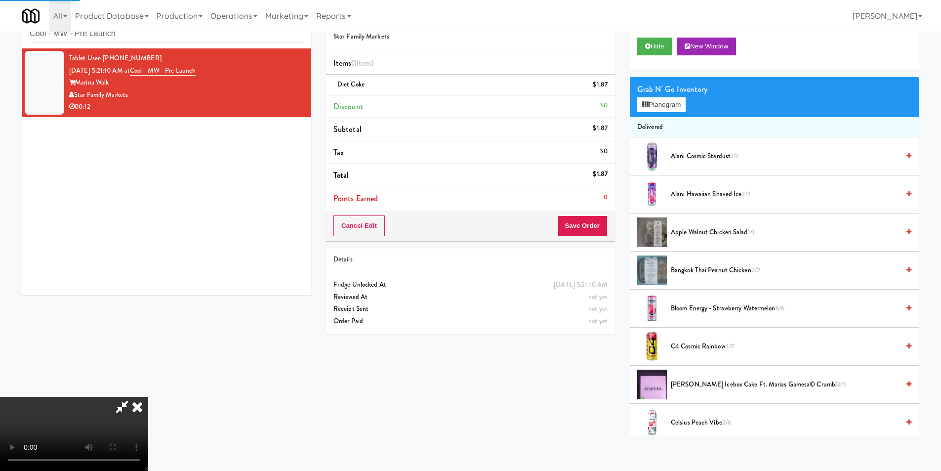
scroll to position [0, 0]
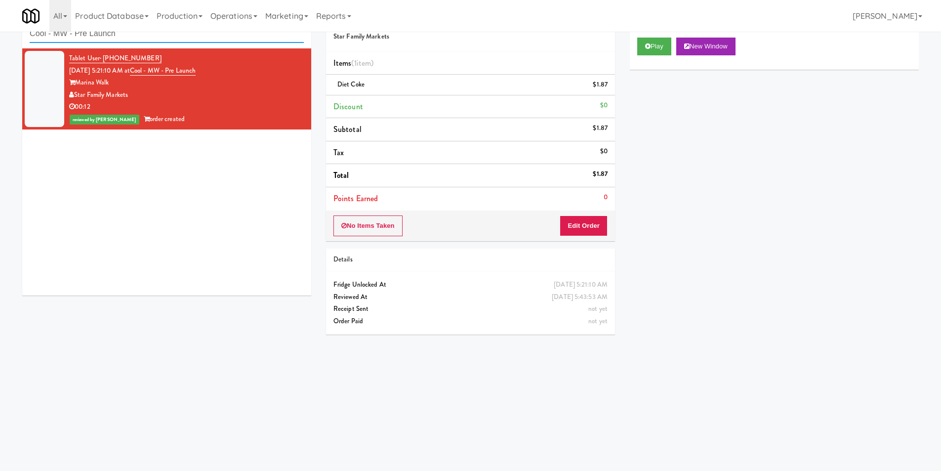
click at [169, 39] on input "Cool - MW - Pre Launch" at bounding box center [167, 34] width 274 height 18
paste input "HaNoBe - w/ Gym"
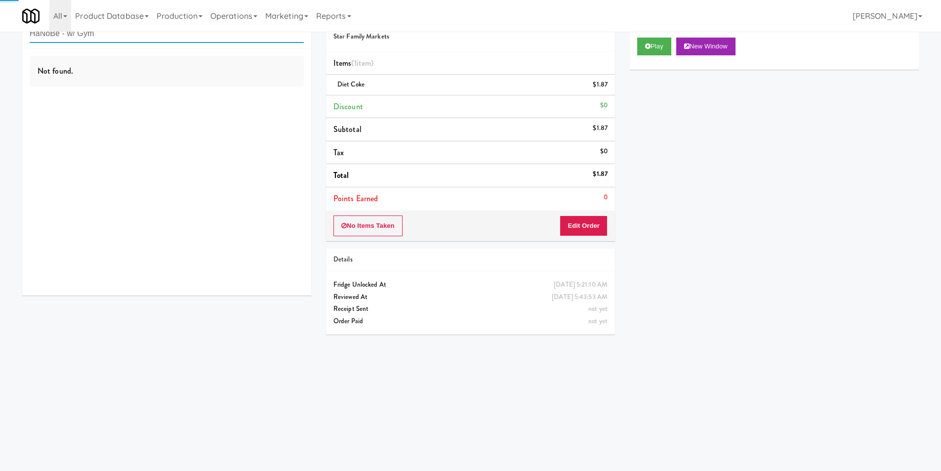
type input "HaNoBe - w/ Gym"
click at [270, 113] on div "Not found." at bounding box center [166, 171] width 289 height 247
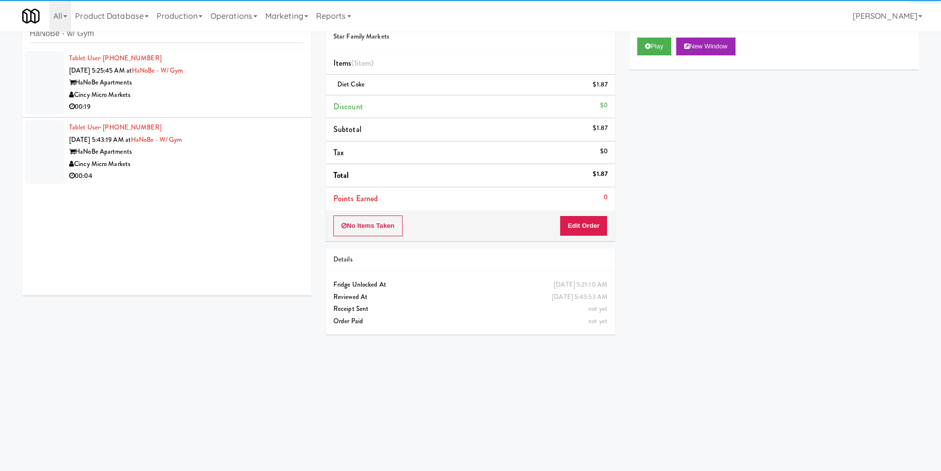
click at [270, 104] on div "00:19" at bounding box center [186, 107] width 235 height 12
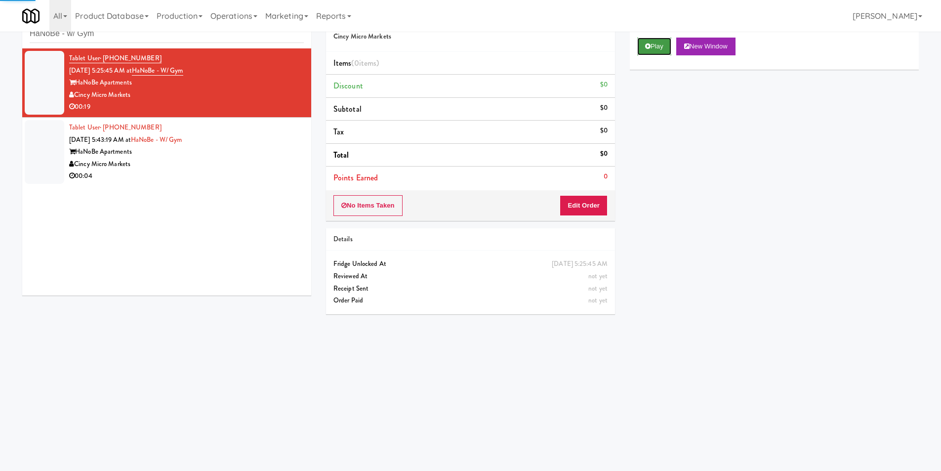
click at [645, 41] on button "Play" at bounding box center [654, 47] width 34 height 18
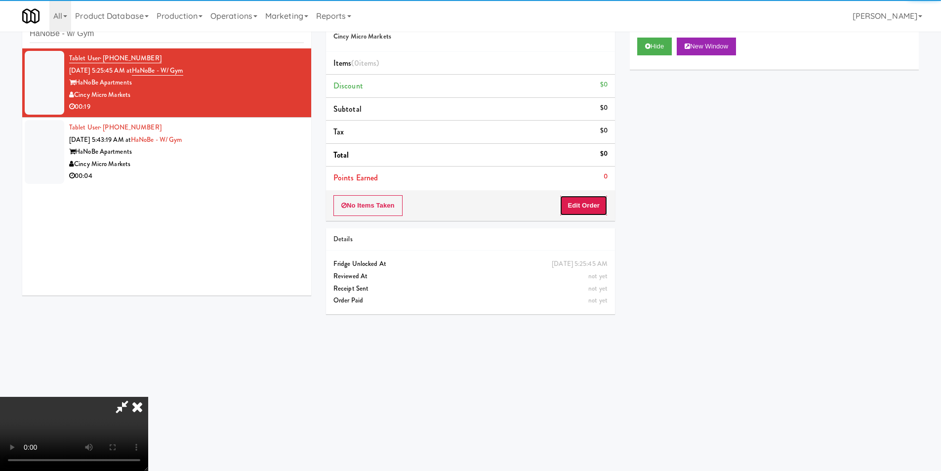
click at [577, 202] on button "Edit Order" at bounding box center [583, 205] width 48 height 21
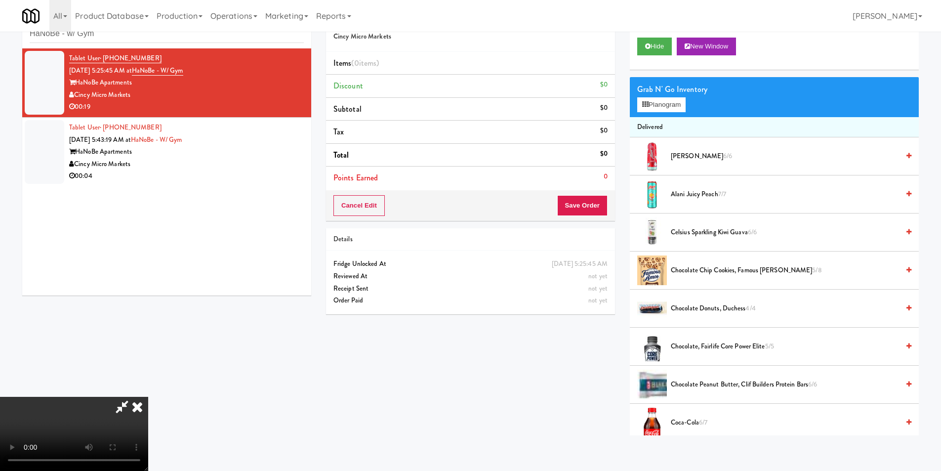
click at [148, 397] on video at bounding box center [74, 434] width 148 height 74
click at [651, 100] on button "Planogram" at bounding box center [661, 104] width 48 height 15
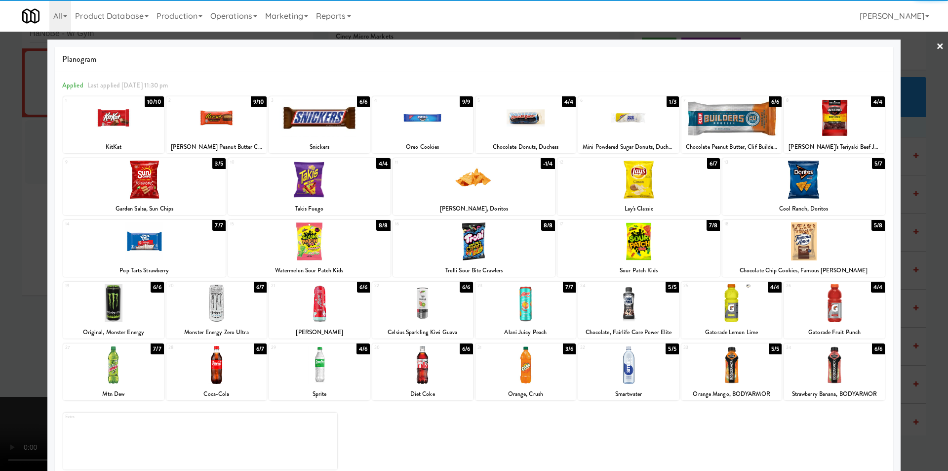
click at [285, 380] on div at bounding box center [319, 365] width 101 height 38
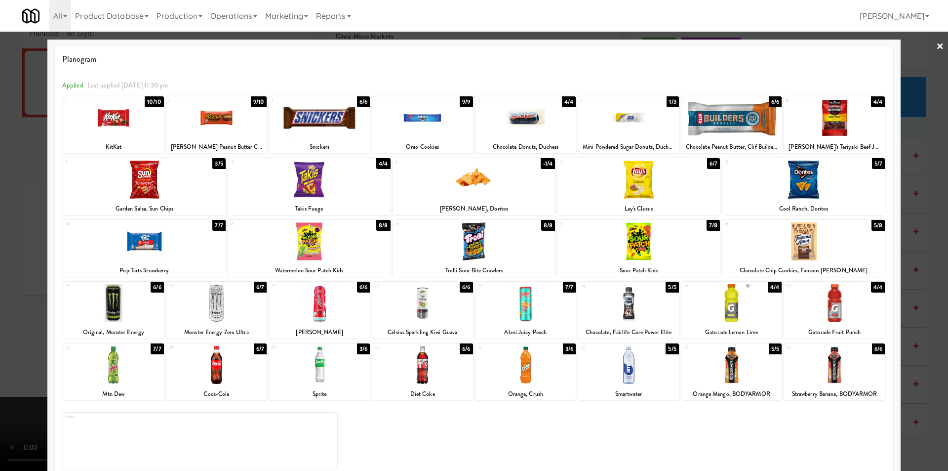
click at [556, 360] on div at bounding box center [526, 365] width 101 height 38
click at [471, 244] on div at bounding box center [474, 241] width 162 height 38
click at [911, 297] on div at bounding box center [474, 235] width 948 height 471
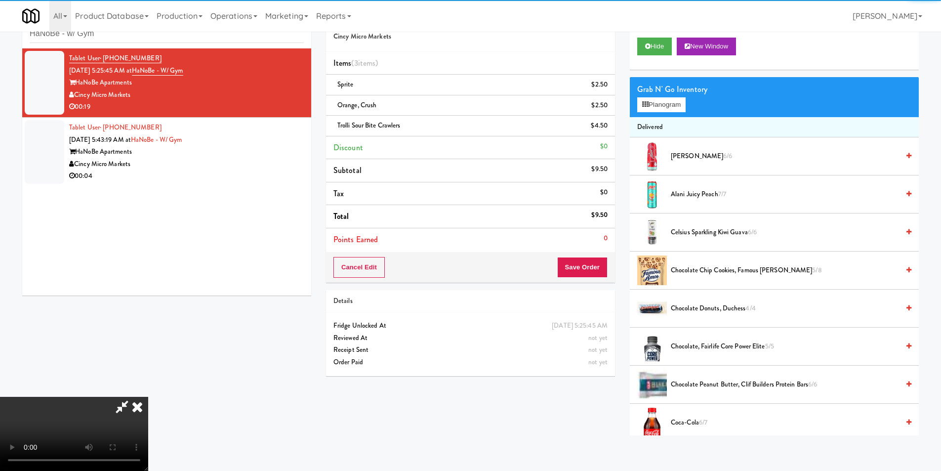
click at [148, 397] on video at bounding box center [74, 434] width 148 height 74
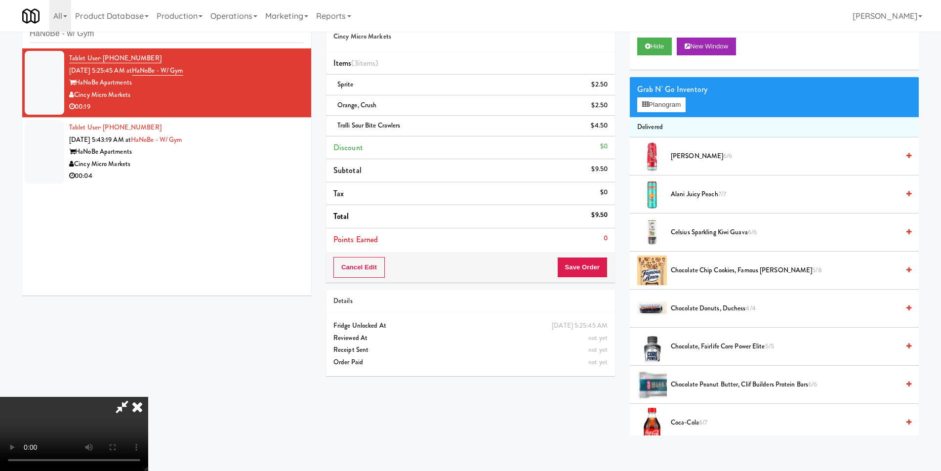
scroll to position [1, 0]
click at [148, 397] on video at bounding box center [74, 434] width 148 height 74
click at [599, 270] on button "Save Order" at bounding box center [582, 267] width 50 height 21
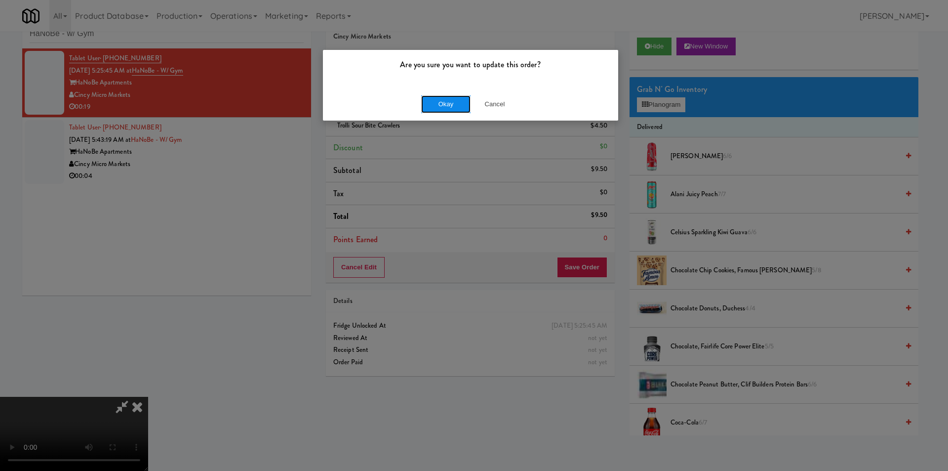
click at [424, 105] on button "Okay" at bounding box center [445, 104] width 49 height 18
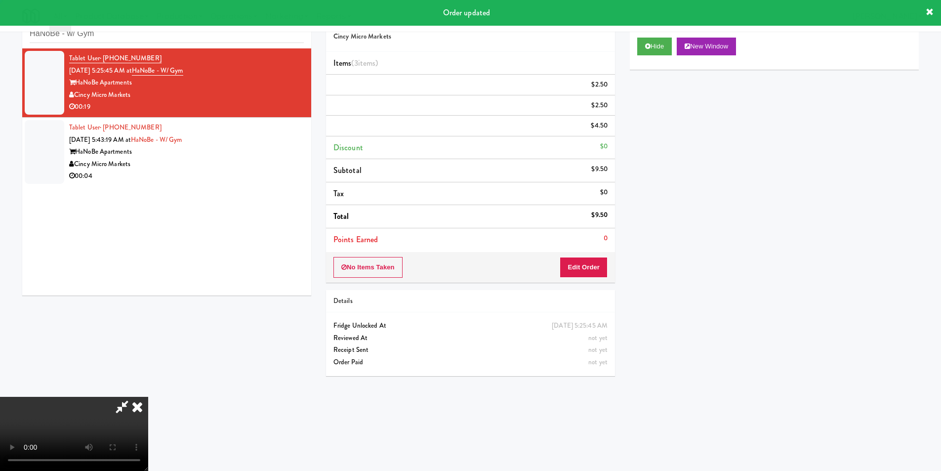
scroll to position [0, 0]
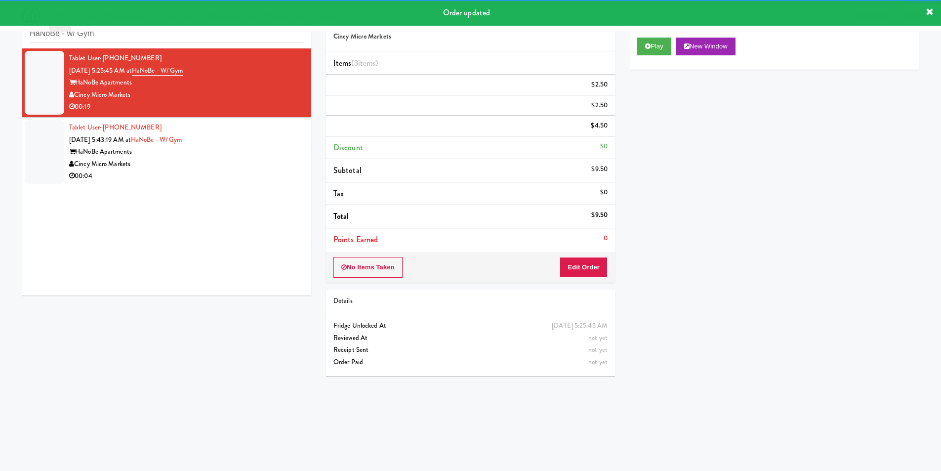
click at [261, 162] on div "Cincy Micro Markets" at bounding box center [186, 164] width 235 height 12
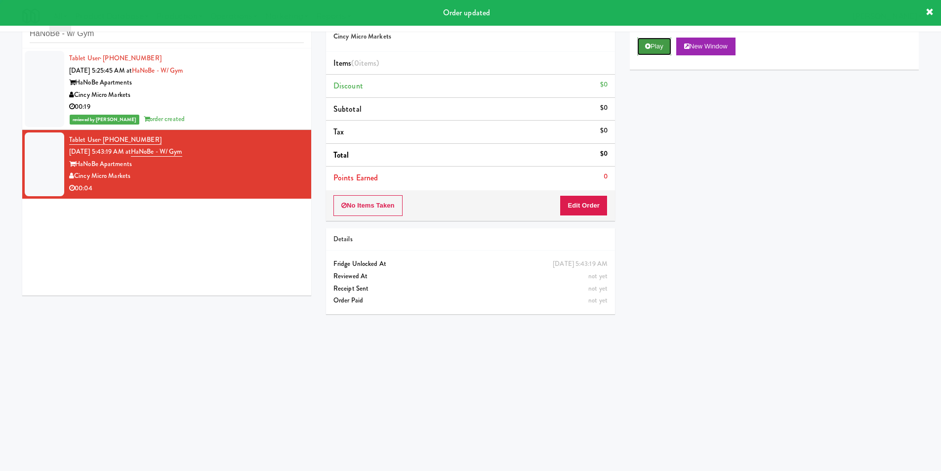
click at [658, 42] on button "Play" at bounding box center [654, 47] width 34 height 18
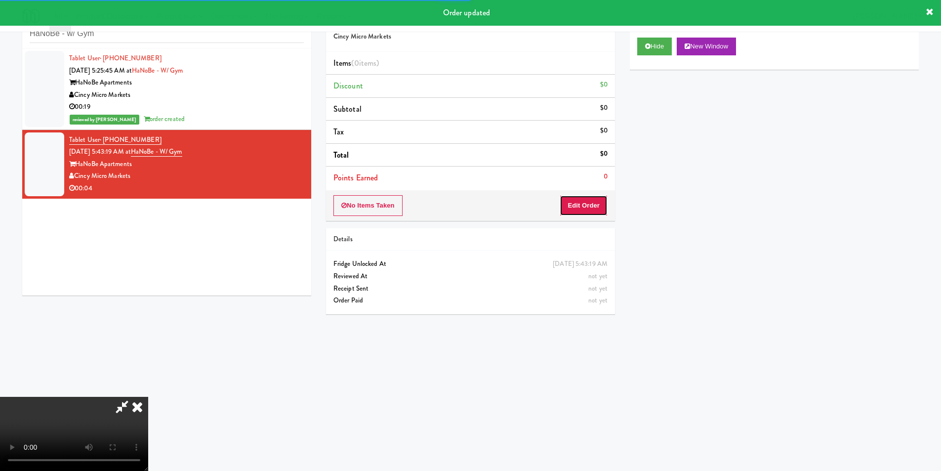
click at [589, 199] on button "Edit Order" at bounding box center [583, 205] width 48 height 21
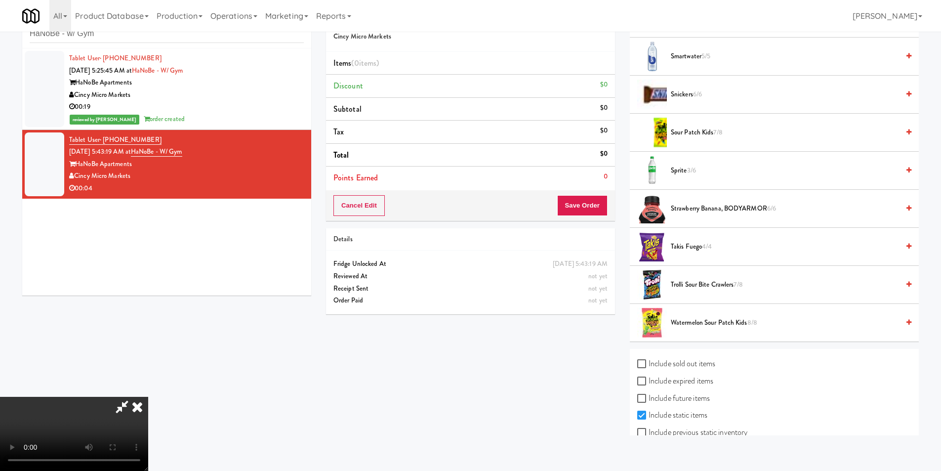
scroll to position [1072, 0]
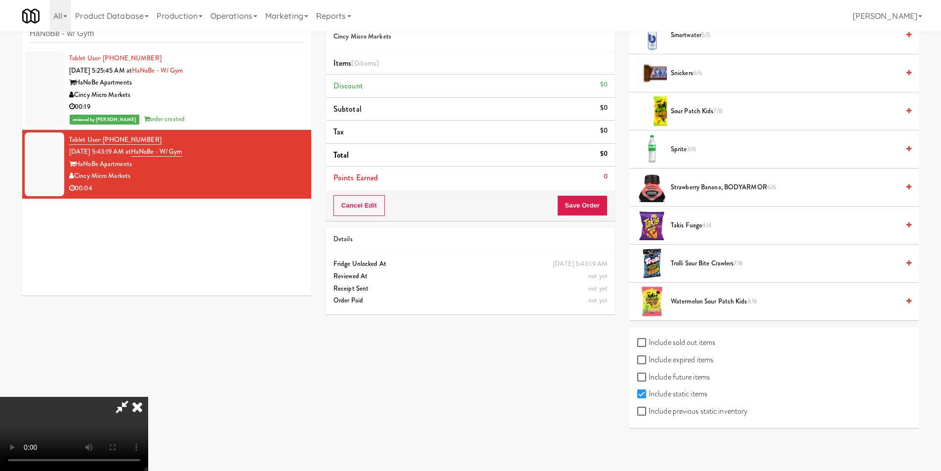
click at [682, 150] on span "Sprite 3/6" at bounding box center [785, 149] width 228 height 12
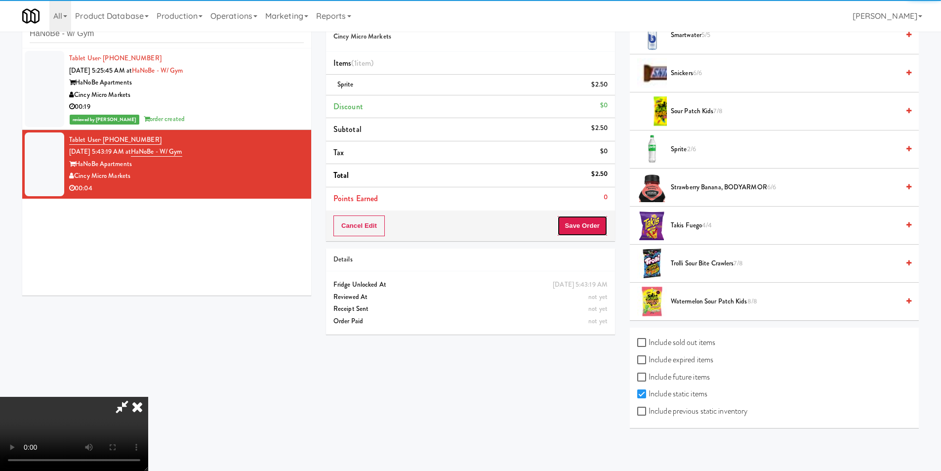
click at [581, 225] on button "Save Order" at bounding box center [582, 225] width 50 height 21
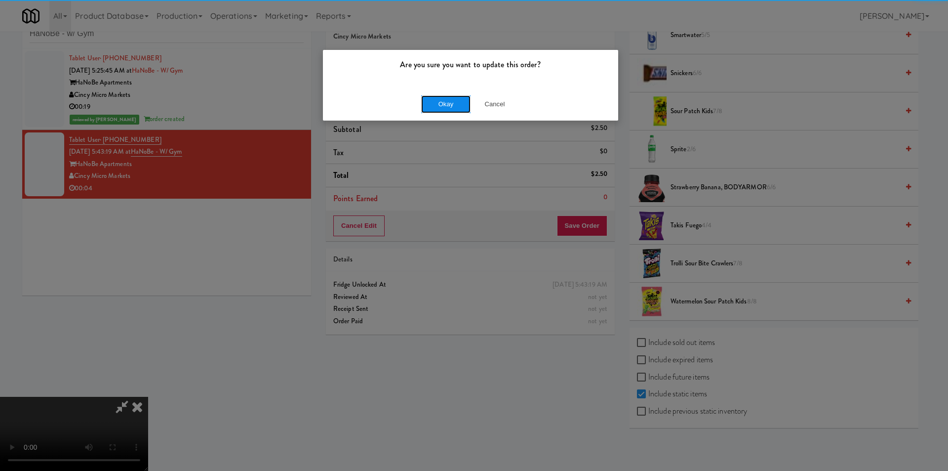
click at [438, 103] on button "Okay" at bounding box center [445, 104] width 49 height 18
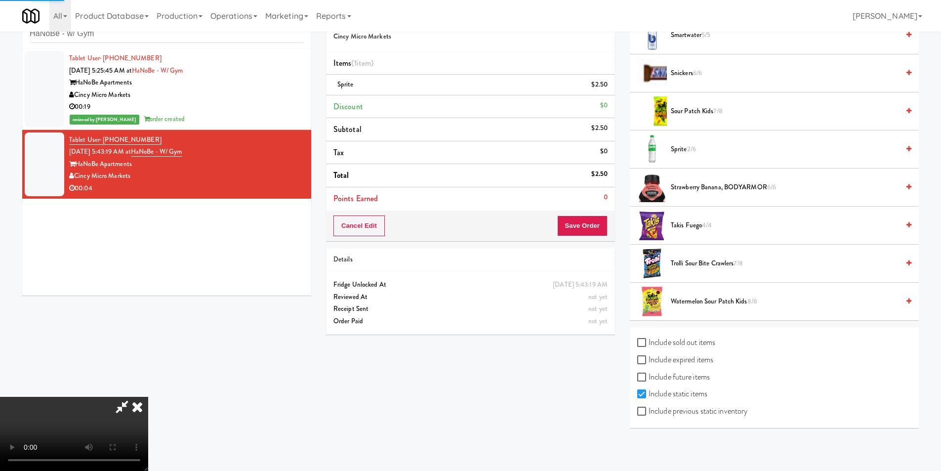
scroll to position [0, 0]
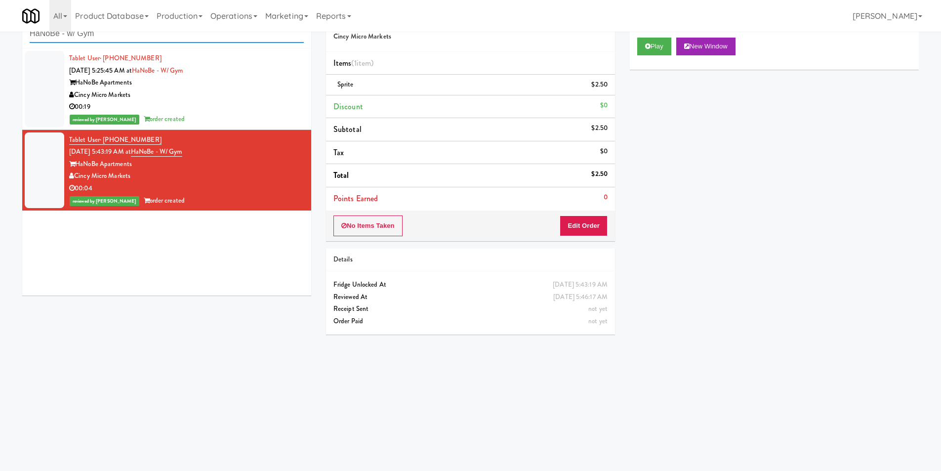
click at [178, 42] on input "HaNoBe - w/ Gym" at bounding box center [167, 34] width 274 height 18
paste input "Atwater - Pantry - Right"
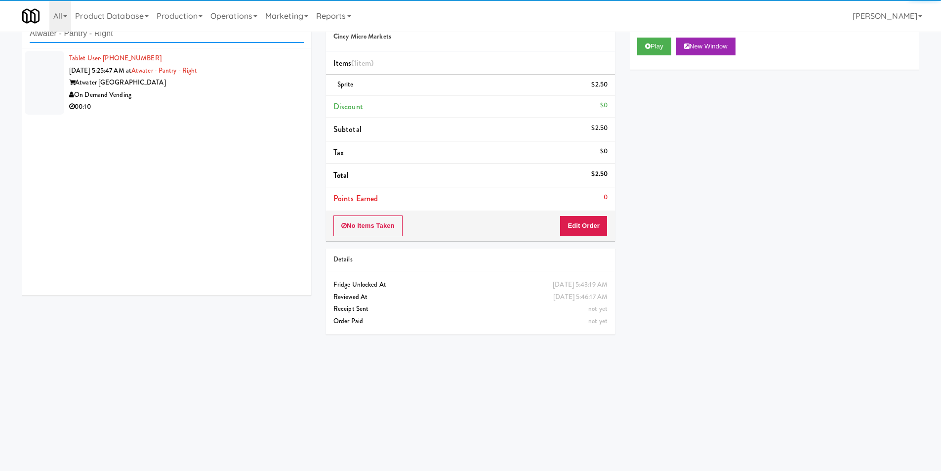
type input "Atwater - Pantry - Right"
click at [255, 83] on div "Atwater [GEOGRAPHIC_DATA]" at bounding box center [186, 83] width 235 height 12
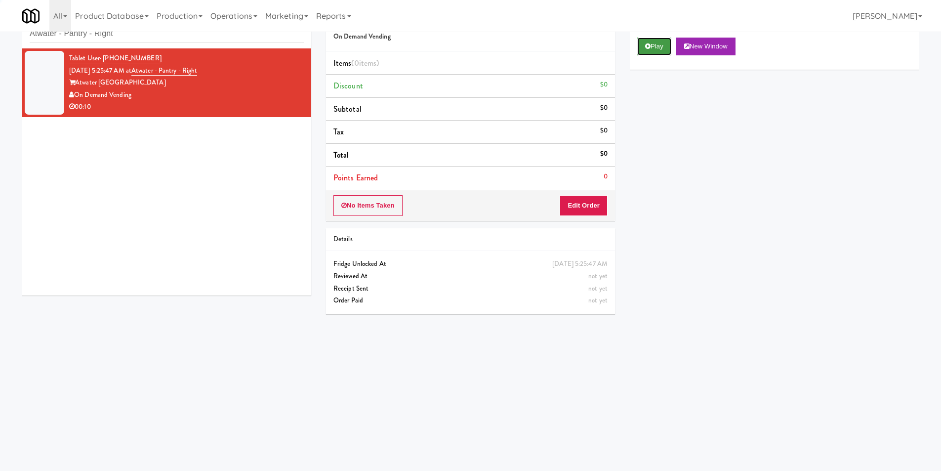
click at [646, 43] on icon at bounding box center [647, 46] width 5 height 6
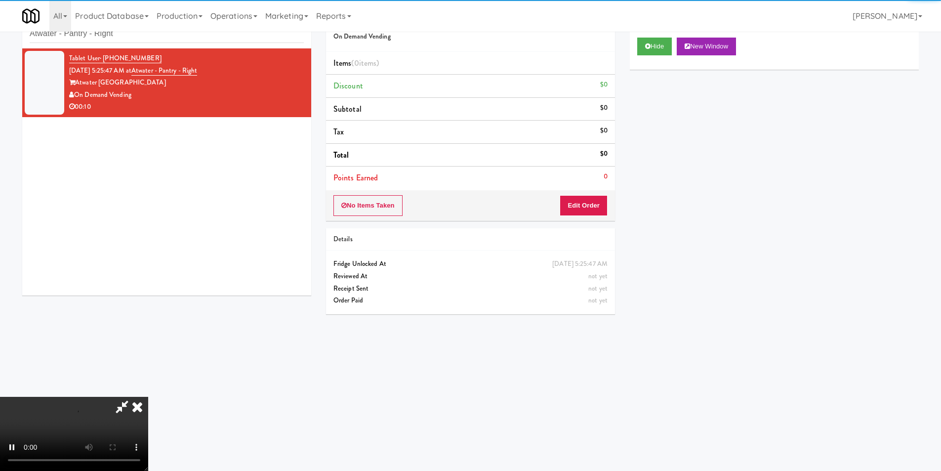
click at [592, 190] on div "Order # 626432 On Demand Vending Items (0 items ) Discount $0 Subtotal $0 Tax $…" at bounding box center [470, 112] width 289 height 217
click at [593, 203] on button "Edit Order" at bounding box center [583, 205] width 48 height 21
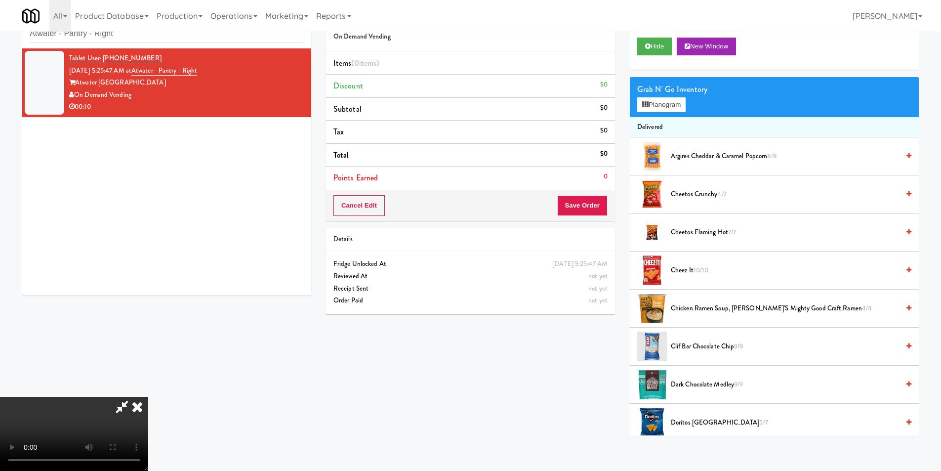
click at [148, 397] on video at bounding box center [74, 434] width 148 height 74
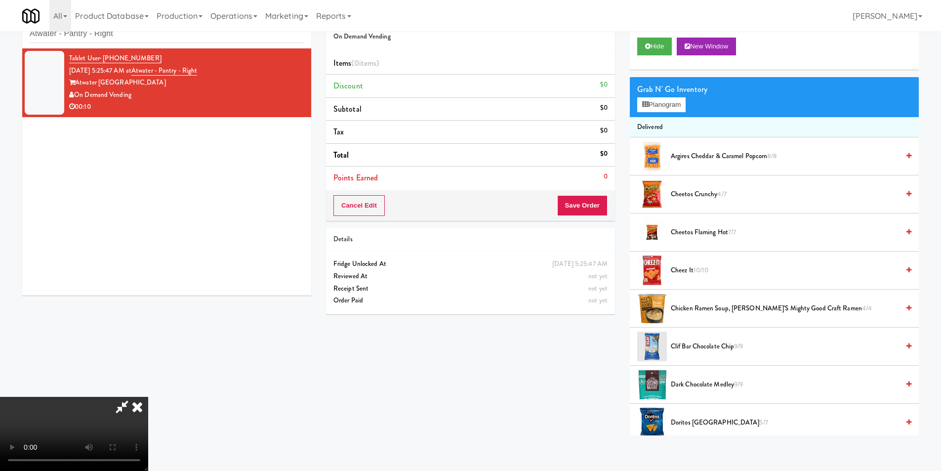
click at [148, 397] on video at bounding box center [74, 434] width 148 height 74
click at [661, 113] on div "Grab N' Go Inventory Planogram" at bounding box center [774, 97] width 289 height 40
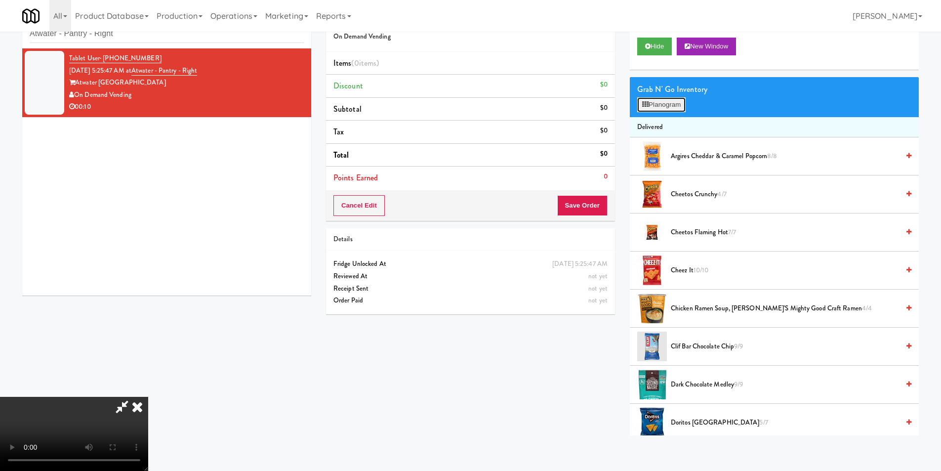
click at [661, 107] on button "Planogram" at bounding box center [661, 104] width 48 height 15
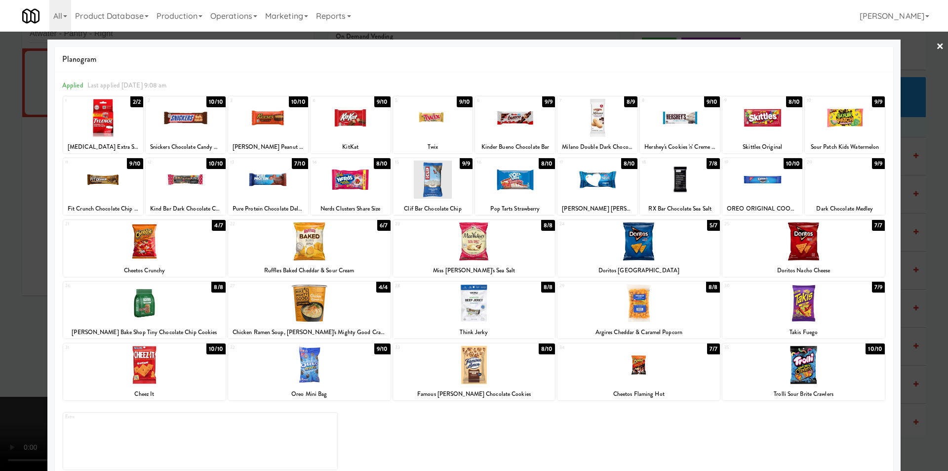
click at [186, 126] on div at bounding box center [186, 118] width 80 height 38
click at [836, 120] on div at bounding box center [845, 118] width 80 height 38
click at [30, 333] on div at bounding box center [474, 235] width 948 height 471
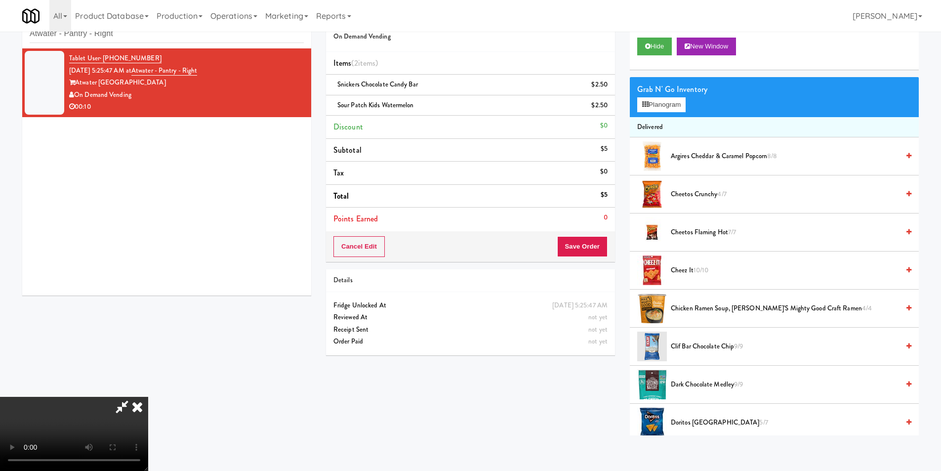
click at [144, 397] on video at bounding box center [74, 434] width 148 height 74
click at [148, 397] on video at bounding box center [74, 434] width 148 height 74
click at [608, 89] on icon at bounding box center [608, 88] width 5 height 6
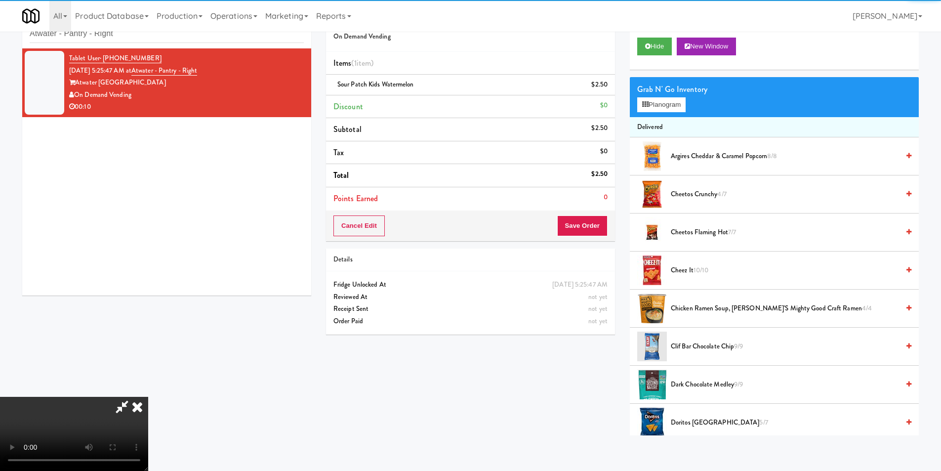
click at [148, 397] on video at bounding box center [74, 434] width 148 height 74
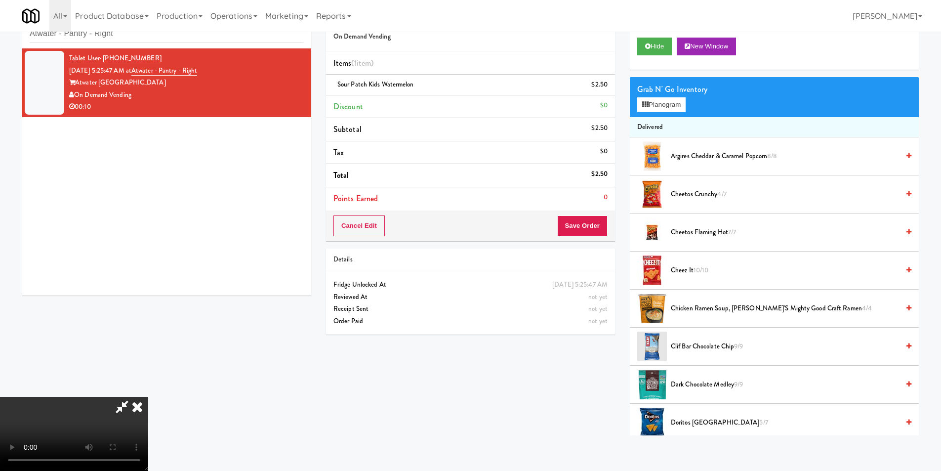
click at [148, 397] on video at bounding box center [74, 434] width 148 height 74
click at [667, 127] on li "Delivered" at bounding box center [774, 127] width 289 height 21
click at [666, 110] on div "Grab N' Go Inventory Planogram" at bounding box center [774, 97] width 289 height 40
click at [652, 100] on button "Planogram" at bounding box center [661, 104] width 48 height 15
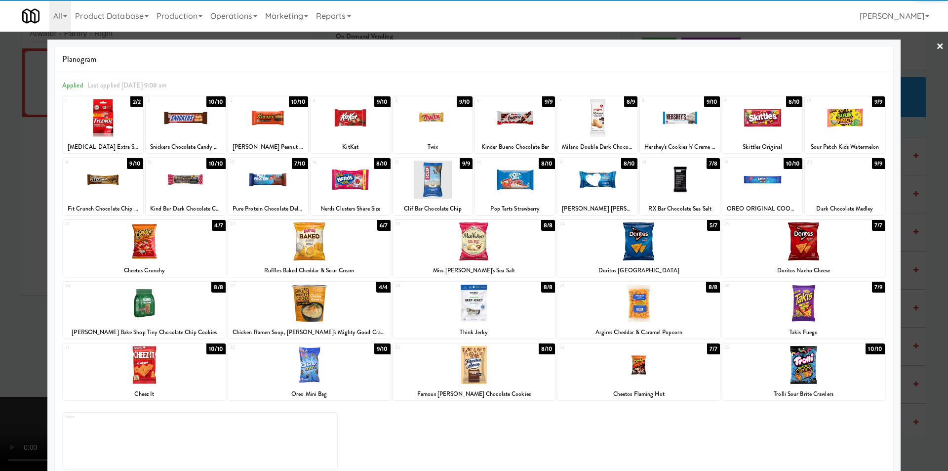
click at [112, 182] on div at bounding box center [103, 179] width 80 height 38
click at [17, 204] on div at bounding box center [474, 235] width 948 height 471
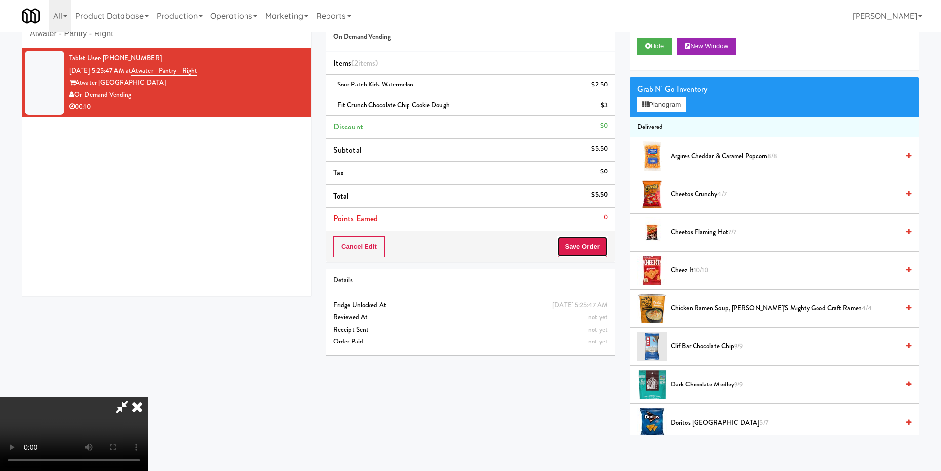
click at [603, 238] on button "Save Order" at bounding box center [582, 246] width 50 height 21
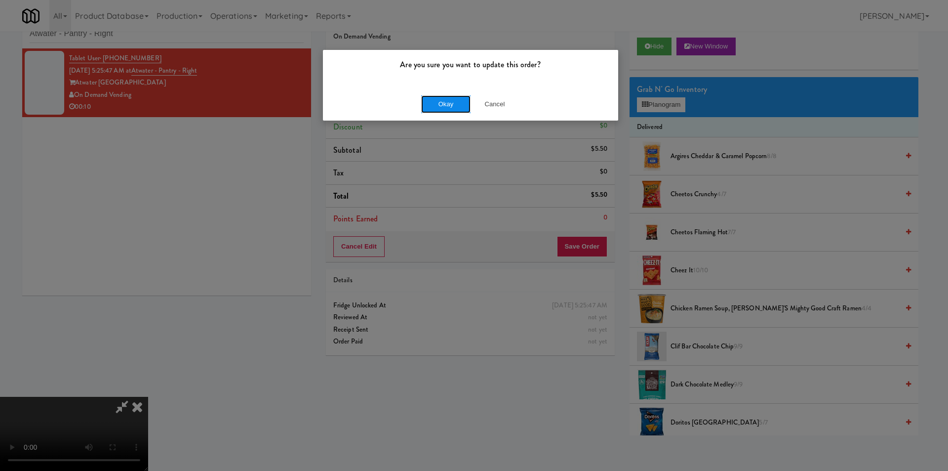
click at [439, 101] on button "Okay" at bounding box center [445, 104] width 49 height 18
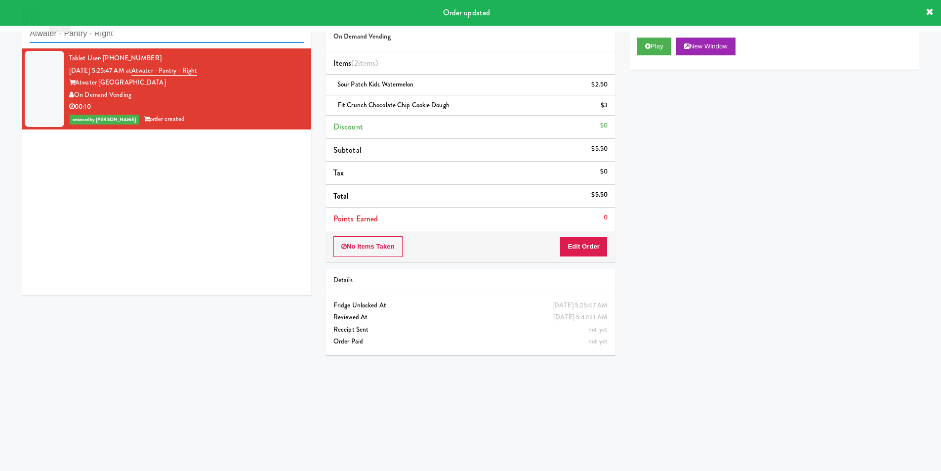
click at [97, 40] on input "Atwater - Pantry - Right" at bounding box center [167, 34] width 274 height 18
paste input "Pantry 101 @ [GEOGRAPHIC_DATA]"
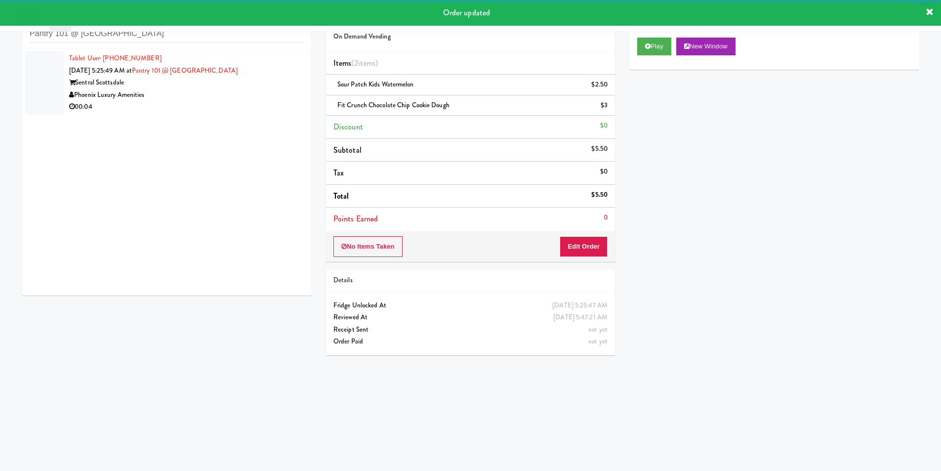
click at [266, 106] on div "00:04" at bounding box center [186, 107] width 235 height 12
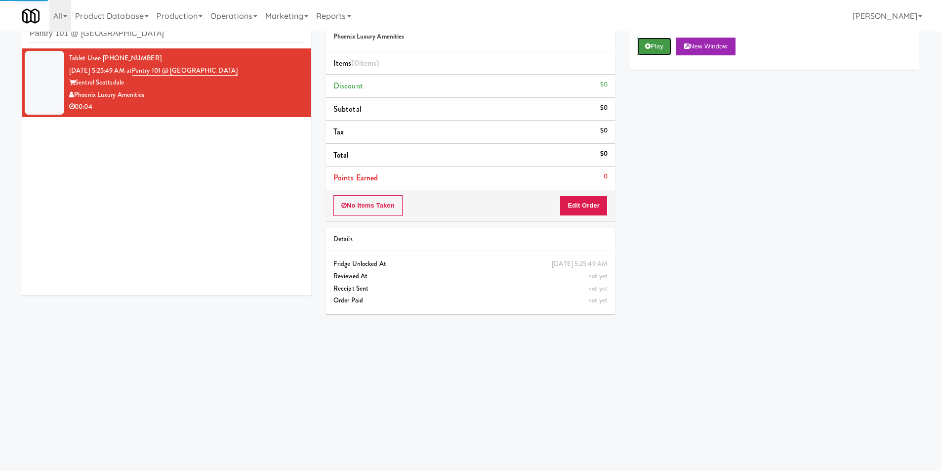
click at [668, 46] on button "Play" at bounding box center [654, 47] width 34 height 18
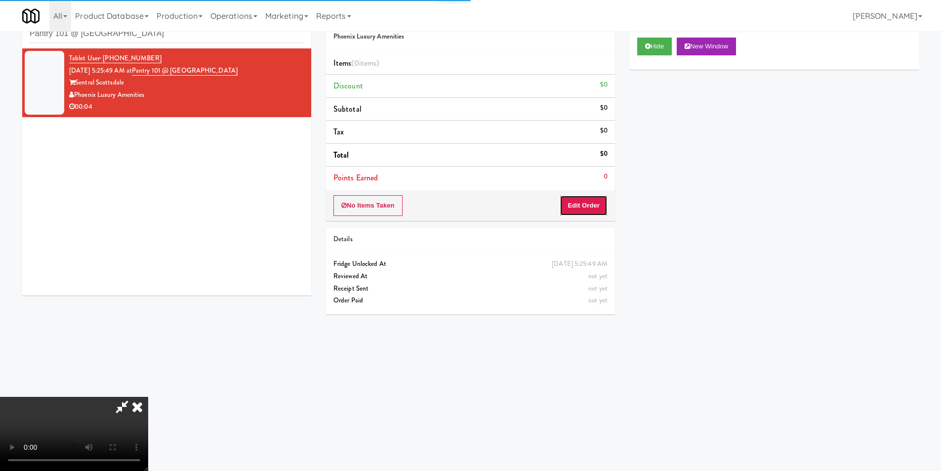
click at [600, 208] on button "Edit Order" at bounding box center [583, 205] width 48 height 21
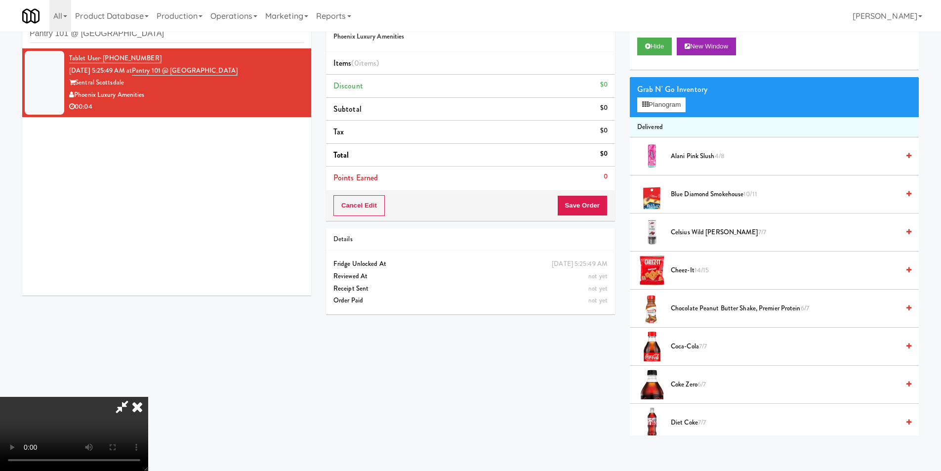
scroll to position [1, 0]
click at [148, 397] on video at bounding box center [74, 434] width 148 height 74
click at [641, 109] on button "Planogram" at bounding box center [661, 104] width 48 height 15
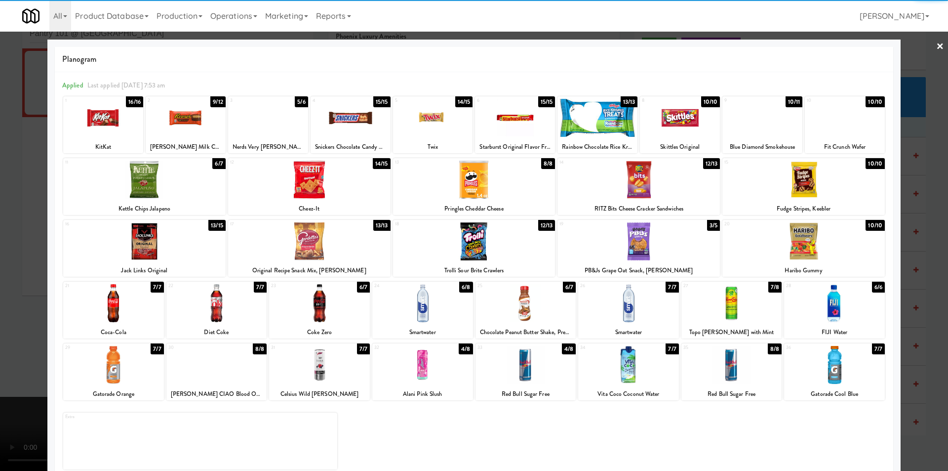
click at [816, 298] on div at bounding box center [834, 303] width 101 height 38
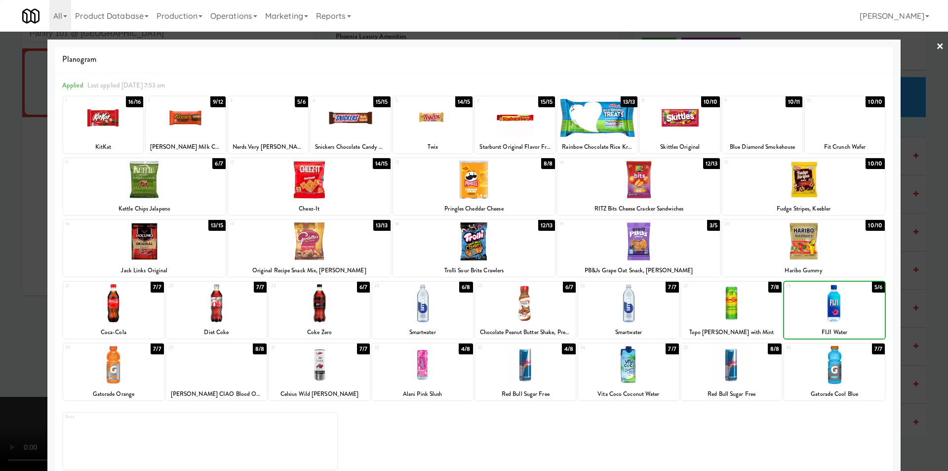
click at [824, 311] on div at bounding box center [834, 303] width 101 height 38
click at [927, 301] on div at bounding box center [474, 235] width 948 height 471
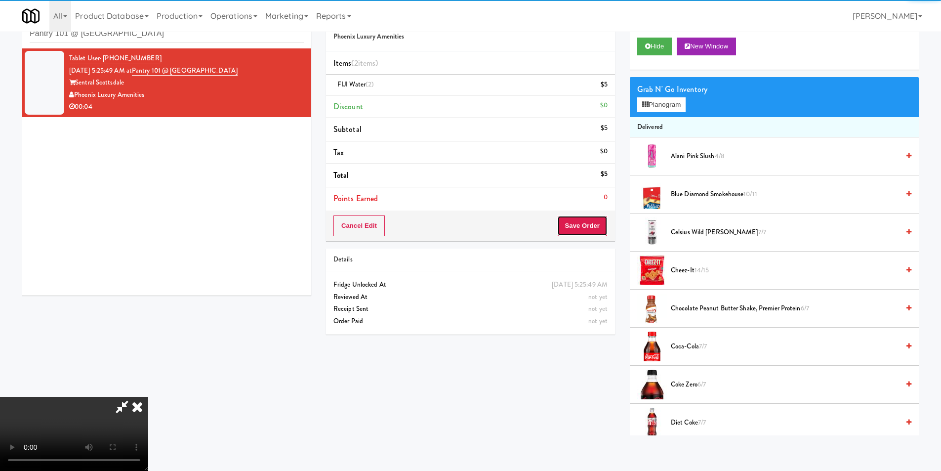
click at [591, 228] on button "Save Order" at bounding box center [582, 225] width 50 height 21
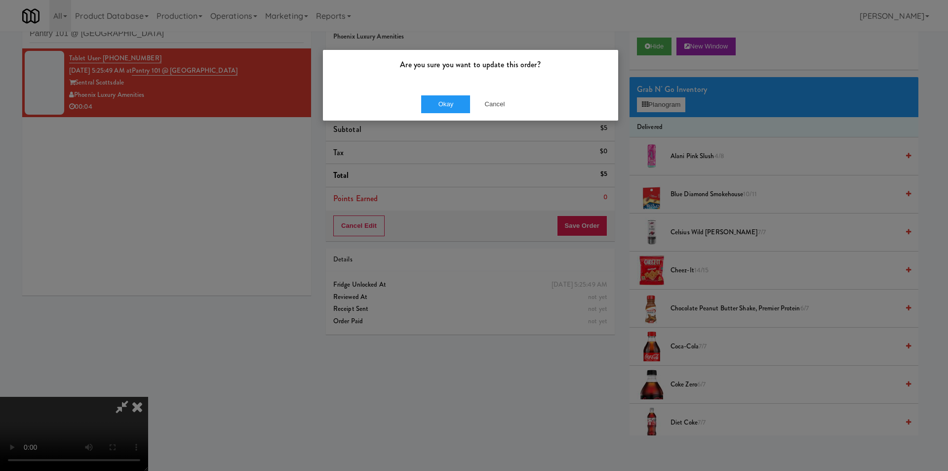
click at [442, 92] on div "Okay Cancel" at bounding box center [470, 103] width 295 height 33
click at [442, 105] on button "Okay" at bounding box center [445, 104] width 49 height 18
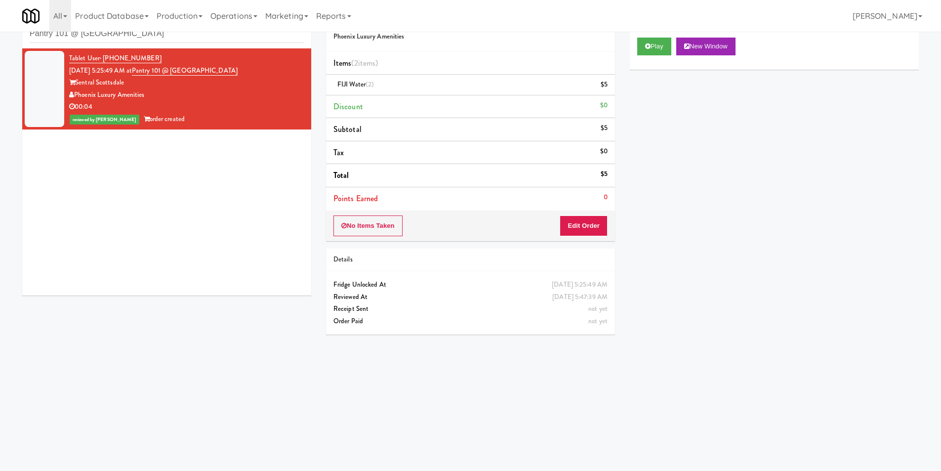
click at [172, 48] on li "Tablet User · (623) 523-1490 [DATE] 5:25:49 AM at Pantry 101 @ [GEOGRAPHIC_DATA…" at bounding box center [166, 88] width 289 height 81
click at [172, 40] on input "Pantry 101 @ [GEOGRAPHIC_DATA]" at bounding box center [167, 34] width 274 height 18
paste input "680 LSD Pantry"
click at [172, 40] on input "680 LSD Pantry" at bounding box center [167, 34] width 274 height 18
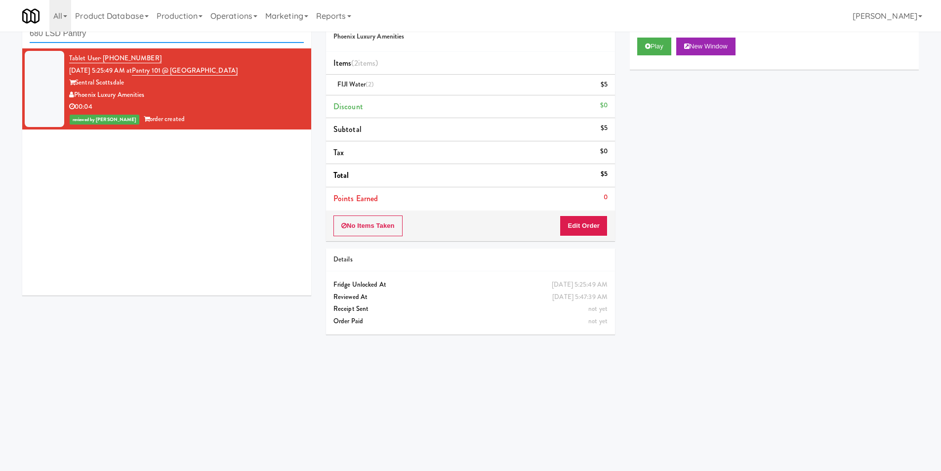
type input "680 LSD Pantry"
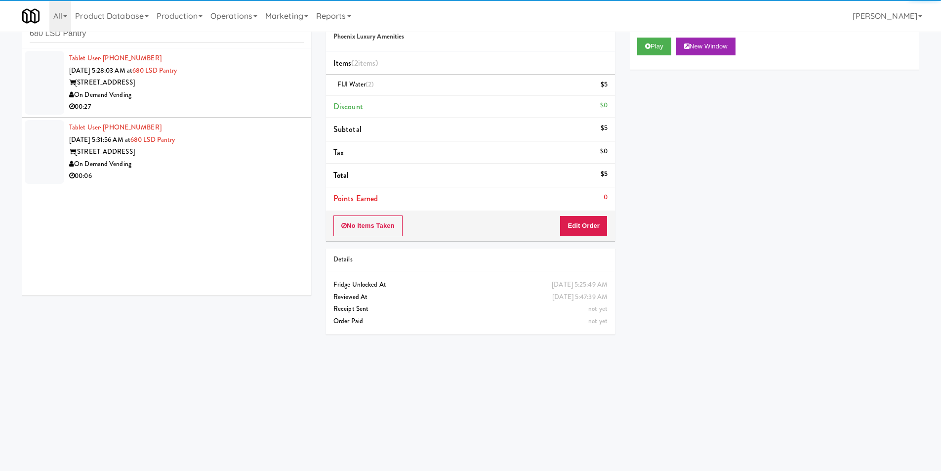
click at [253, 102] on div "00:27" at bounding box center [186, 107] width 235 height 12
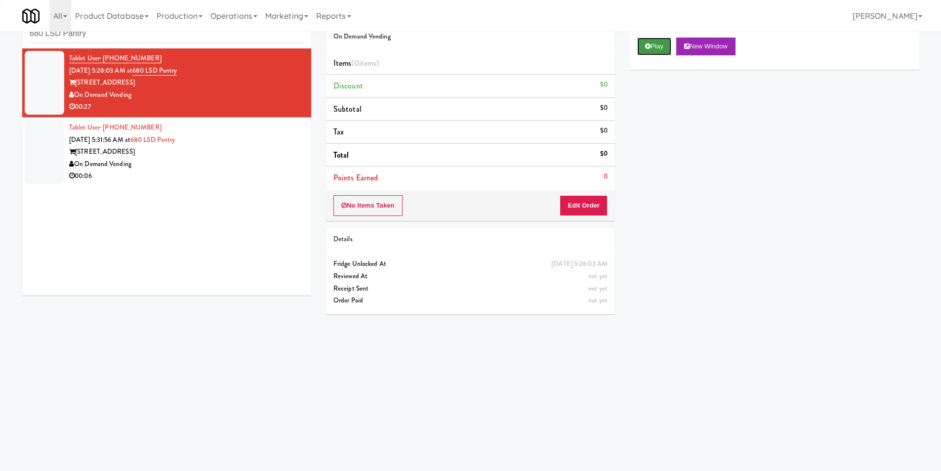
click at [646, 42] on button "Play" at bounding box center [654, 47] width 34 height 18
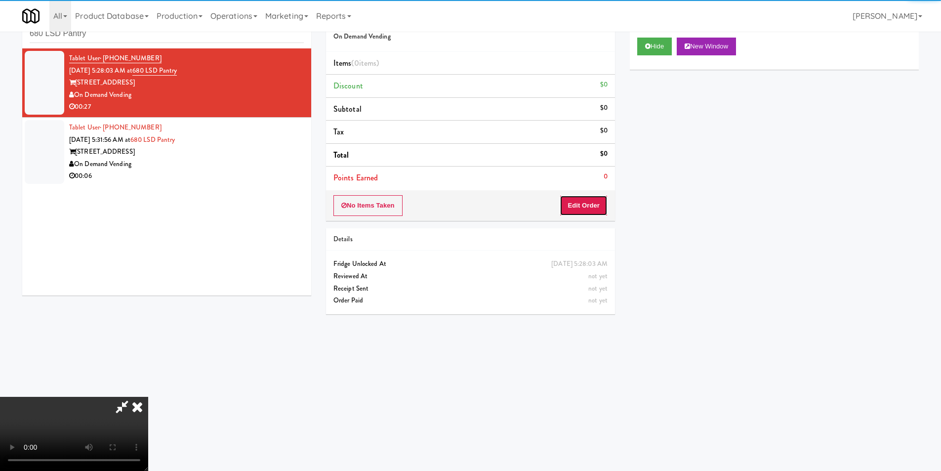
click at [607, 203] on button "Edit Order" at bounding box center [583, 205] width 48 height 21
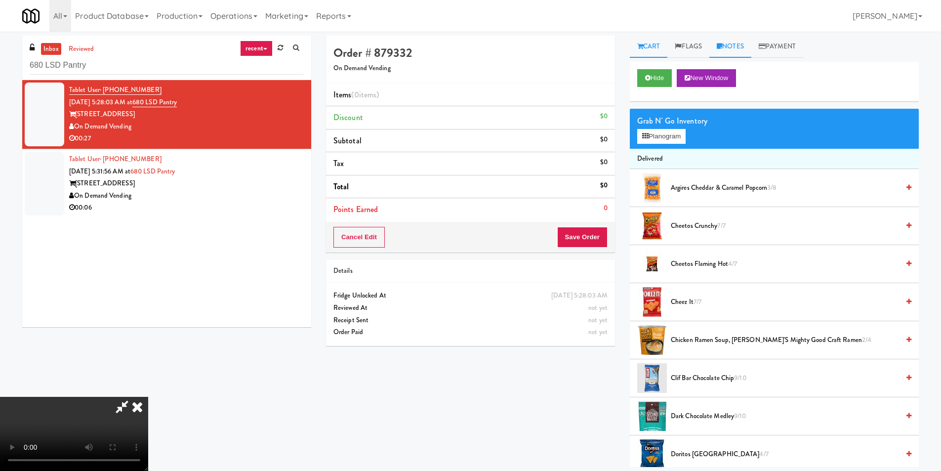
click at [727, 39] on link "Notes" at bounding box center [730, 47] width 42 height 22
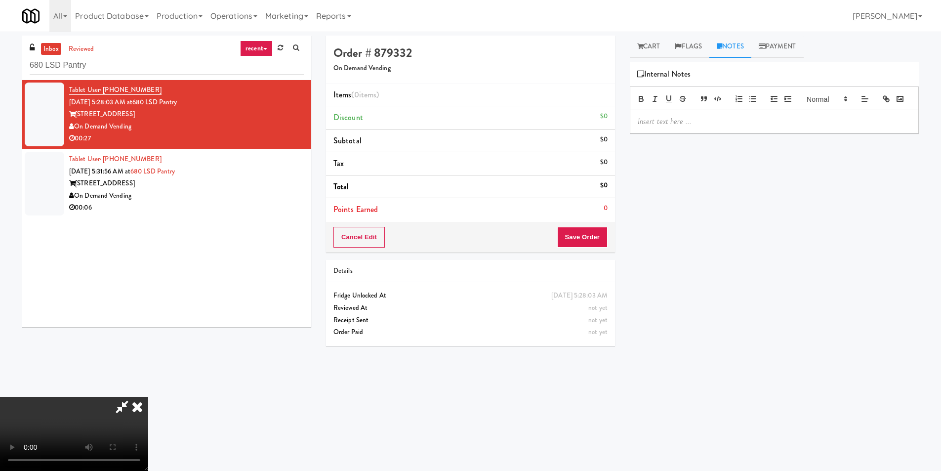
click at [696, 127] on p at bounding box center [774, 121] width 273 height 11
click at [651, 52] on link "Cart" at bounding box center [649, 47] width 38 height 22
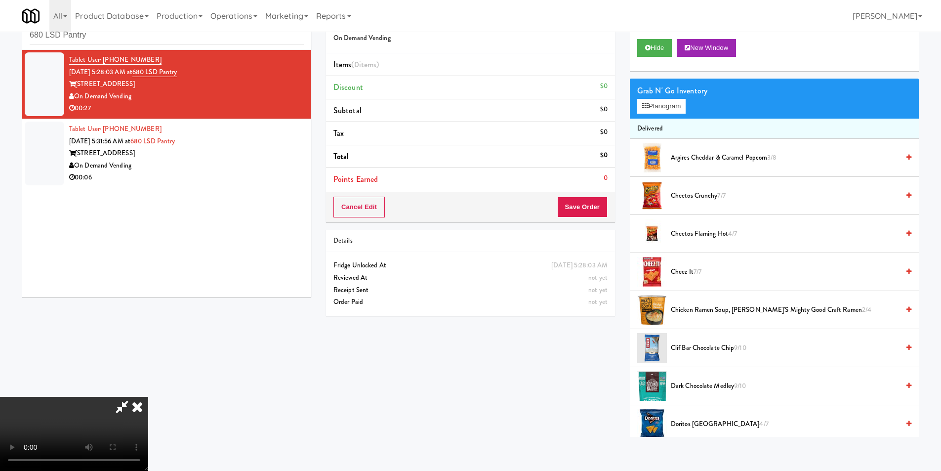
scroll to position [32, 0]
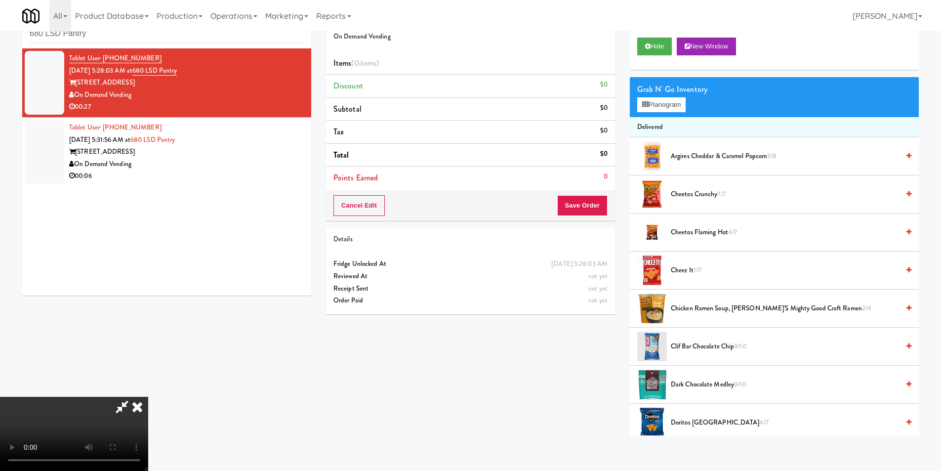
click at [148, 397] on video at bounding box center [74, 434] width 148 height 74
click at [659, 101] on button "Planogram" at bounding box center [661, 104] width 48 height 15
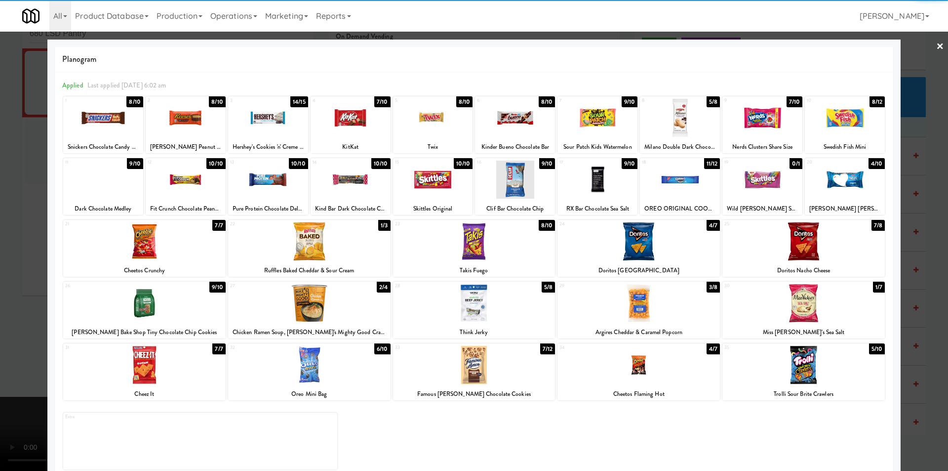
click at [179, 250] on div at bounding box center [144, 241] width 162 height 38
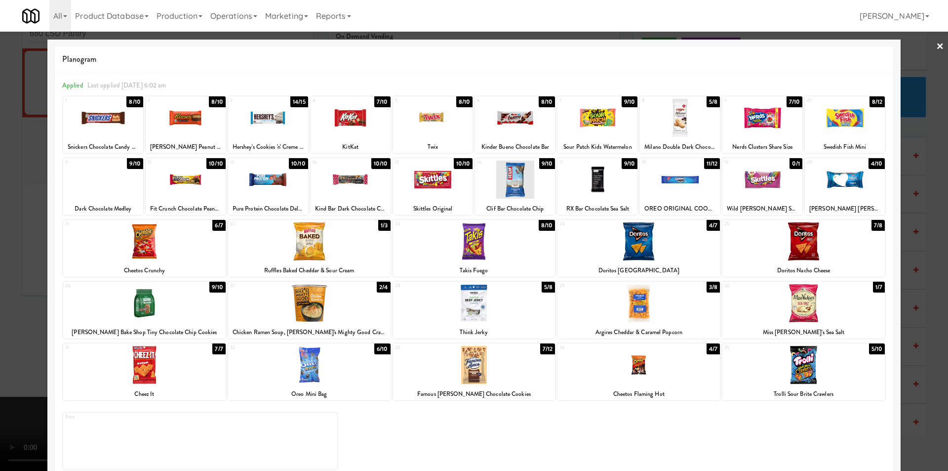
click at [11, 272] on div at bounding box center [474, 235] width 948 height 471
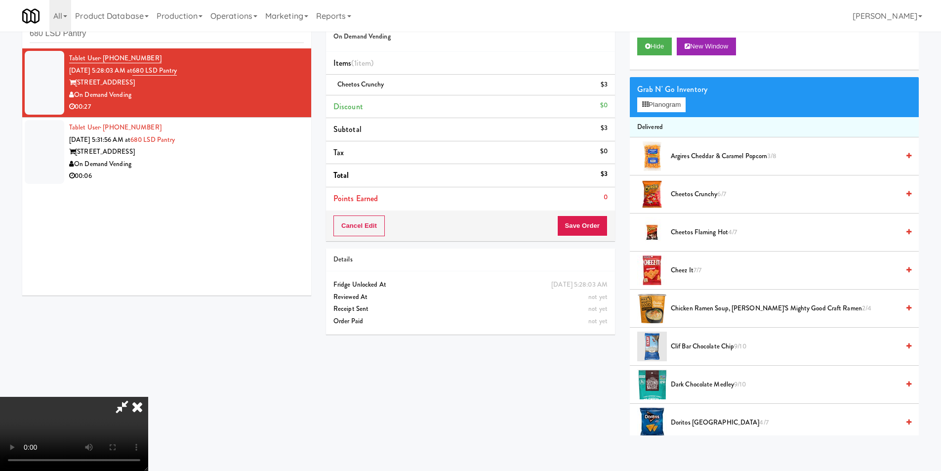
click at [148, 397] on video at bounding box center [74, 434] width 148 height 74
click at [659, 106] on button "Planogram" at bounding box center [661, 104] width 48 height 15
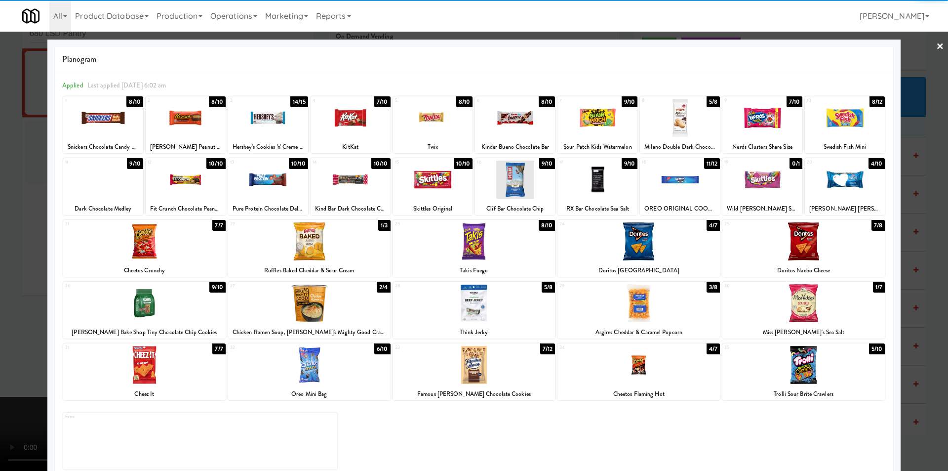
click at [515, 359] on div at bounding box center [474, 365] width 162 height 38
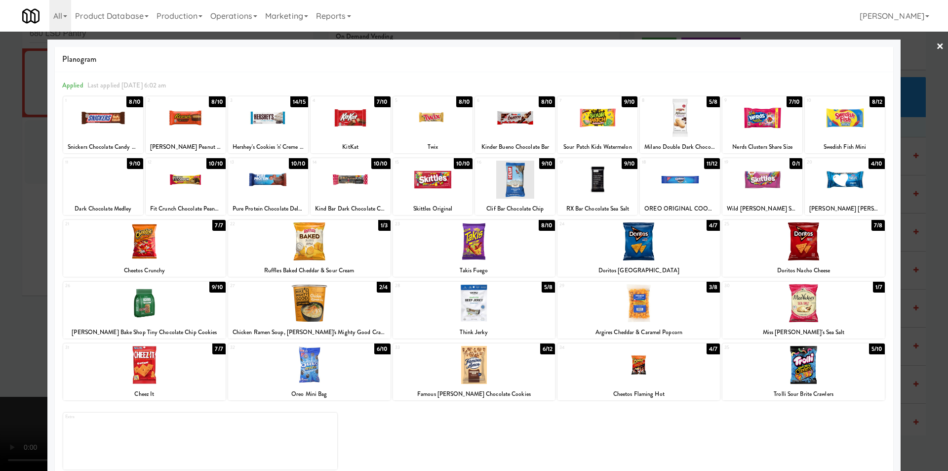
click at [914, 273] on div at bounding box center [474, 235] width 948 height 471
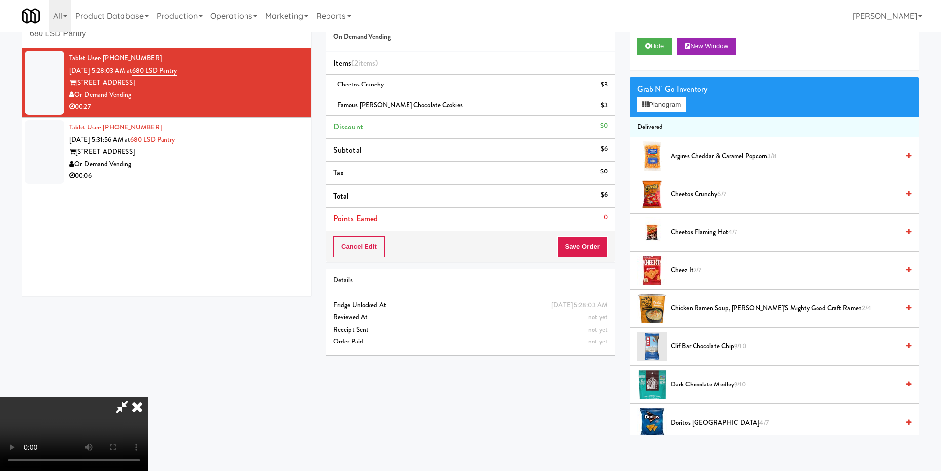
click at [148, 397] on video at bounding box center [74, 434] width 148 height 74
click at [583, 239] on button "Save Order" at bounding box center [582, 246] width 50 height 21
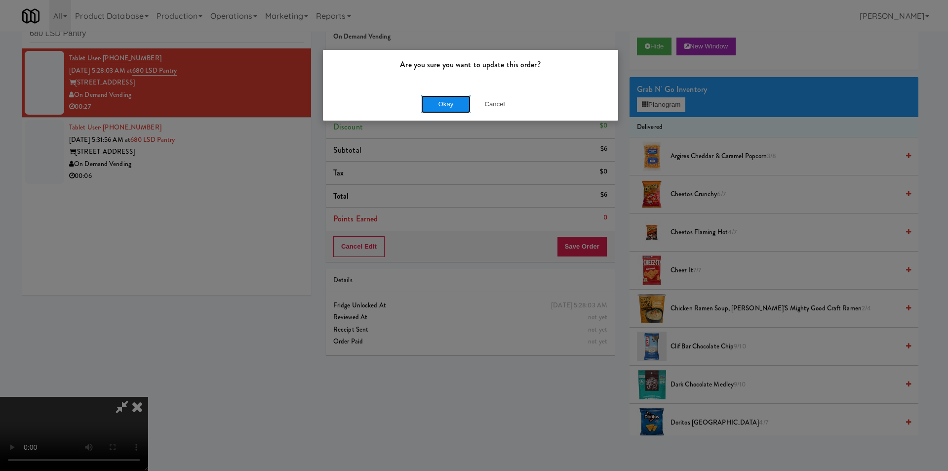
click at [468, 100] on button "Okay" at bounding box center [445, 104] width 49 height 18
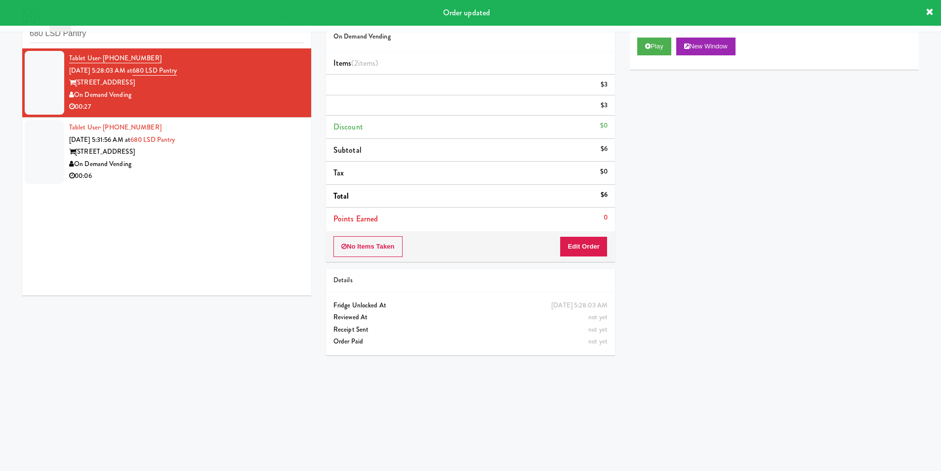
click at [263, 143] on div "Tablet User · (773) 263-8743 [DATE] 5:31:56 AM at 680 LSD Pantry 680 N. Lake Sh…" at bounding box center [186, 151] width 235 height 61
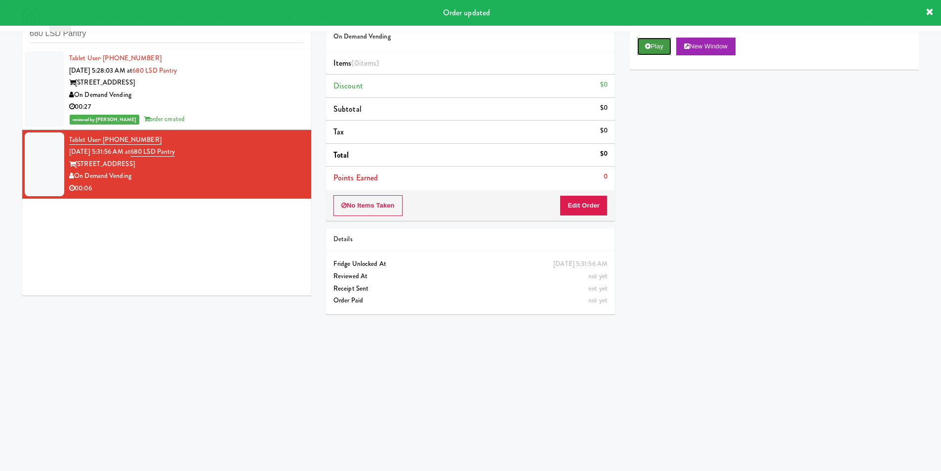
click at [654, 47] on button "Play" at bounding box center [654, 47] width 34 height 18
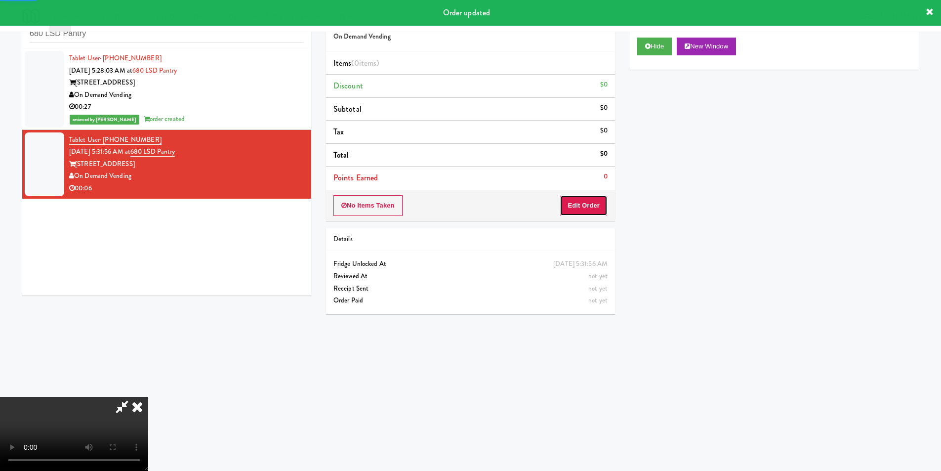
click at [604, 196] on button "Edit Order" at bounding box center [583, 205] width 48 height 21
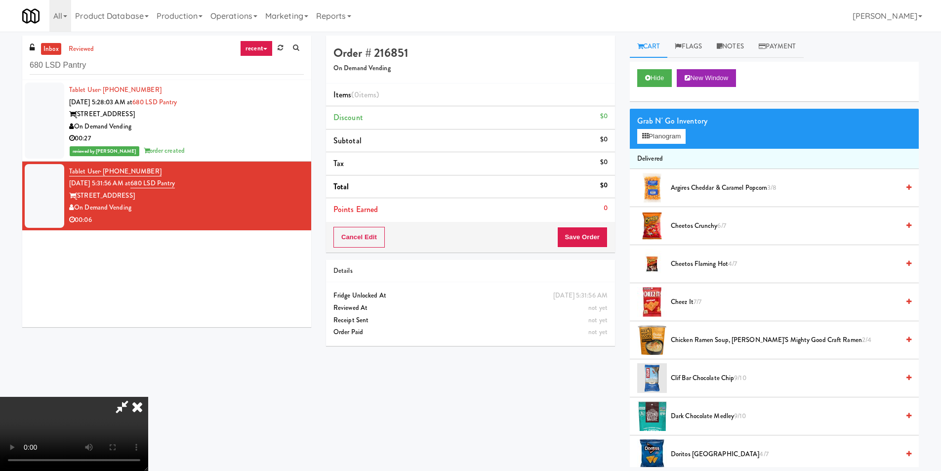
click at [148, 397] on video at bounding box center [74, 434] width 148 height 74
click at [722, 46] on icon at bounding box center [719, 46] width 5 height 6
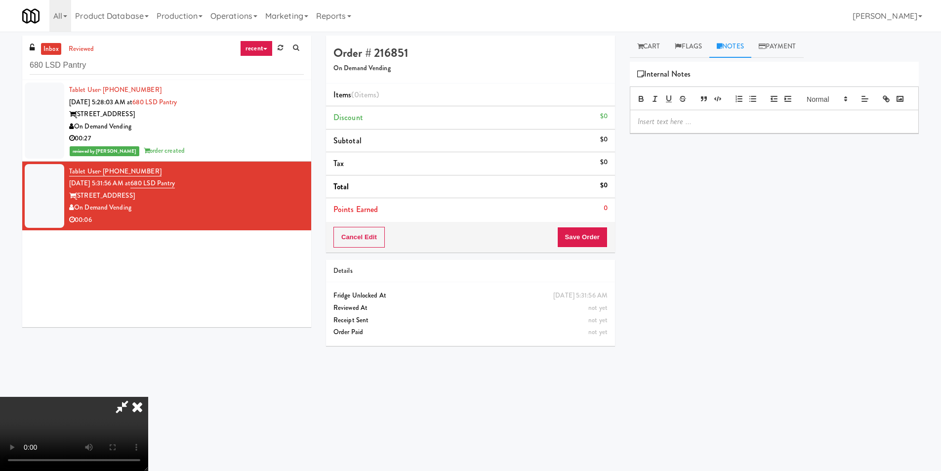
click at [682, 133] on div at bounding box center [774, 121] width 288 height 23
click at [657, 58] on div "Cart Flags Notes Payment Hide New Window Grab N' Go Inventory Planogram Deliver…" at bounding box center [774, 234] width 304 height 397
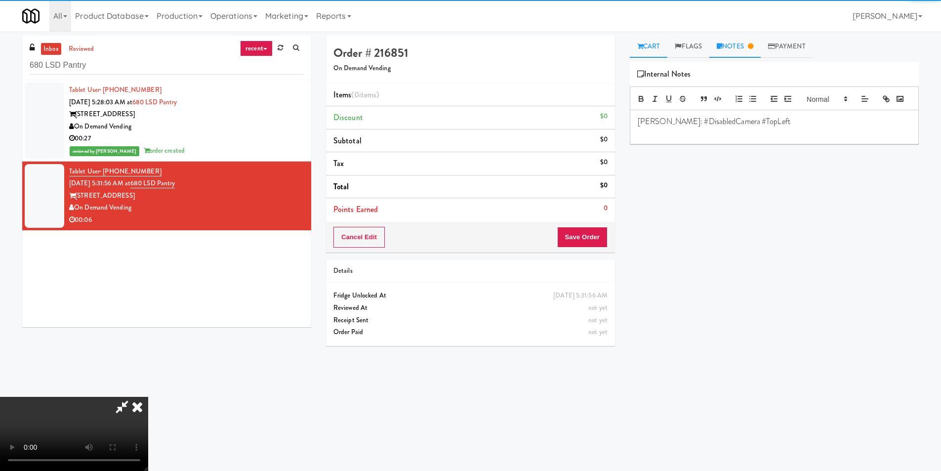
click at [656, 42] on link "Cart" at bounding box center [649, 47] width 38 height 22
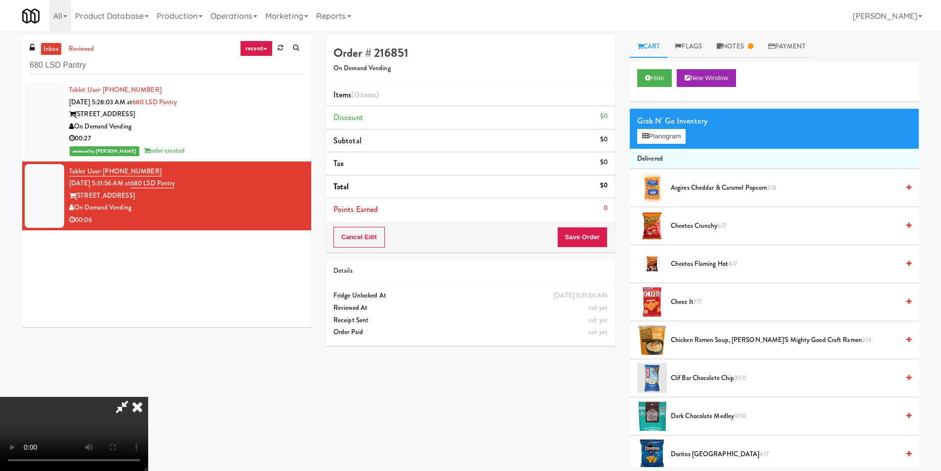
click at [148, 397] on video at bounding box center [74, 434] width 148 height 74
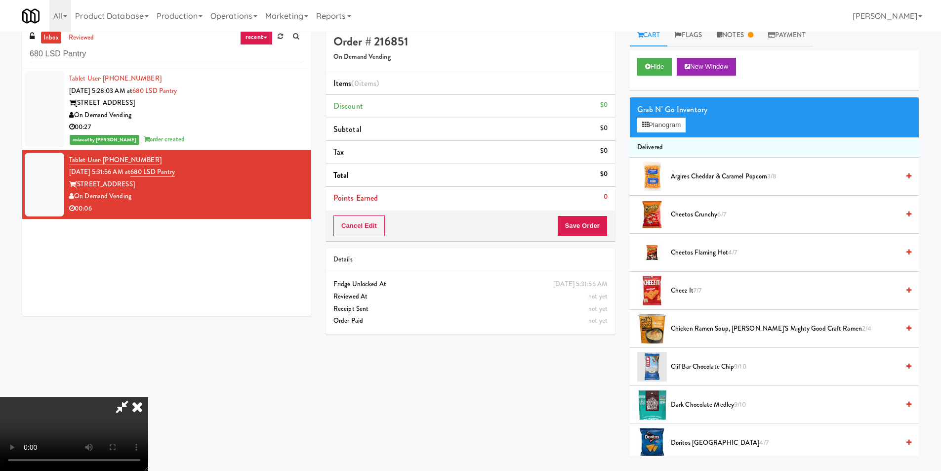
scroll to position [32, 0]
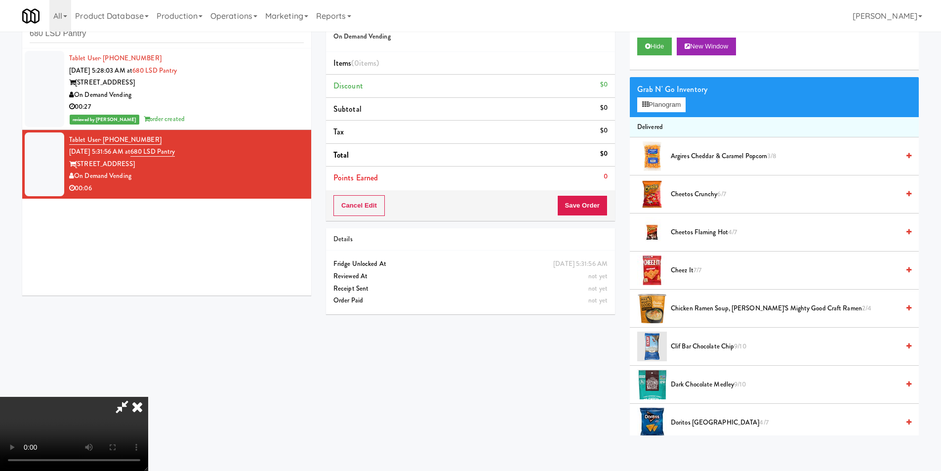
click at [148, 397] on video at bounding box center [74, 434] width 148 height 74
click at [148, 459] on video at bounding box center [74, 434] width 148 height 74
click at [148, 397] on video at bounding box center [74, 434] width 148 height 74
click at [663, 107] on button "Planogram" at bounding box center [661, 104] width 48 height 15
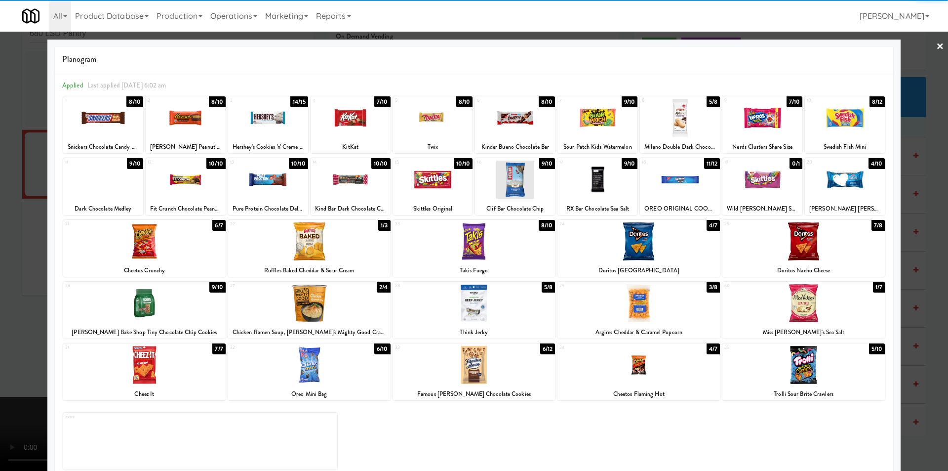
click at [807, 367] on div at bounding box center [803, 365] width 162 height 38
click at [920, 301] on div at bounding box center [474, 235] width 948 height 471
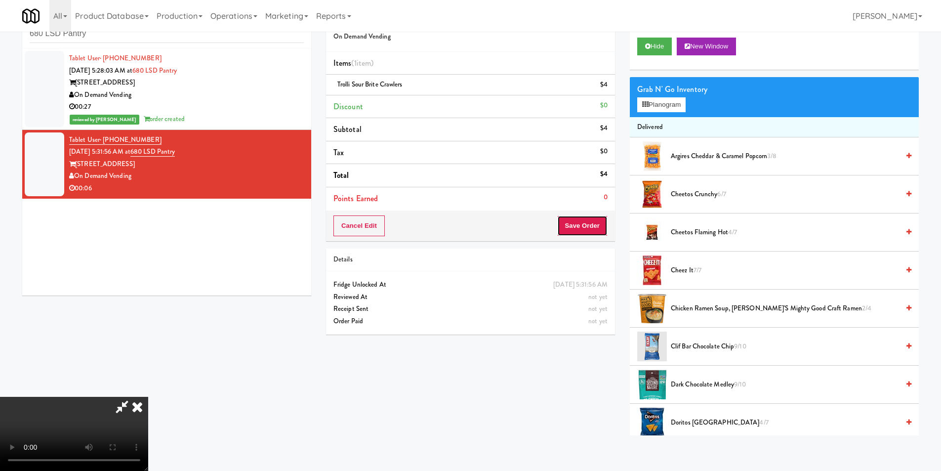
click at [580, 232] on button "Save Order" at bounding box center [582, 225] width 50 height 21
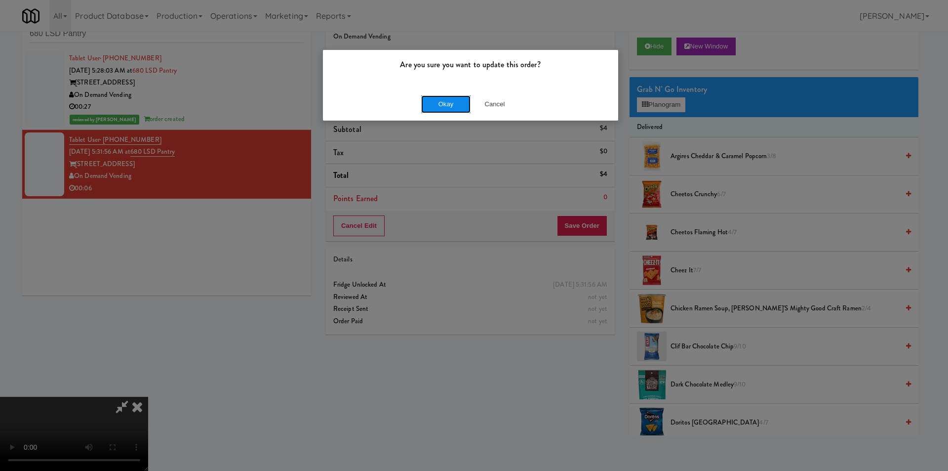
click at [436, 106] on button "Okay" at bounding box center [445, 104] width 49 height 18
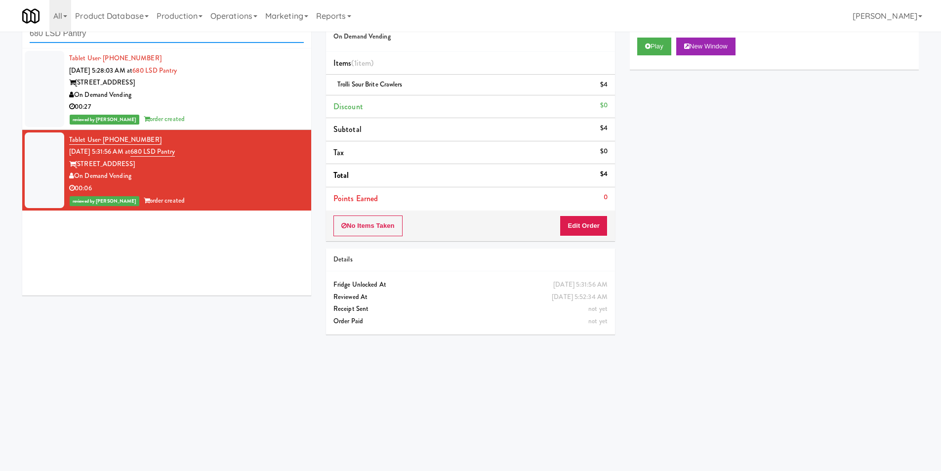
click at [143, 41] on input "680 LSD Pantry" at bounding box center [167, 34] width 274 height 18
paste input "4M - Fridge"
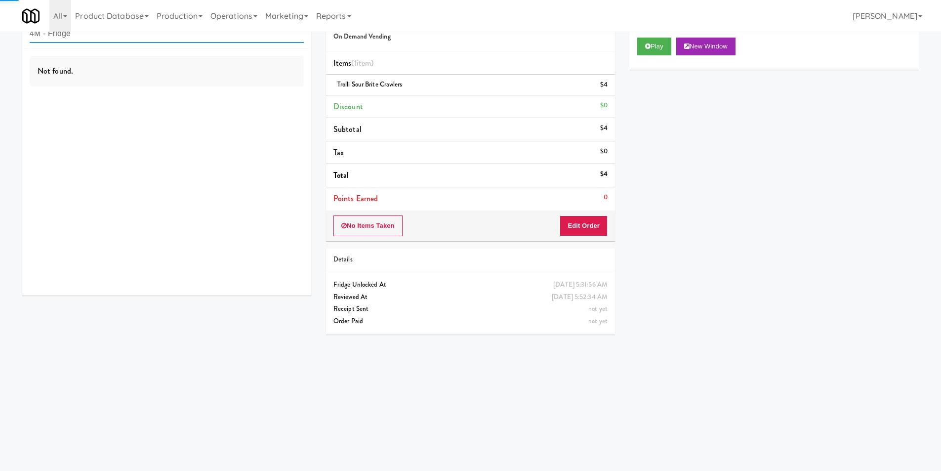
type input "4M - Fridge"
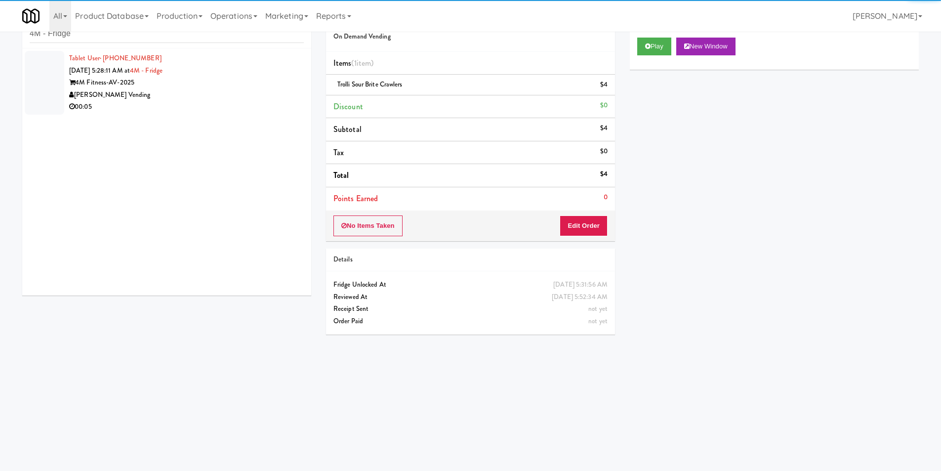
click at [245, 98] on div "[PERSON_NAME] Vending" at bounding box center [186, 95] width 235 height 12
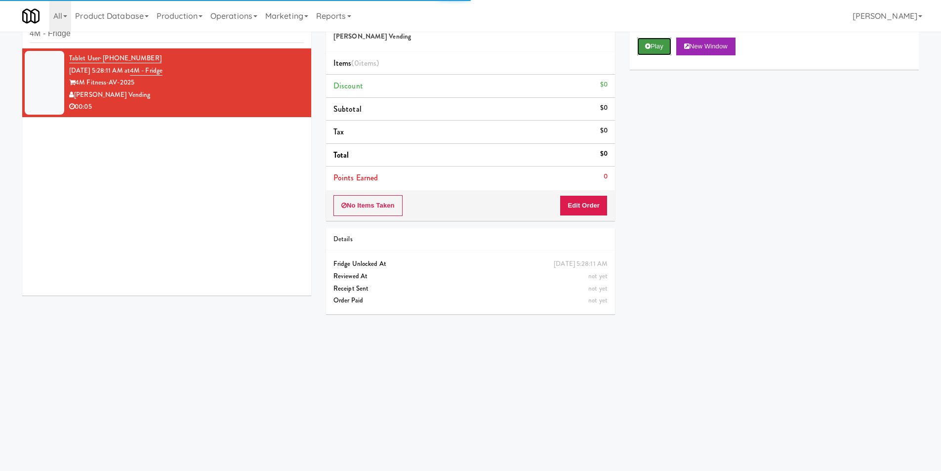
click at [655, 44] on button "Play" at bounding box center [654, 47] width 34 height 18
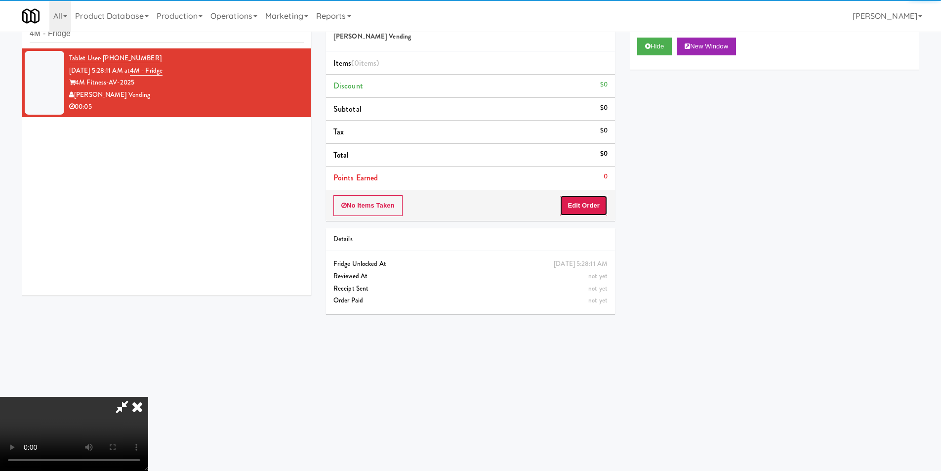
click at [594, 197] on button "Edit Order" at bounding box center [583, 205] width 48 height 21
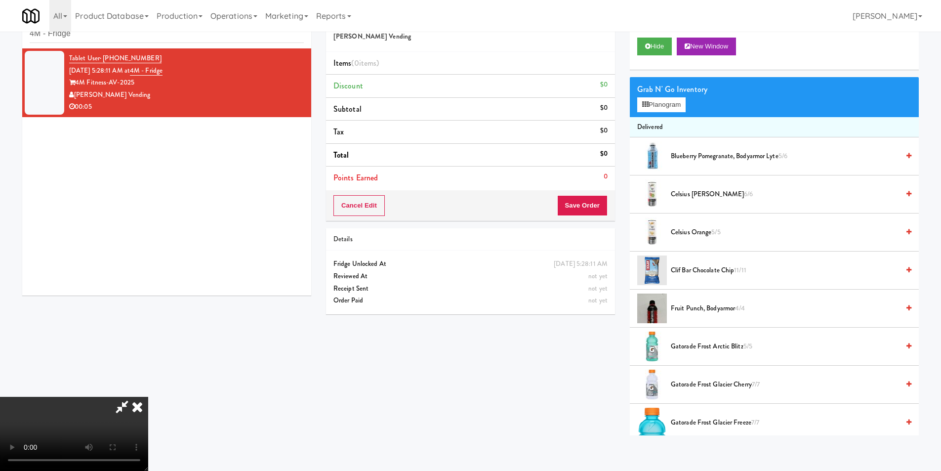
scroll to position [50, 0]
click at [660, 107] on button "Planogram" at bounding box center [661, 104] width 48 height 15
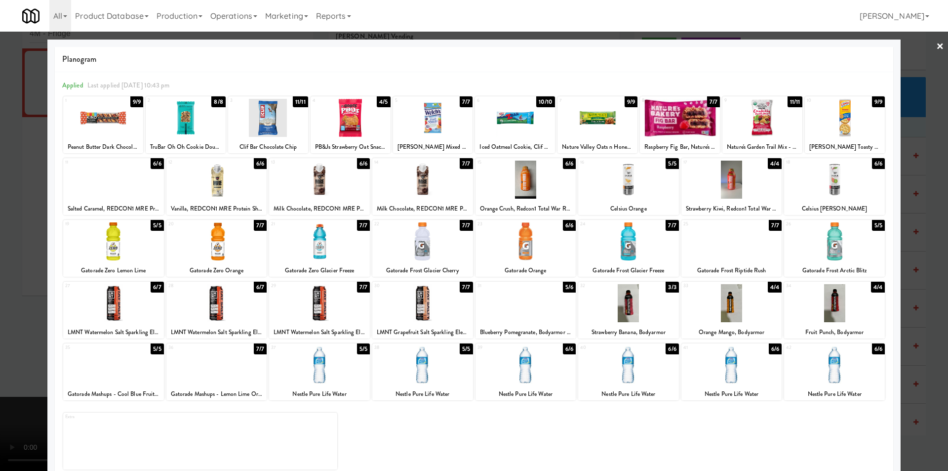
click at [342, 357] on div at bounding box center [319, 365] width 101 height 38
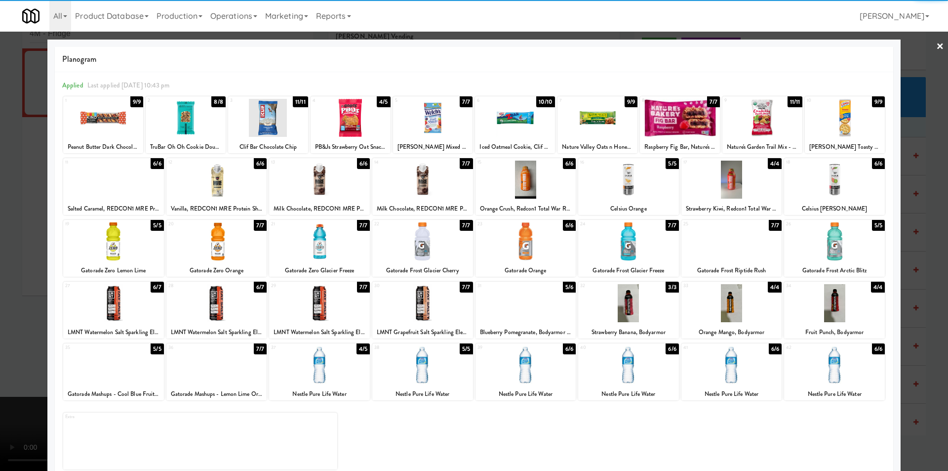
click at [911, 262] on div at bounding box center [474, 235] width 948 height 471
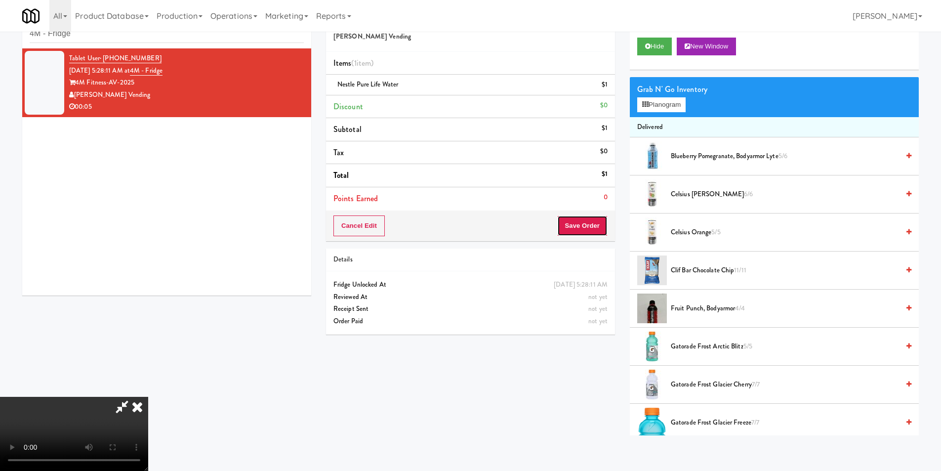
click at [575, 226] on button "Save Order" at bounding box center [582, 225] width 50 height 21
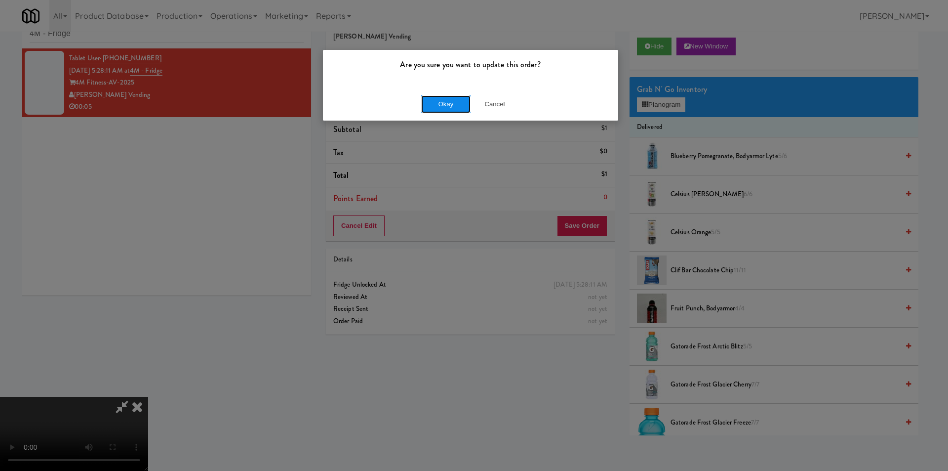
click at [458, 110] on button "Okay" at bounding box center [445, 104] width 49 height 18
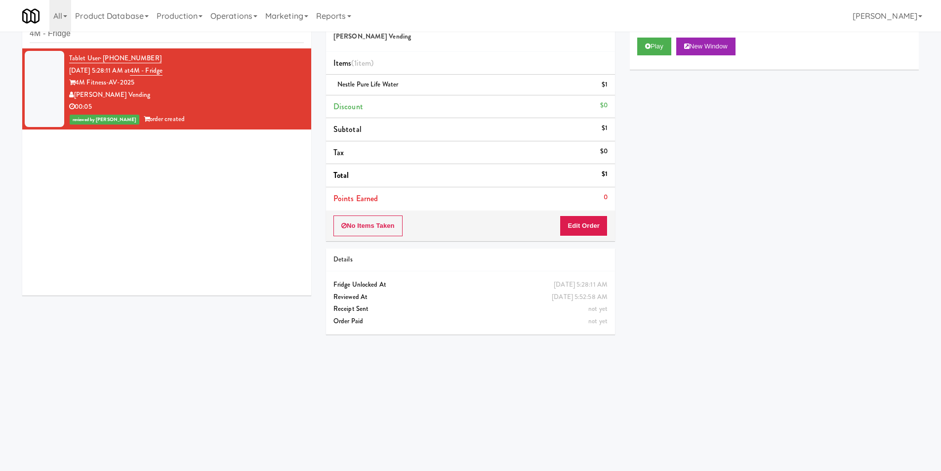
click at [171, 43] on div "inbox reviewed recent all unclear take inventory issue suspicious failed recent…" at bounding box center [166, 26] width 289 height 44
click at [172, 33] on input "4M - Fridge" at bounding box center [167, 34] width 274 height 18
paste input "Fridge Right-2 Columbus"
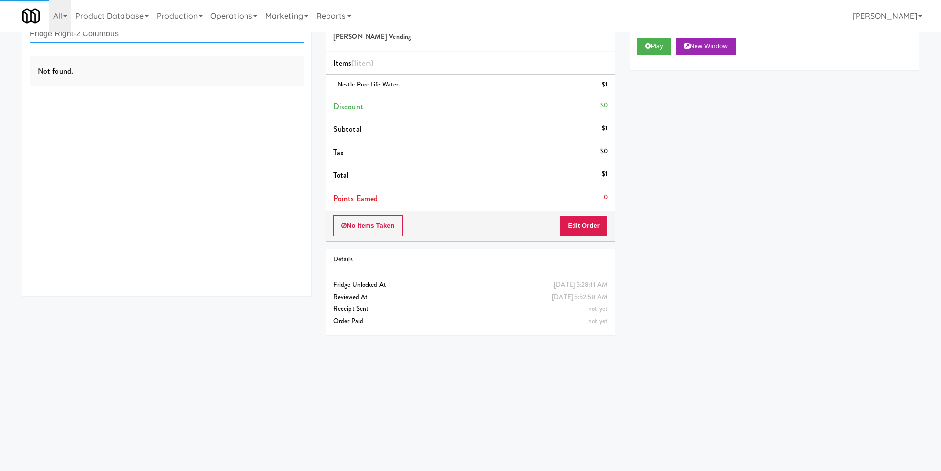
type input "Fridge Right-2 Columbus"
click at [250, 100] on div "Not found." at bounding box center [166, 171] width 289 height 247
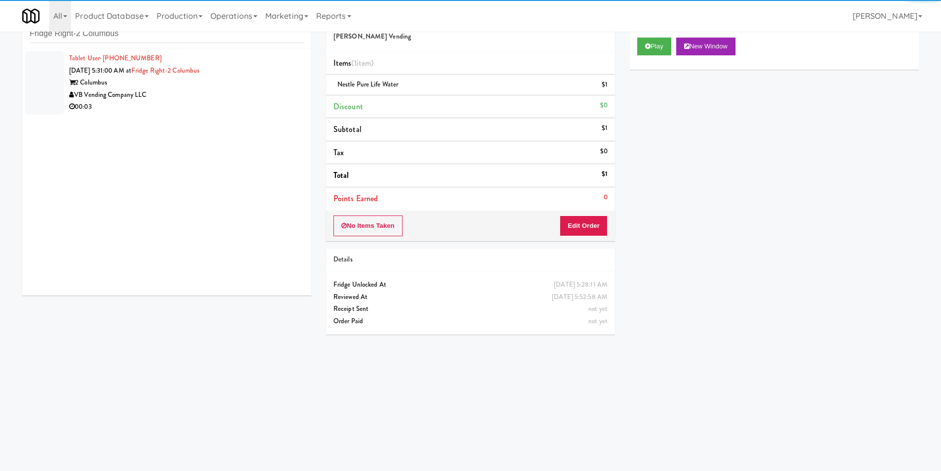
click at [262, 102] on div "00:03" at bounding box center [186, 107] width 235 height 12
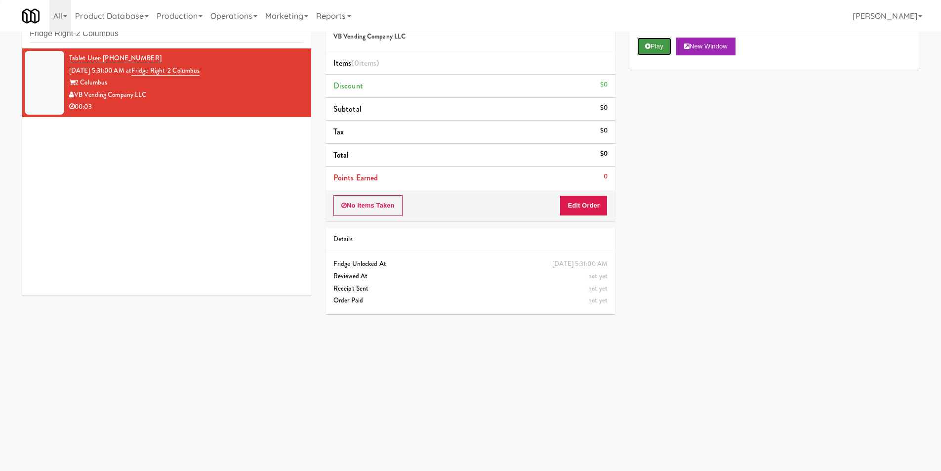
click at [667, 47] on button "Play" at bounding box center [654, 47] width 34 height 18
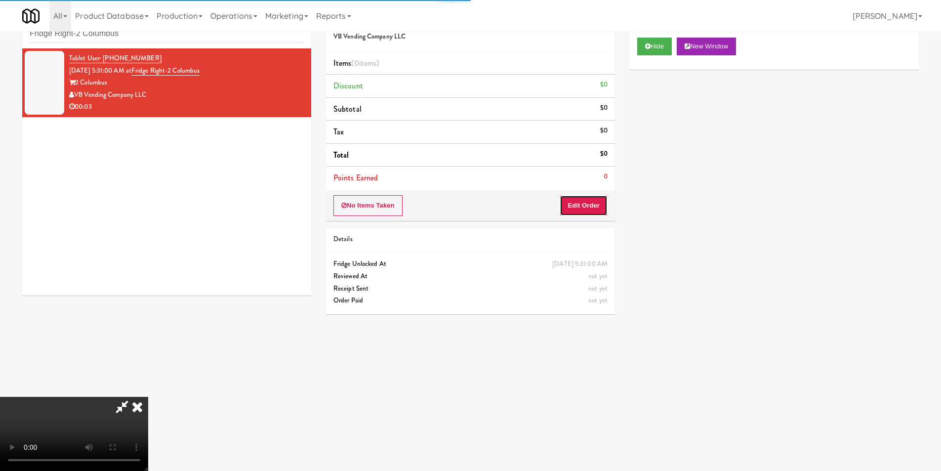
click at [596, 195] on button "Edit Order" at bounding box center [583, 205] width 48 height 21
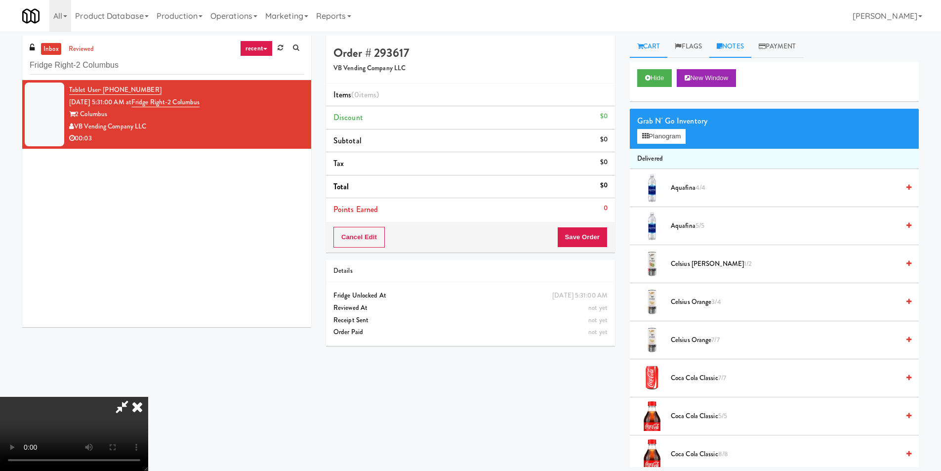
click at [731, 40] on link "Notes" at bounding box center [730, 47] width 42 height 22
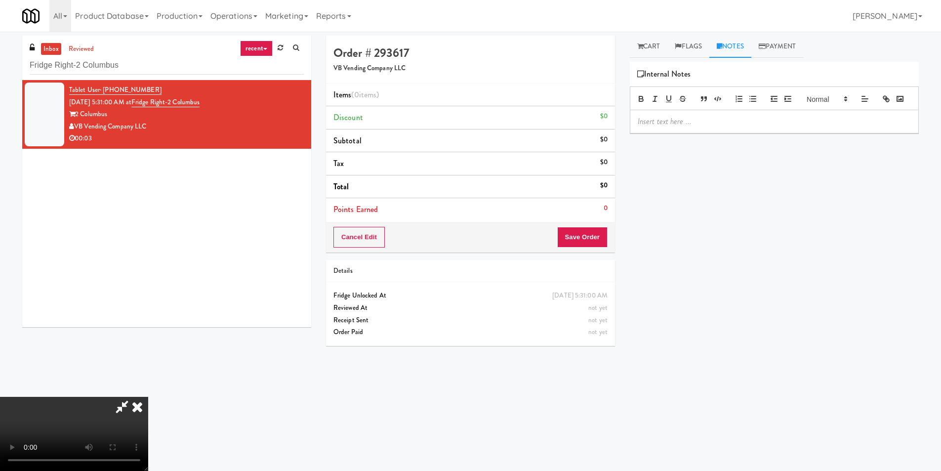
click at [693, 127] on p at bounding box center [774, 121] width 273 height 11
click at [660, 45] on link "Cart" at bounding box center [649, 47] width 38 height 22
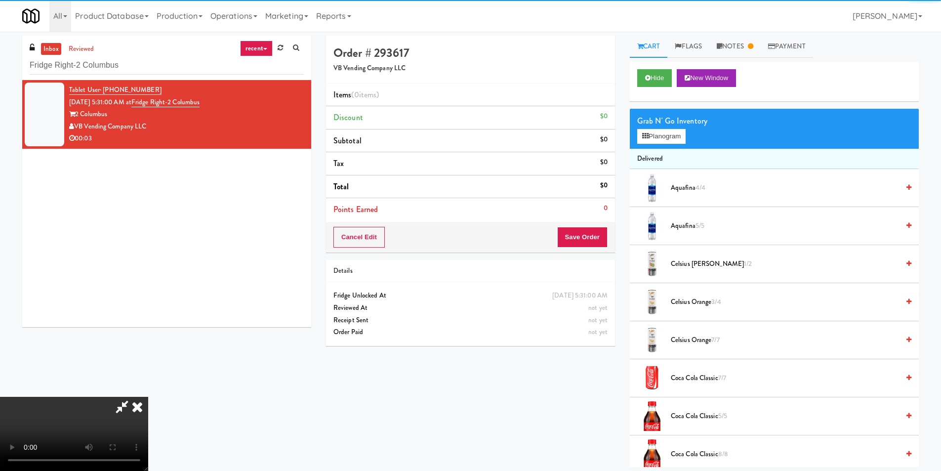
click at [148, 397] on video at bounding box center [74, 434] width 148 height 74
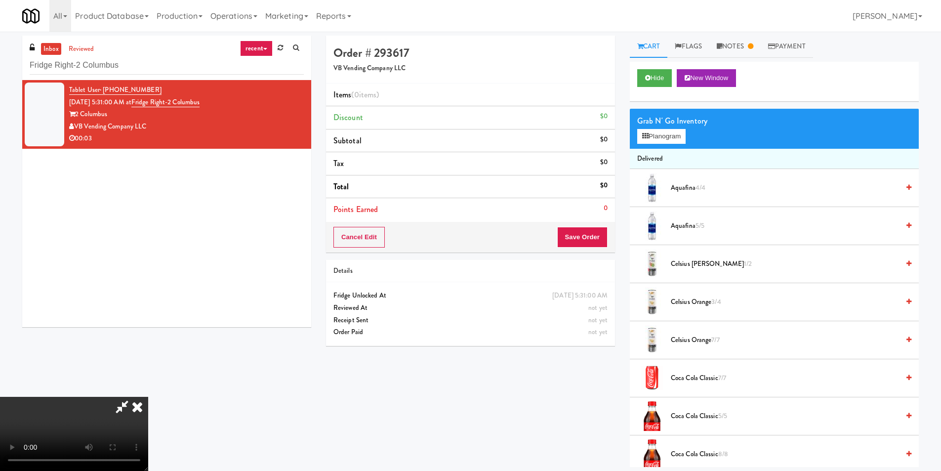
click at [148, 397] on video at bounding box center [74, 434] width 148 height 74
drag, startPoint x: 440, startPoint y: 253, endPoint x: 431, endPoint y: 269, distance: 18.4
click at [148, 397] on video at bounding box center [74, 434] width 148 height 74
click at [651, 130] on button "Planogram" at bounding box center [661, 136] width 48 height 15
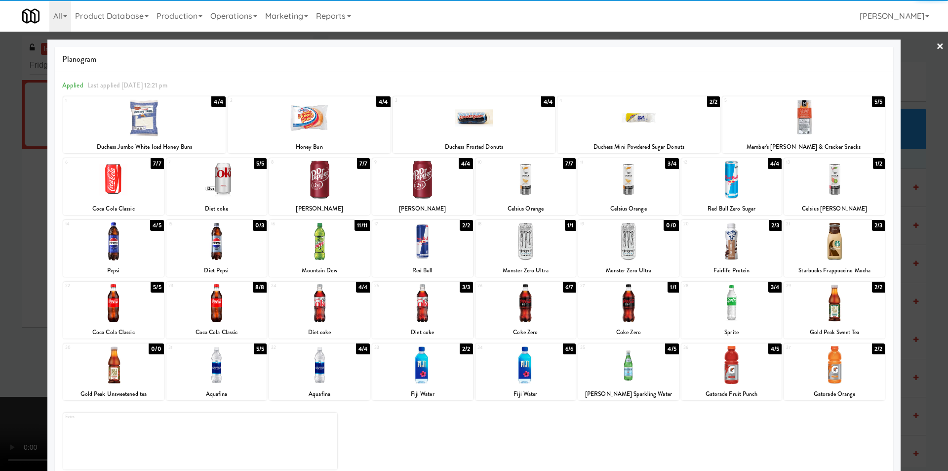
click at [628, 368] on div at bounding box center [628, 365] width 101 height 38
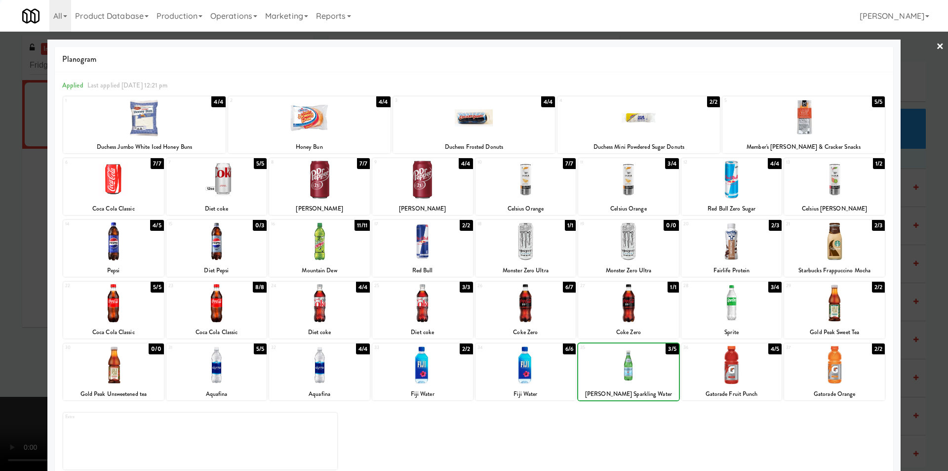
click at [900, 330] on div at bounding box center [474, 235] width 948 height 471
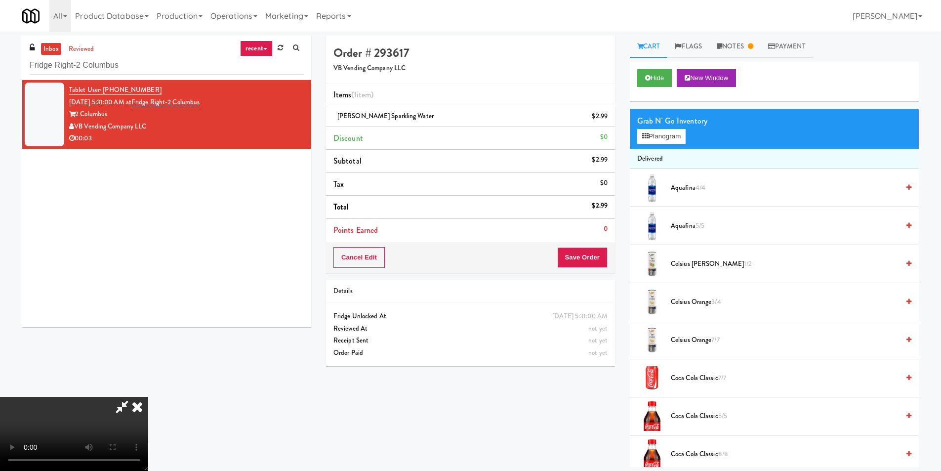
click at [148, 397] on video at bounding box center [74, 434] width 148 height 74
click at [578, 257] on button "Save Order" at bounding box center [582, 257] width 50 height 21
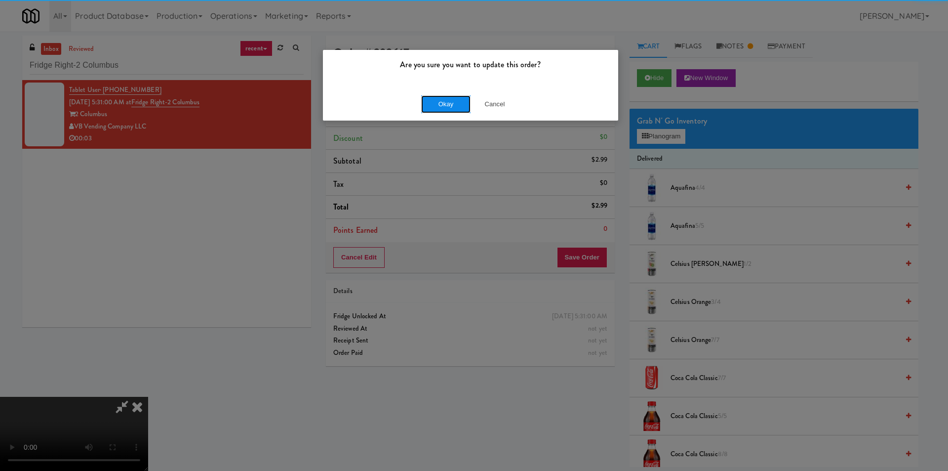
click at [448, 112] on button "Okay" at bounding box center [445, 104] width 49 height 18
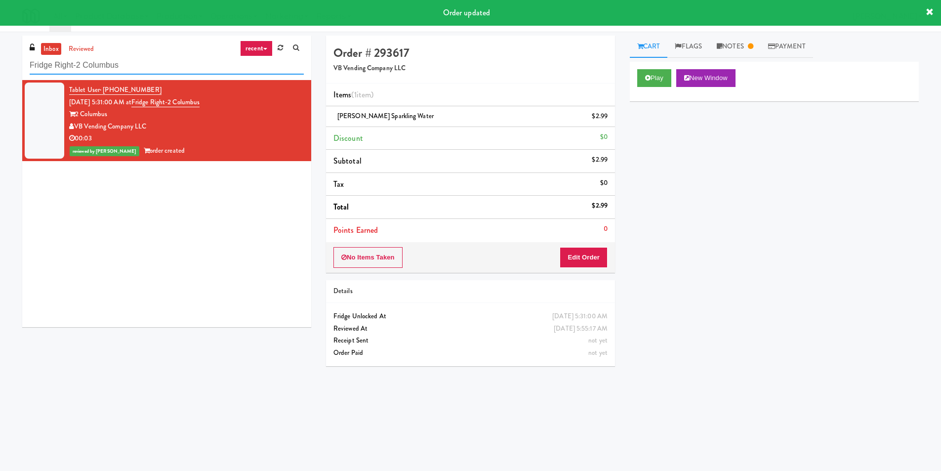
click at [226, 65] on input "Fridge Right-2 Columbus" at bounding box center [167, 65] width 274 height 18
paste input "[PERSON_NAME]-Accurate"
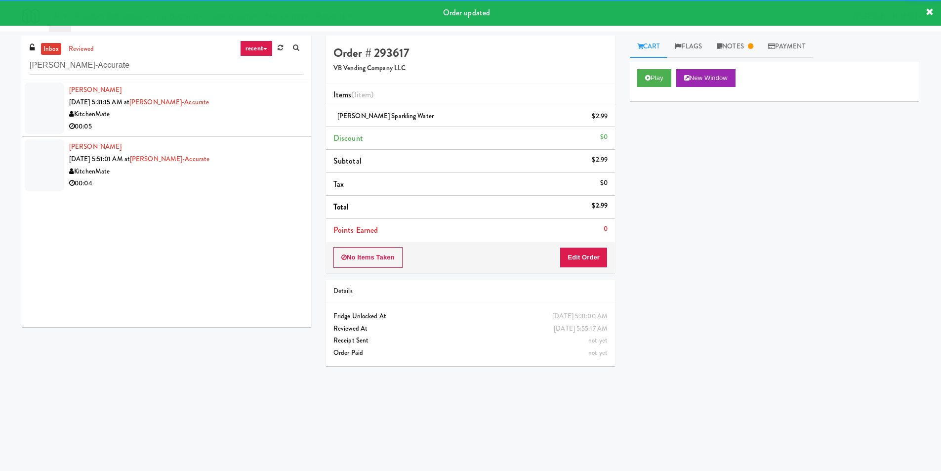
click at [269, 121] on div "00:05" at bounding box center [186, 126] width 235 height 12
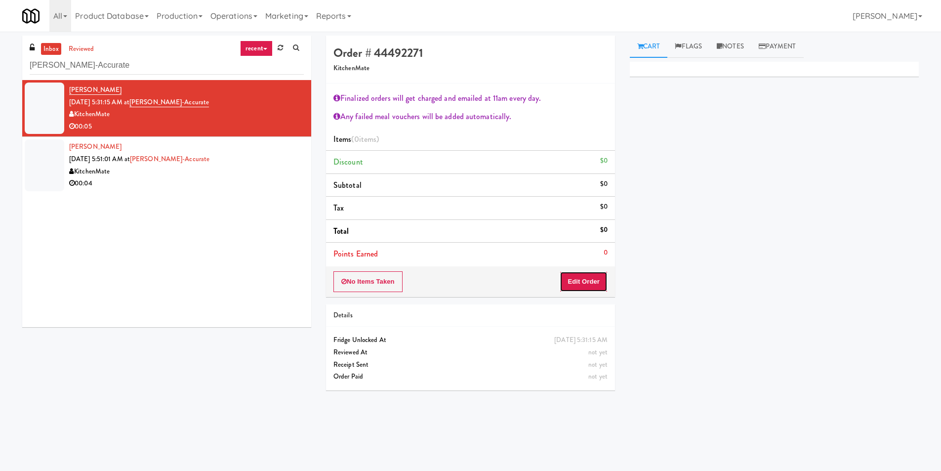
click at [580, 281] on button "Edit Order" at bounding box center [583, 281] width 48 height 21
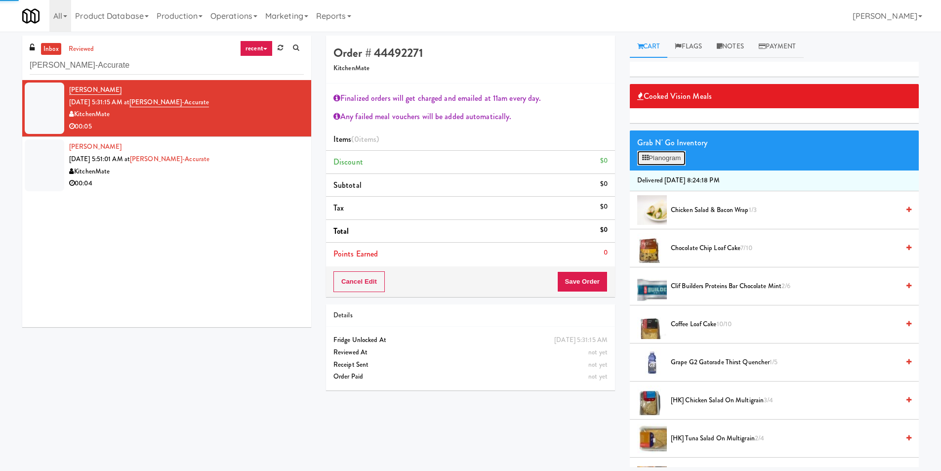
click at [661, 160] on button "Planogram" at bounding box center [661, 158] width 48 height 15
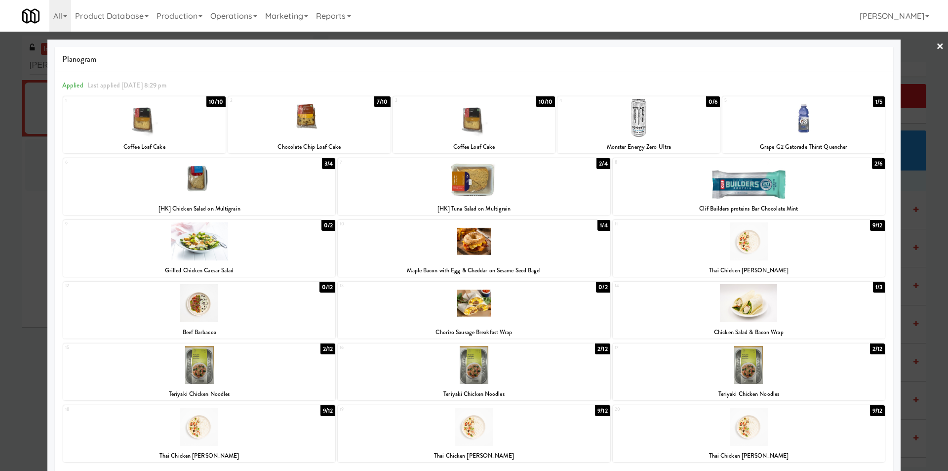
click at [324, 121] on div at bounding box center [309, 118] width 162 height 38
click at [906, 246] on div at bounding box center [474, 235] width 948 height 471
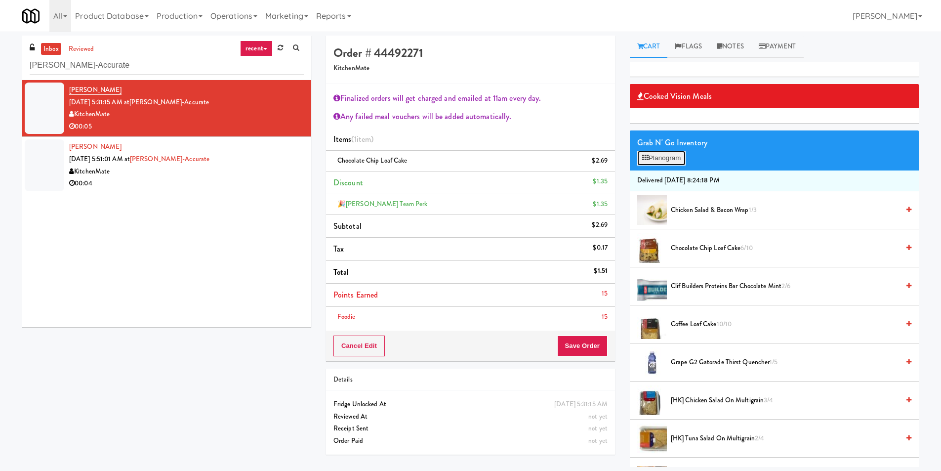
click at [648, 159] on button "Planogram" at bounding box center [661, 158] width 48 height 15
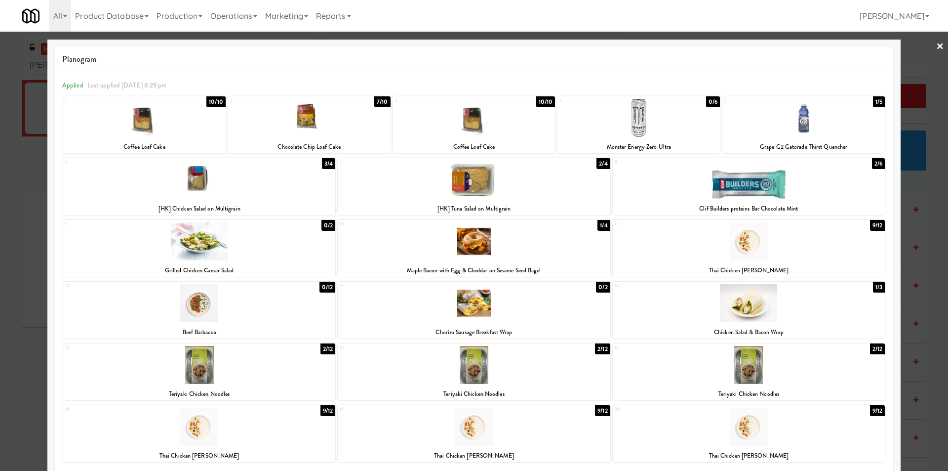
click at [907, 215] on div at bounding box center [474, 235] width 948 height 471
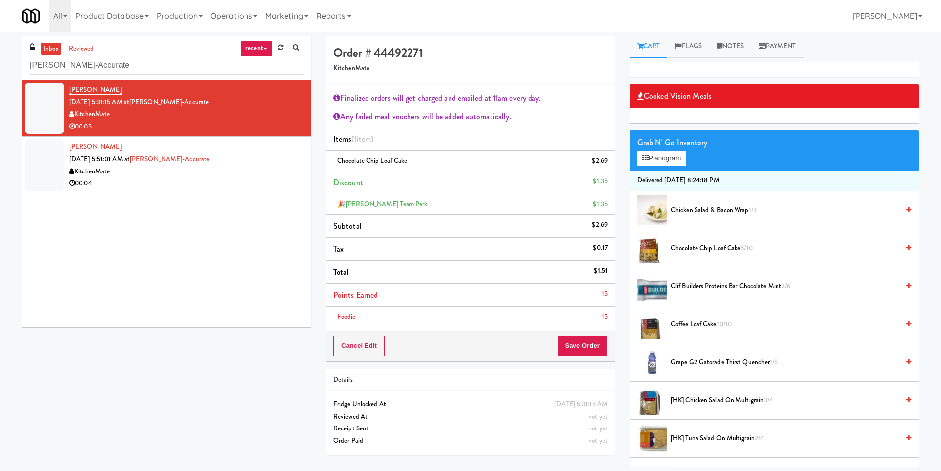
click at [601, 359] on div "Cancel Edit Save Order" at bounding box center [470, 345] width 289 height 31
click at [598, 358] on div "Cancel Edit Save Order" at bounding box center [470, 345] width 289 height 31
click at [564, 329] on div "Finalized orders will get charged and emailed at 11am every day. Any failed mea…" at bounding box center [470, 206] width 289 height 247
click at [569, 332] on div "Cancel Edit Save Order" at bounding box center [470, 345] width 289 height 31
click at [569, 340] on button "Save Order" at bounding box center [582, 345] width 50 height 21
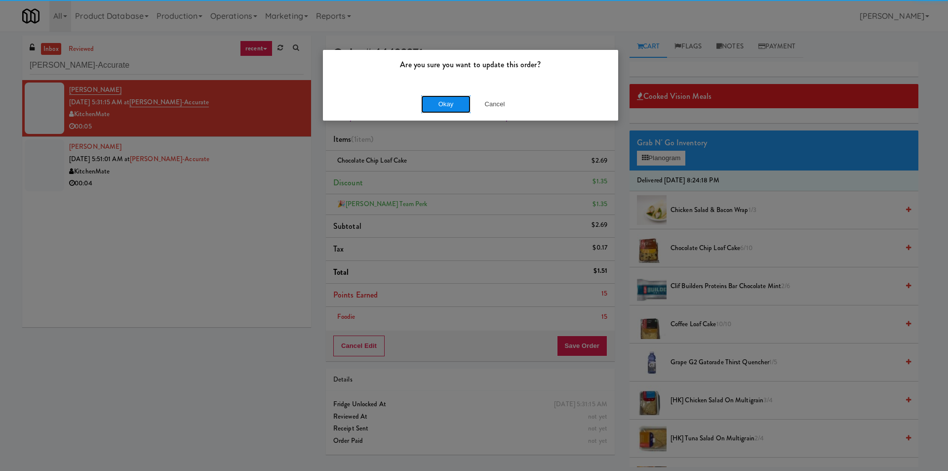
click at [451, 105] on button "Okay" at bounding box center [445, 104] width 49 height 18
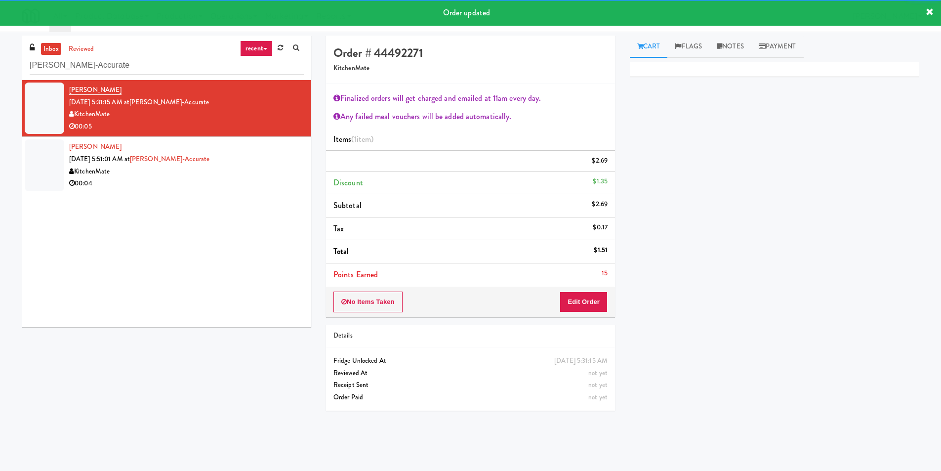
click at [252, 165] on div "[PERSON_NAME] [DATE] 5:51:01 AM at [PERSON_NAME]-Accurate KitchenMate 00:04" at bounding box center [186, 165] width 235 height 48
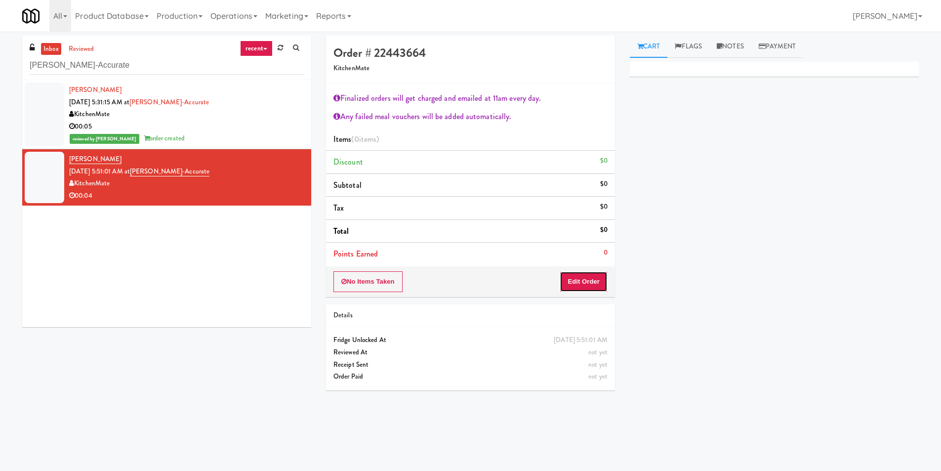
click at [575, 284] on button "Edit Order" at bounding box center [583, 281] width 48 height 21
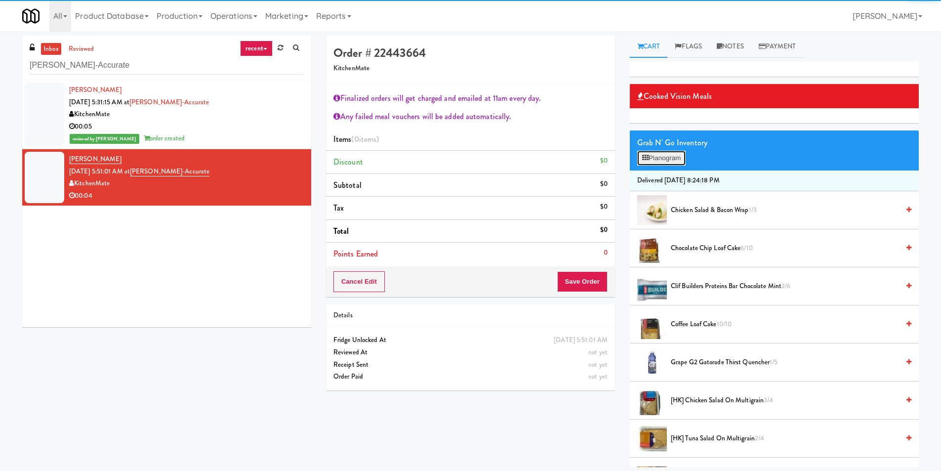
click at [661, 162] on button "Planogram" at bounding box center [661, 158] width 48 height 15
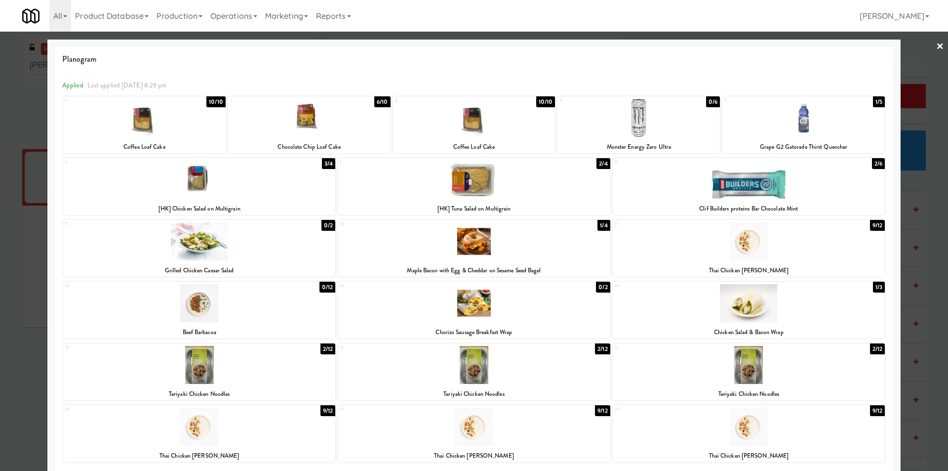
click at [712, 314] on div at bounding box center [749, 303] width 272 height 38
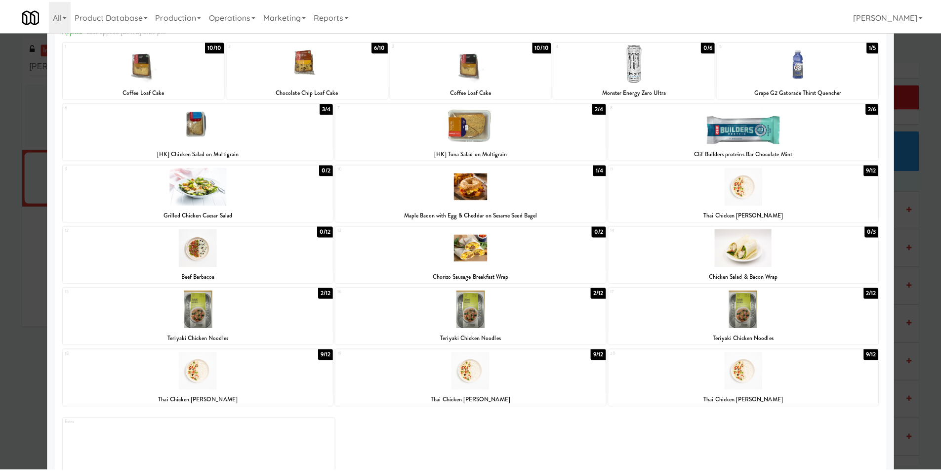
scroll to position [76, 0]
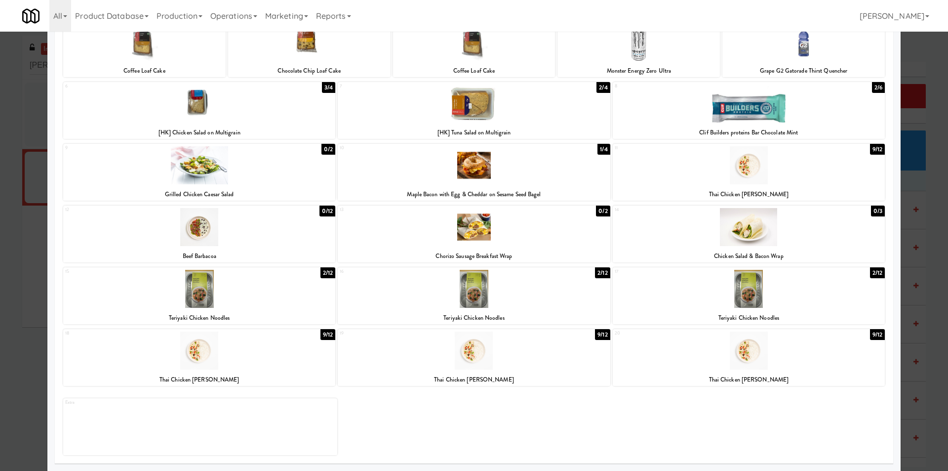
click at [917, 300] on div at bounding box center [474, 235] width 948 height 471
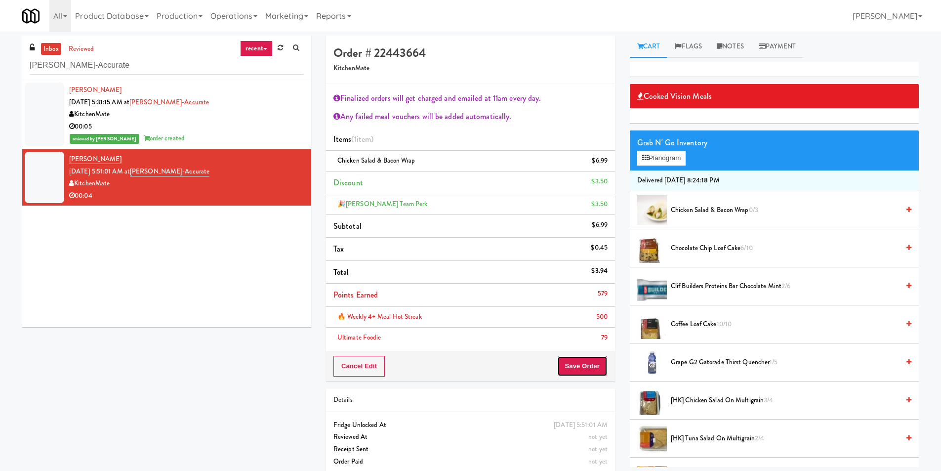
click at [580, 359] on button "Save Order" at bounding box center [582, 366] width 50 height 21
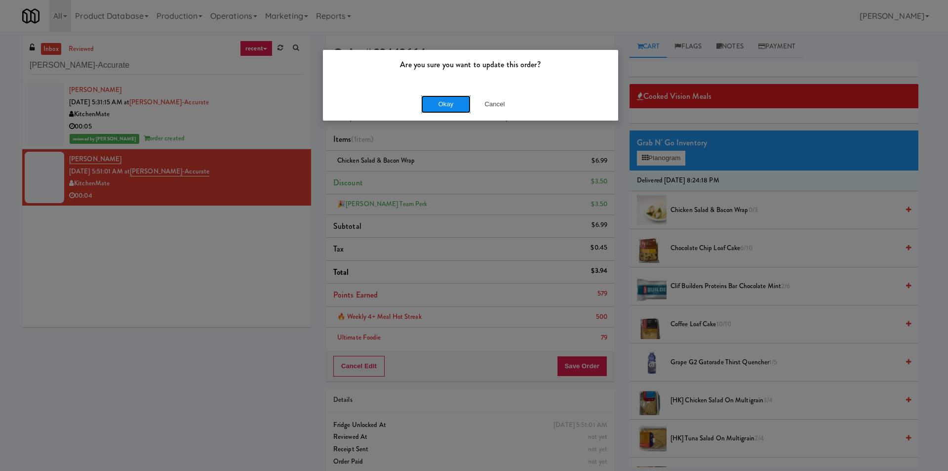
click at [458, 105] on button "Okay" at bounding box center [445, 104] width 49 height 18
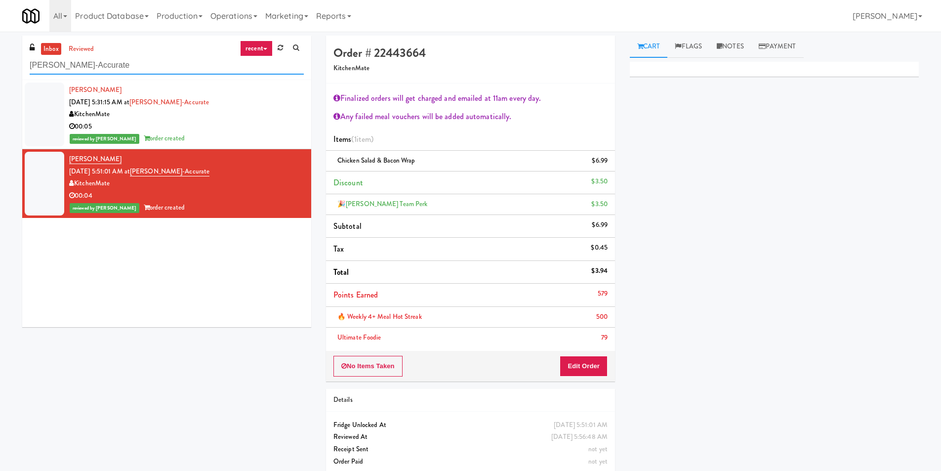
click at [183, 61] on input "[PERSON_NAME]-Accurate" at bounding box center [167, 65] width 274 height 18
paste input "1331 - Pantry - Right"
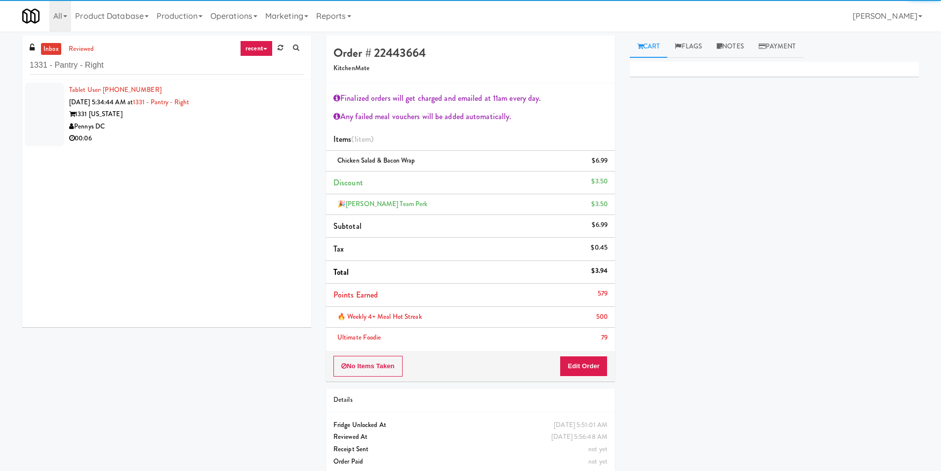
click at [274, 134] on div "00:06" at bounding box center [186, 138] width 235 height 12
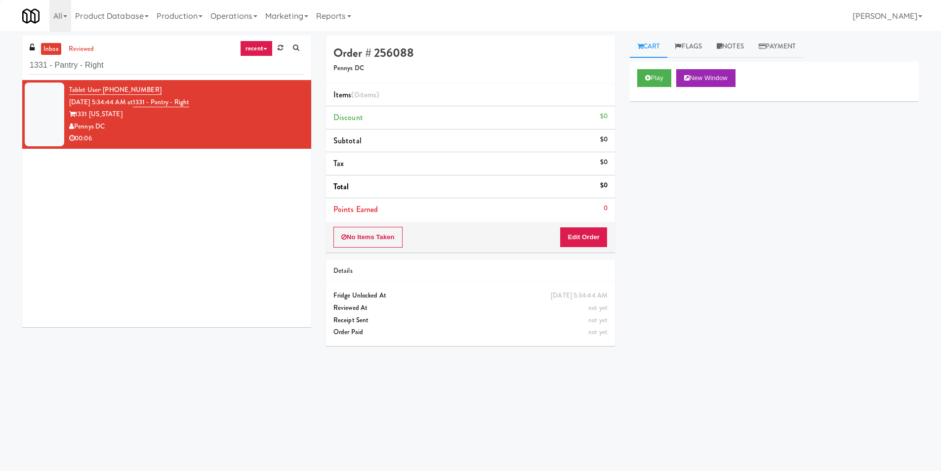
click at [660, 69] on button "Play" at bounding box center [654, 78] width 34 height 18
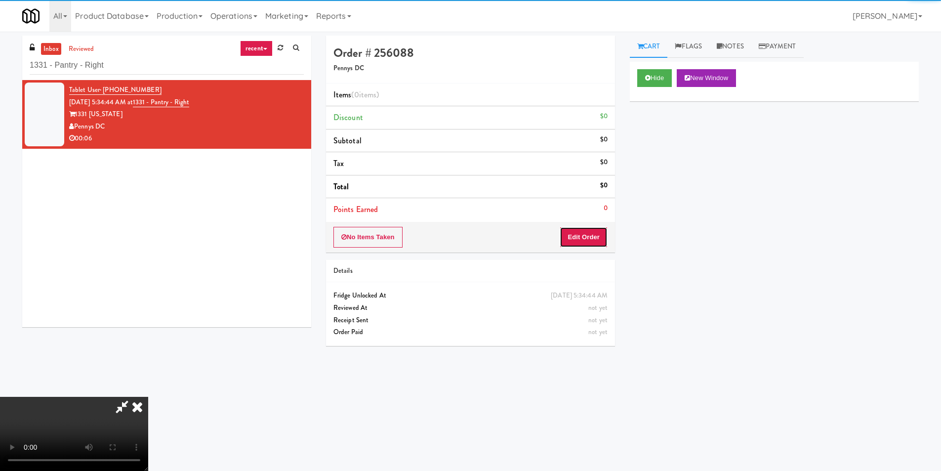
click at [592, 230] on button "Edit Order" at bounding box center [583, 237] width 48 height 21
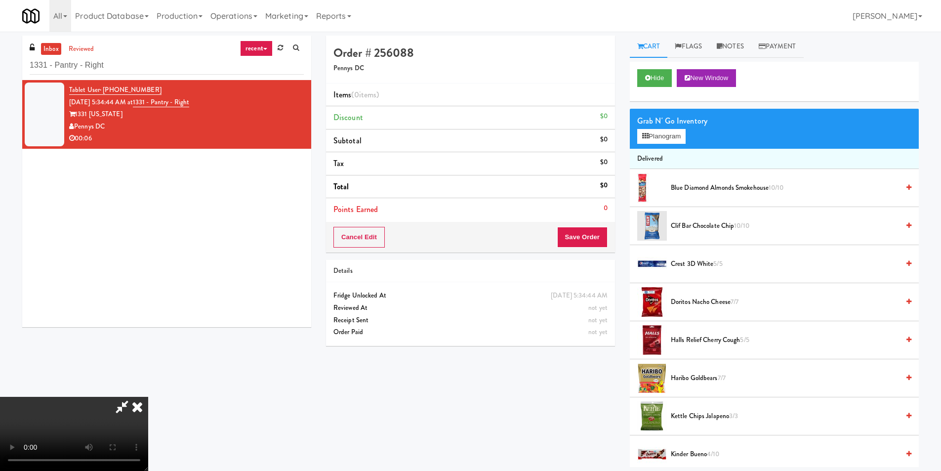
scroll to position [1, 0]
click at [148, 397] on video at bounding box center [74, 434] width 148 height 74
click at [667, 146] on div "Grab N' Go Inventory Planogram" at bounding box center [774, 129] width 289 height 40
click at [667, 141] on button "Planogram" at bounding box center [661, 136] width 48 height 15
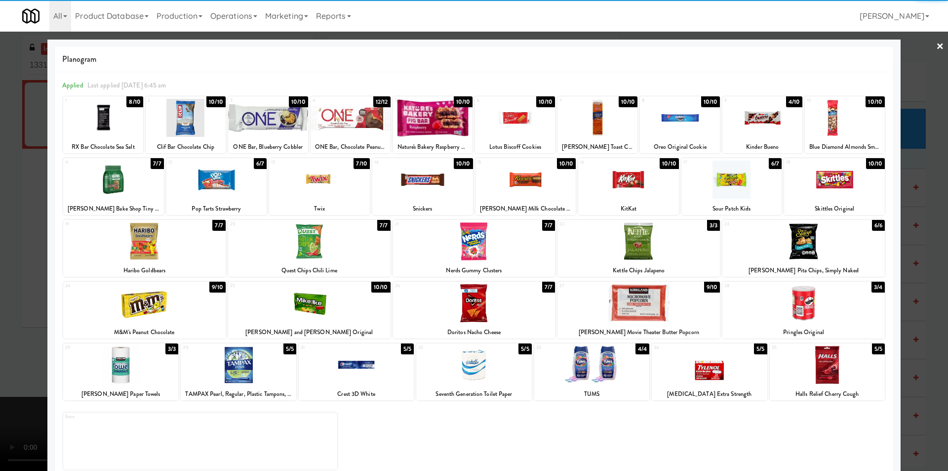
click at [381, 128] on div at bounding box center [351, 118] width 80 height 38
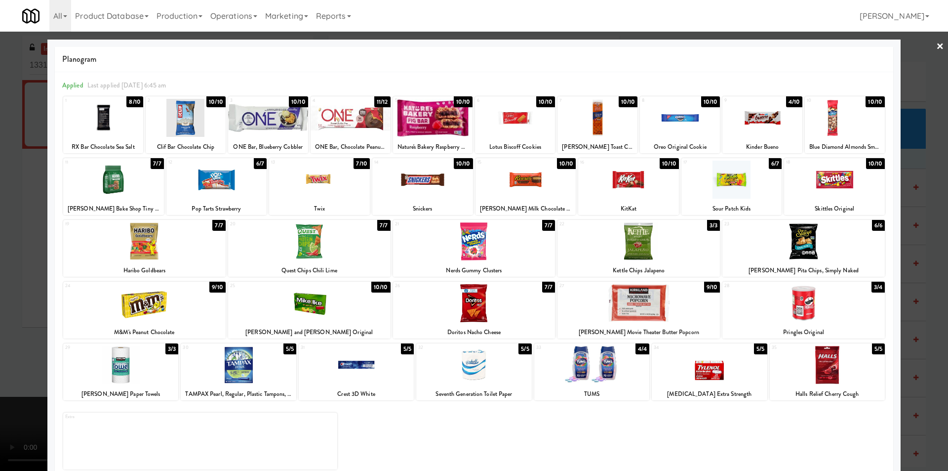
click at [905, 221] on div at bounding box center [474, 235] width 948 height 471
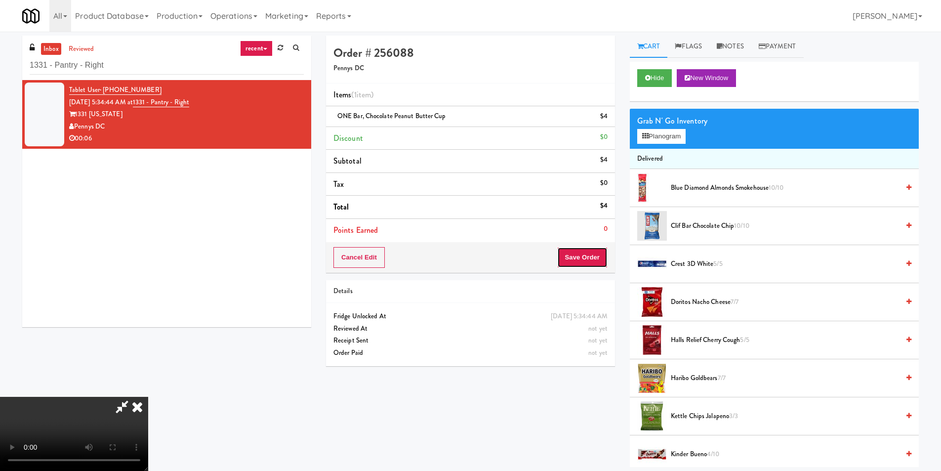
click at [595, 262] on button "Save Order" at bounding box center [582, 257] width 50 height 21
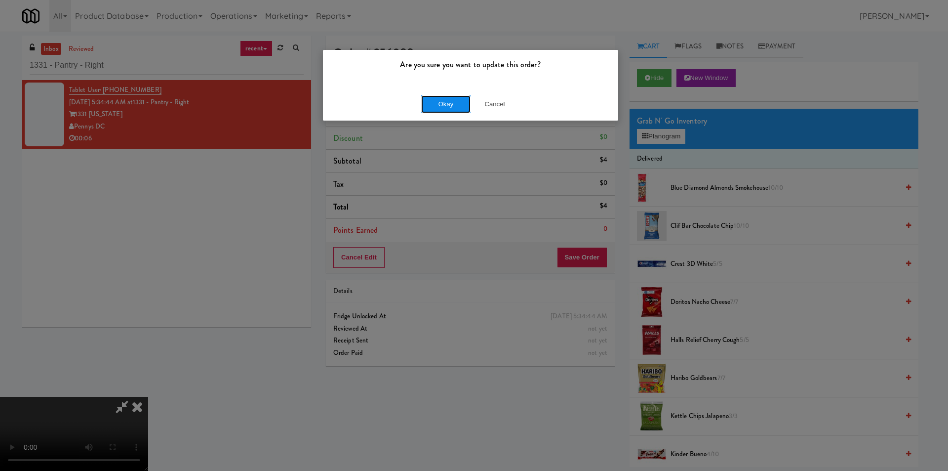
click at [431, 104] on button "Okay" at bounding box center [445, 104] width 49 height 18
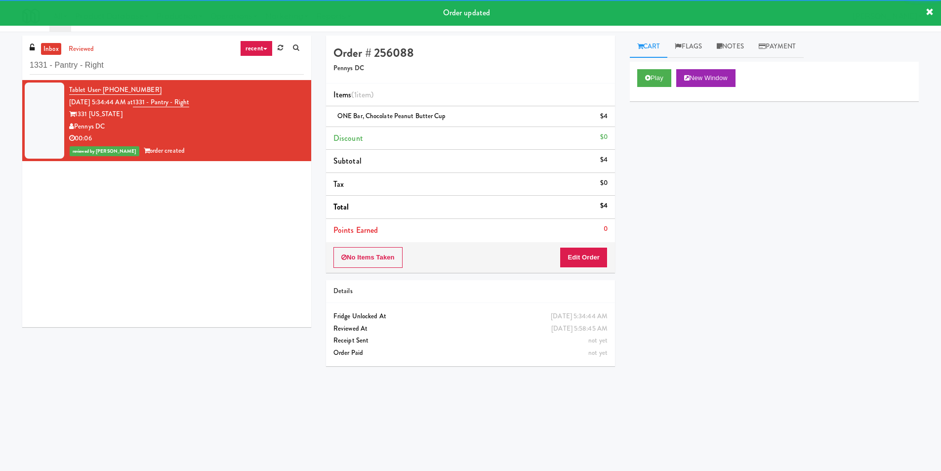
click at [181, 85] on div "Tablet User · (424) 468-2448 [DATE] 5:34:44 AM at 1331 - Pantry - Right 1331 [U…" at bounding box center [186, 120] width 235 height 73
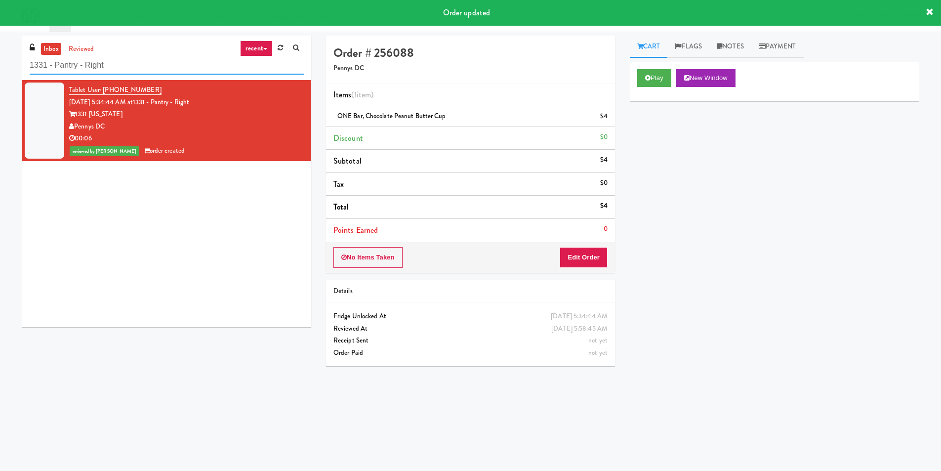
click at [181, 69] on input "1331 - Pantry - Right" at bounding box center [167, 65] width 274 height 18
paste input "[PERSON_NAME][GEOGRAPHIC_DATA]"
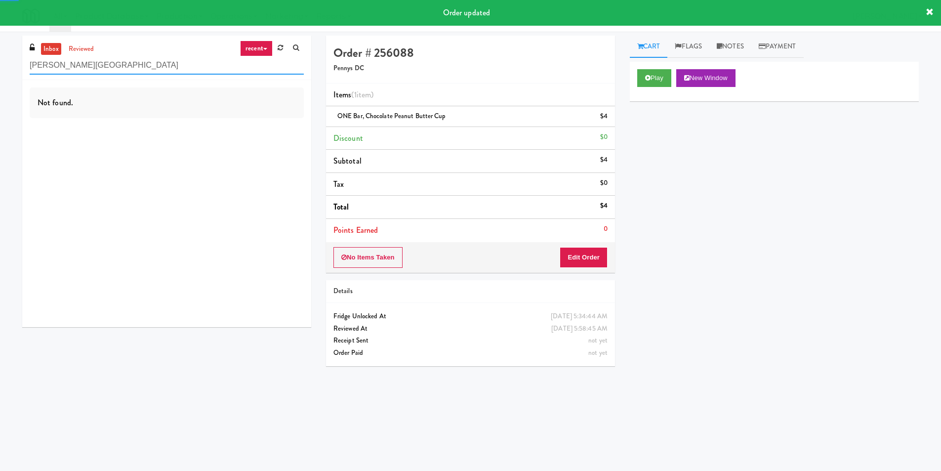
type input "[PERSON_NAME][GEOGRAPHIC_DATA]"
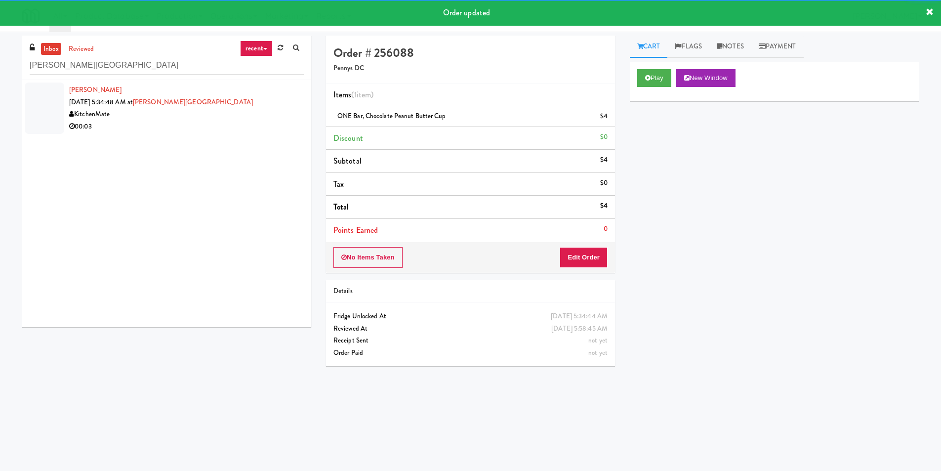
click at [278, 127] on div "00:03" at bounding box center [186, 126] width 235 height 12
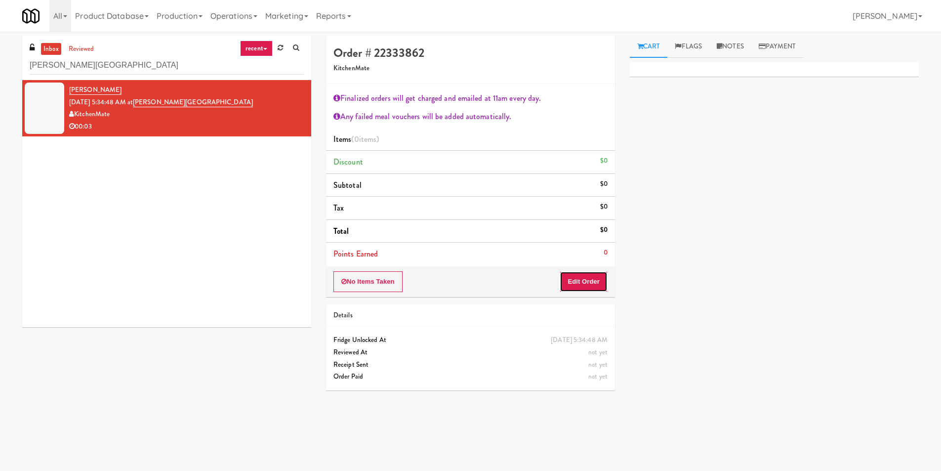
click at [593, 288] on button "Edit Order" at bounding box center [583, 281] width 48 height 21
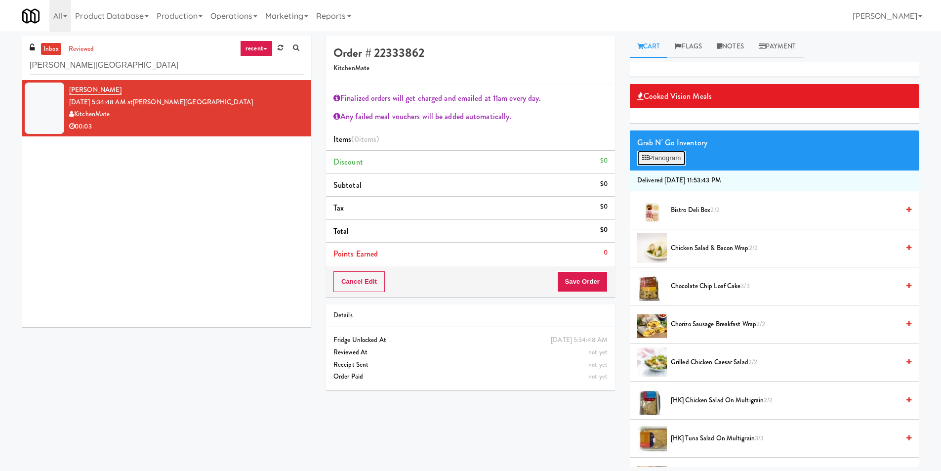
click at [670, 157] on button "Planogram" at bounding box center [661, 158] width 48 height 15
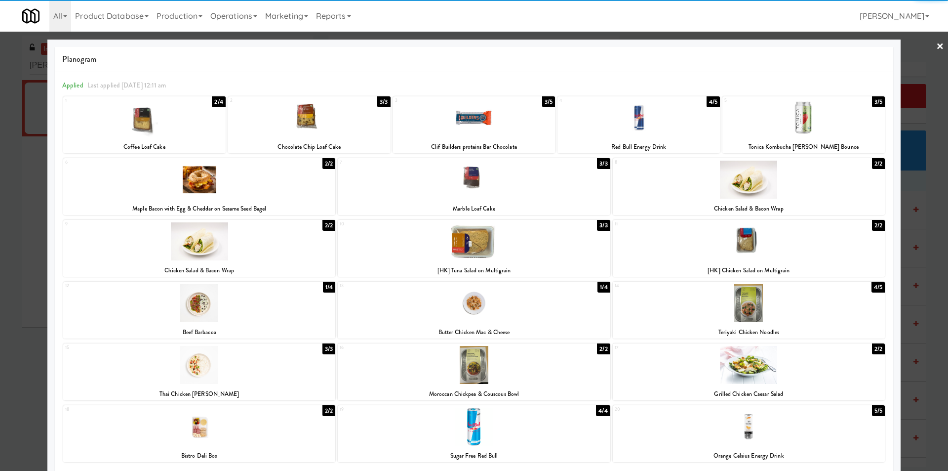
click at [351, 123] on div at bounding box center [309, 118] width 162 height 38
click at [930, 205] on div at bounding box center [474, 235] width 948 height 471
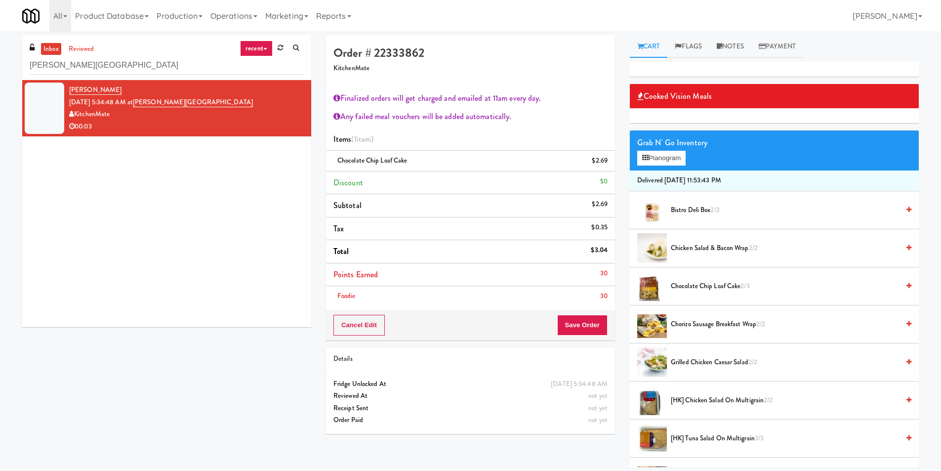
click at [581, 304] on li "Foodie 30" at bounding box center [470, 296] width 289 height 20
click at [582, 316] on button "Save Order" at bounding box center [582, 325] width 50 height 21
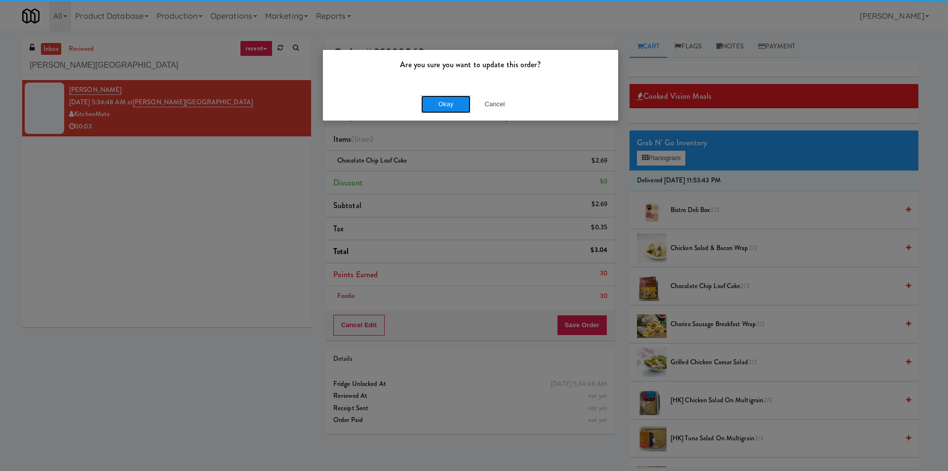
click at [431, 109] on button "Okay" at bounding box center [445, 104] width 49 height 18
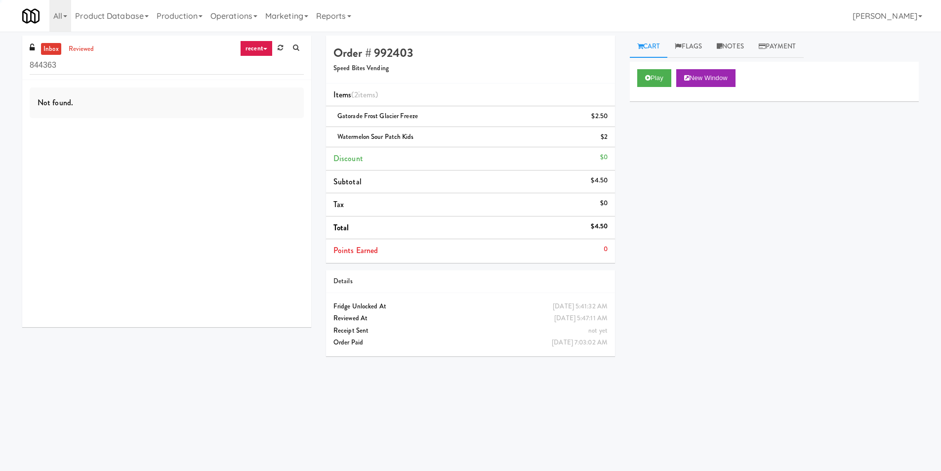
click at [191, 65] on input "844363" at bounding box center [167, 65] width 274 height 18
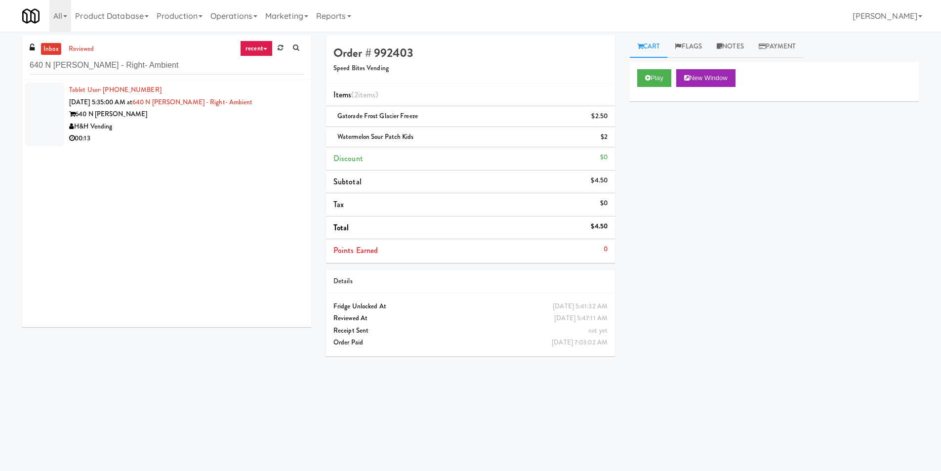
type input "640 N Wells - Right- Ambient"
click at [252, 128] on div "H&H Vending" at bounding box center [186, 126] width 235 height 12
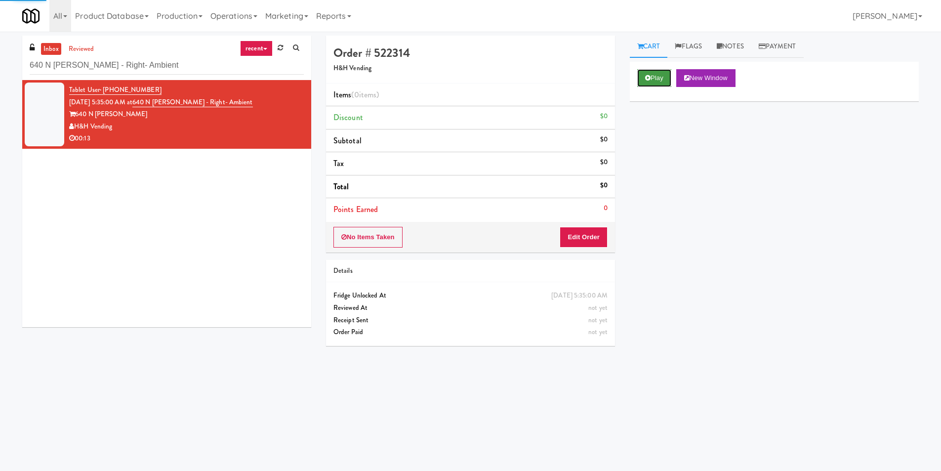
click at [659, 75] on button "Play" at bounding box center [654, 78] width 34 height 18
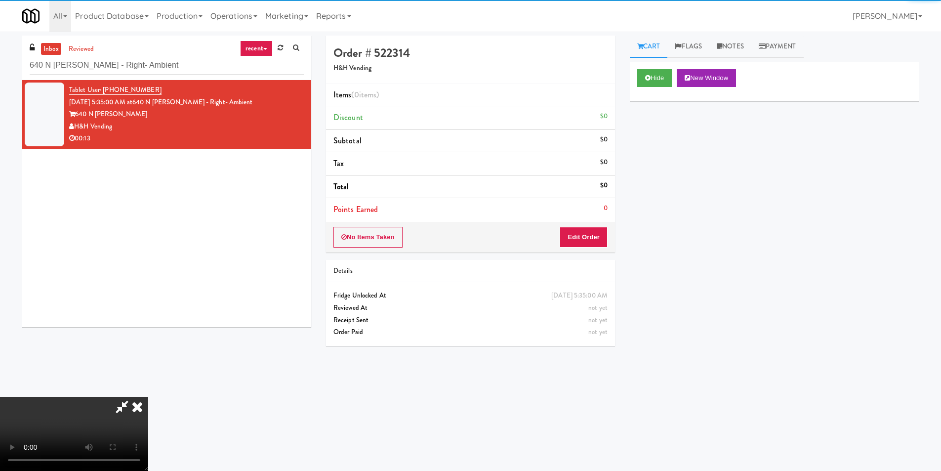
click at [608, 236] on div "No Items Taken Edit Order" at bounding box center [470, 237] width 289 height 31
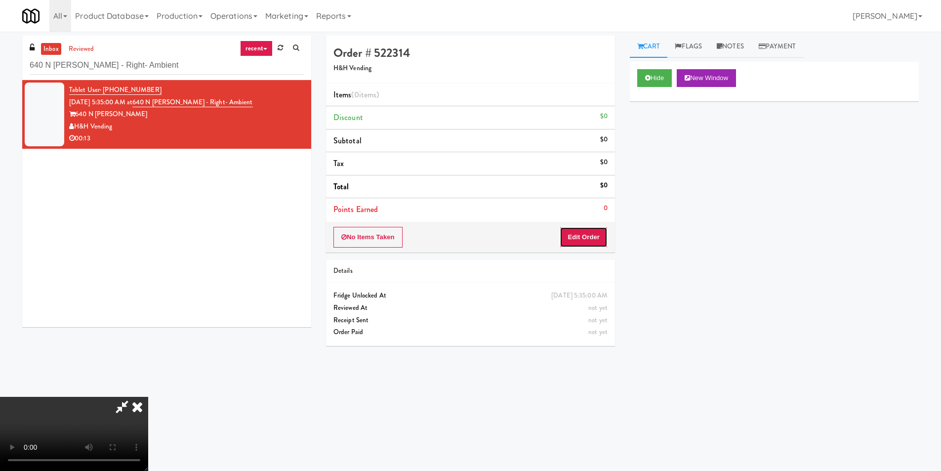
click at [599, 239] on button "Edit Order" at bounding box center [583, 237] width 48 height 21
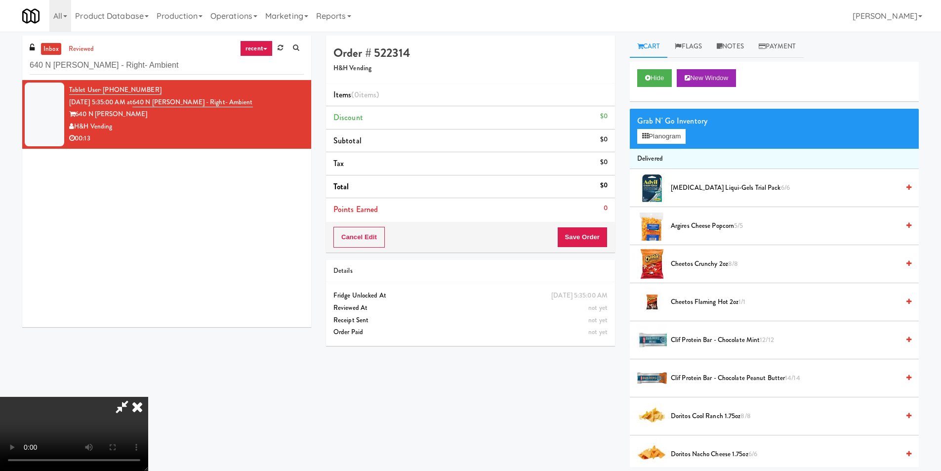
scroll to position [49, 0]
click at [148, 397] on video at bounding box center [74, 434] width 148 height 74
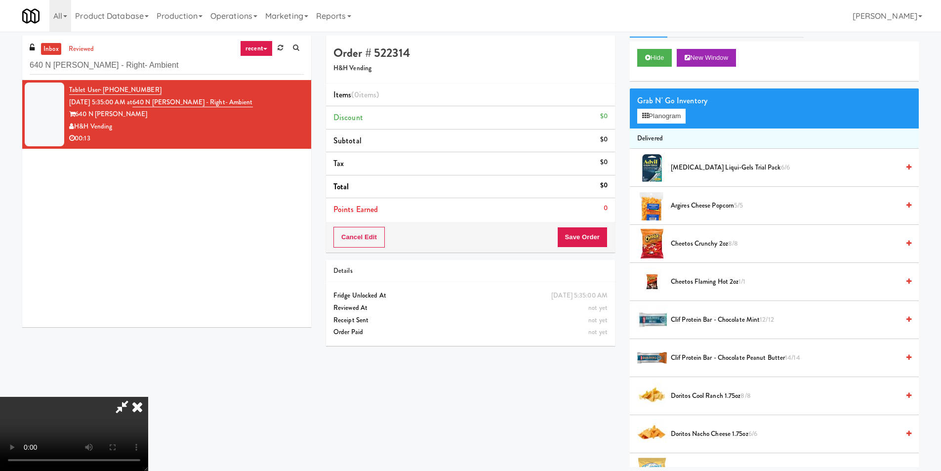
scroll to position [99, 0]
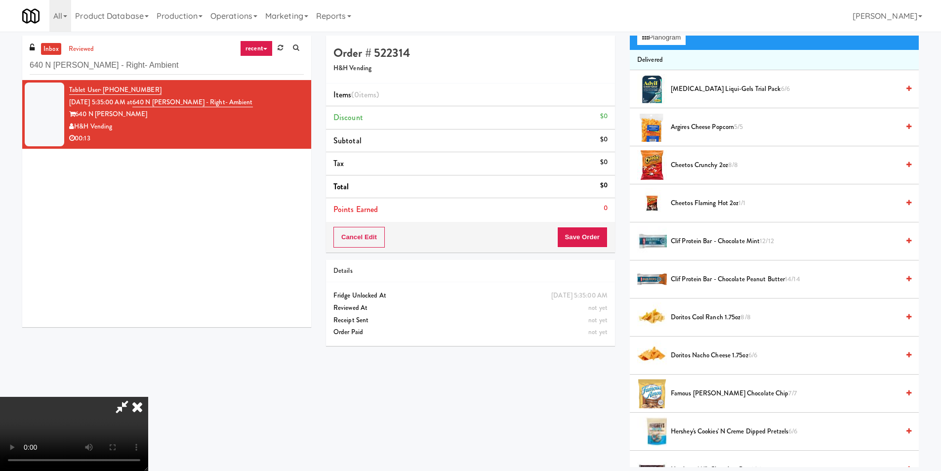
click at [681, 198] on span "Cheetos Flaming Hot 2oz 1/1" at bounding box center [785, 203] width 228 height 12
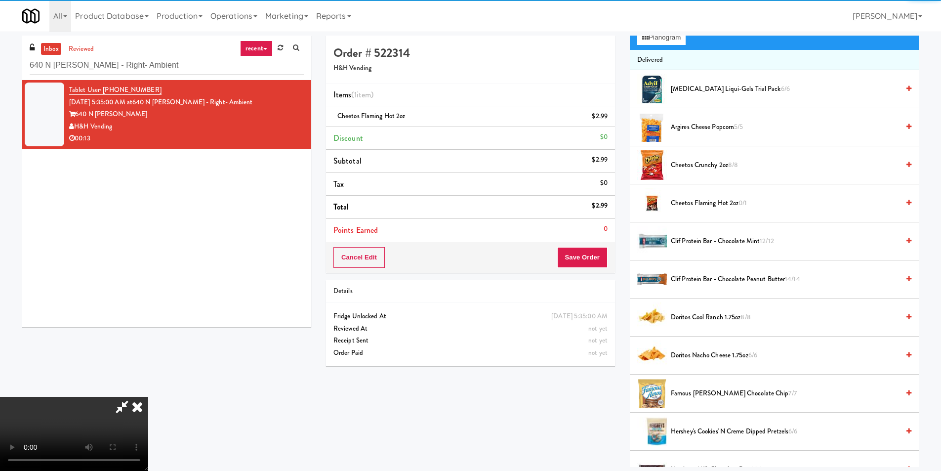
click at [148, 397] on video at bounding box center [74, 434] width 148 height 74
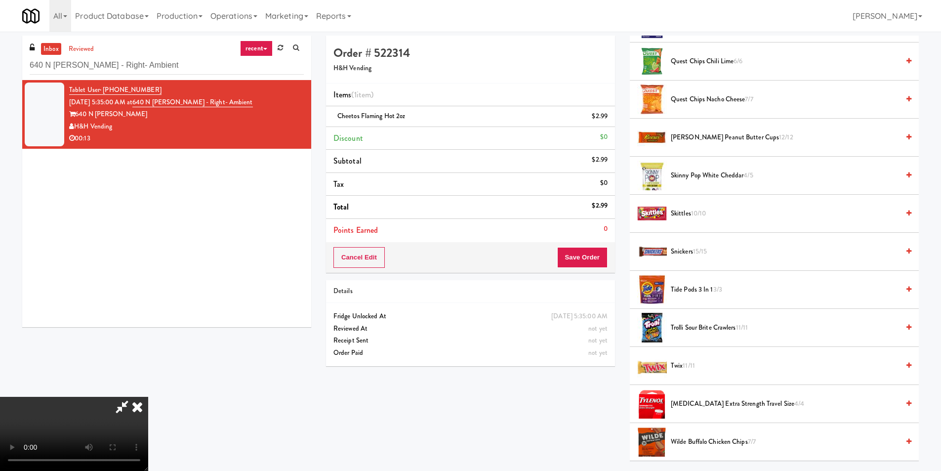
scroll to position [889, 0]
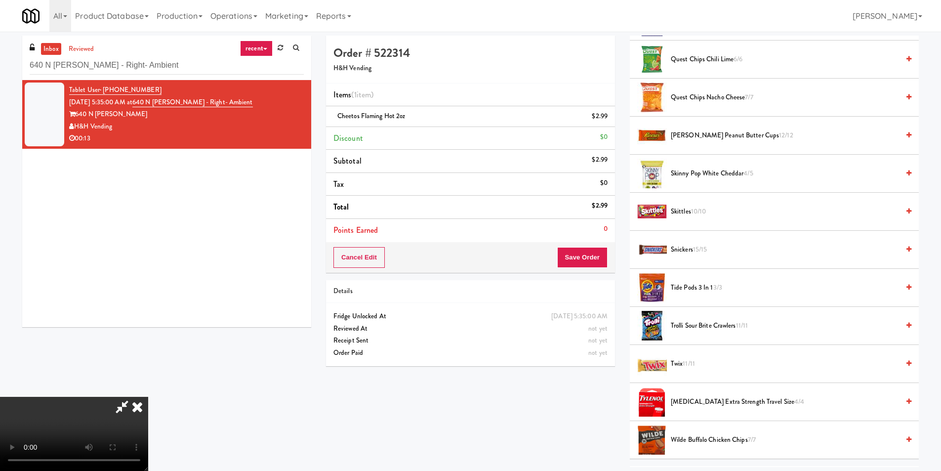
click at [719, 400] on span "Tylenol Extra Strength Travel Size 4/4" at bounding box center [785, 402] width 228 height 12
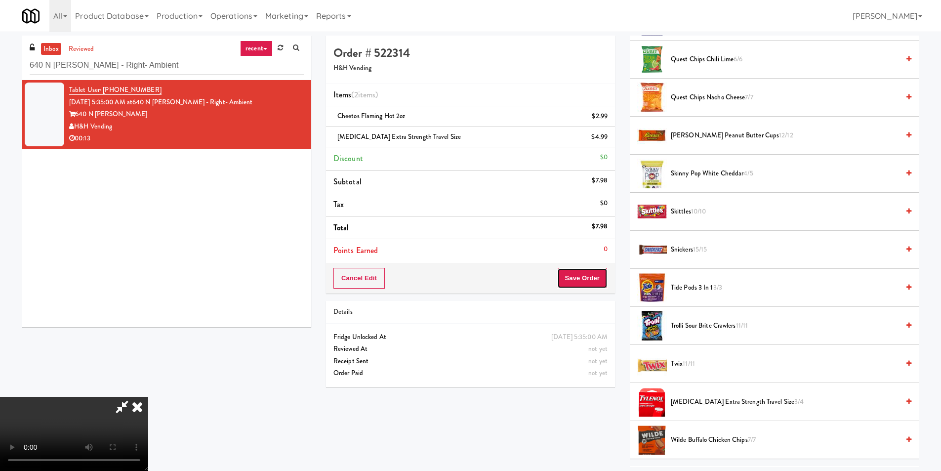
click at [595, 282] on button "Save Order" at bounding box center [582, 278] width 50 height 21
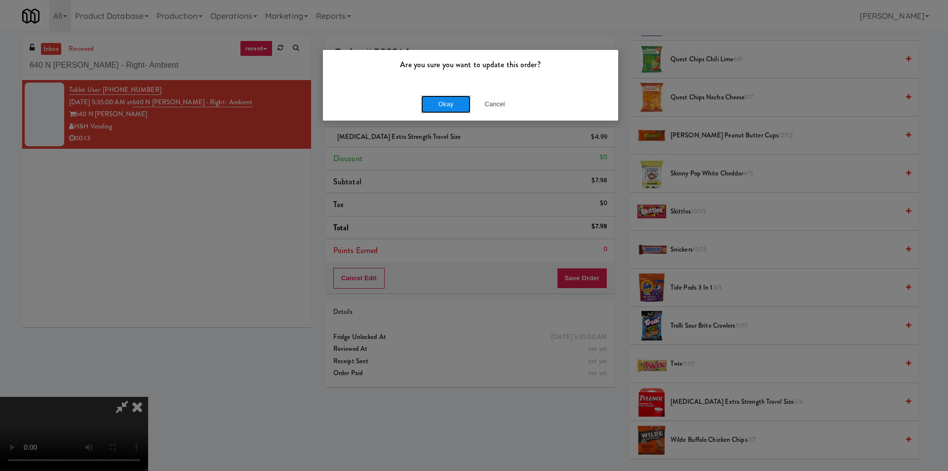
click at [441, 105] on button "Okay" at bounding box center [445, 104] width 49 height 18
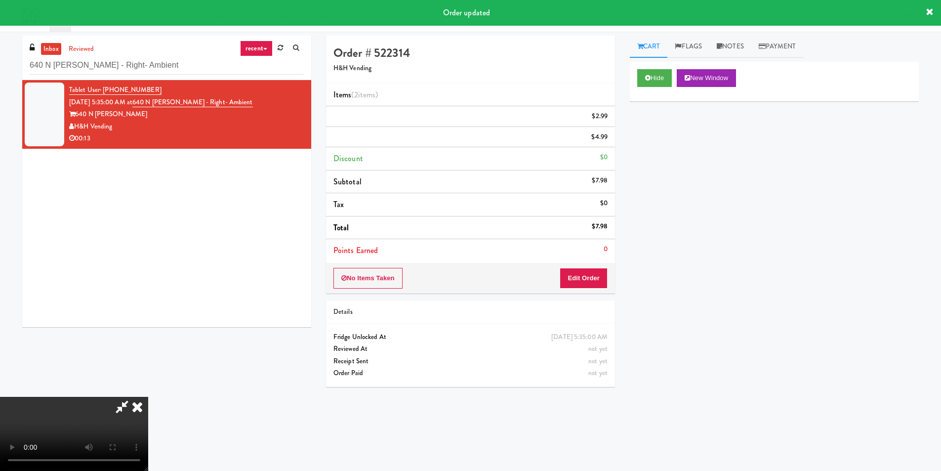
scroll to position [0, 0]
